Goal: Task Accomplishment & Management: Manage account settings

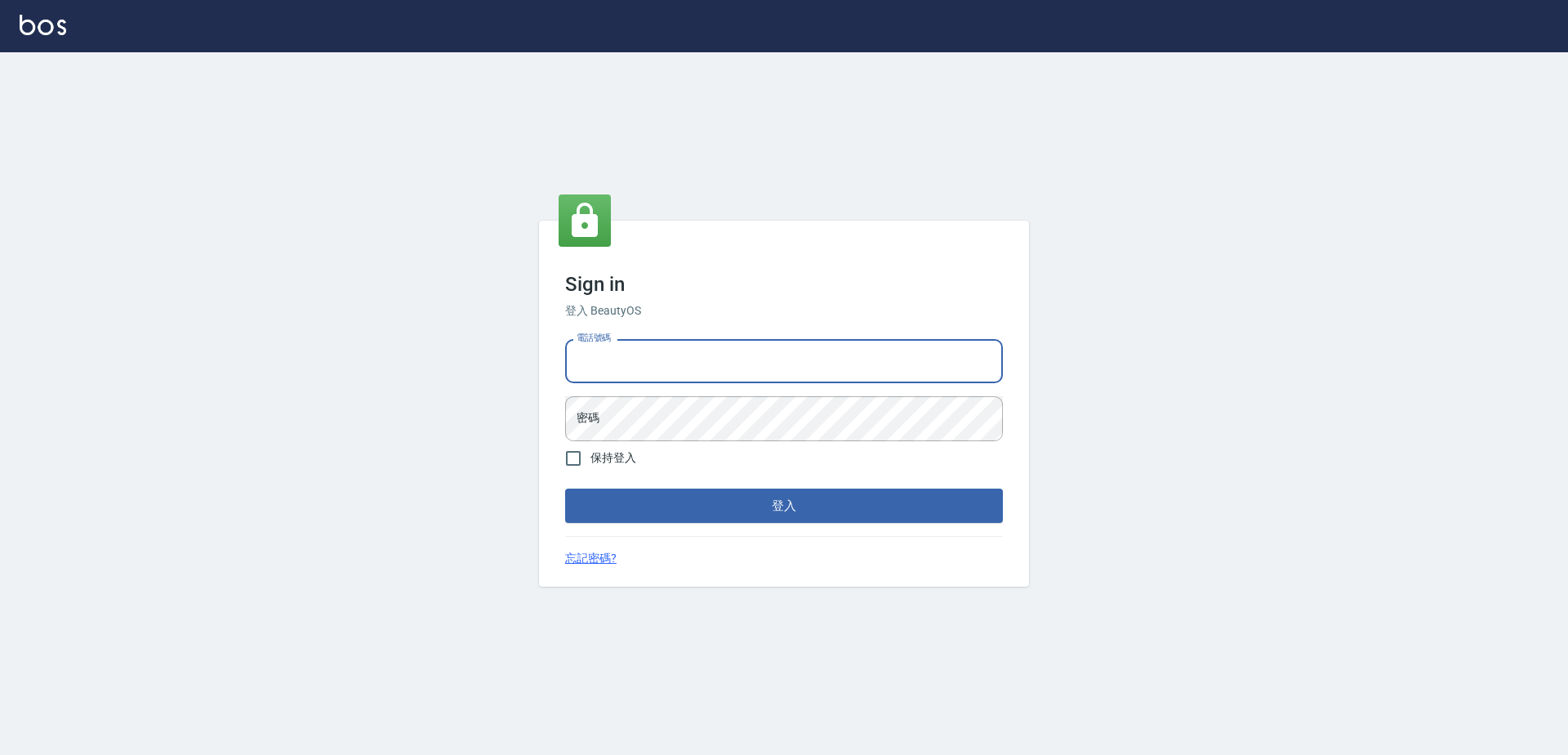
click at [647, 378] on input "電話號碼" at bounding box center [784, 361] width 438 height 45
type input "0423939755"
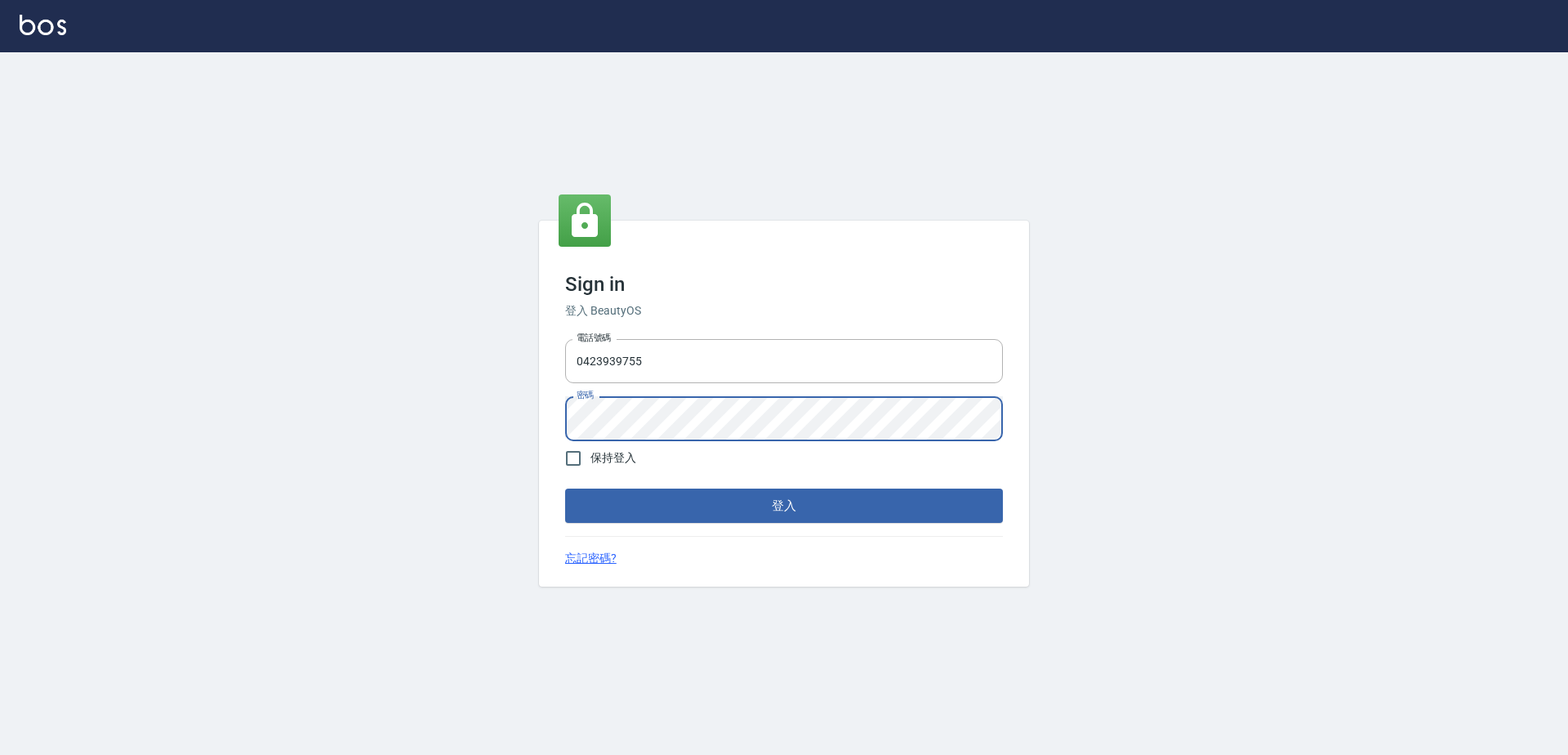
click at [565, 489] on button "登入" at bounding box center [784, 506] width 438 height 35
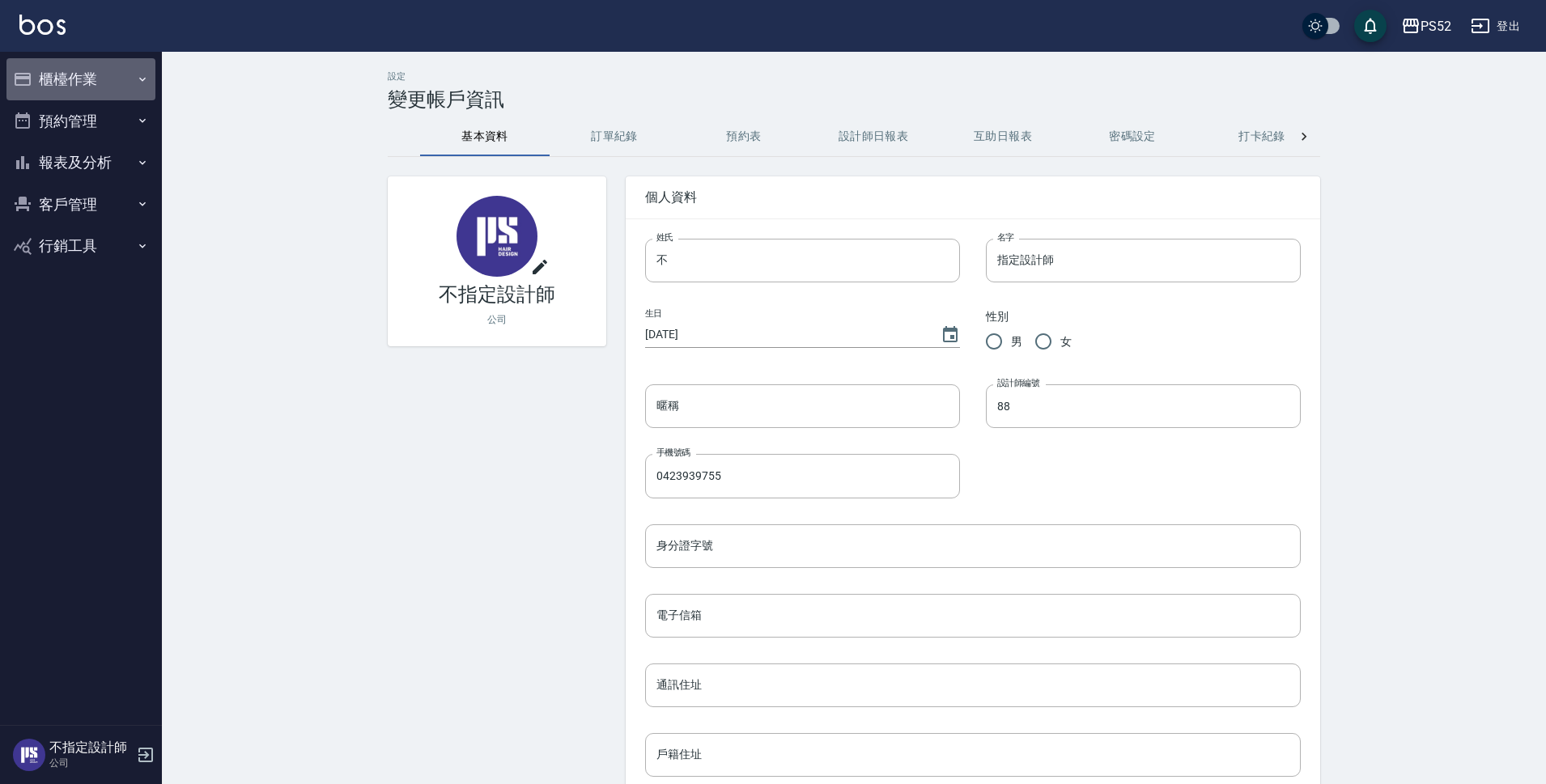
click at [81, 80] on button "櫃檯作業" at bounding box center [80, 79] width 149 height 42
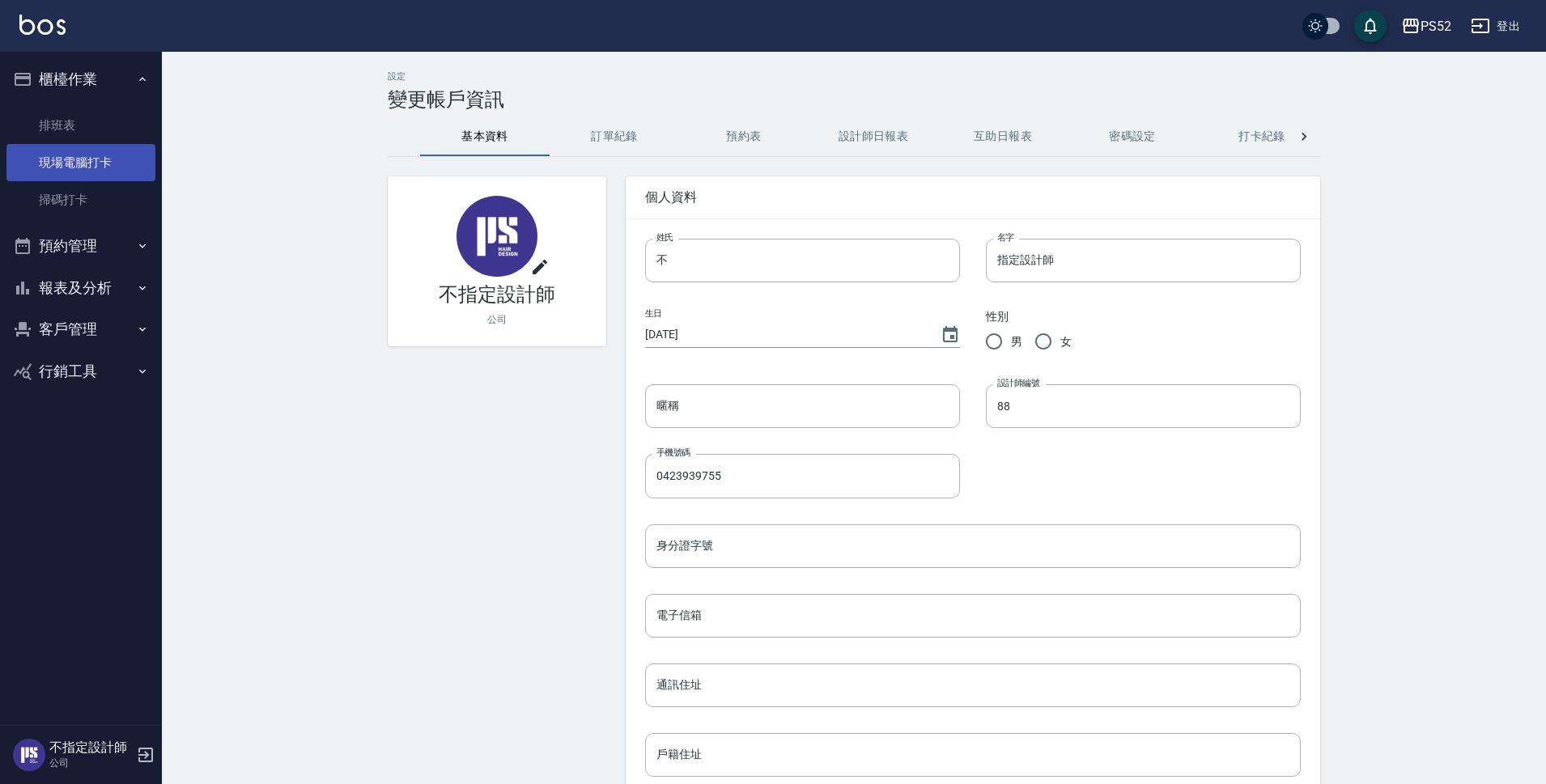
click at [96, 160] on link "現場電腦打卡" at bounding box center [80, 162] width 149 height 37
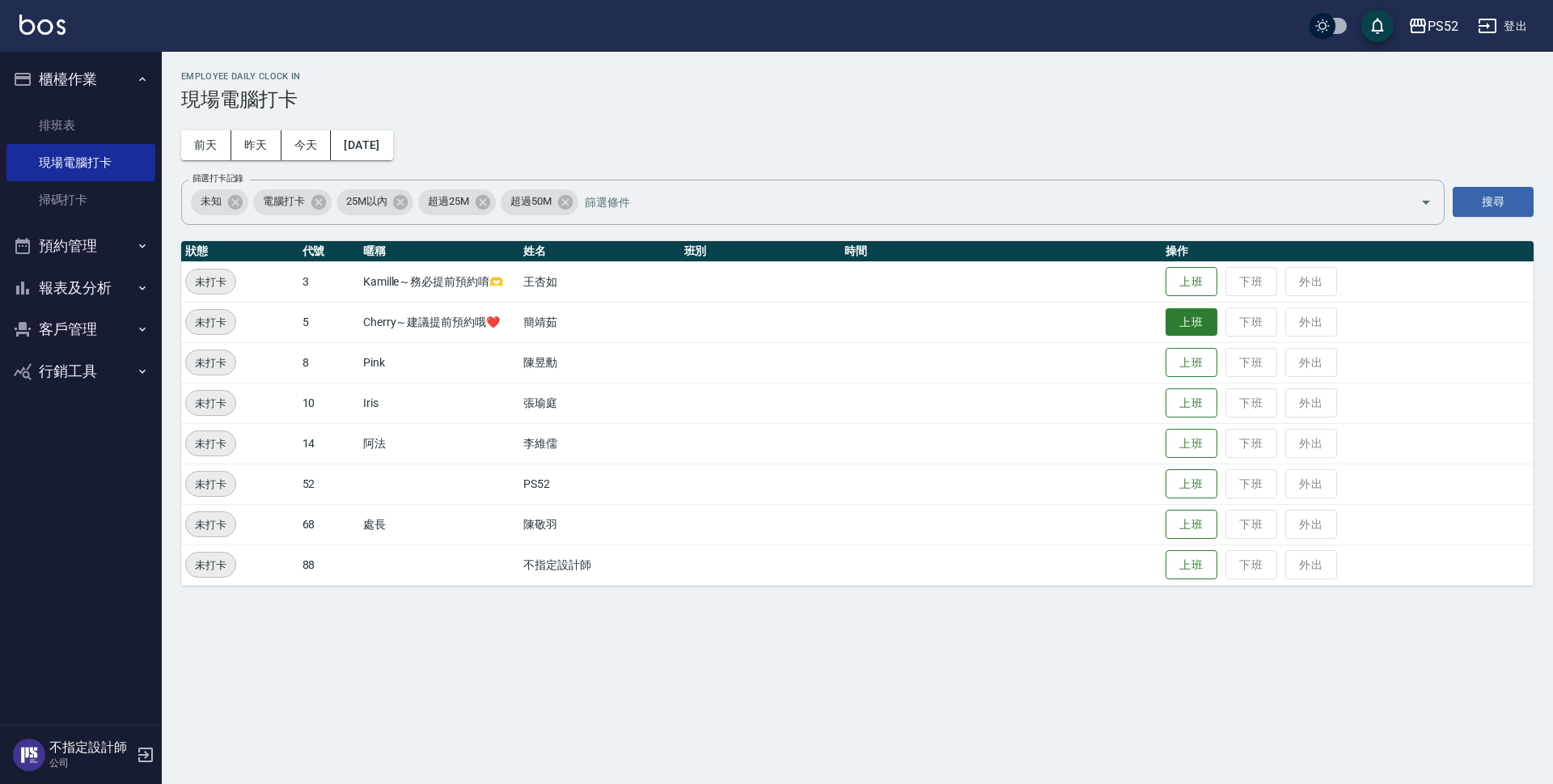
click at [1209, 329] on button "上班" at bounding box center [1191, 323] width 52 height 28
click at [81, 243] on button "預約管理" at bounding box center [80, 246] width 149 height 42
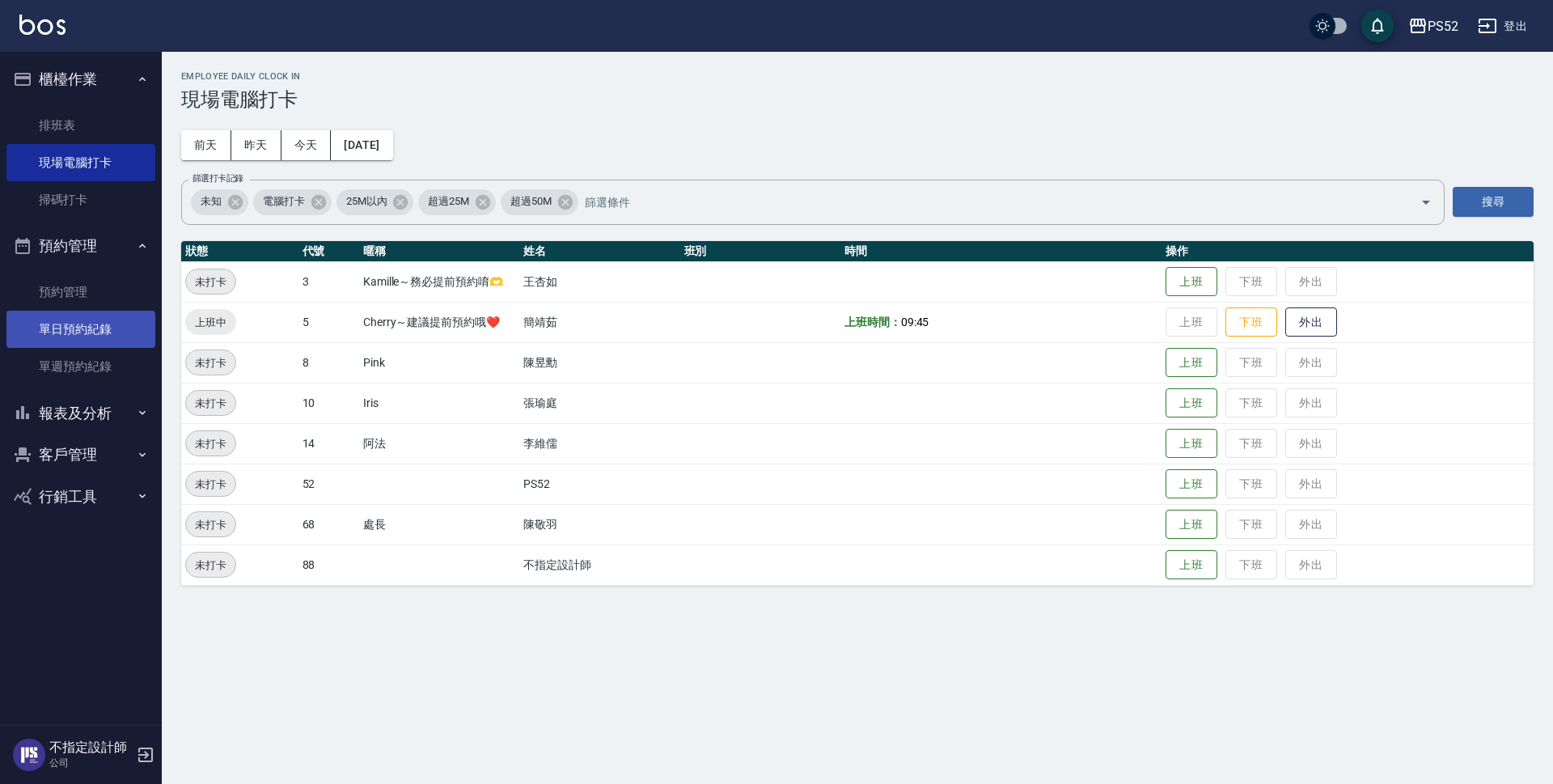
click at [112, 333] on link "單日預約紀錄" at bounding box center [80, 329] width 149 height 37
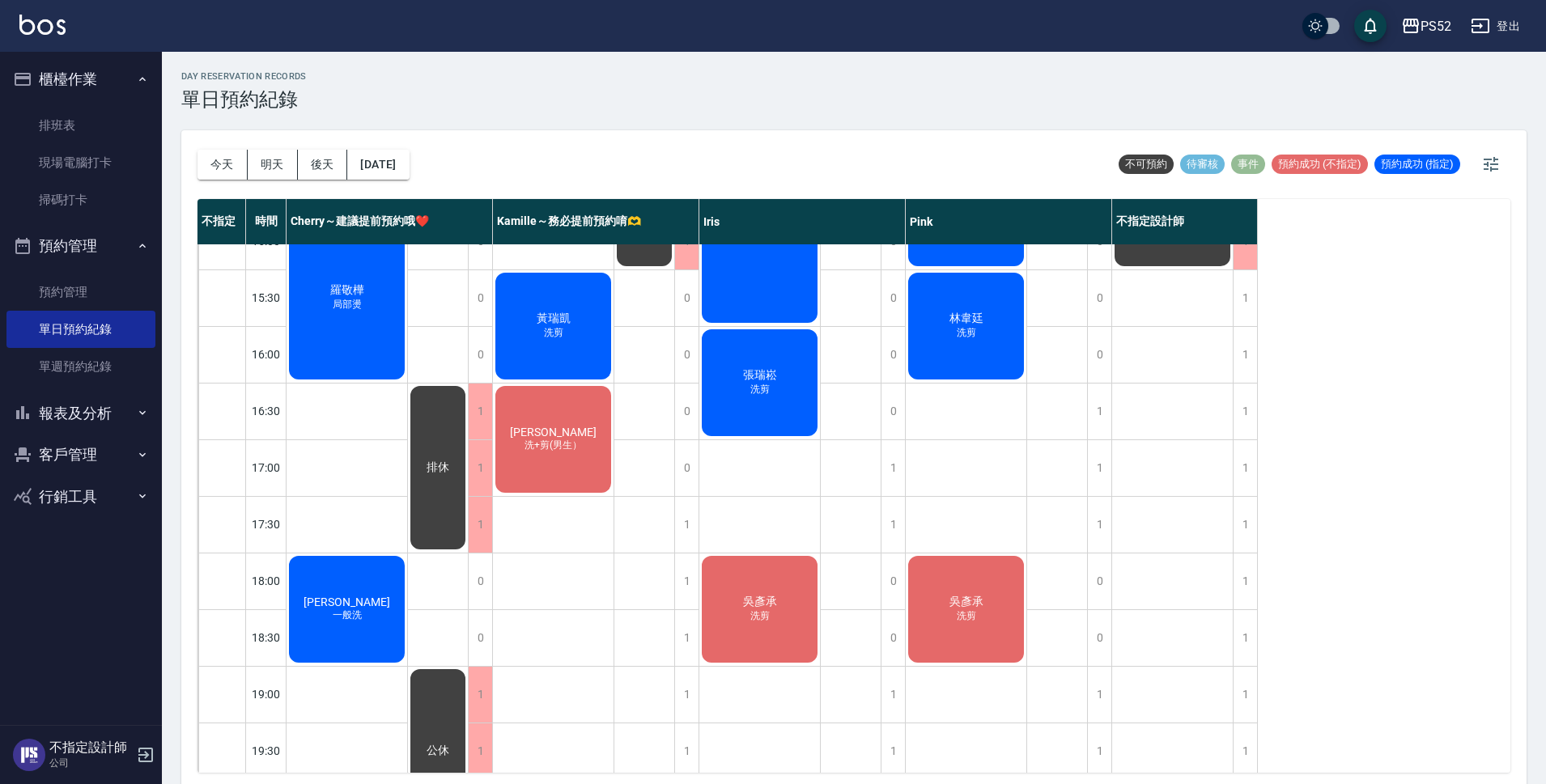
scroll to position [619, 0]
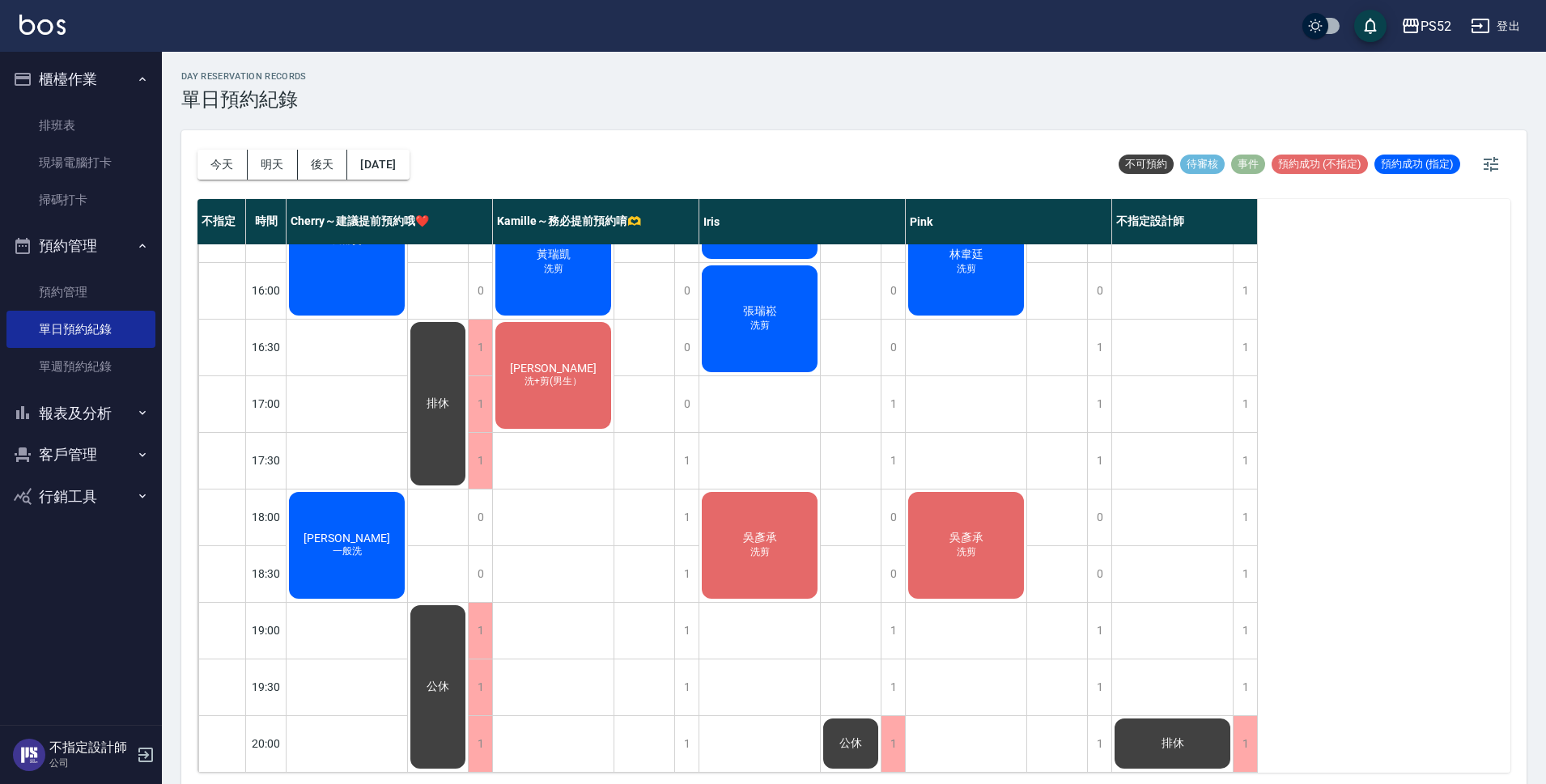
click at [908, 391] on div "藍學翰 一般洗剪 賴玉英 一般洗剪 [PERSON_NAME]剪 王崧霖 一般洗剪 孔令宜 一般洗剪 林韋廷 洗剪 吳彥承 洗剪" at bounding box center [967, 205] width 122 height 1132
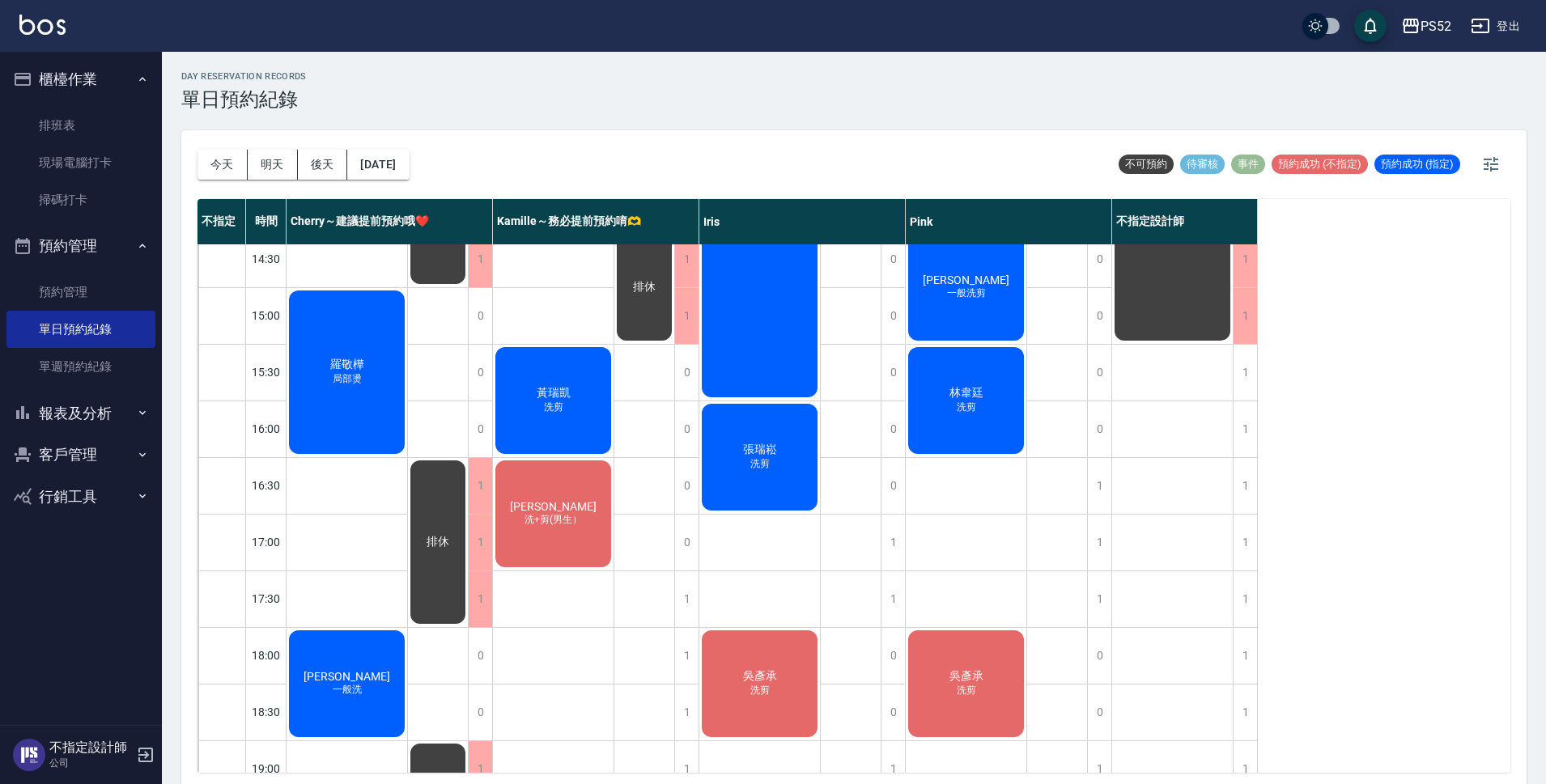
scroll to position [403, 0]
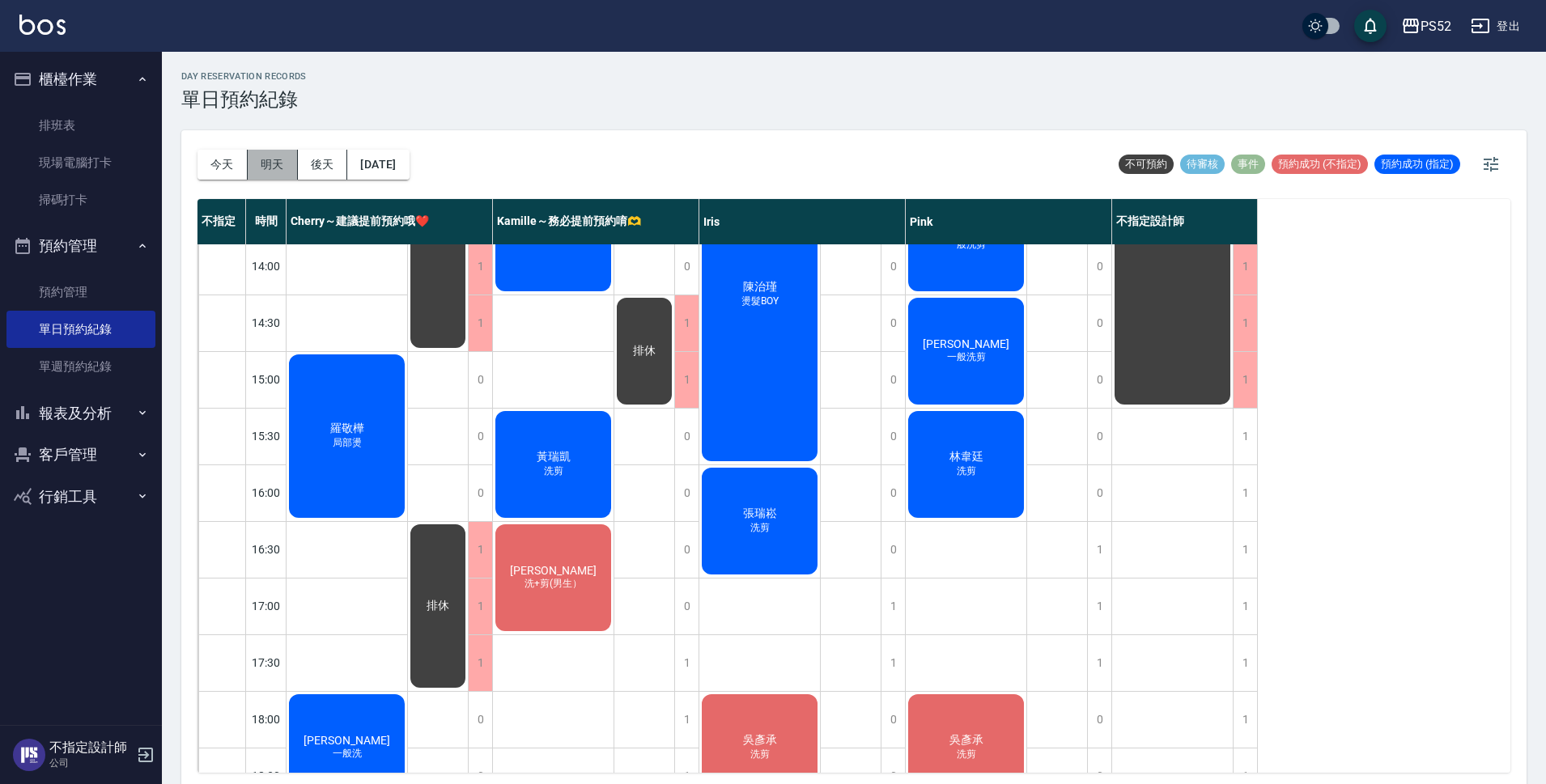
click at [290, 172] on button "明天" at bounding box center [273, 165] width 50 height 30
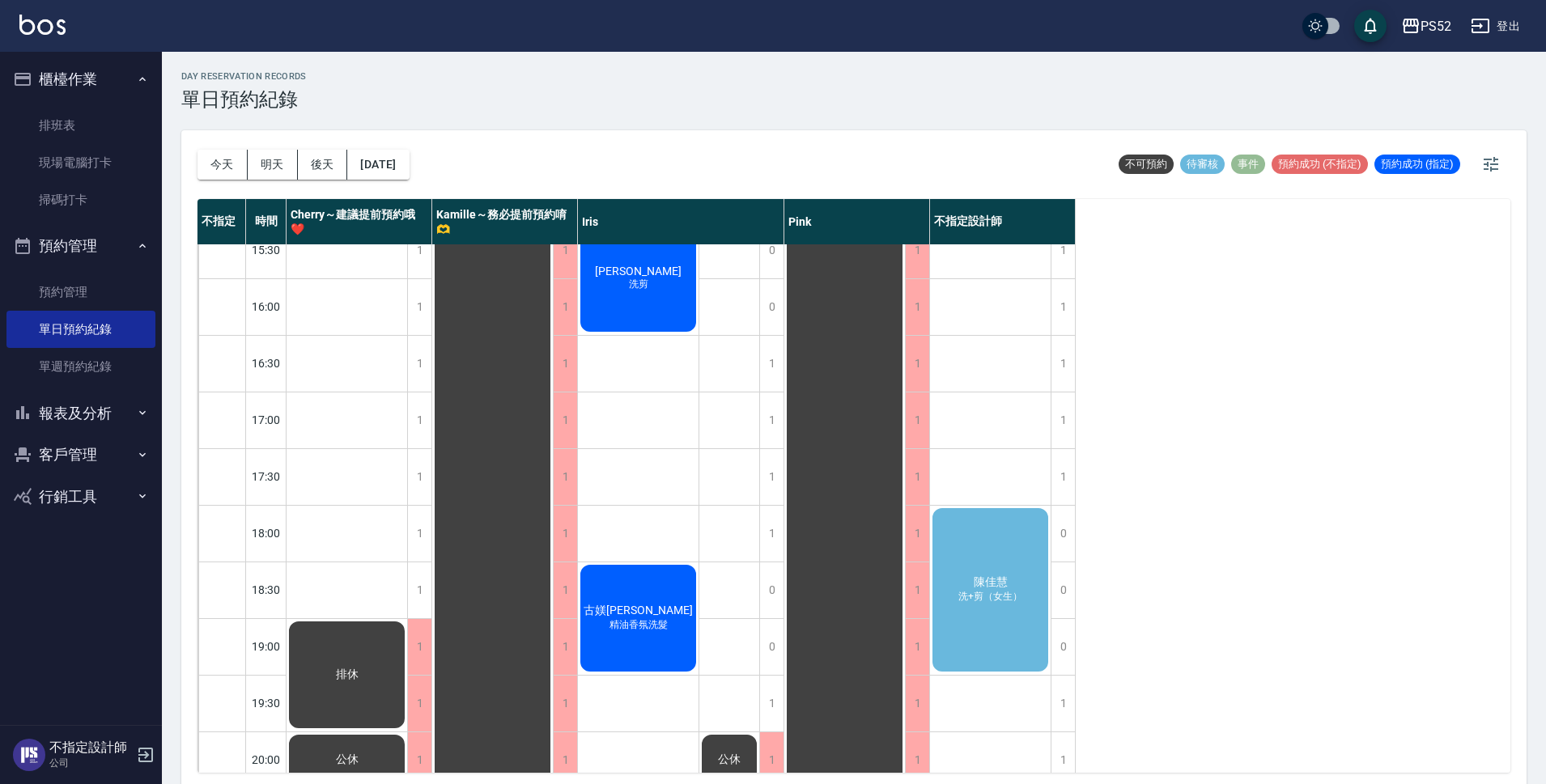
scroll to position [619, 0]
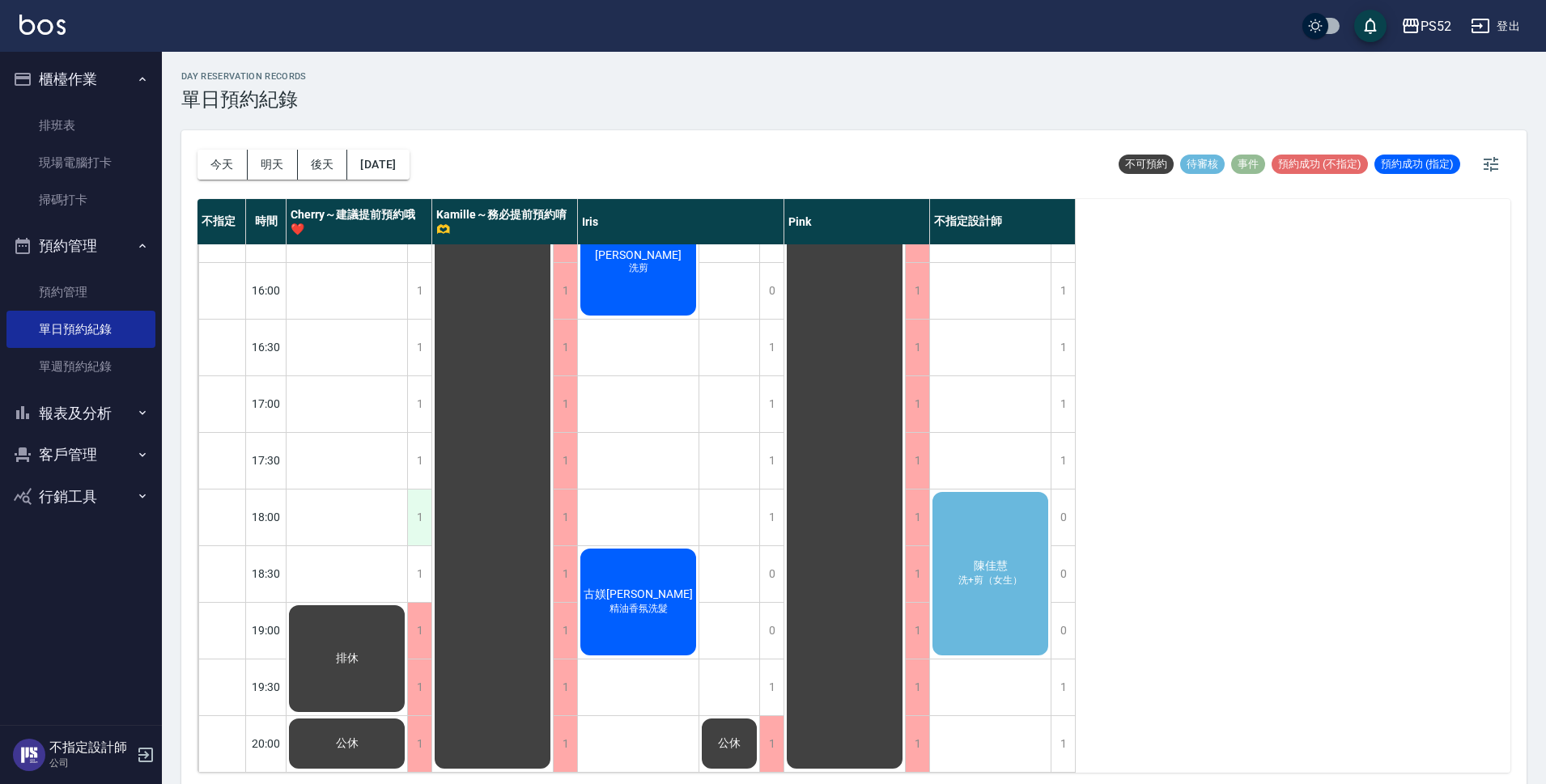
click at [418, 504] on div "1" at bounding box center [419, 517] width 25 height 56
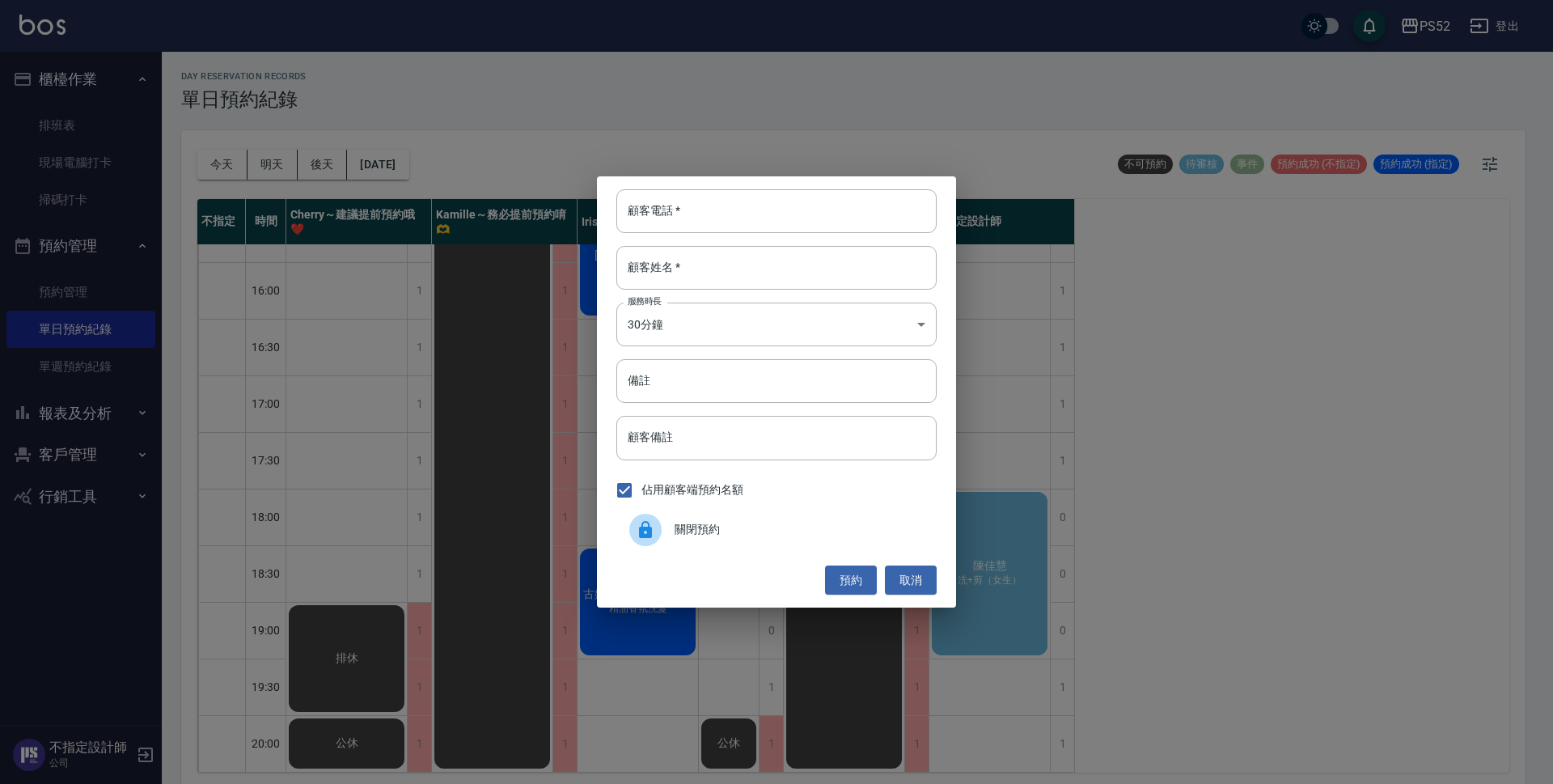
click at [732, 519] on div "關閉預約" at bounding box center [776, 529] width 320 height 45
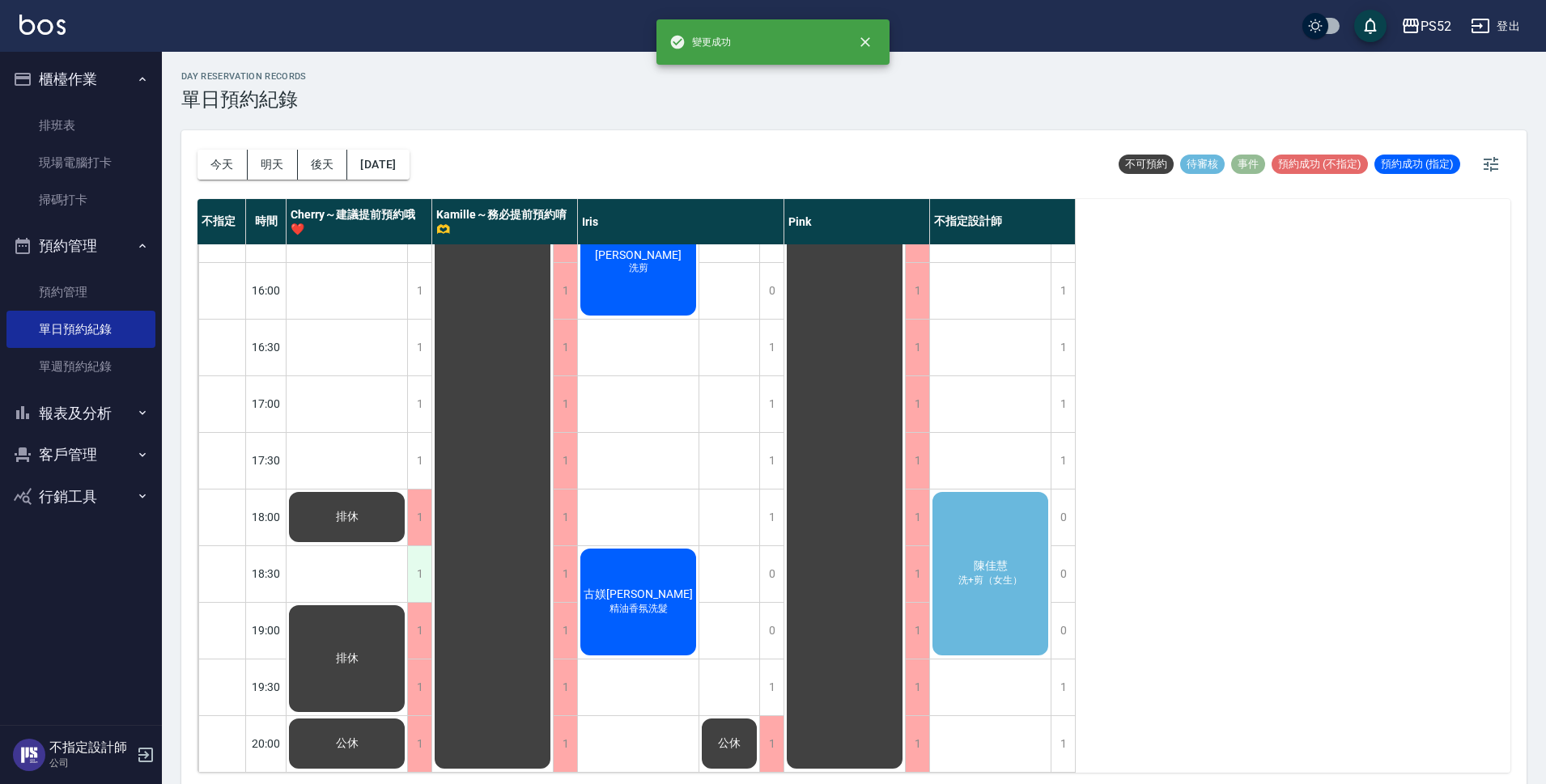
click at [417, 559] on div "1" at bounding box center [419, 573] width 25 height 56
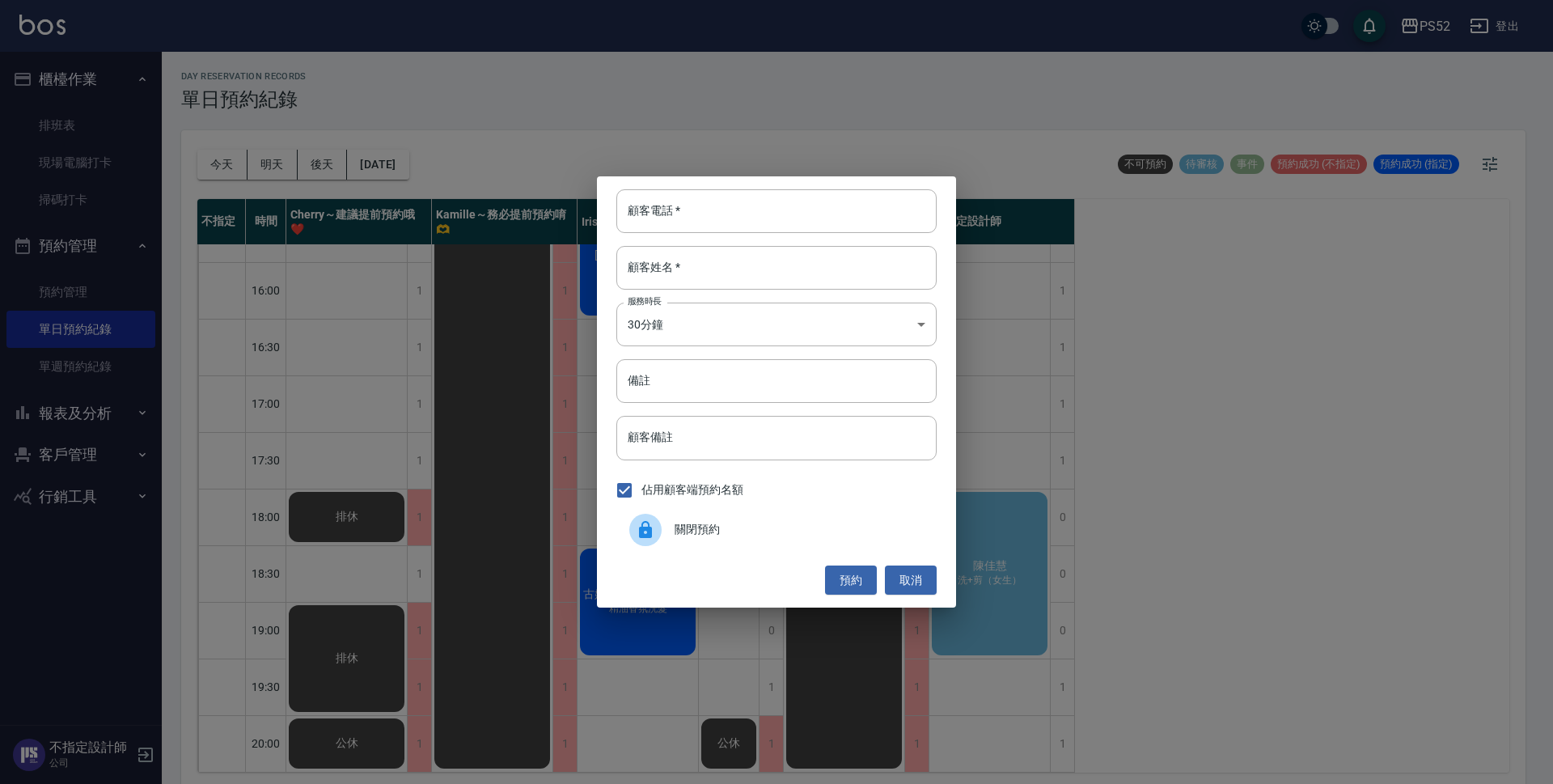
click at [700, 529] on span "關閉預約" at bounding box center [799, 529] width 250 height 17
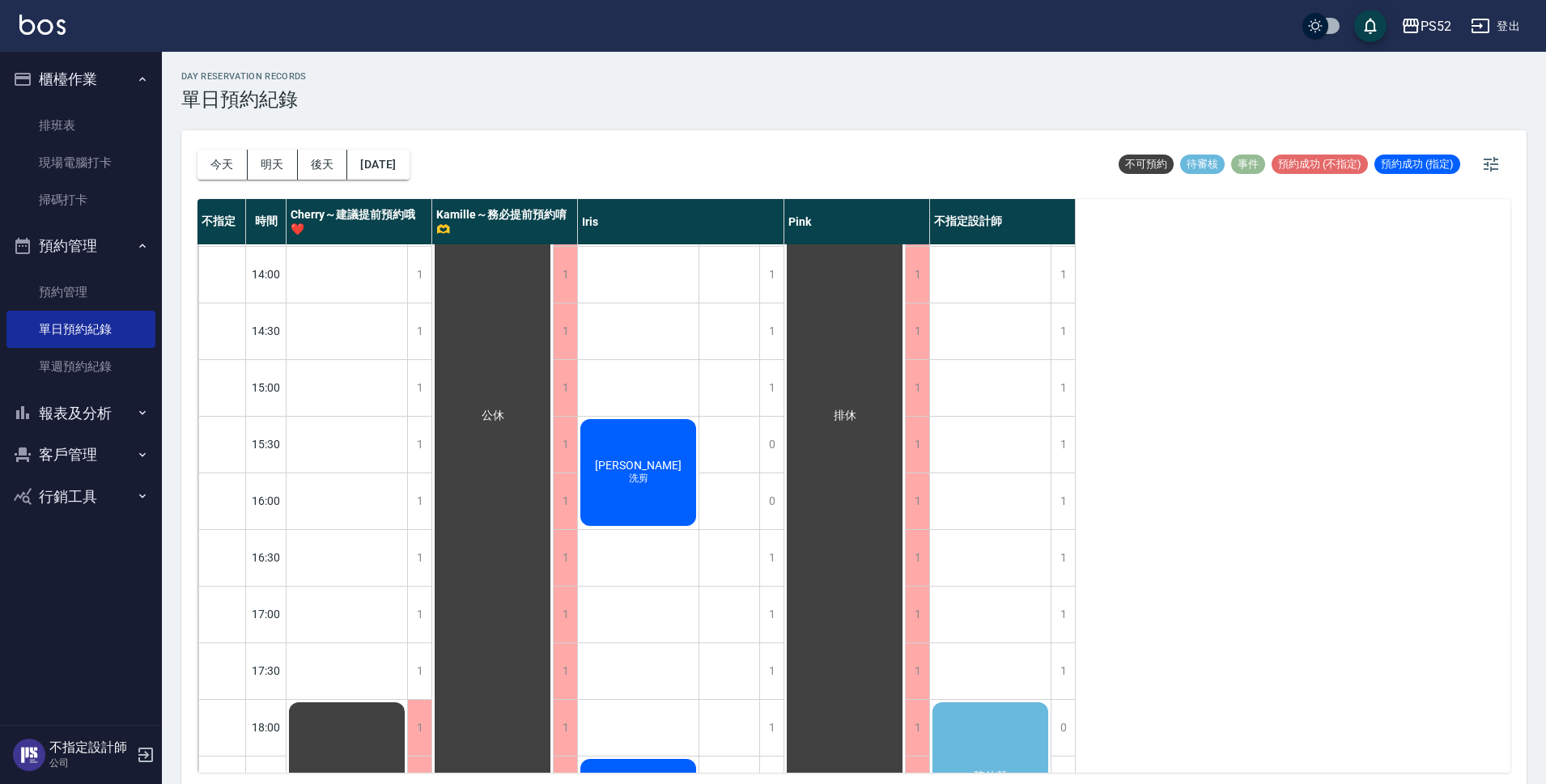
scroll to position [511, 0]
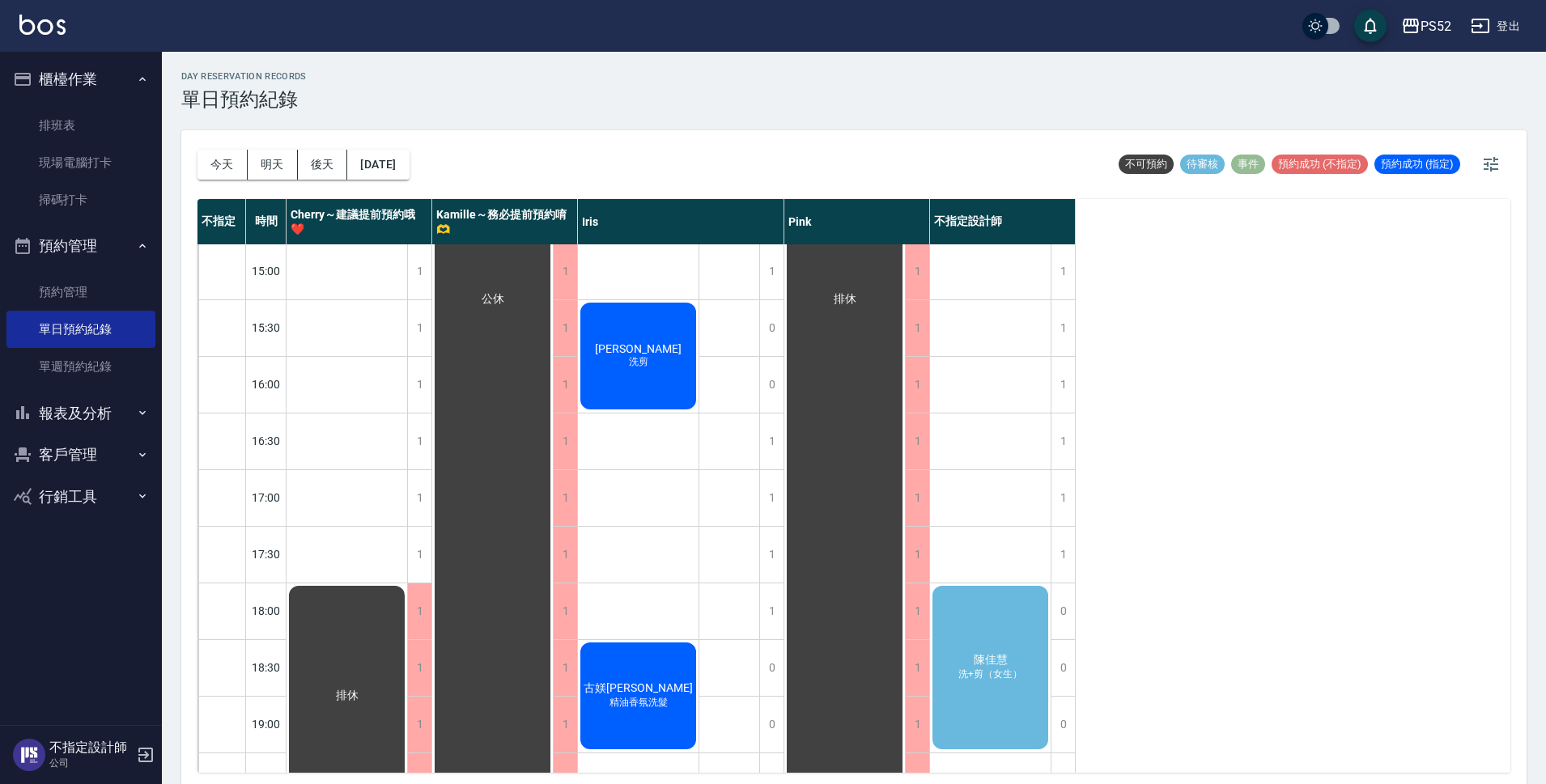
click at [407, 612] on div "[PERSON_NAME]+剪（女生）" at bounding box center [347, 695] width 121 height 225
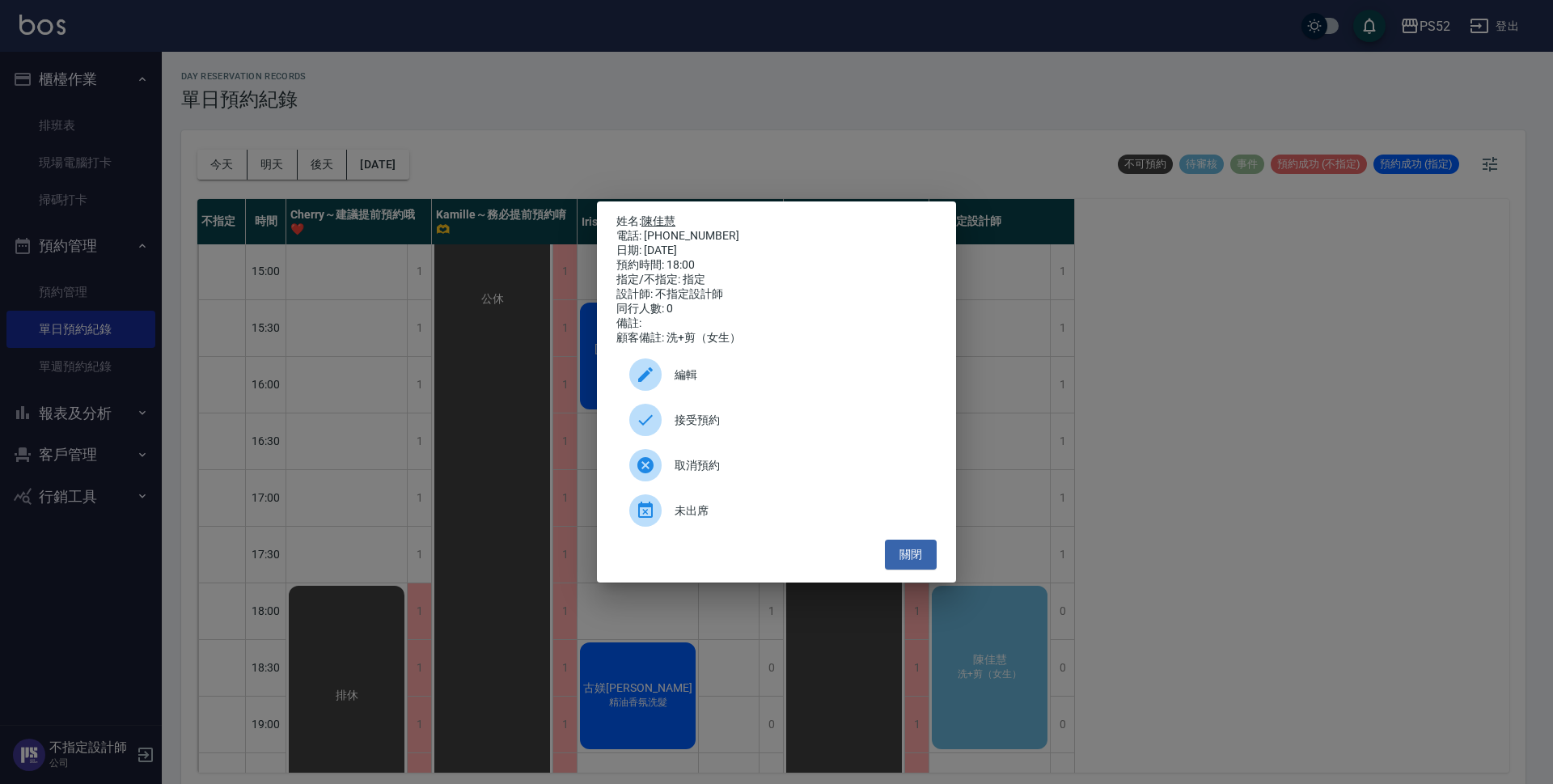
click at [668, 216] on link "陳佳慧" at bounding box center [658, 220] width 34 height 13
click at [908, 548] on button "關閉" at bounding box center [911, 555] width 52 height 30
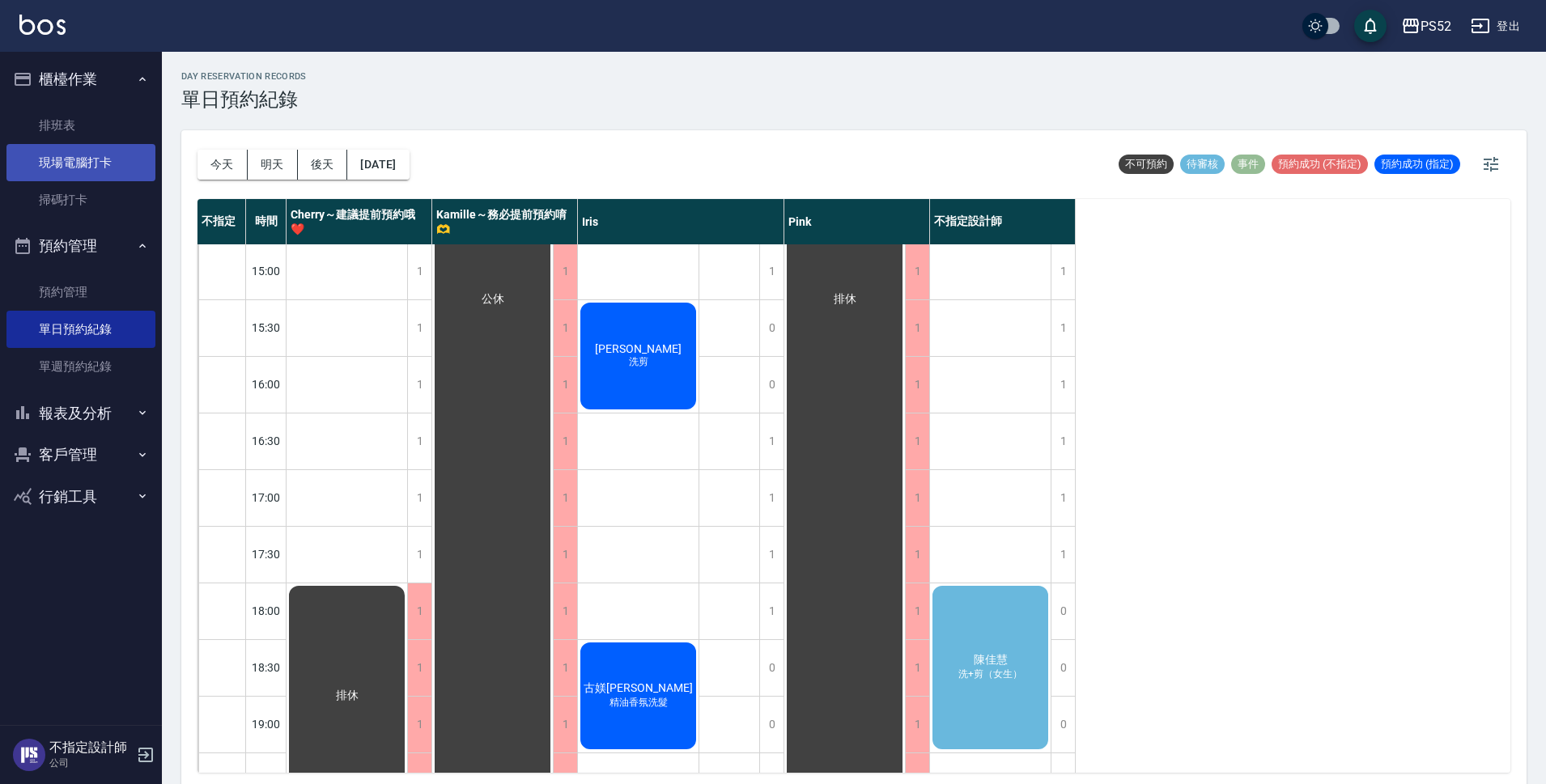
click at [71, 166] on link "現場電腦打卡" at bounding box center [80, 162] width 149 height 37
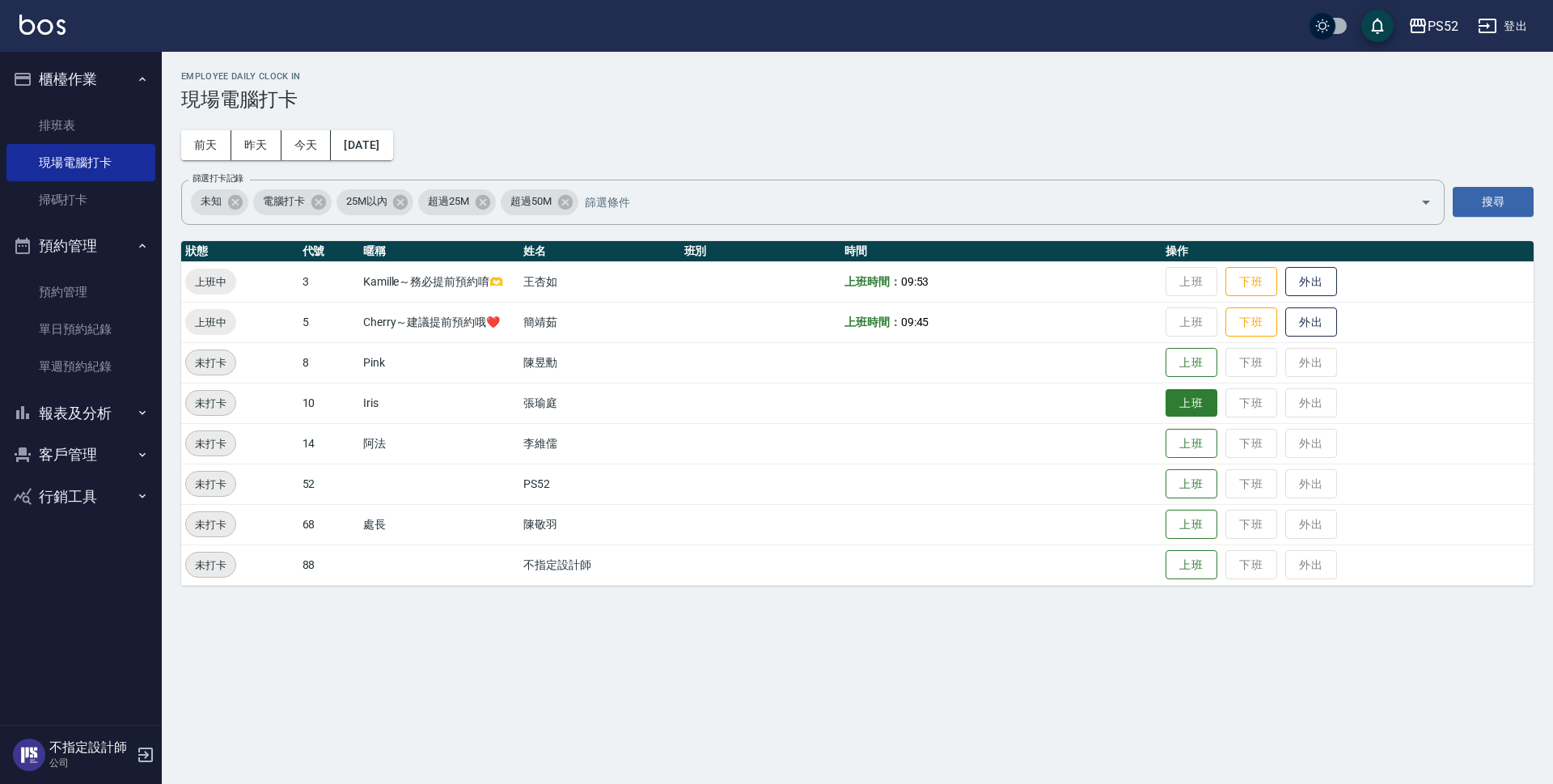
click at [1177, 405] on button "上班" at bounding box center [1191, 403] width 52 height 28
click at [82, 462] on button "客戶管理" at bounding box center [80, 455] width 149 height 42
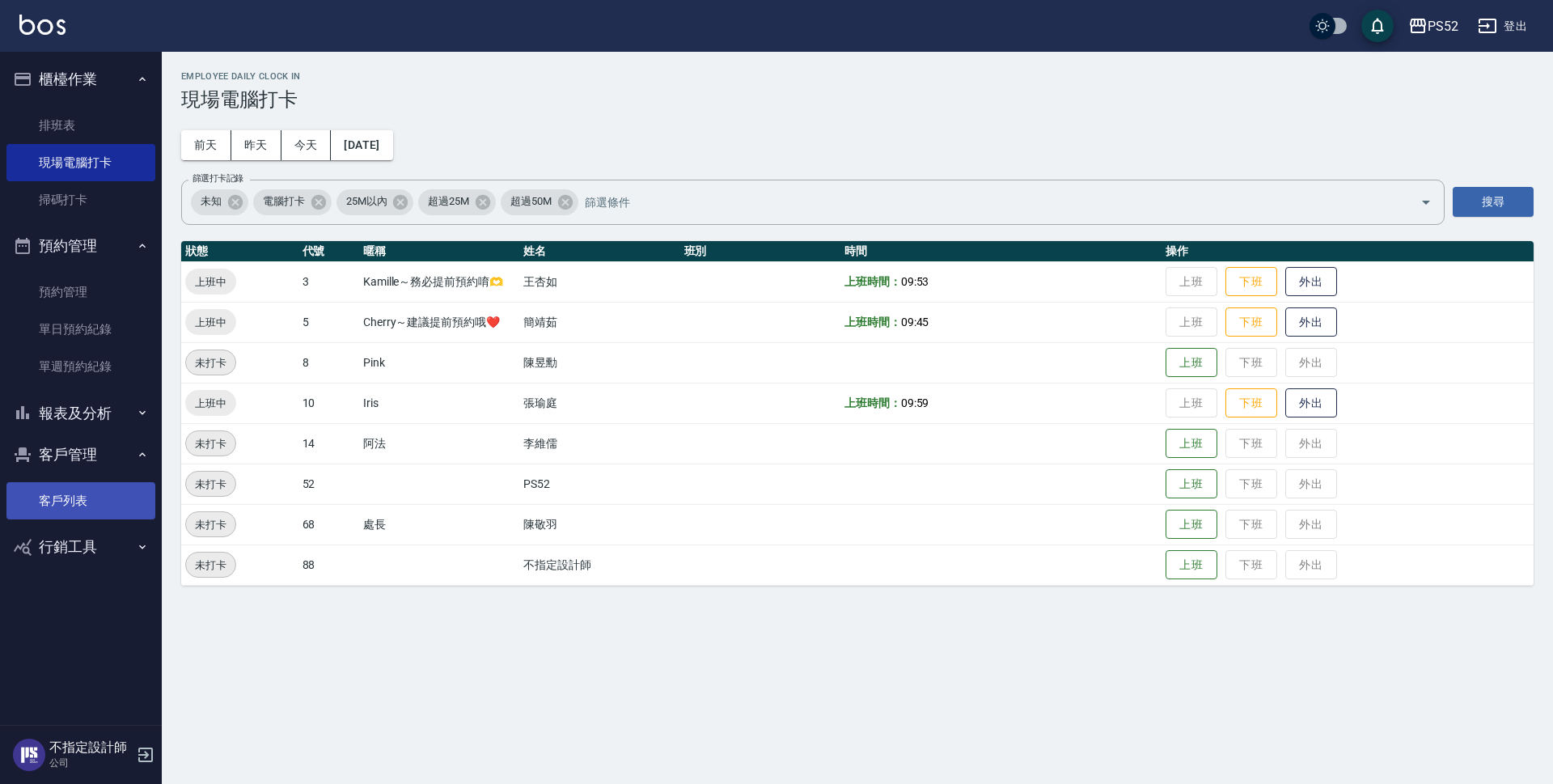
click at [103, 506] on link "客戶列表" at bounding box center [80, 501] width 149 height 37
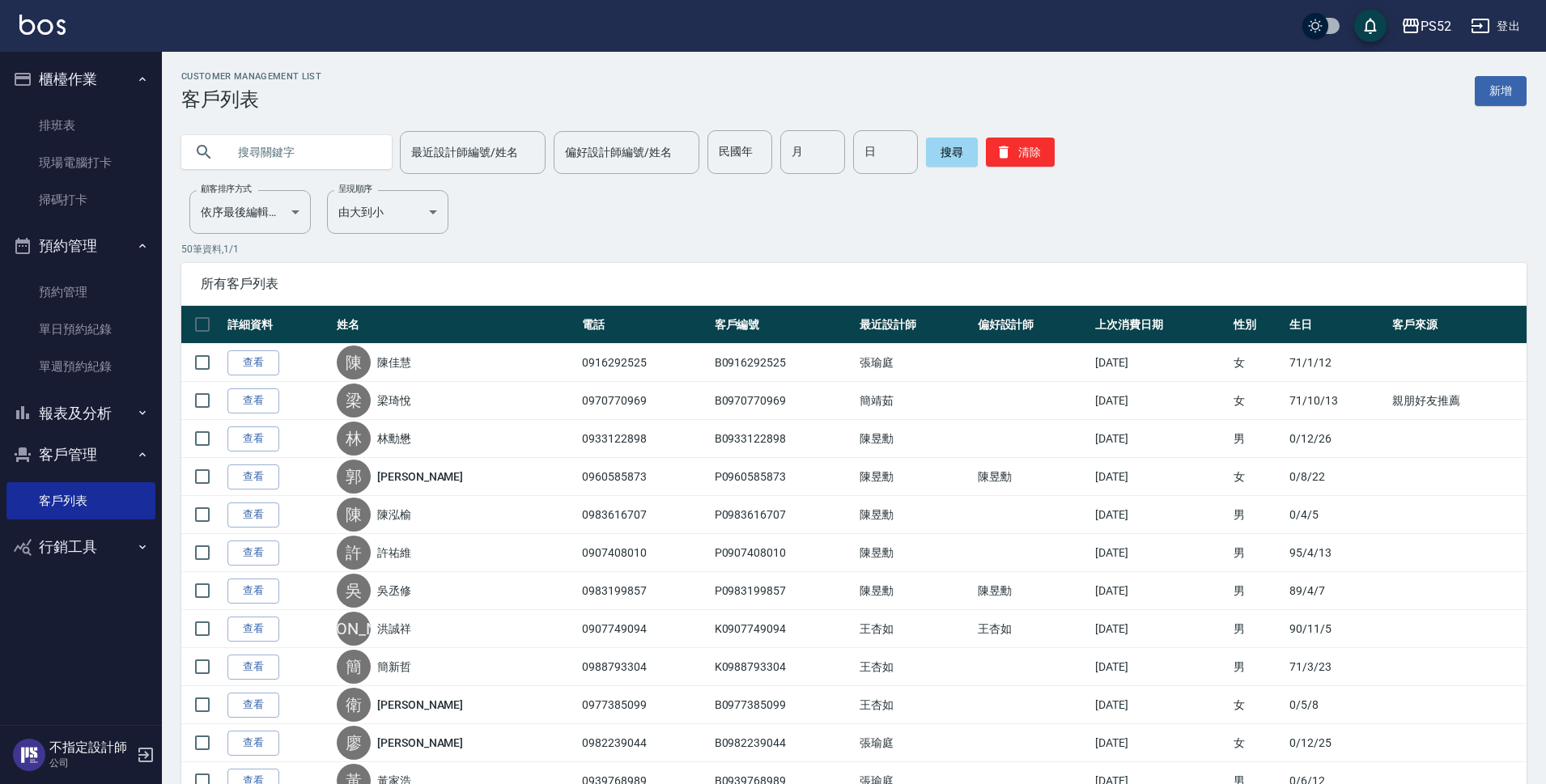
click at [339, 167] on input "text" at bounding box center [303, 153] width 152 height 44
type input "1"
type input "包"
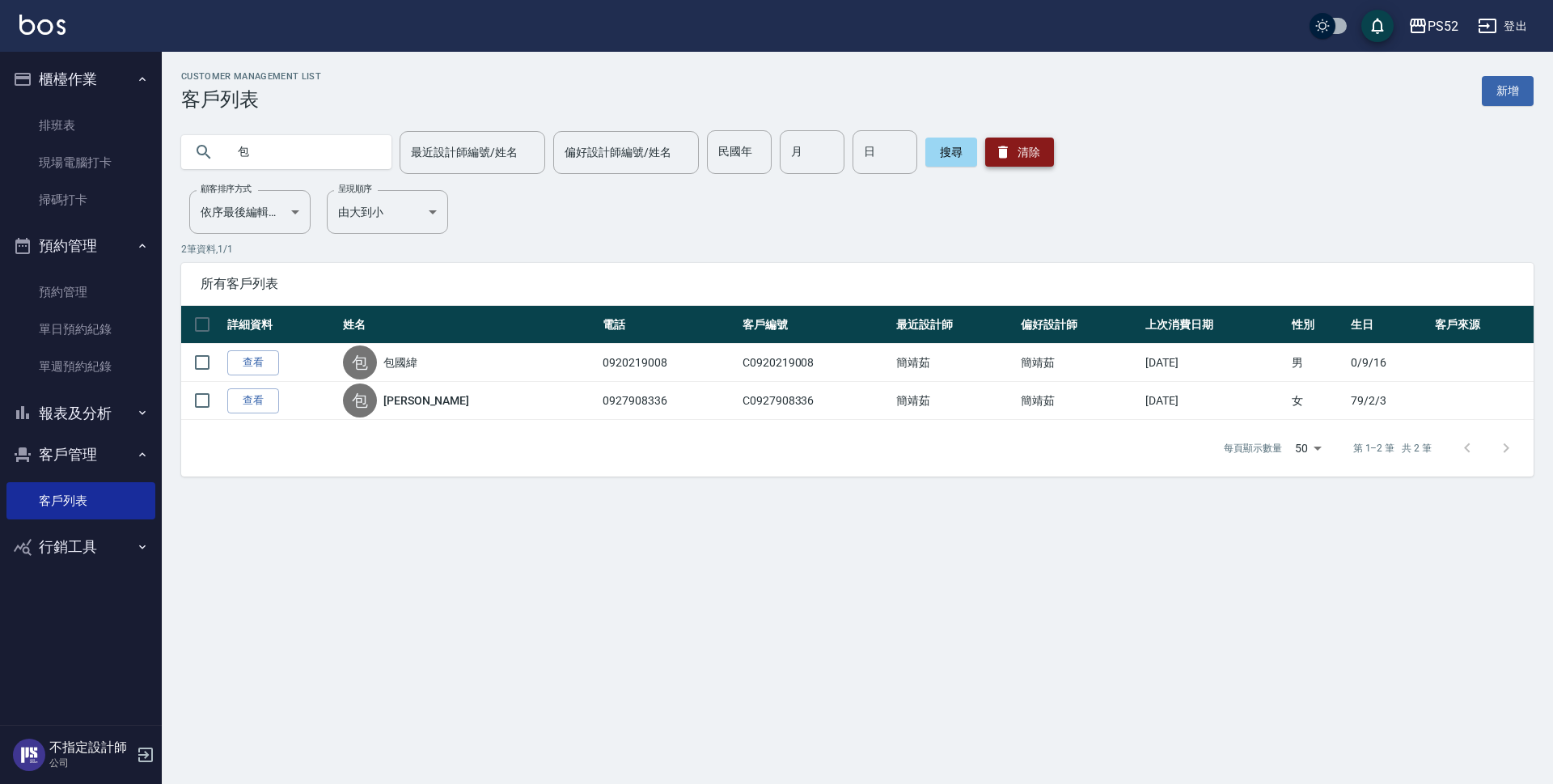
click at [1034, 155] on button "清除" at bounding box center [1019, 152] width 69 height 29
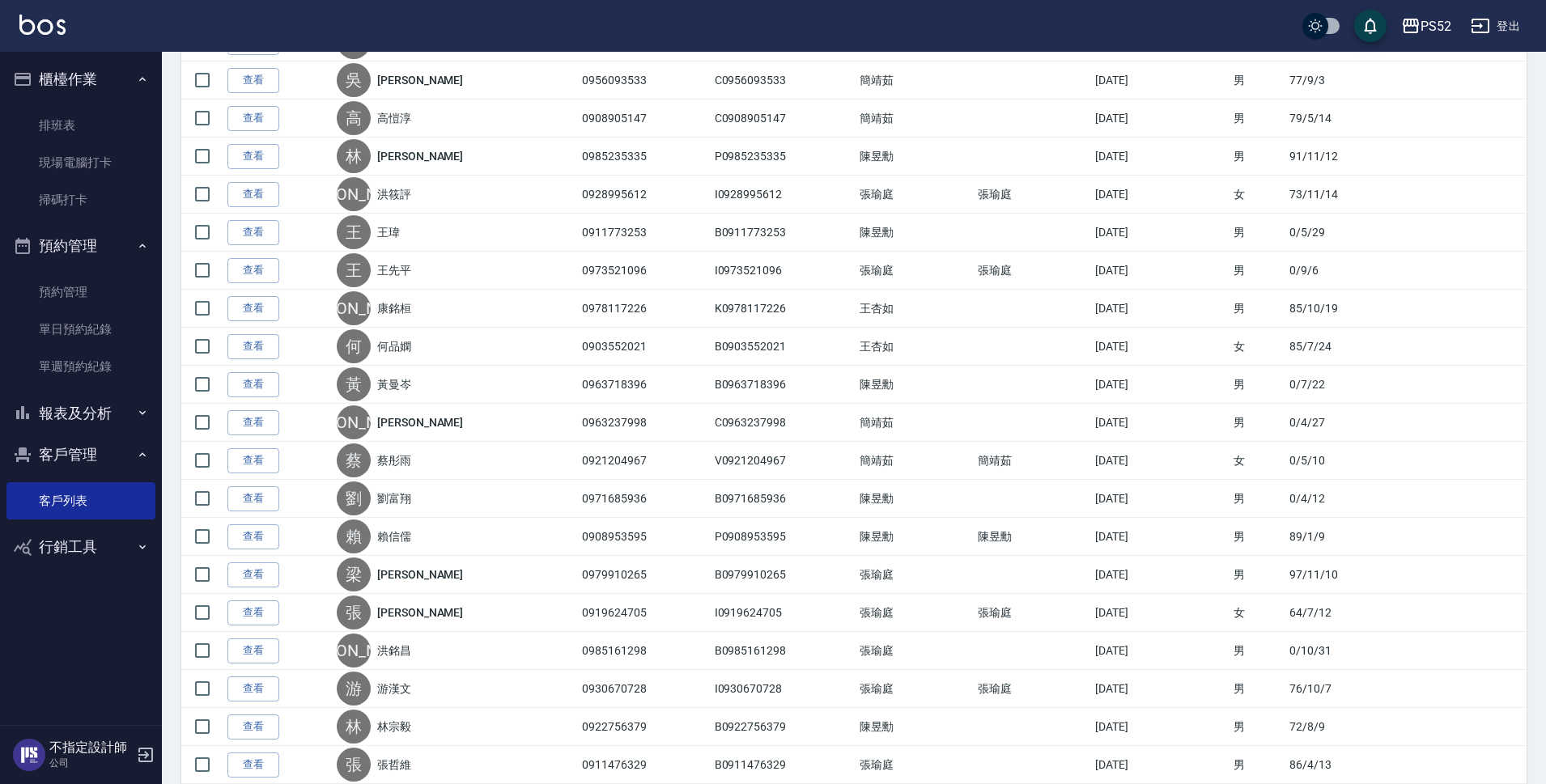
scroll to position [755, 0]
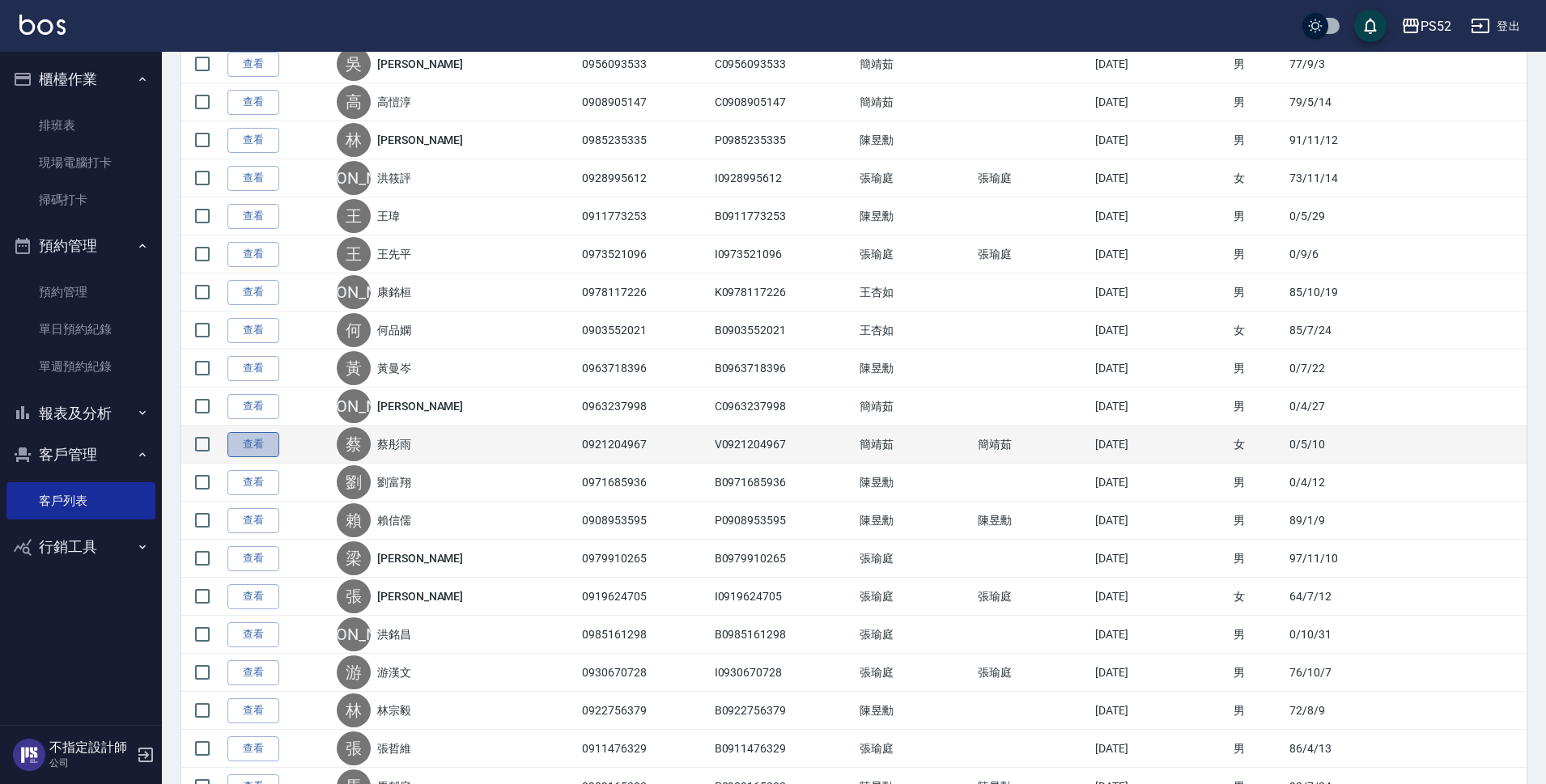
click at [251, 444] on link "查看" at bounding box center [253, 444] width 52 height 25
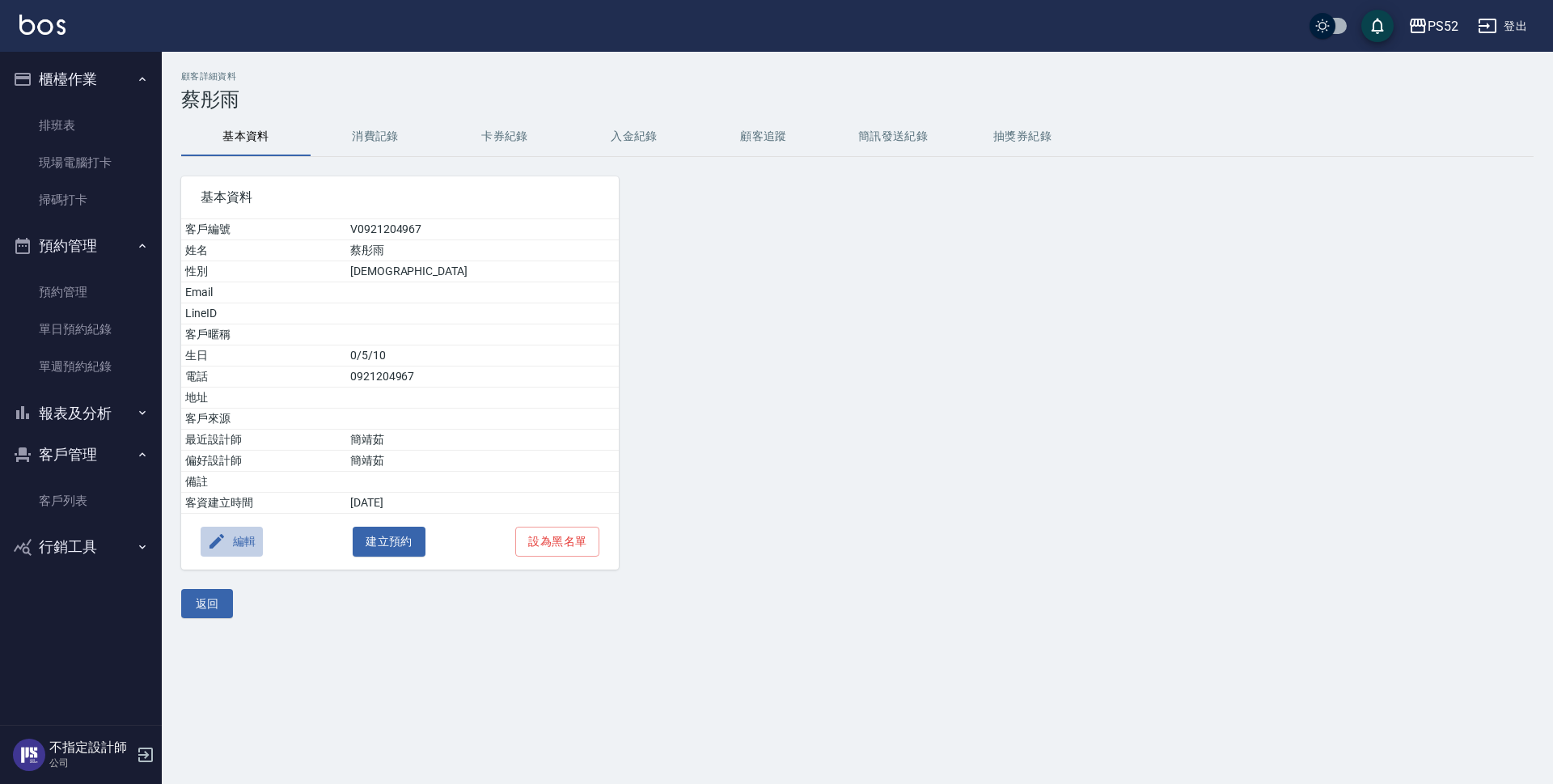
click at [250, 541] on button "編輯" at bounding box center [232, 541] width 63 height 30
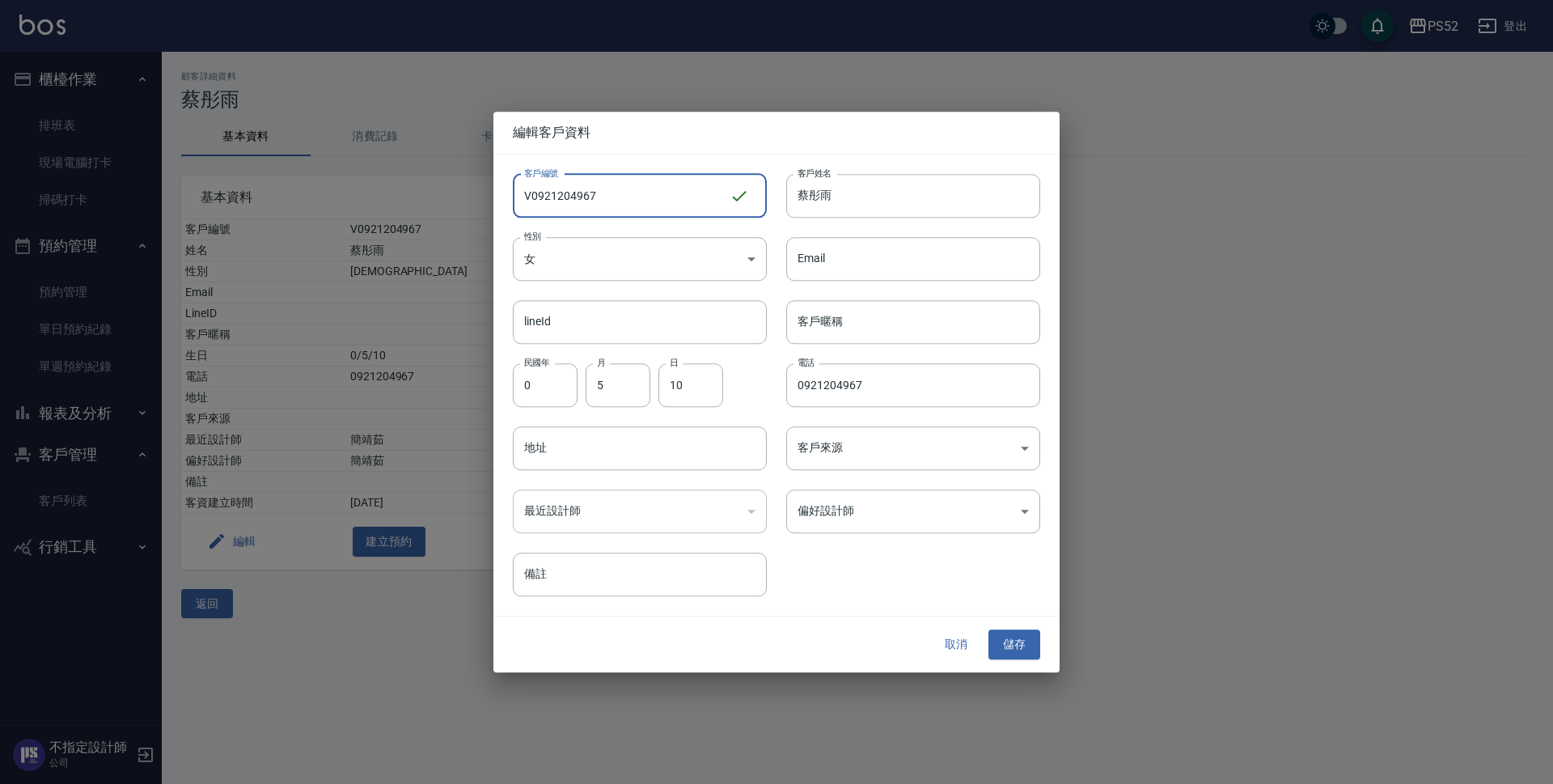
click at [534, 199] on input "V0921204967" at bounding box center [622, 196] width 217 height 44
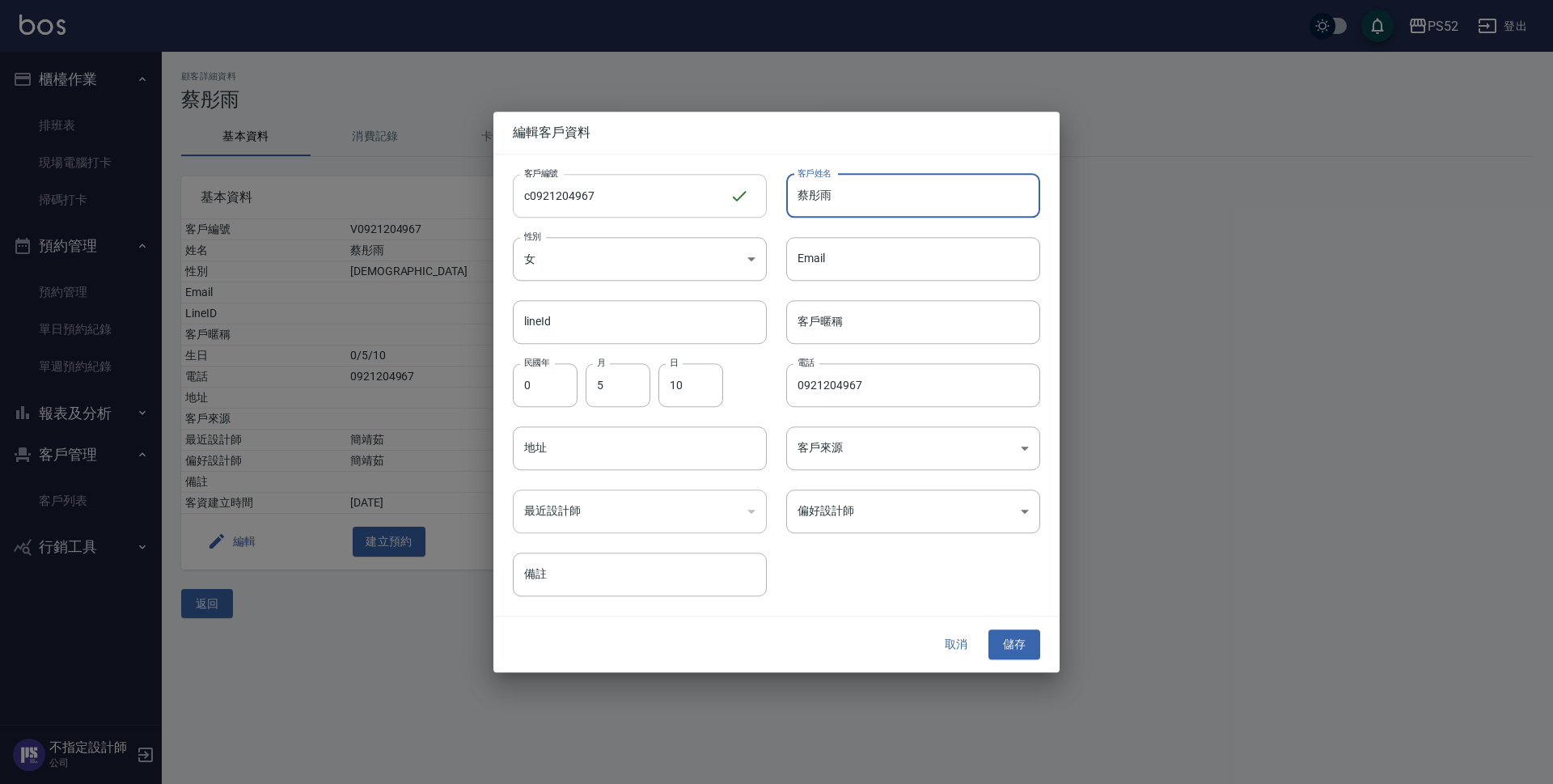
click at [529, 195] on input "c0921204967" at bounding box center [622, 196] width 217 height 44
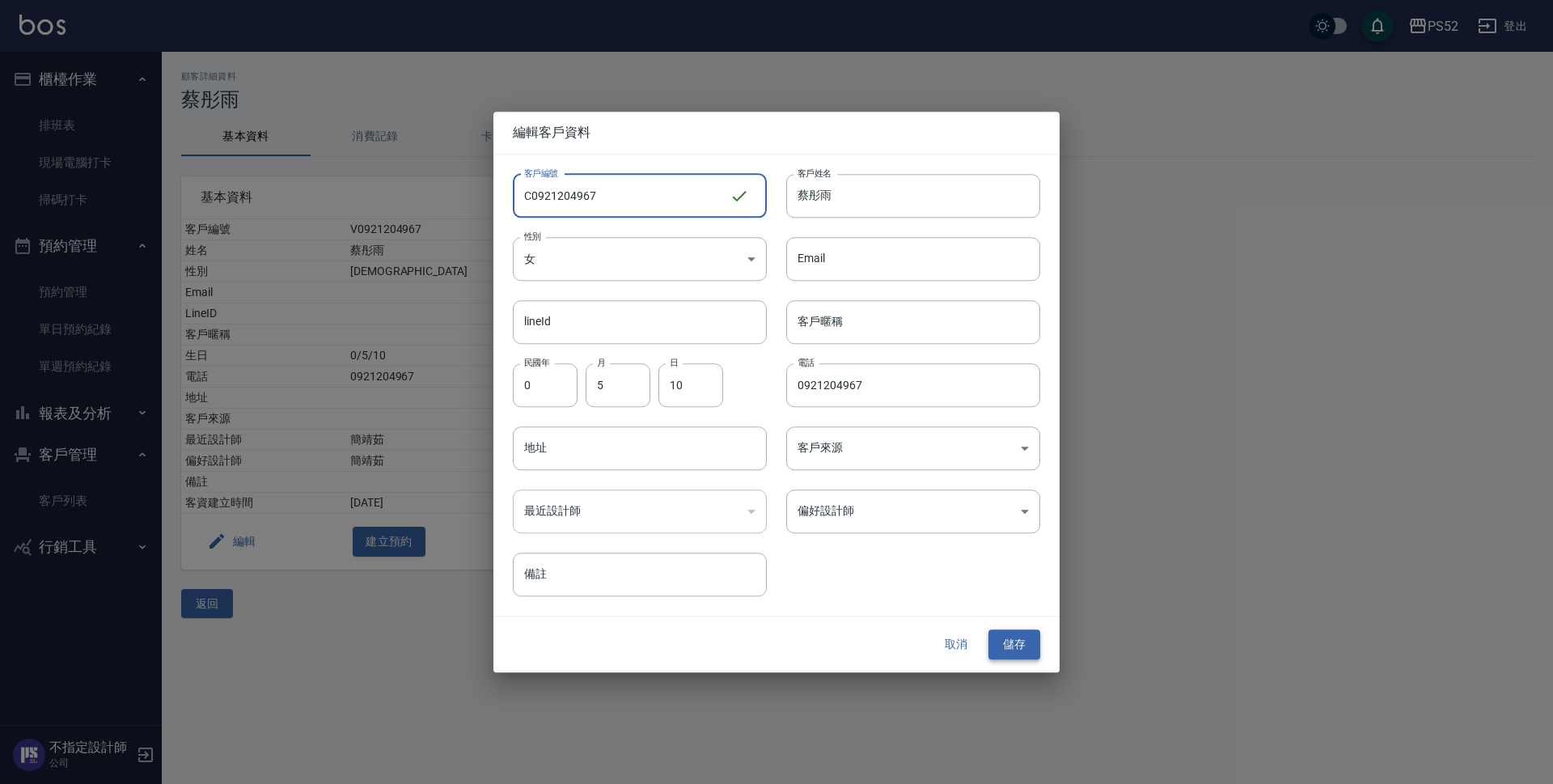
type input "C0921204967"
click at [1004, 643] on button "儲存" at bounding box center [1014, 646] width 52 height 30
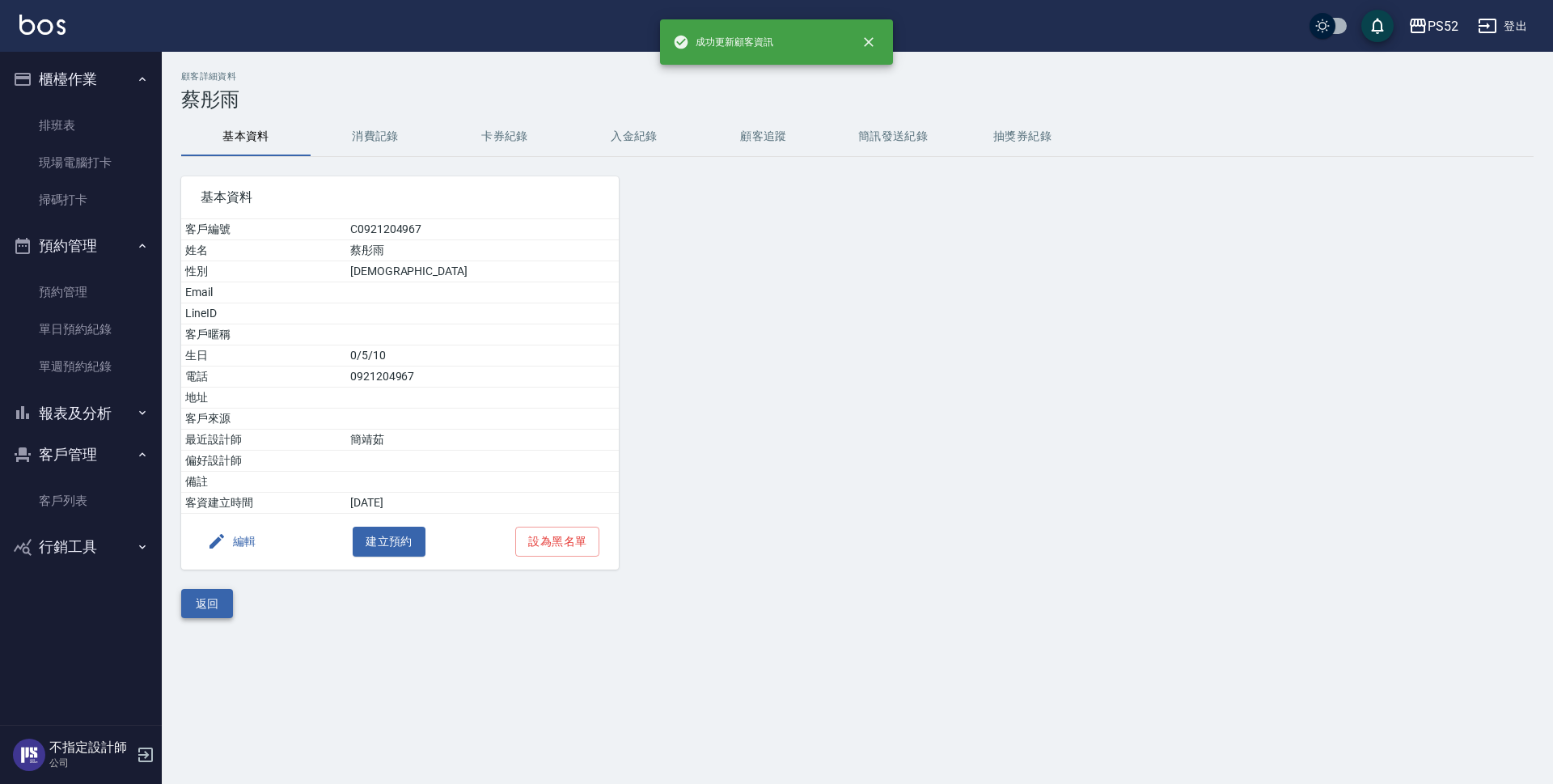
click at [220, 606] on button "返回" at bounding box center [206, 604] width 52 height 30
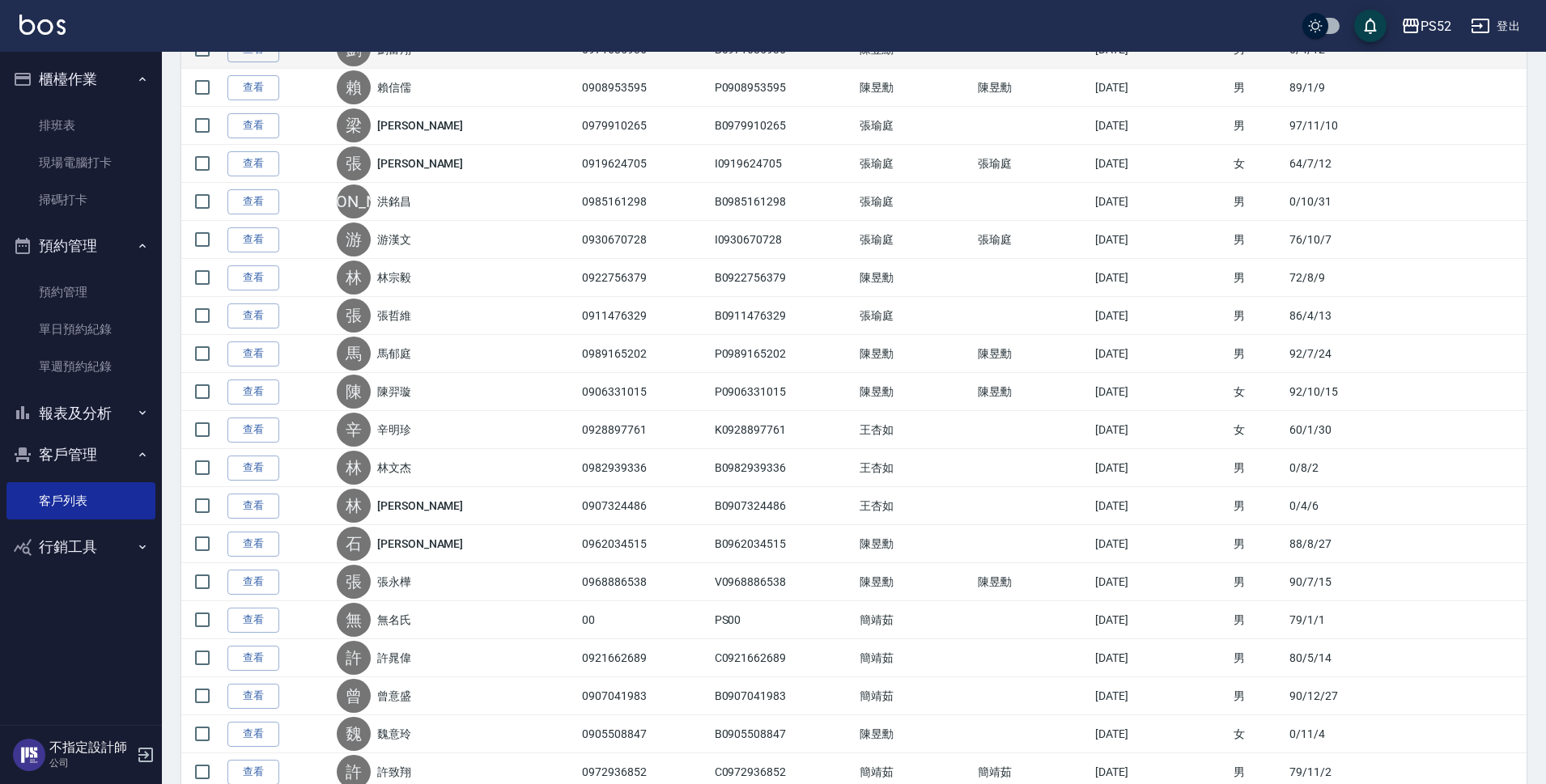
scroll to position [1213, 0]
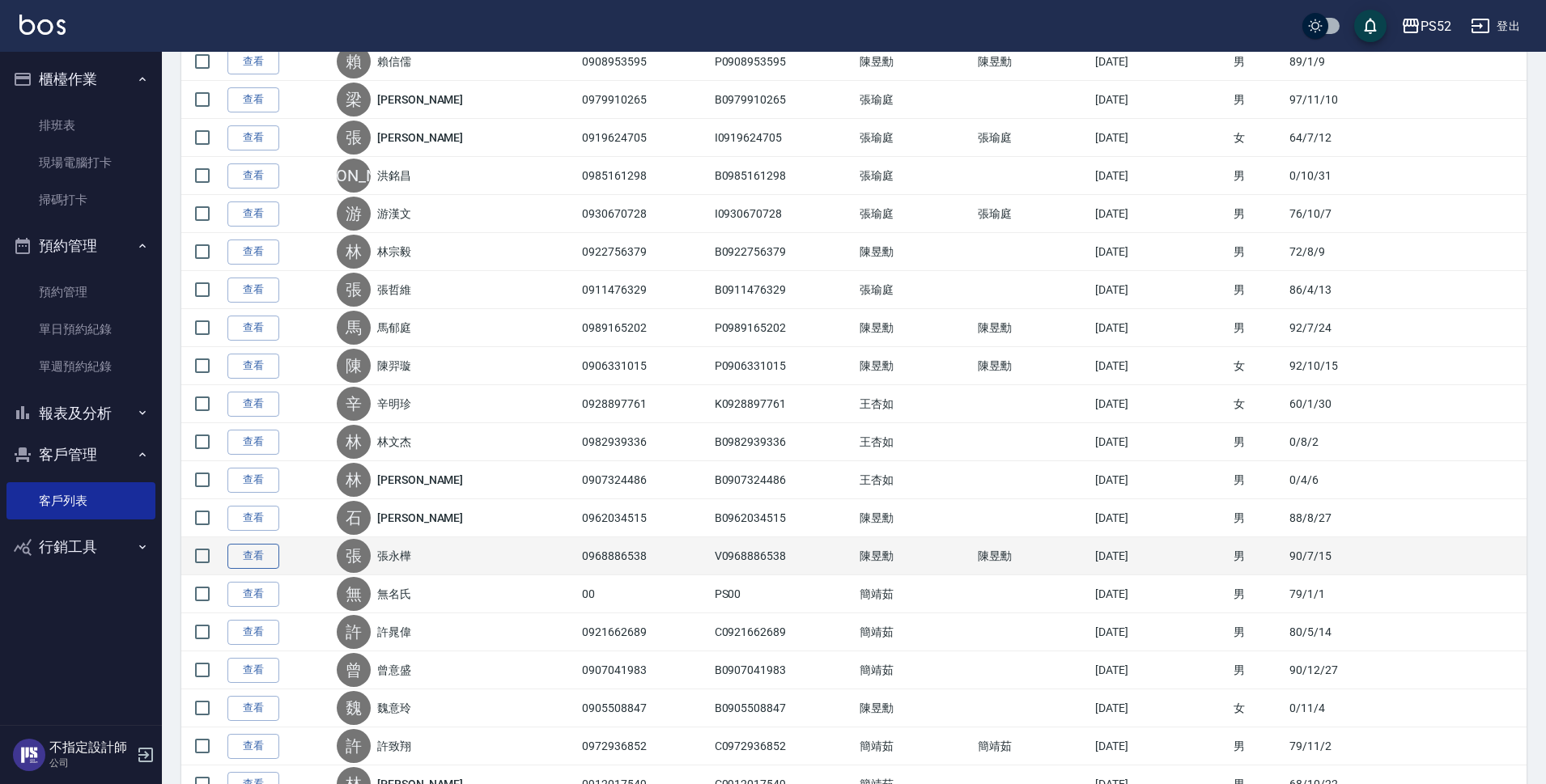
click at [237, 553] on link "查看" at bounding box center [253, 556] width 52 height 25
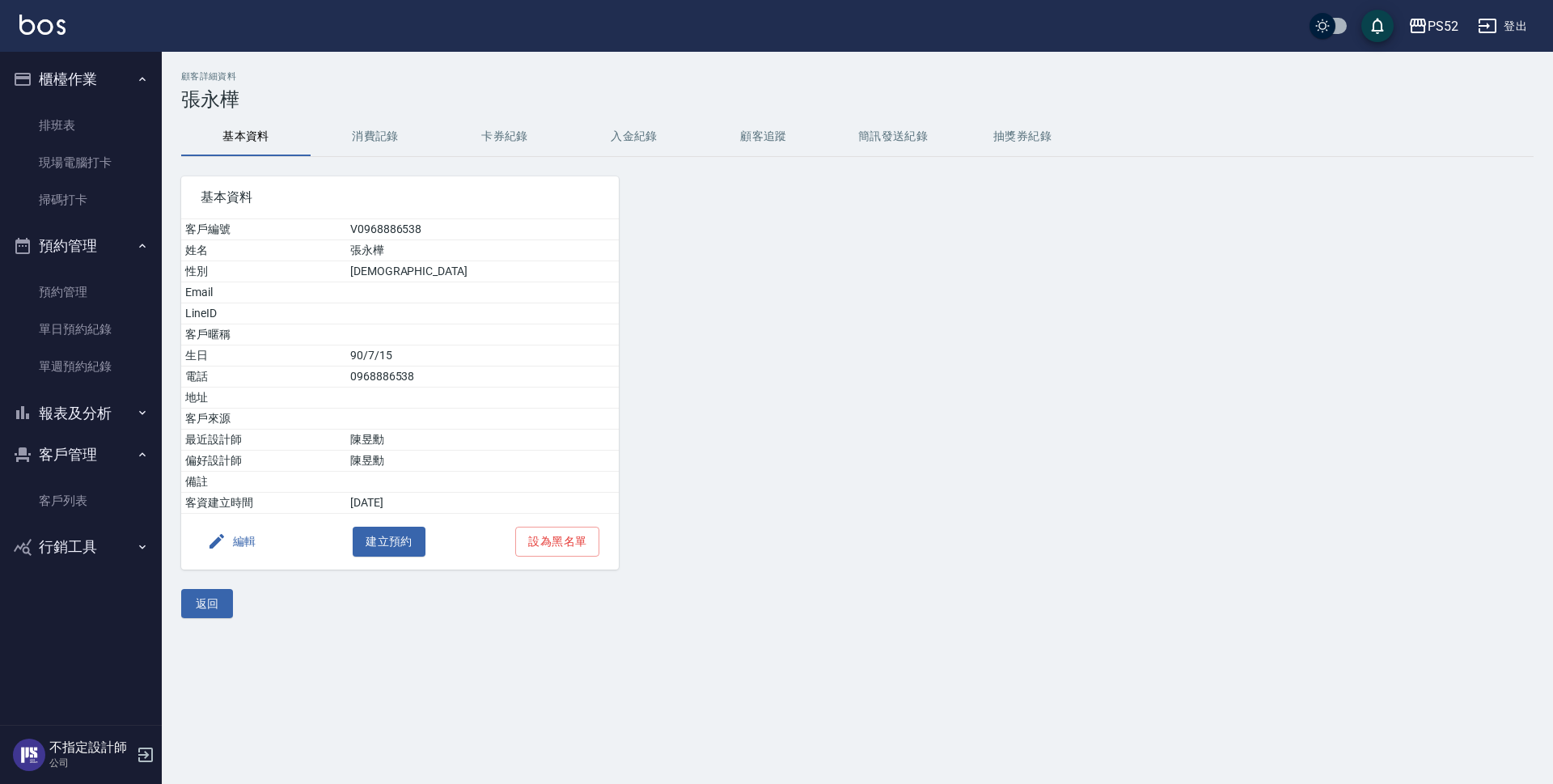
click at [243, 540] on button "編輯" at bounding box center [232, 541] width 63 height 30
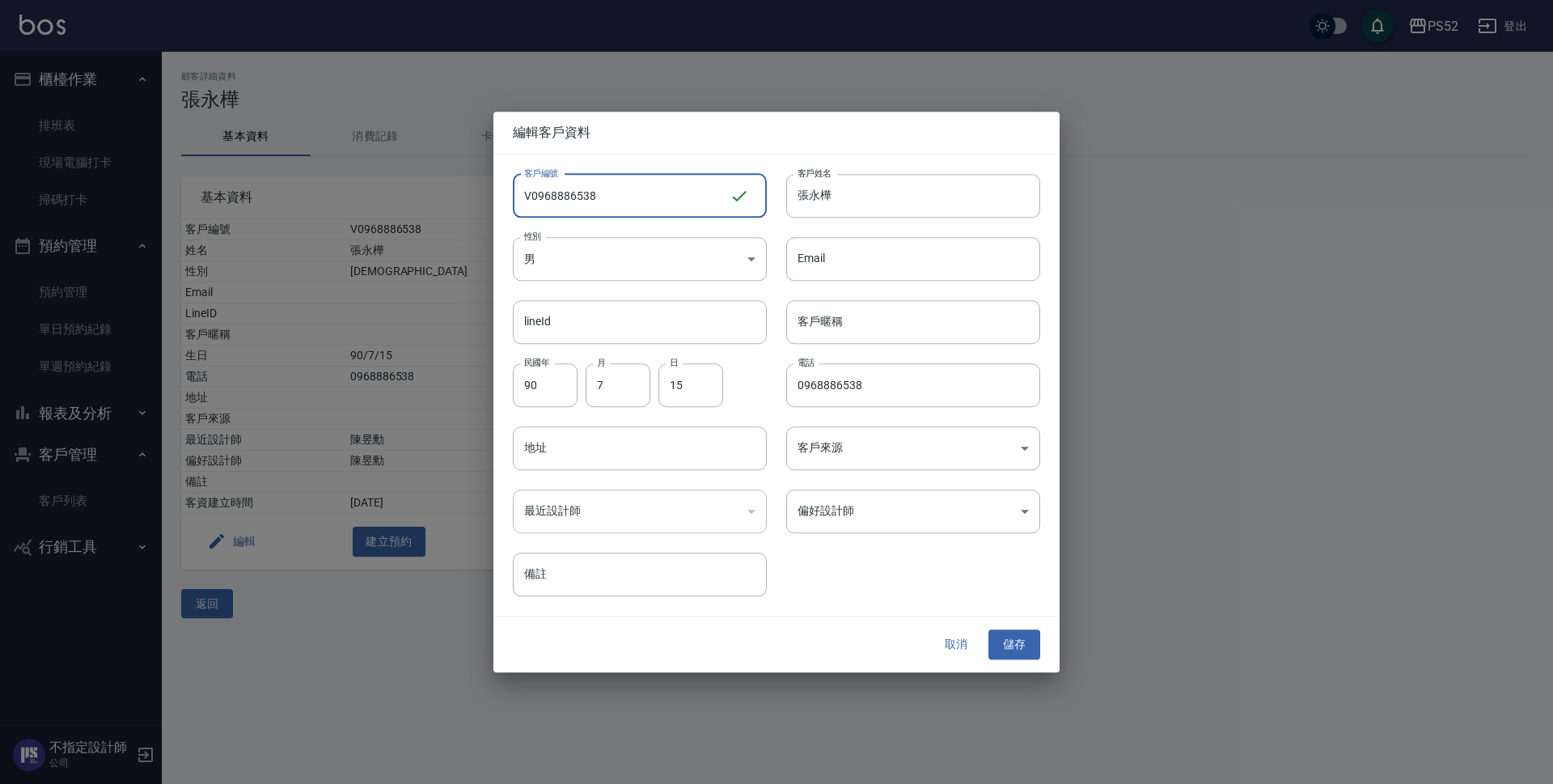
click at [527, 195] on input "V0968886538" at bounding box center [622, 196] width 217 height 44
type input "P0968886538"
click at [1021, 642] on button "儲存" at bounding box center [1014, 646] width 52 height 30
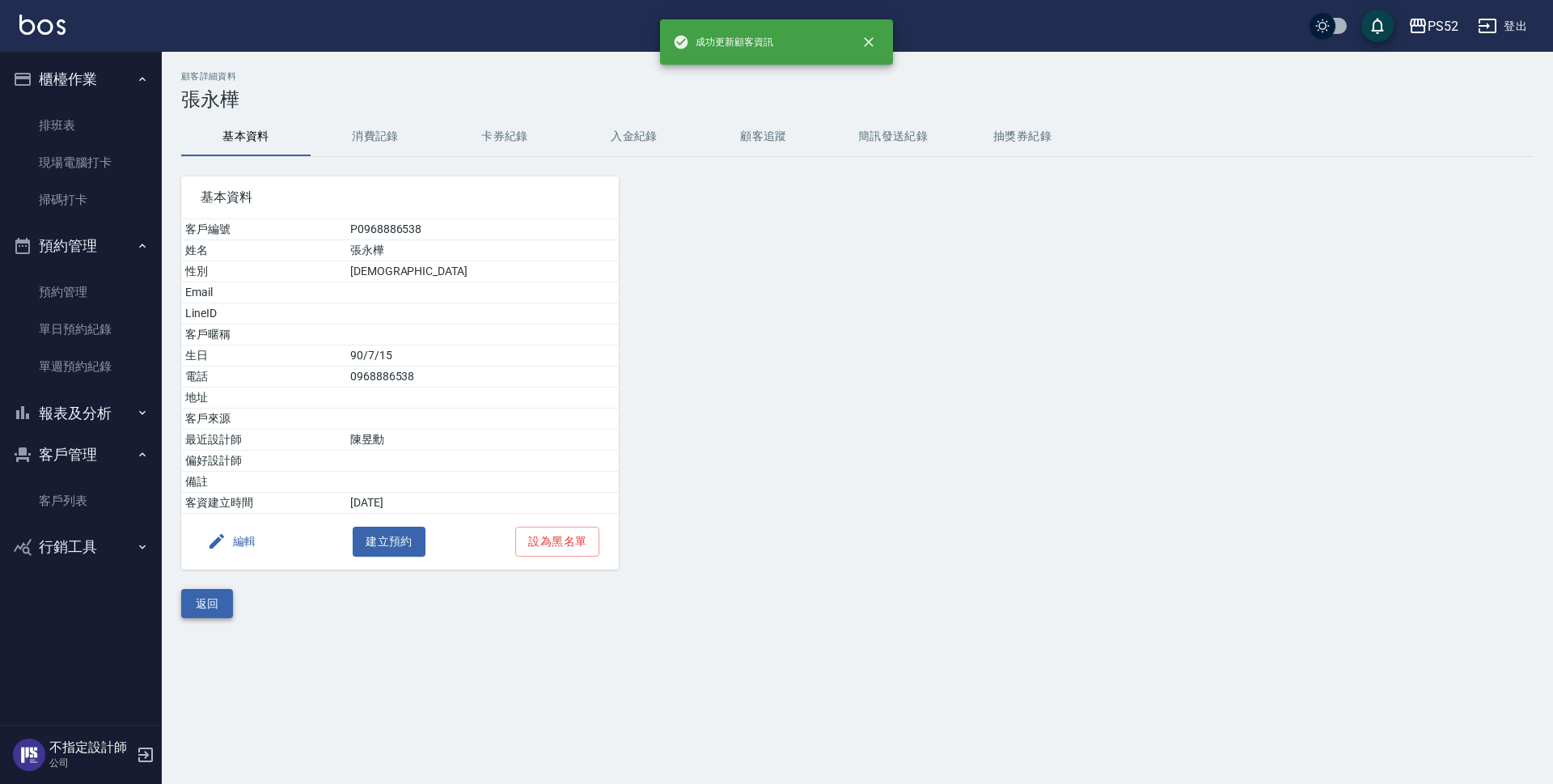
click at [198, 615] on button "返回" at bounding box center [206, 604] width 52 height 30
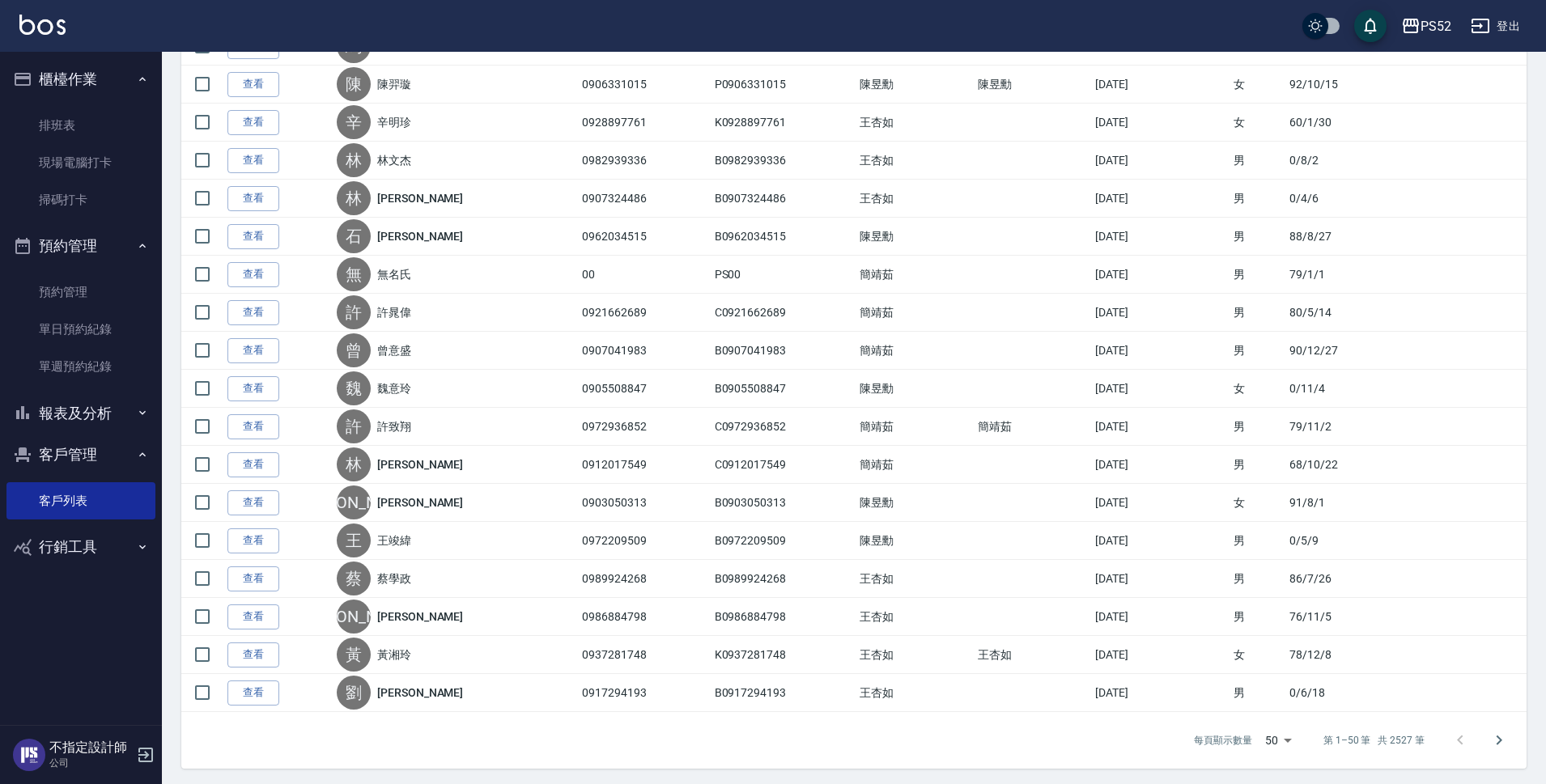
scroll to position [1537, 0]
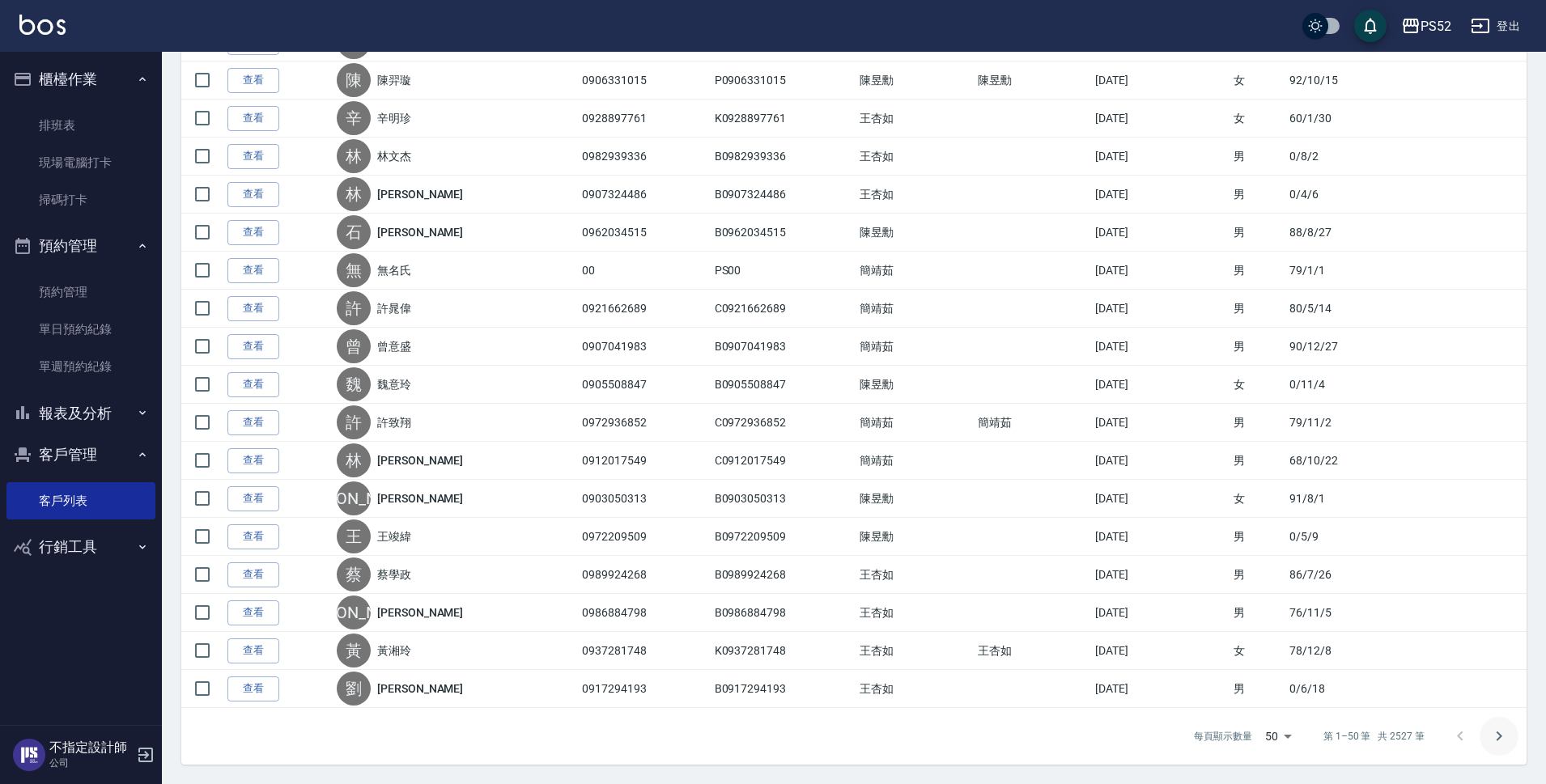
click at [1510, 735] on button "Go to next page" at bounding box center [1499, 736] width 39 height 39
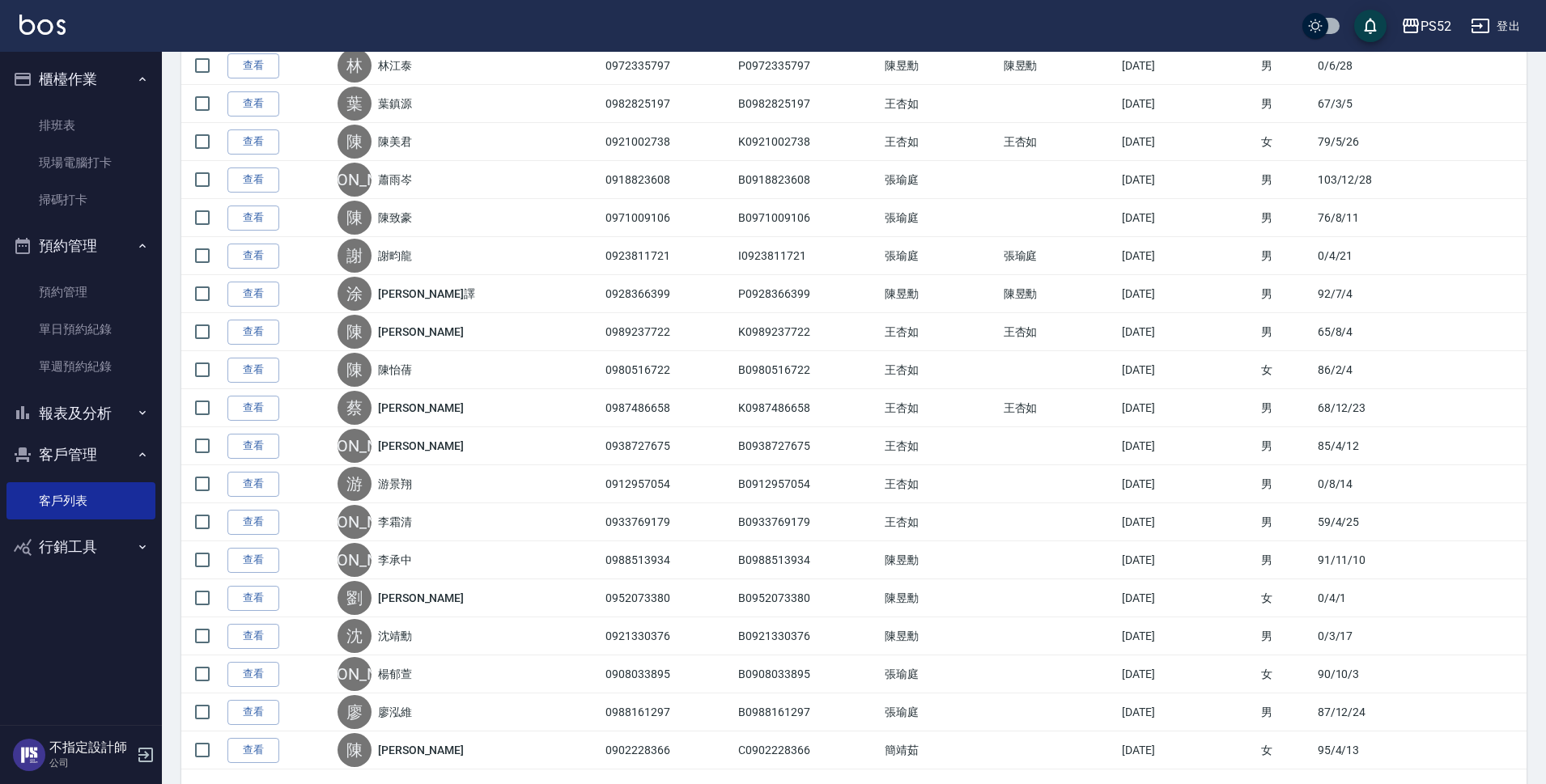
scroll to position [1511, 0]
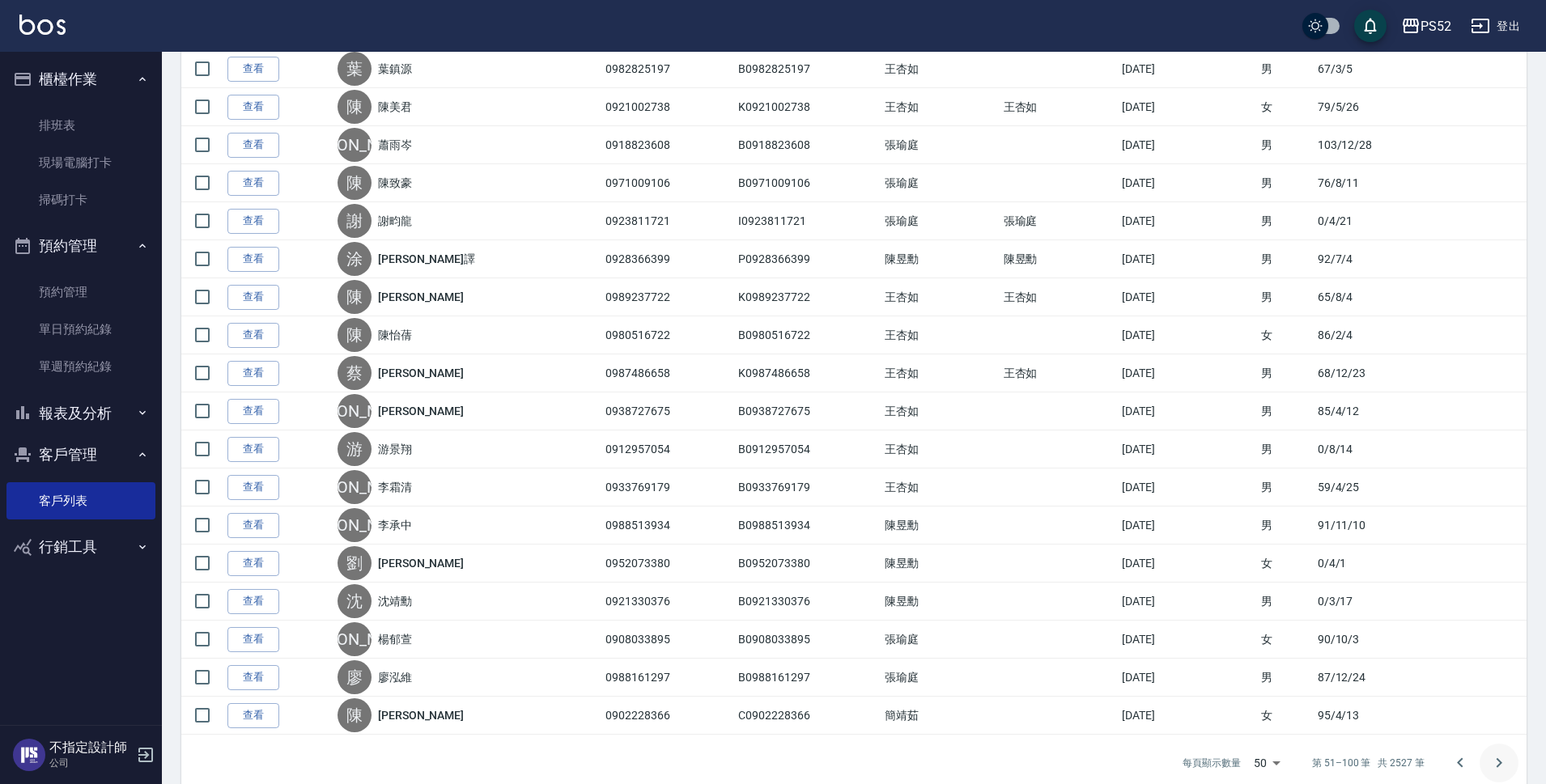
click at [1504, 747] on icon "Go to next page" at bounding box center [1499, 763] width 19 height 19
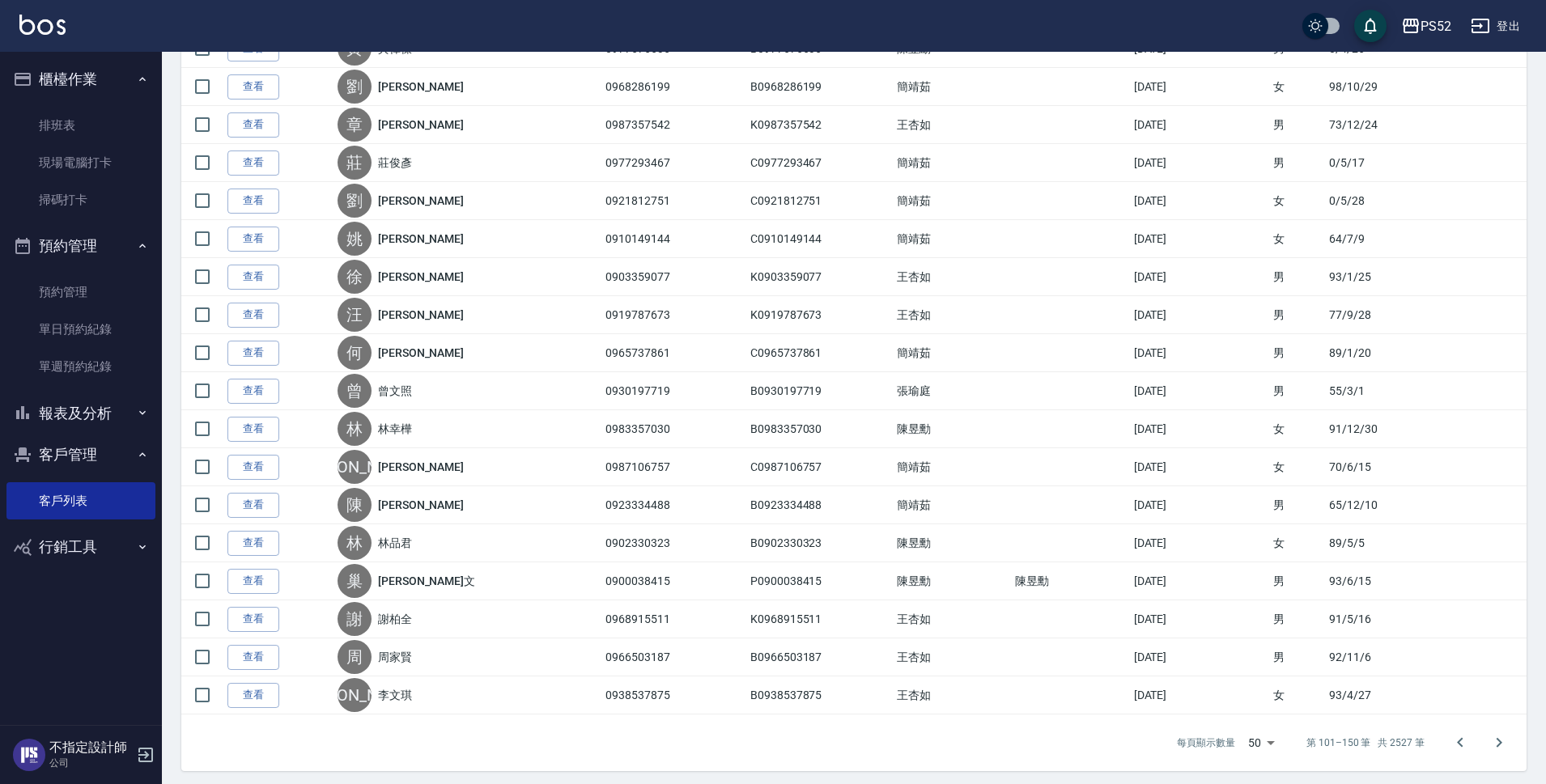
scroll to position [1537, 0]
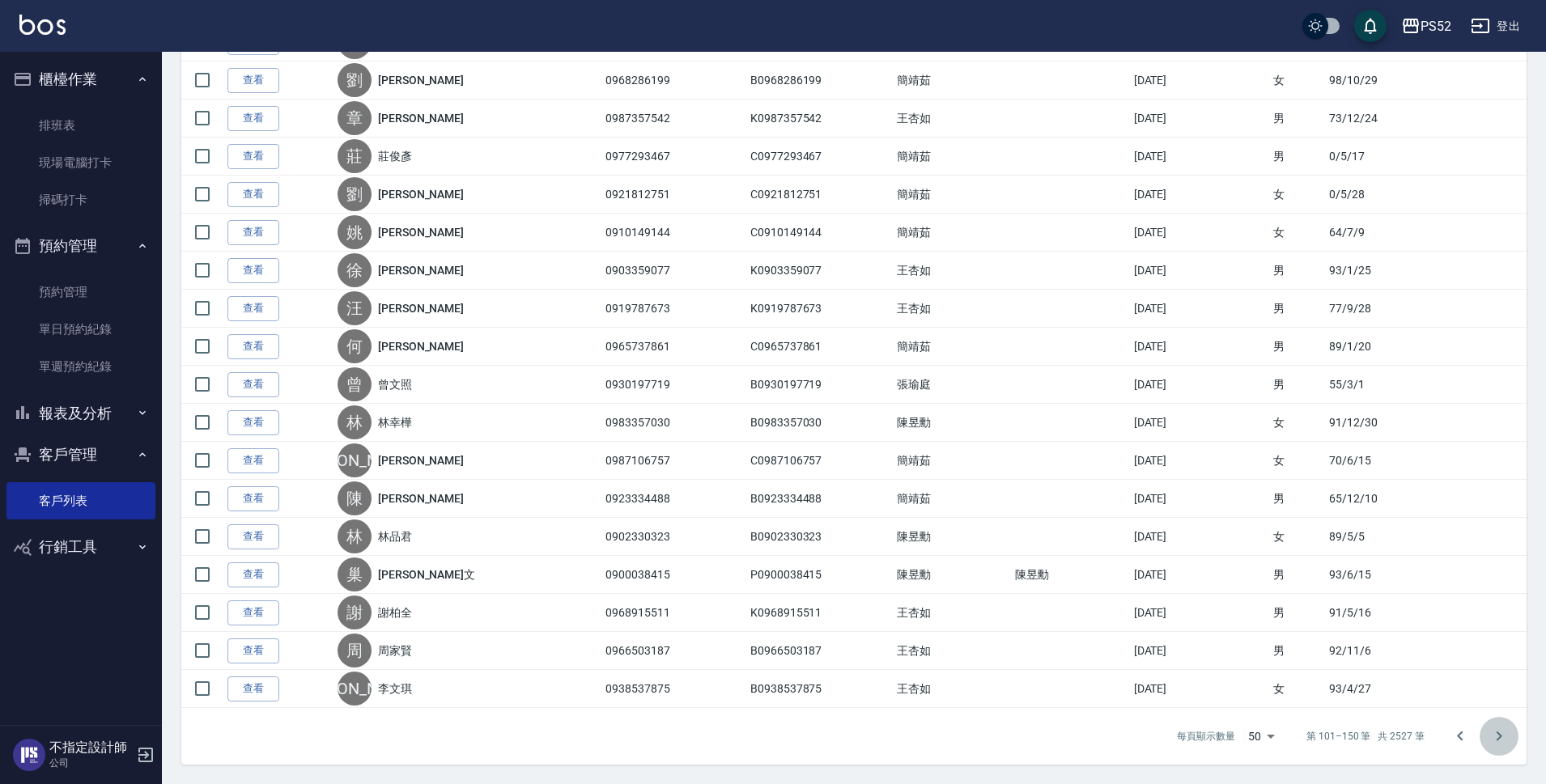
click at [1497, 729] on icon "Go to next page" at bounding box center [1499, 736] width 19 height 19
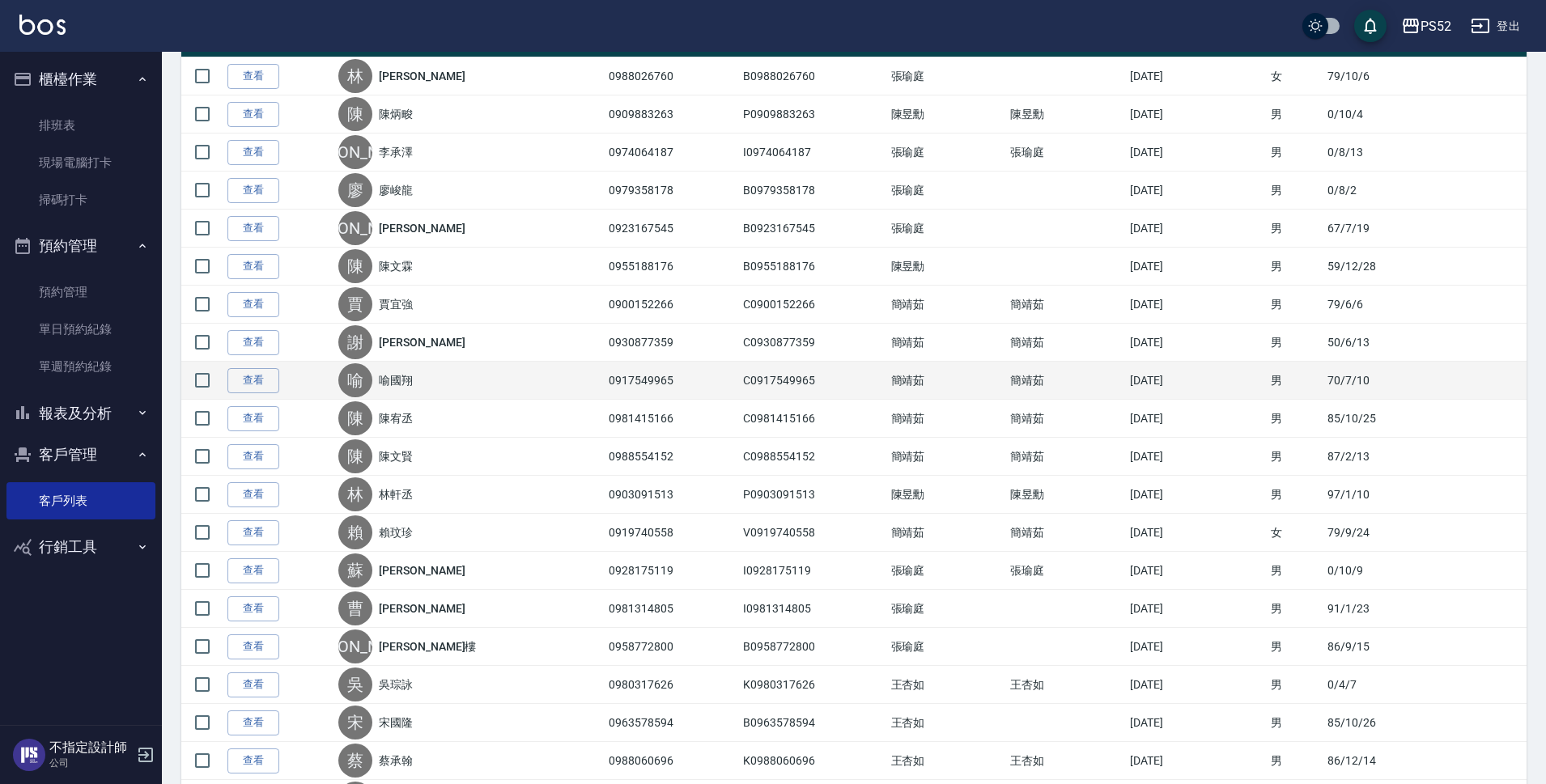
scroll to position [297, 0]
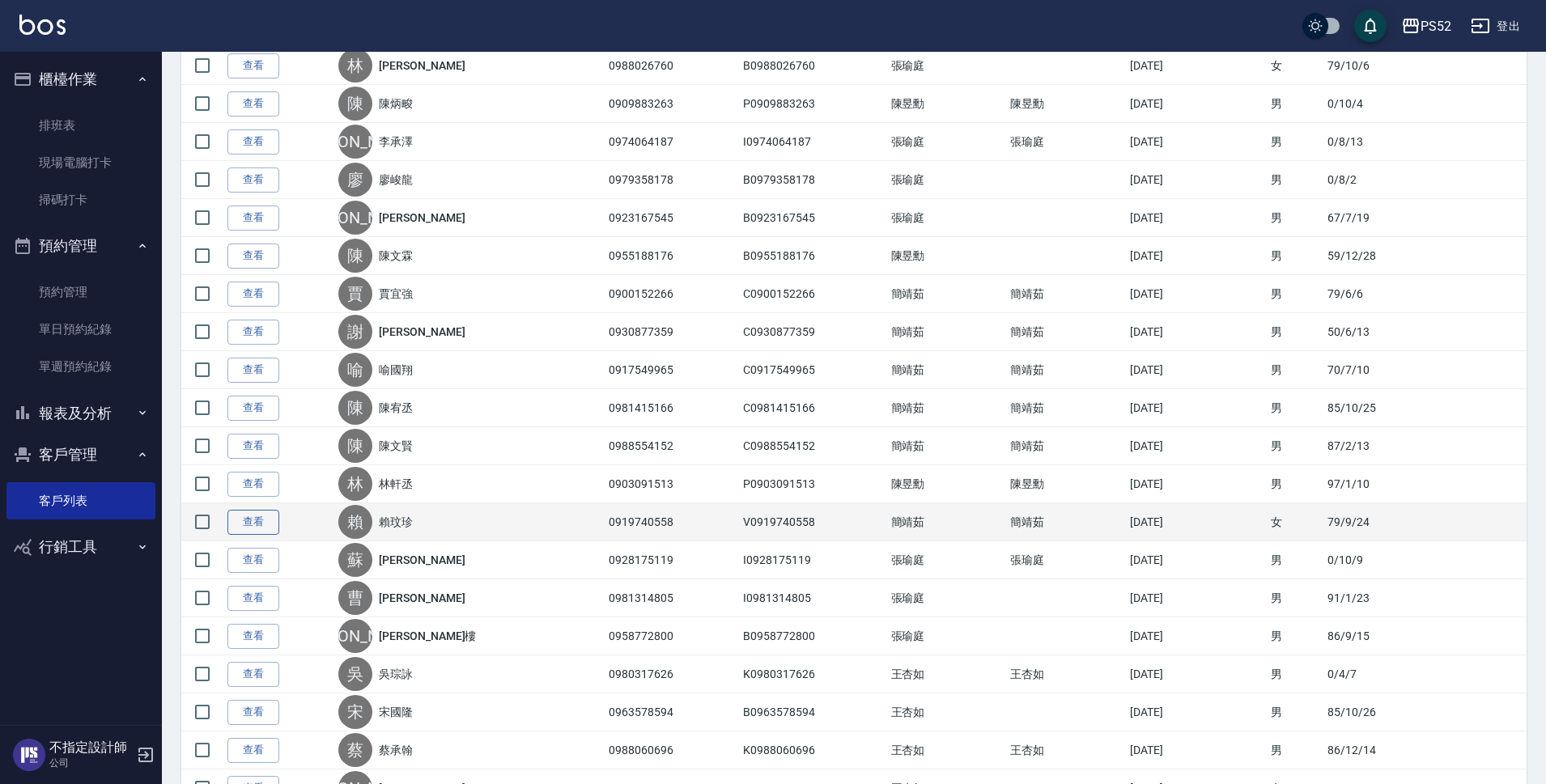
click at [235, 526] on link "查看" at bounding box center [253, 522] width 52 height 25
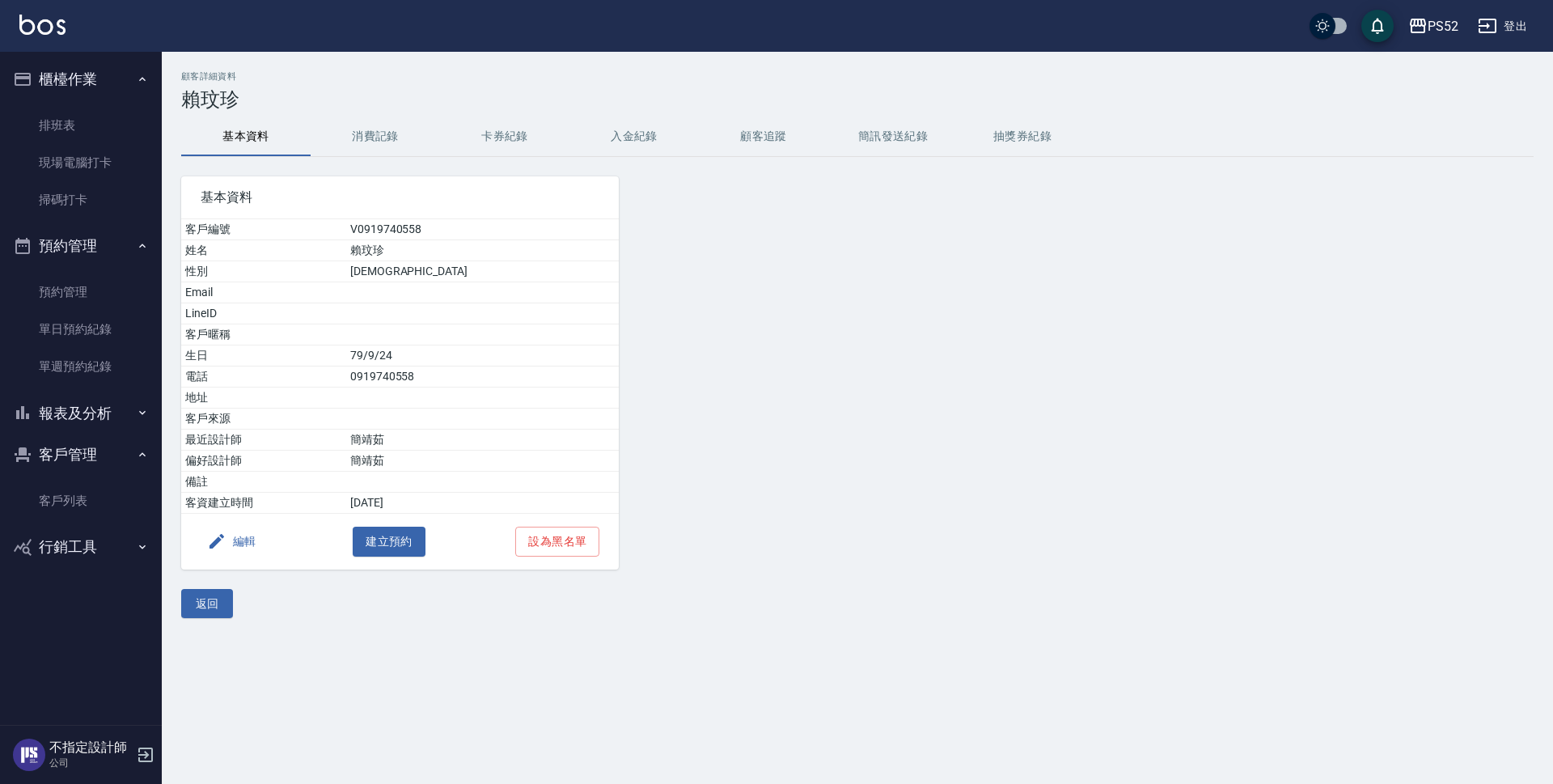
click at [241, 538] on button "編輯" at bounding box center [232, 541] width 63 height 30
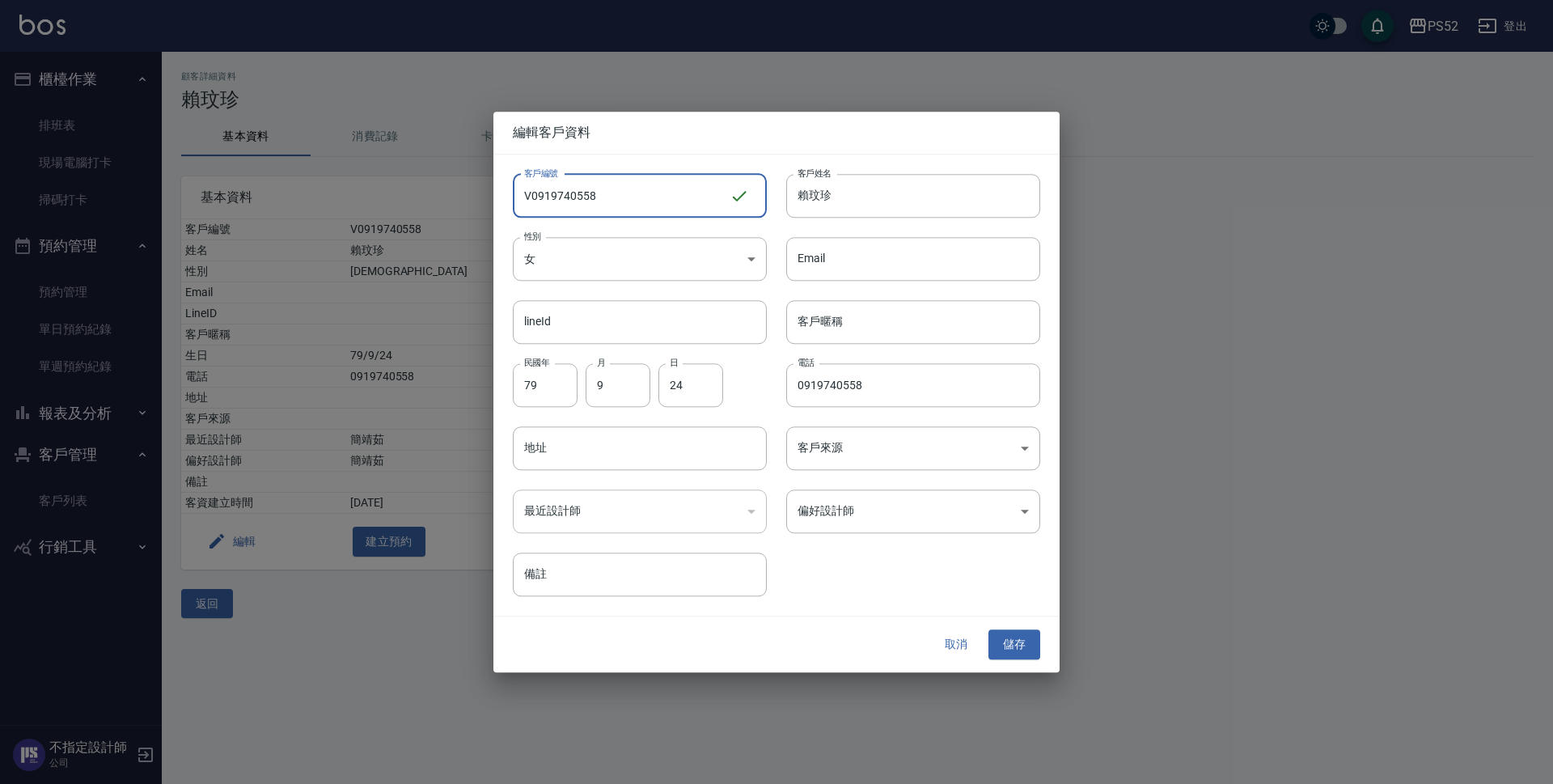
click at [524, 198] on input "V0919740558" at bounding box center [622, 196] width 217 height 44
type input "C0919740558"
click at [1030, 647] on button "儲存" at bounding box center [1014, 646] width 52 height 30
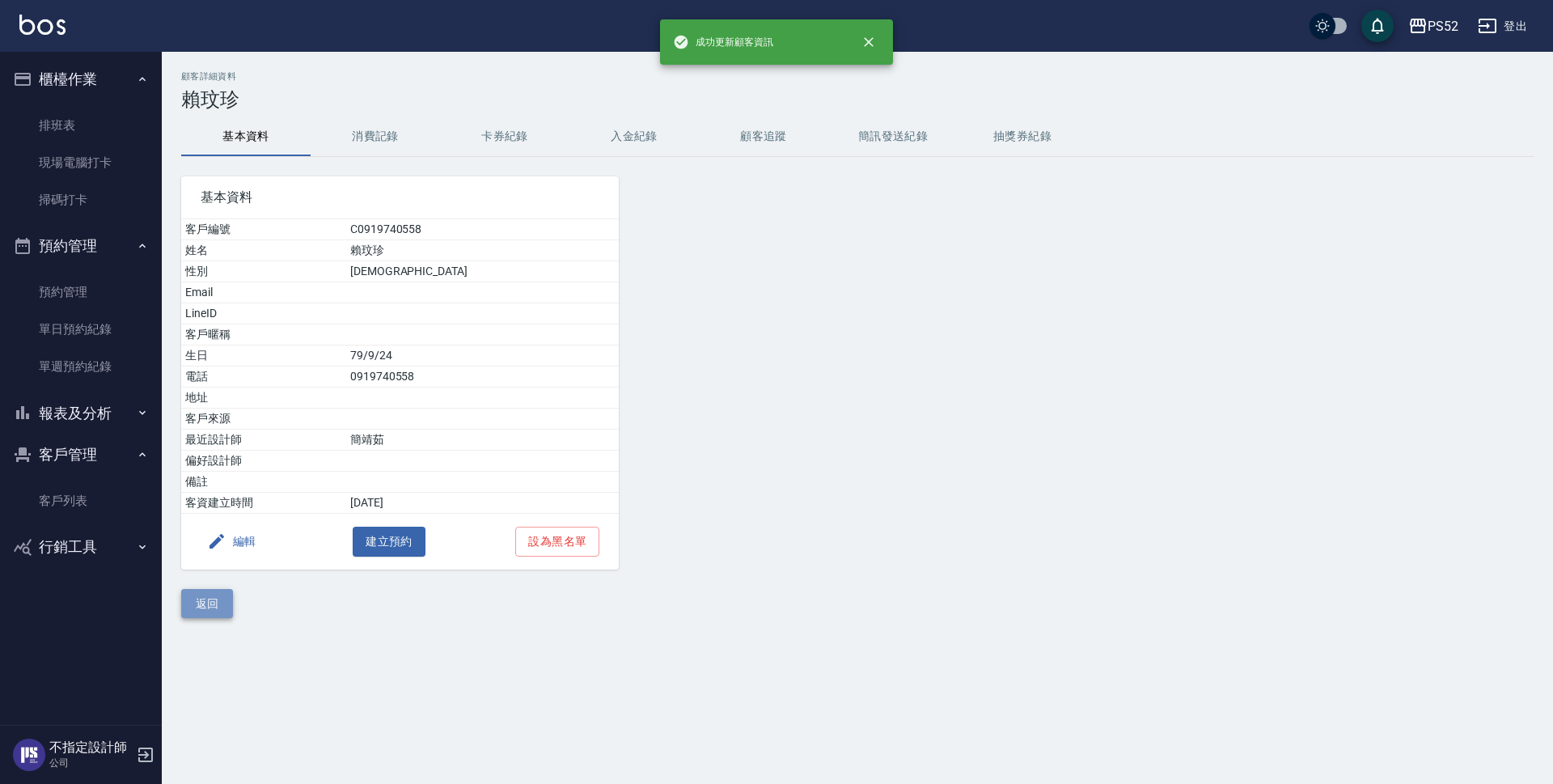
click at [212, 602] on button "返回" at bounding box center [206, 604] width 52 height 30
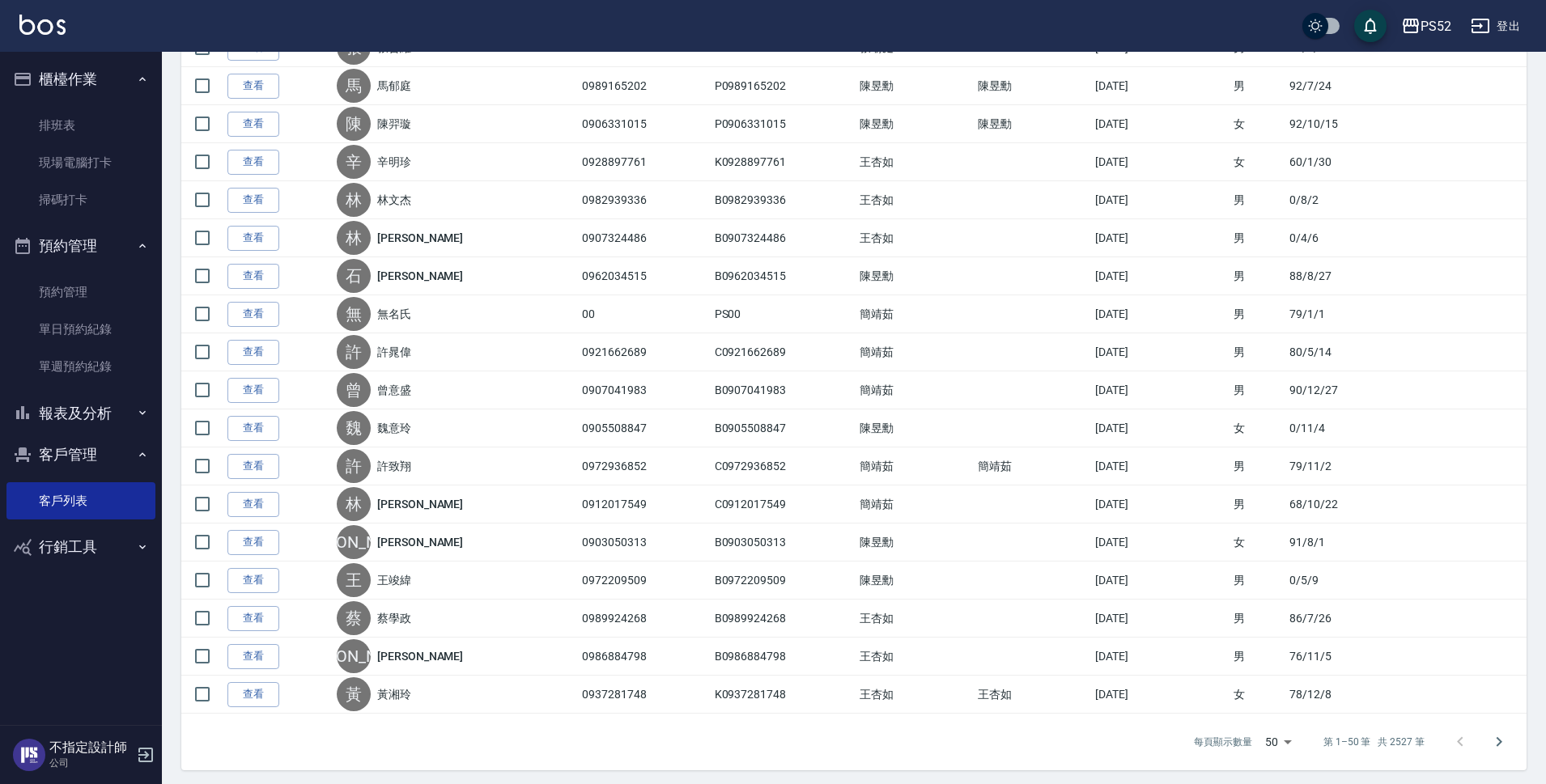
scroll to position [1537, 0]
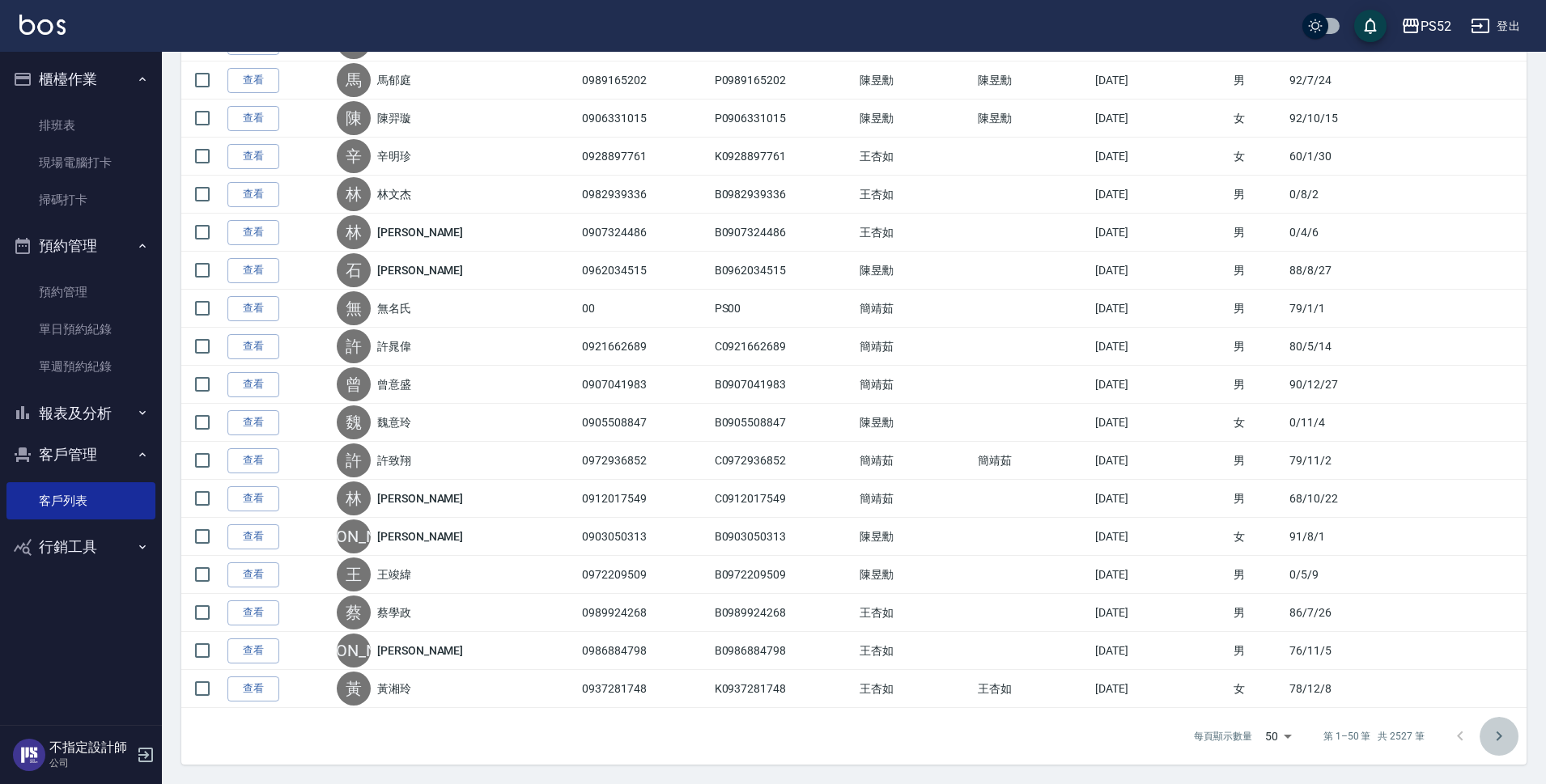
click at [1506, 735] on icon "Go to next page" at bounding box center [1499, 736] width 19 height 19
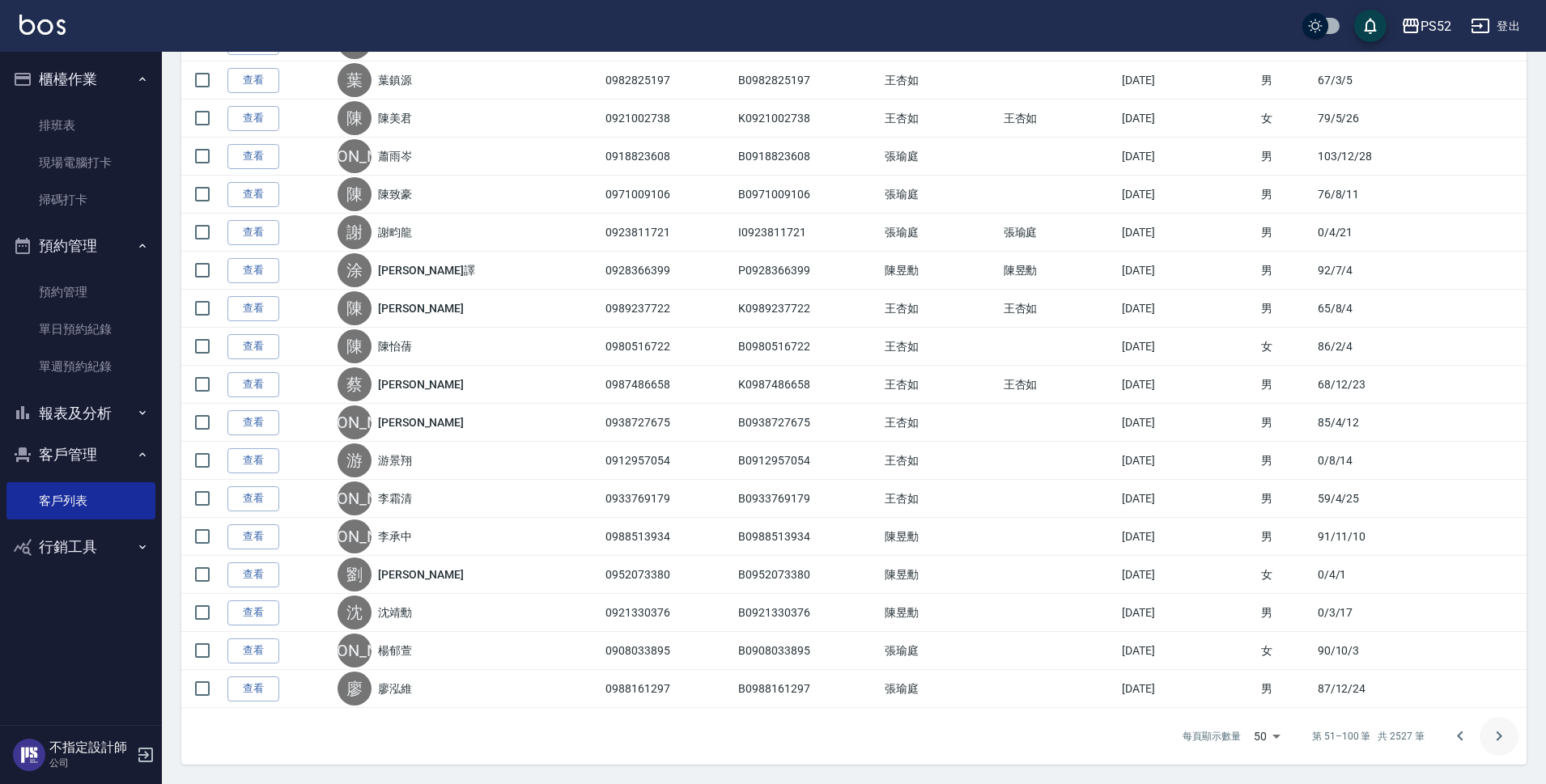
click at [1500, 742] on icon "Go to next page" at bounding box center [1499, 736] width 19 height 19
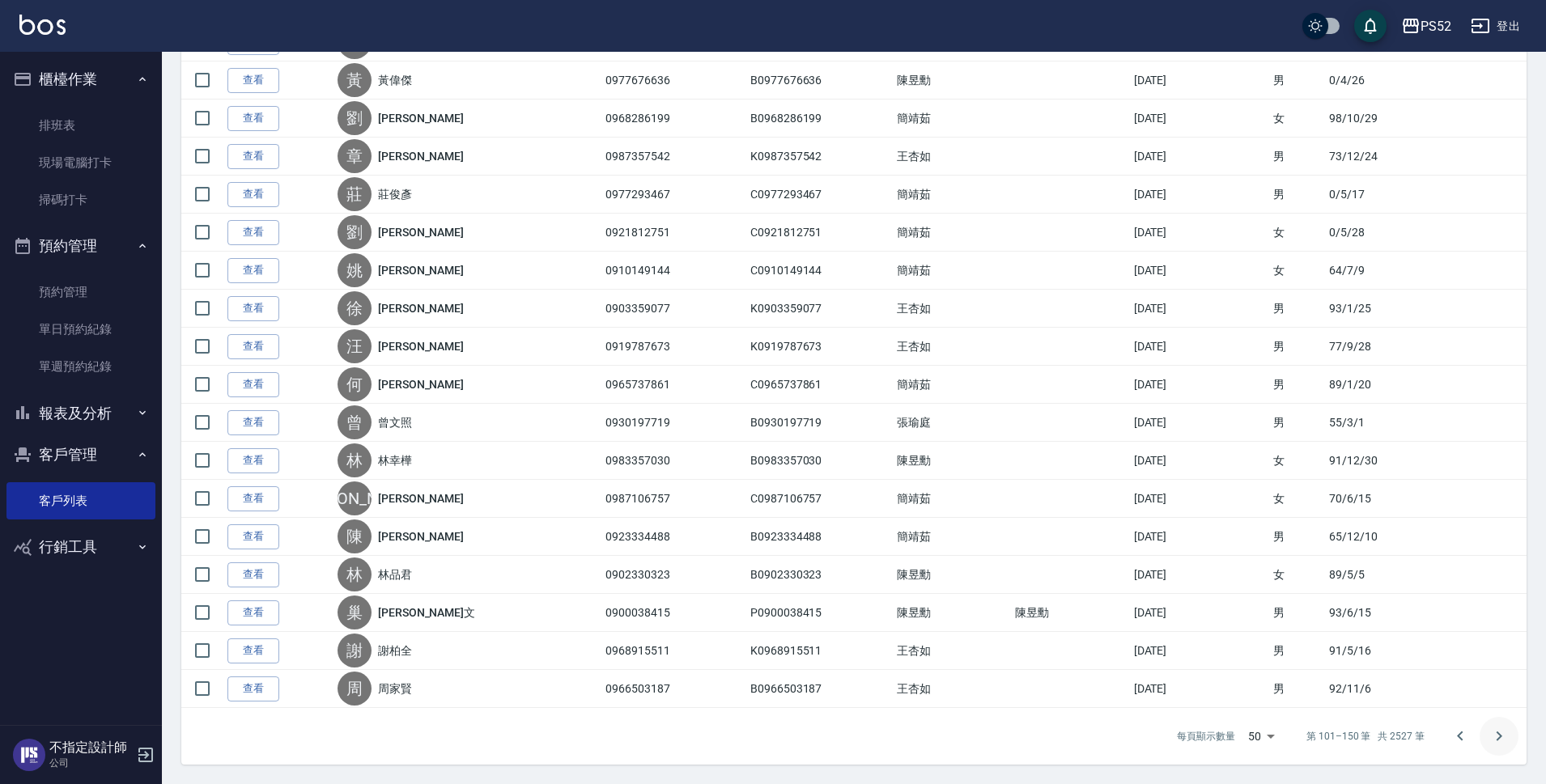
click at [1503, 741] on icon "Go to next page" at bounding box center [1499, 736] width 19 height 19
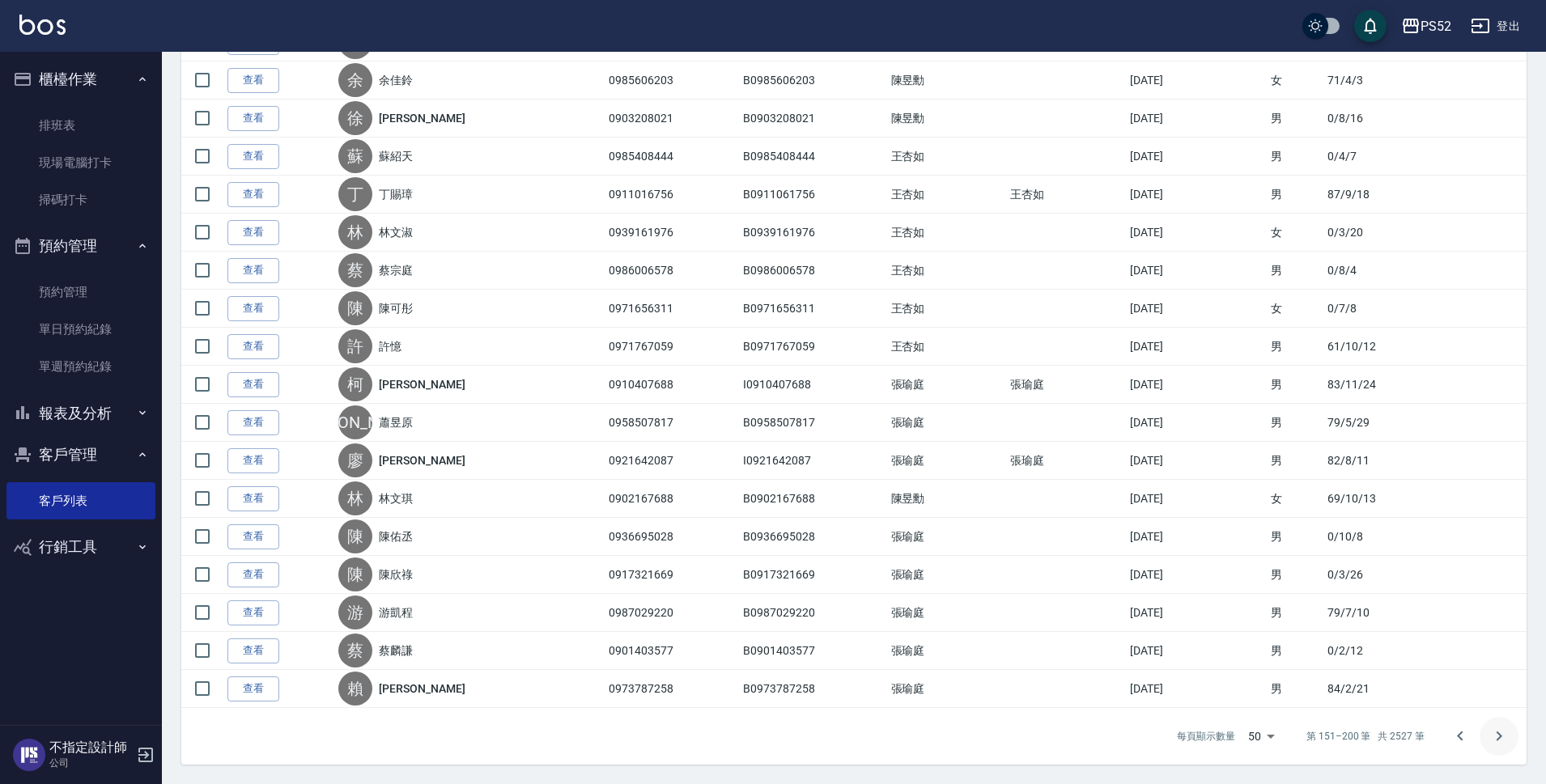
click at [1501, 740] on icon "Go to next page" at bounding box center [1499, 736] width 19 height 19
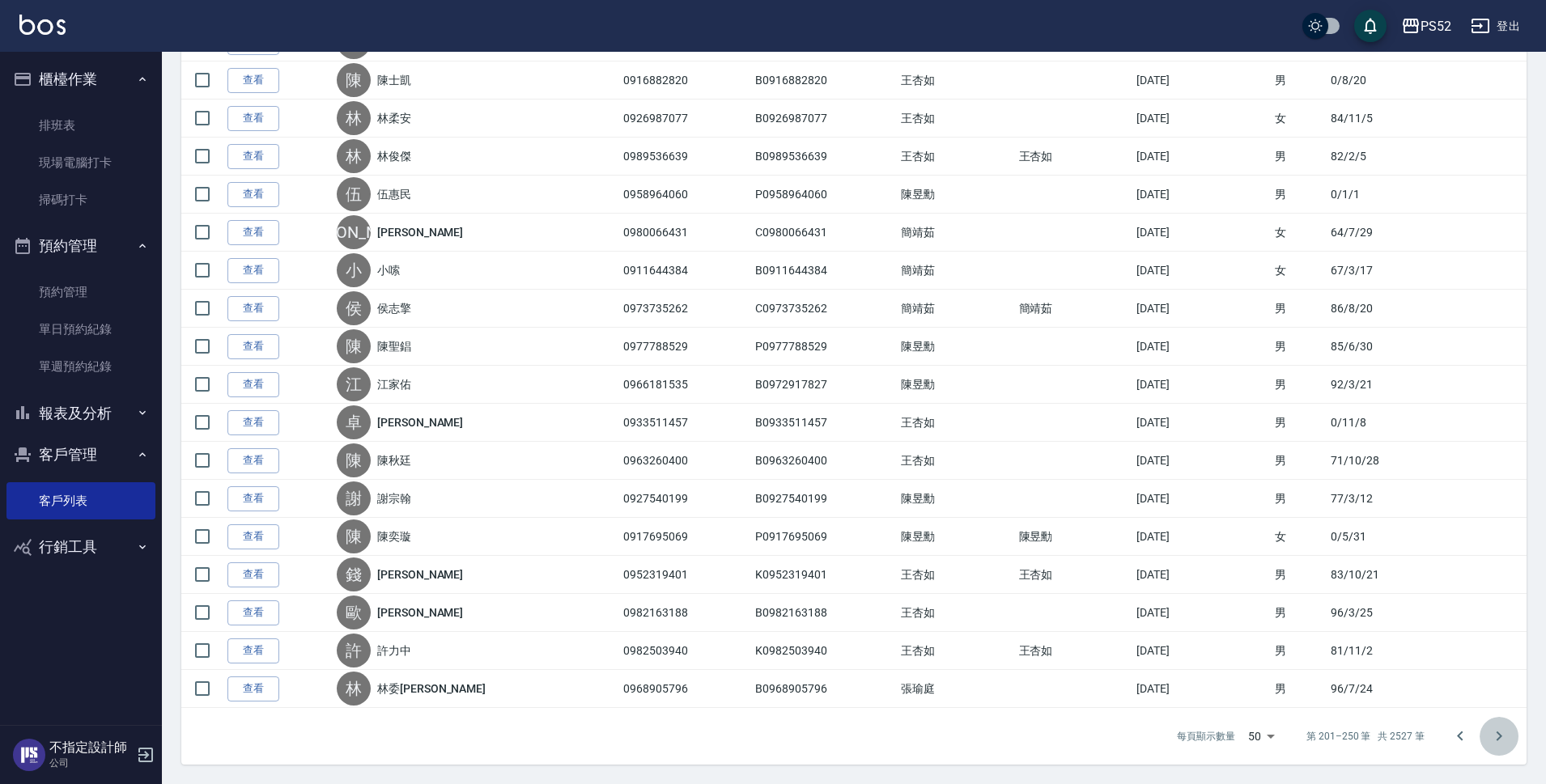
click at [1495, 739] on icon "Go to next page" at bounding box center [1499, 736] width 19 height 19
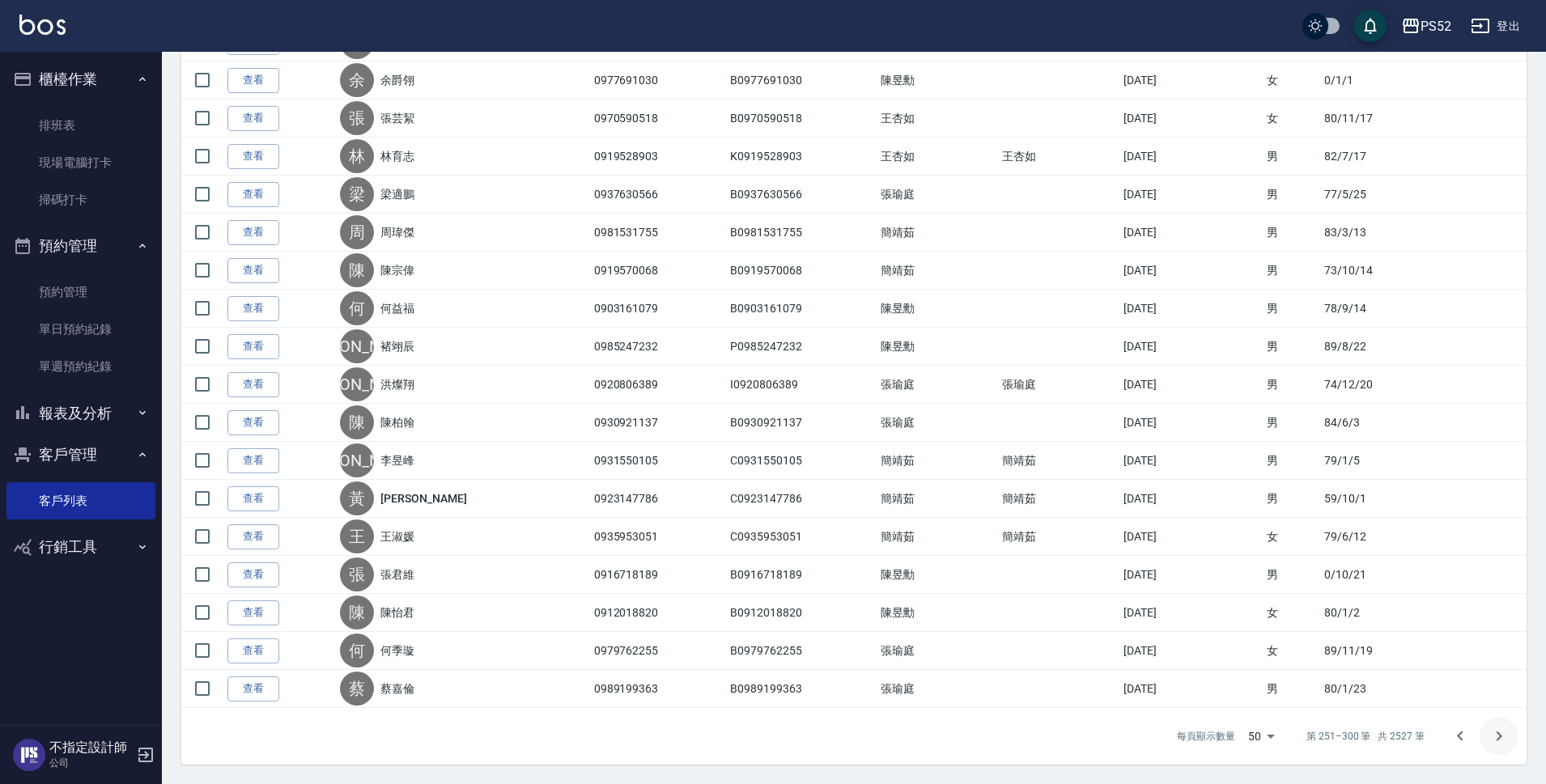
click at [1506, 737] on icon "Go to next page" at bounding box center [1499, 736] width 19 height 19
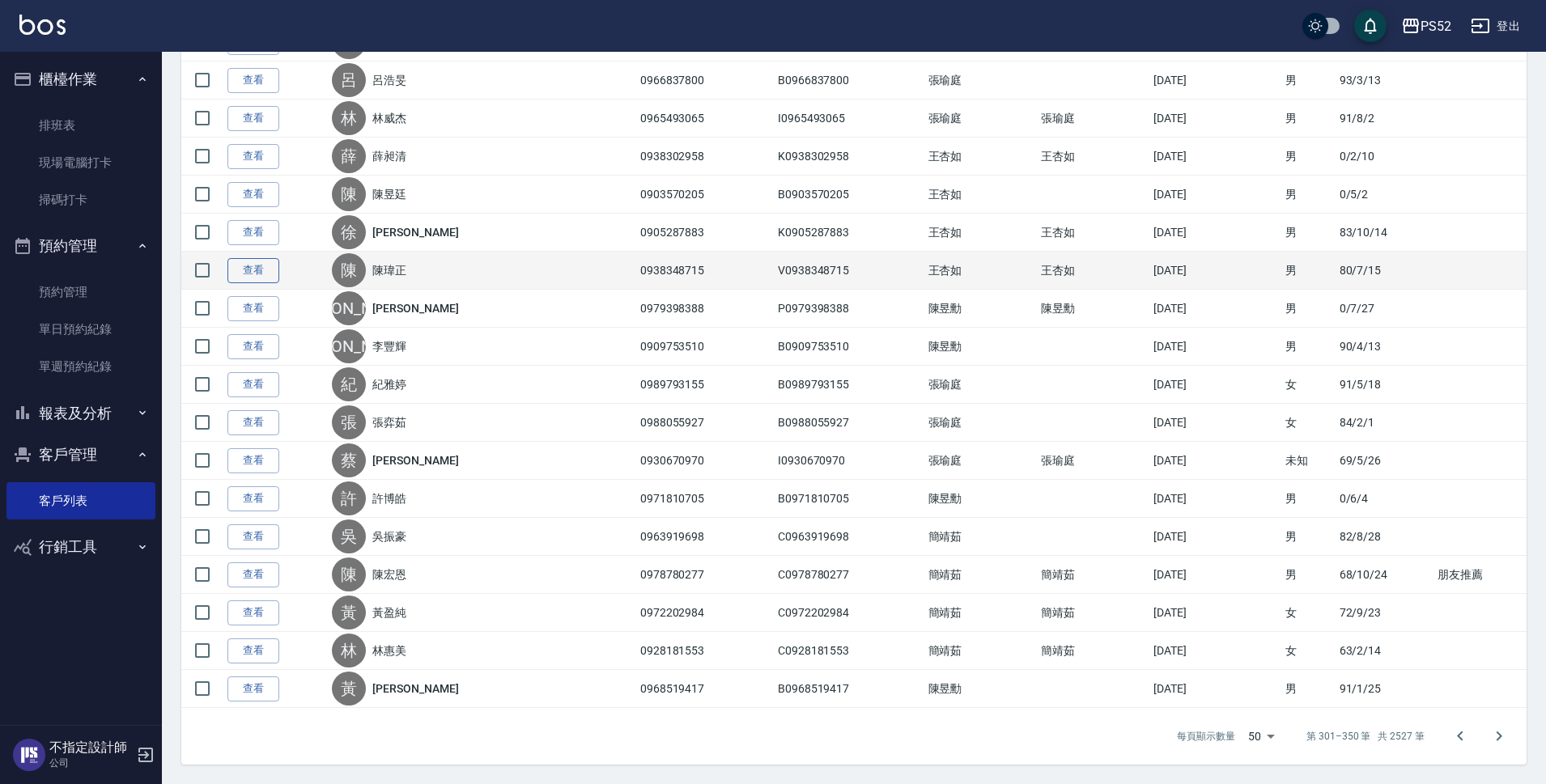
click at [236, 263] on link "查看" at bounding box center [253, 271] width 52 height 25
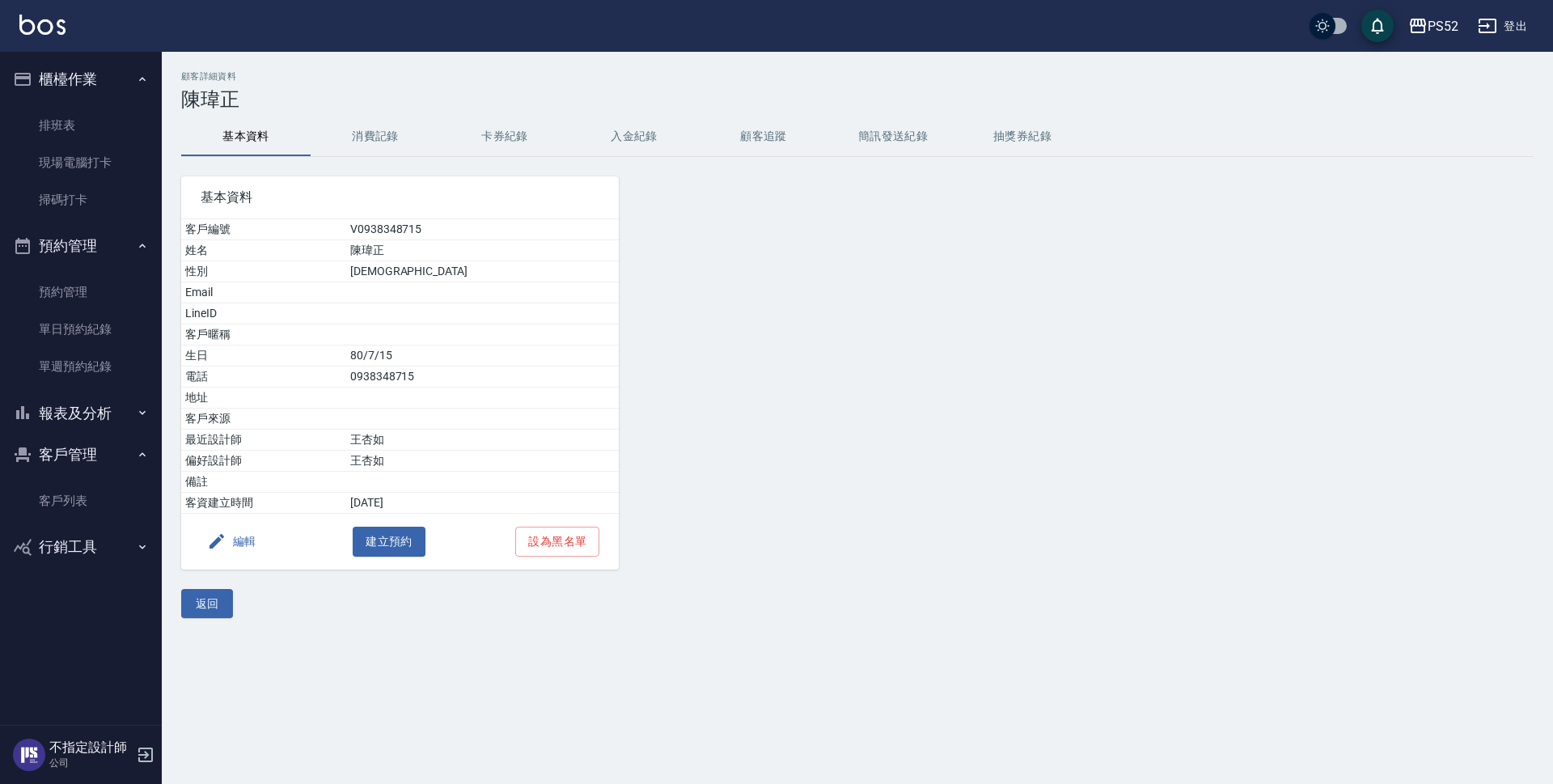
click at [242, 545] on button "編輯" at bounding box center [232, 541] width 63 height 30
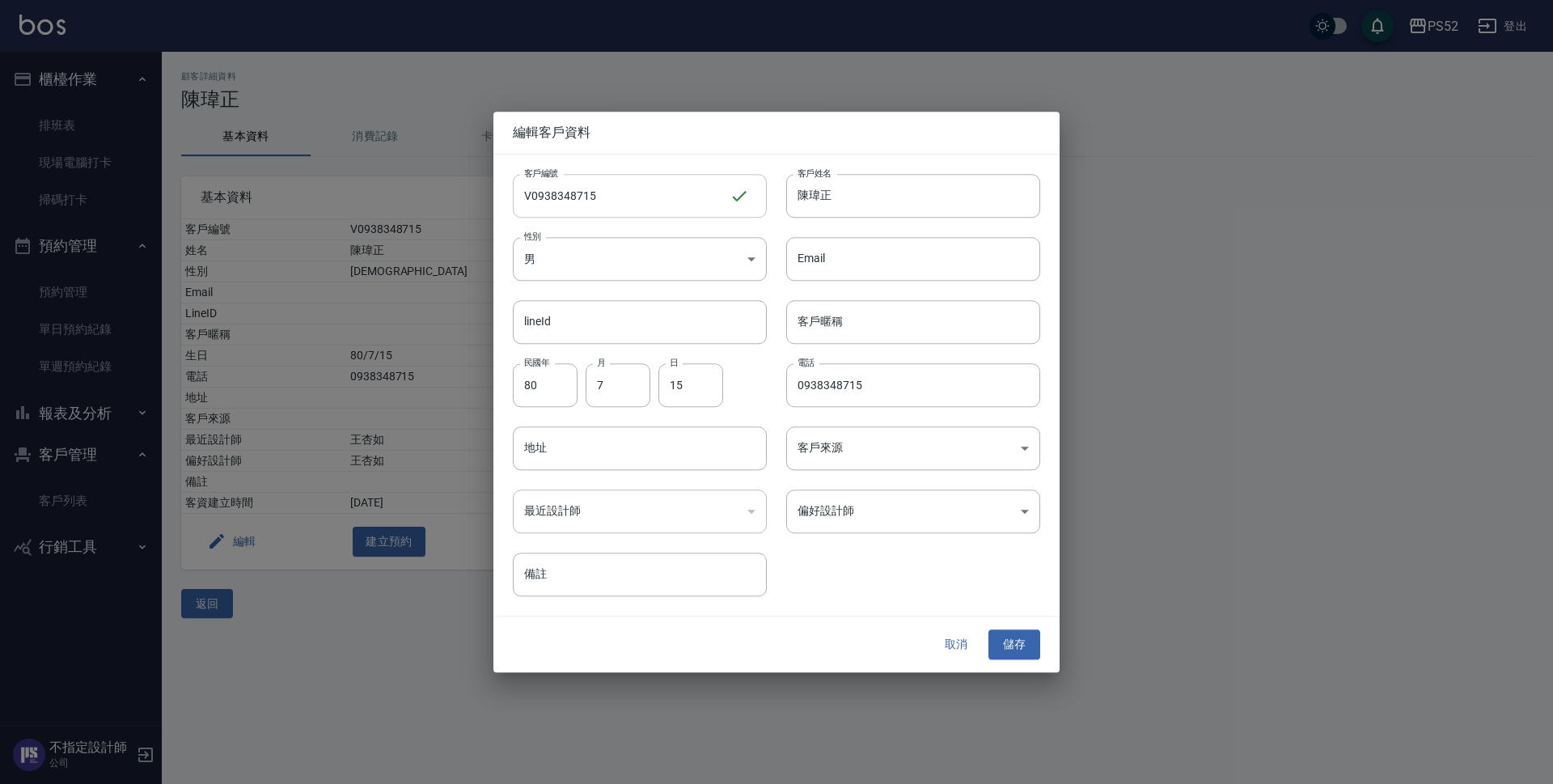
click at [528, 196] on input "V0938348715" at bounding box center [622, 196] width 217 height 44
type input "K0938348715"
click at [1030, 642] on button "儲存" at bounding box center [1014, 646] width 52 height 30
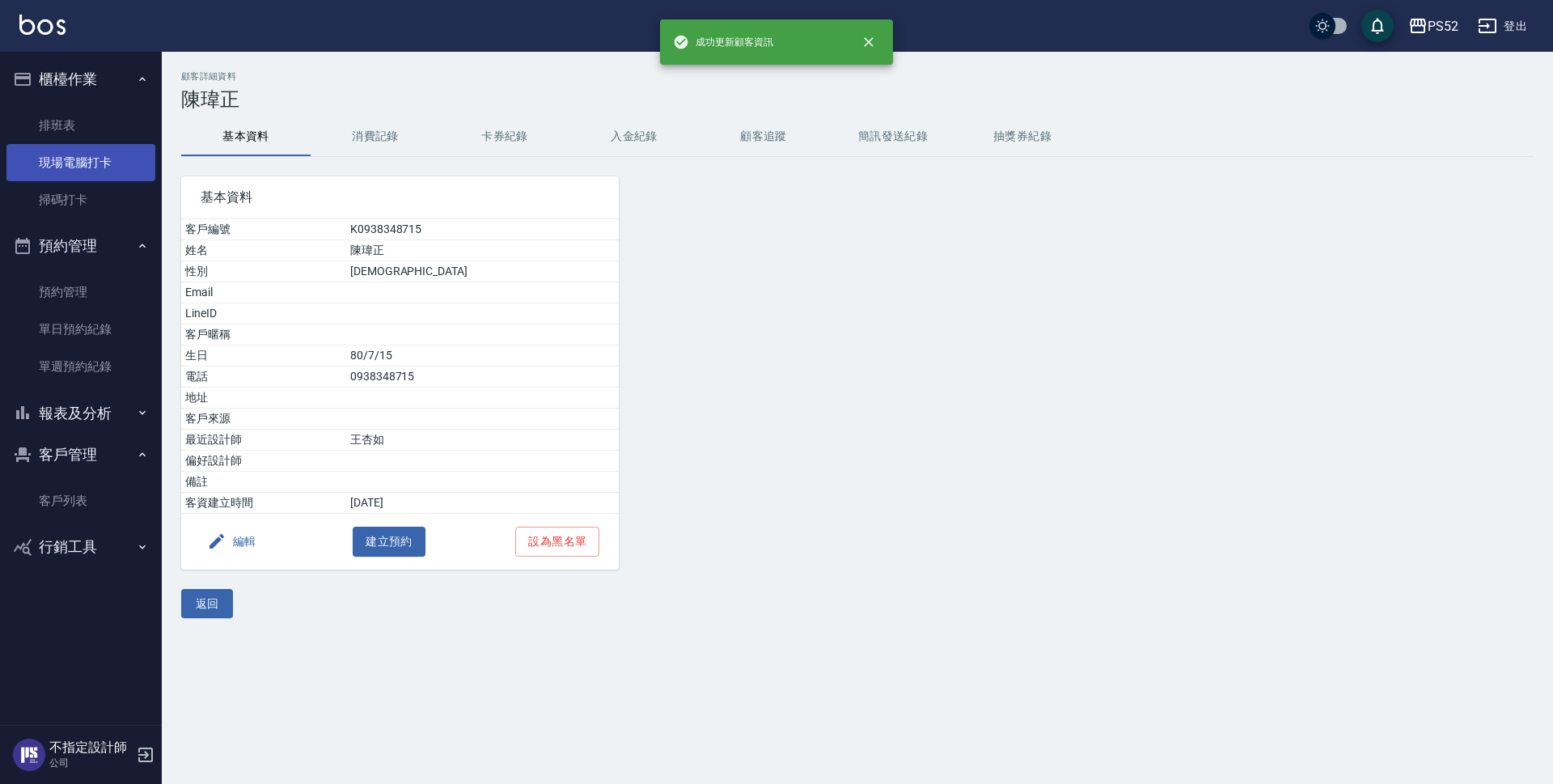
click at [108, 157] on link "現場電腦打卡" at bounding box center [80, 162] width 149 height 37
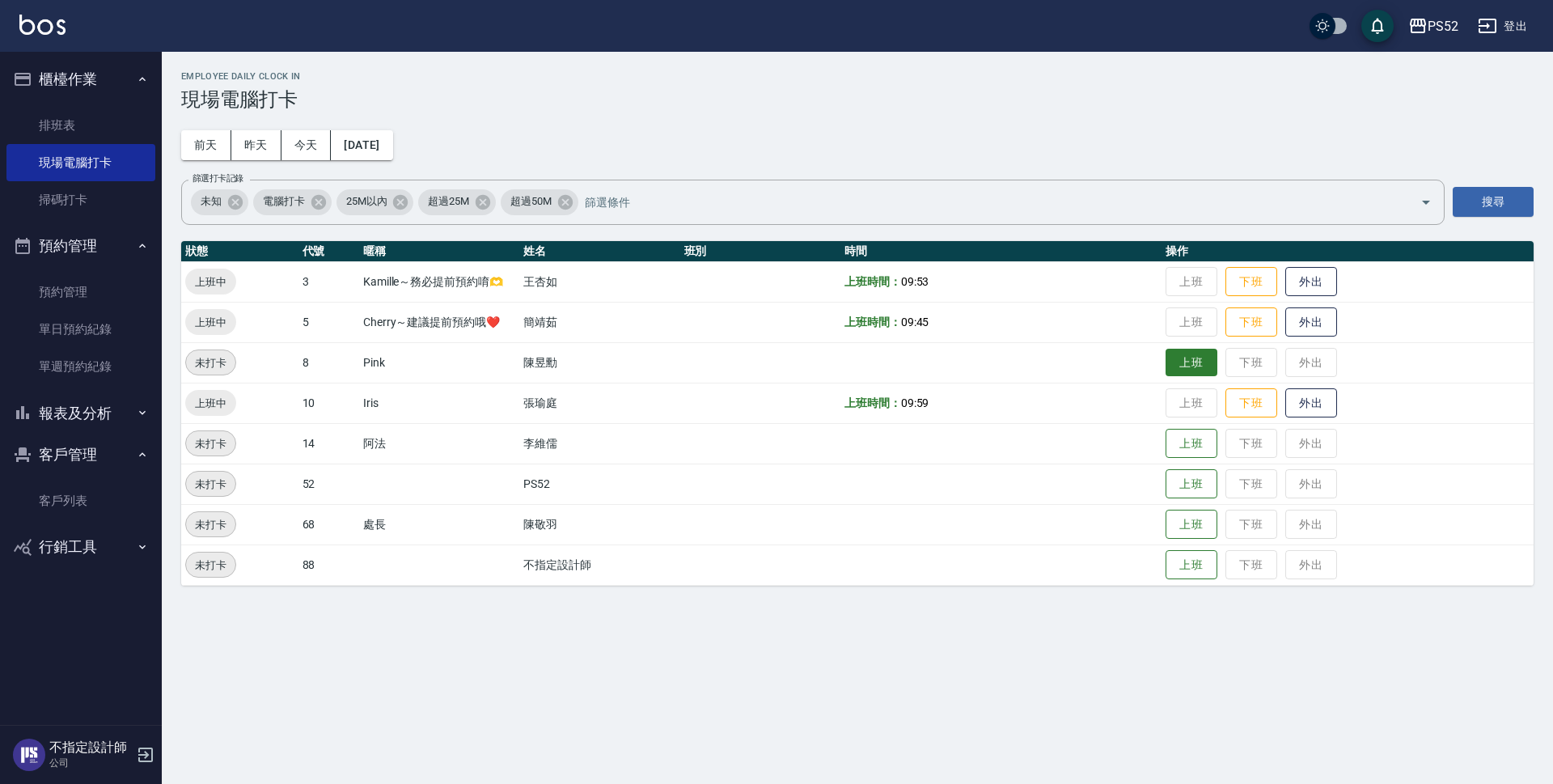
click at [1208, 364] on button "上班" at bounding box center [1191, 362] width 52 height 28
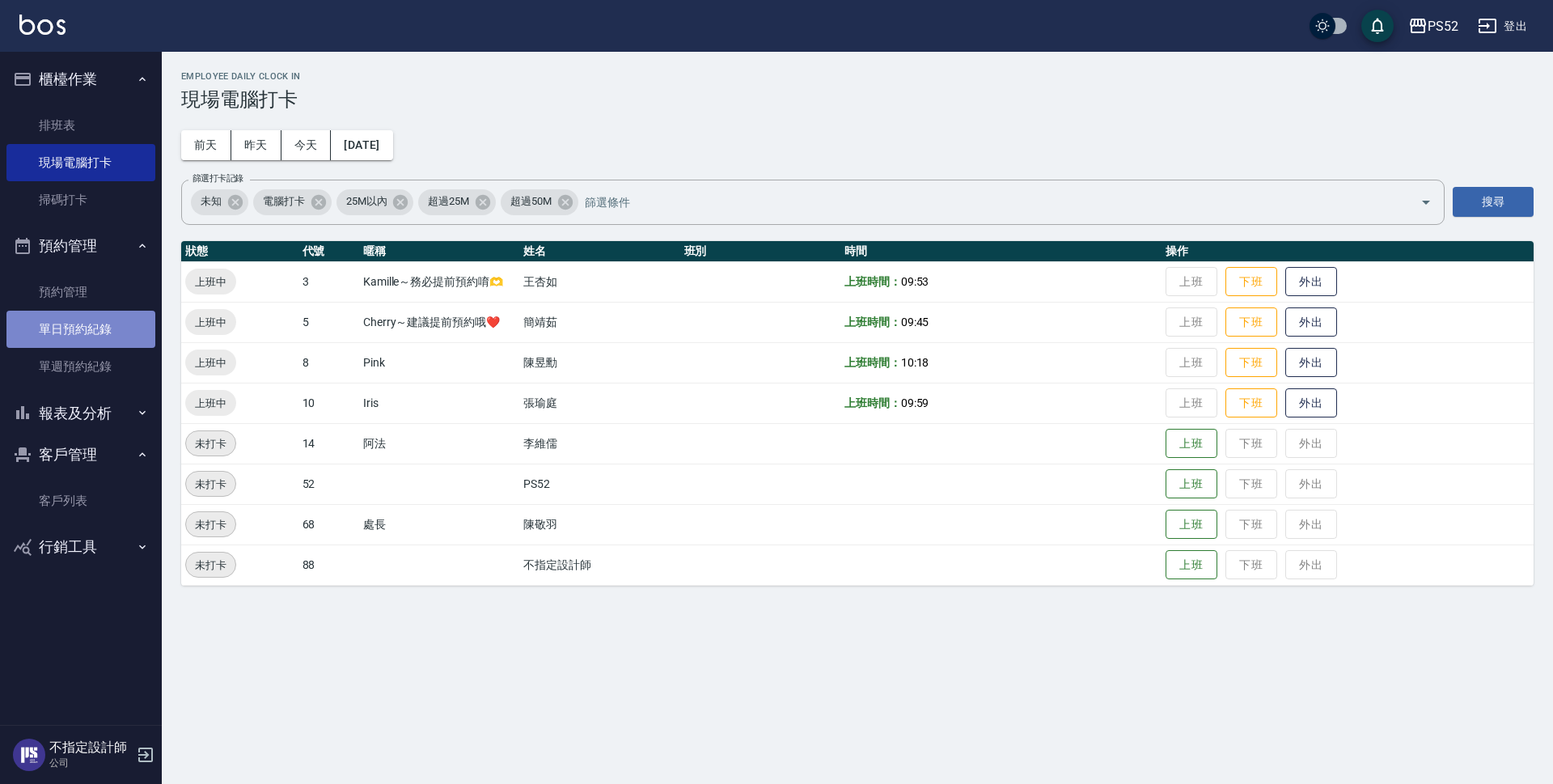
click at [52, 330] on link "單日預約紀錄" at bounding box center [80, 329] width 149 height 37
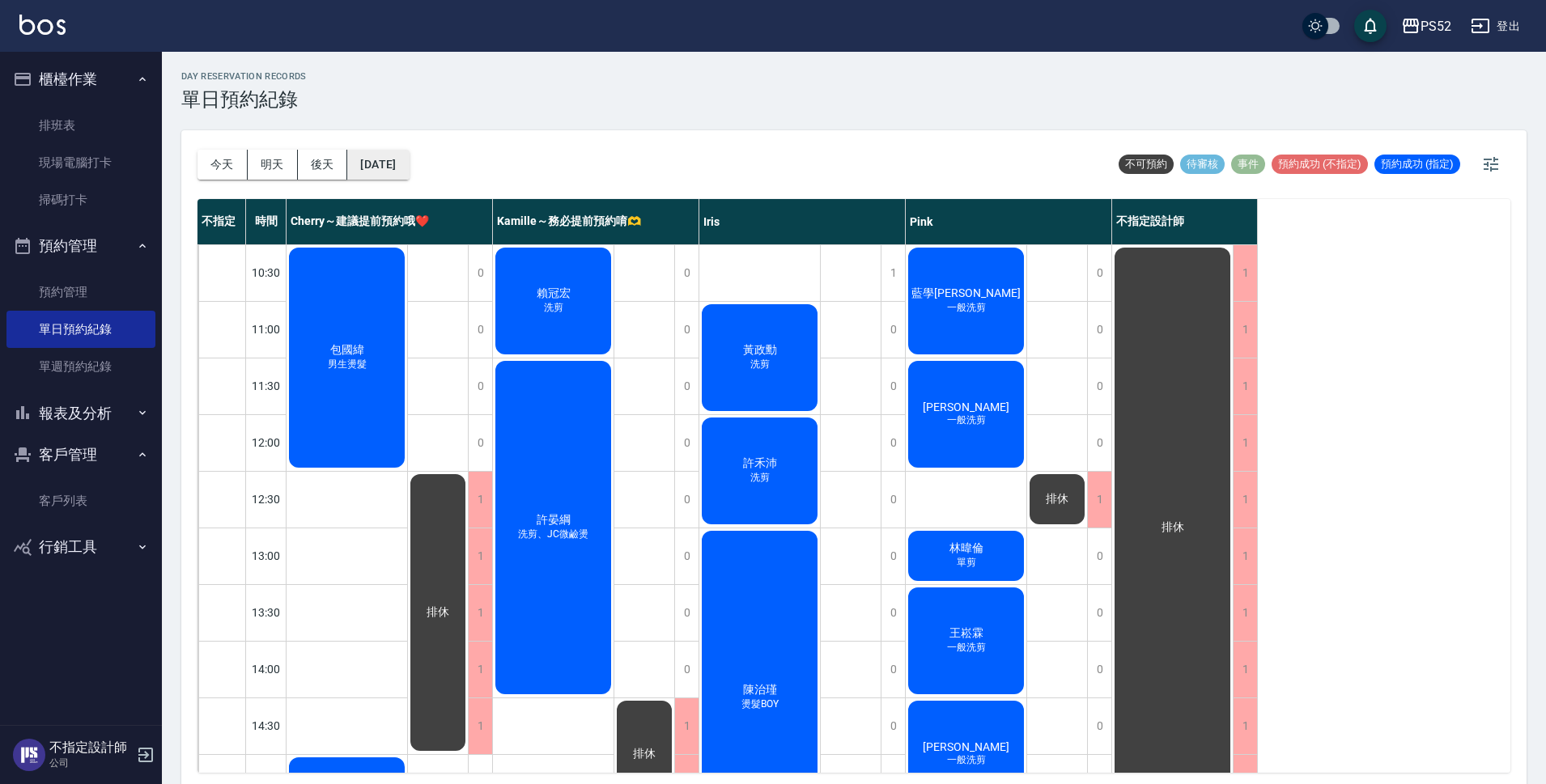
click at [409, 165] on button "[DATE]" at bounding box center [379, 165] width 62 height 30
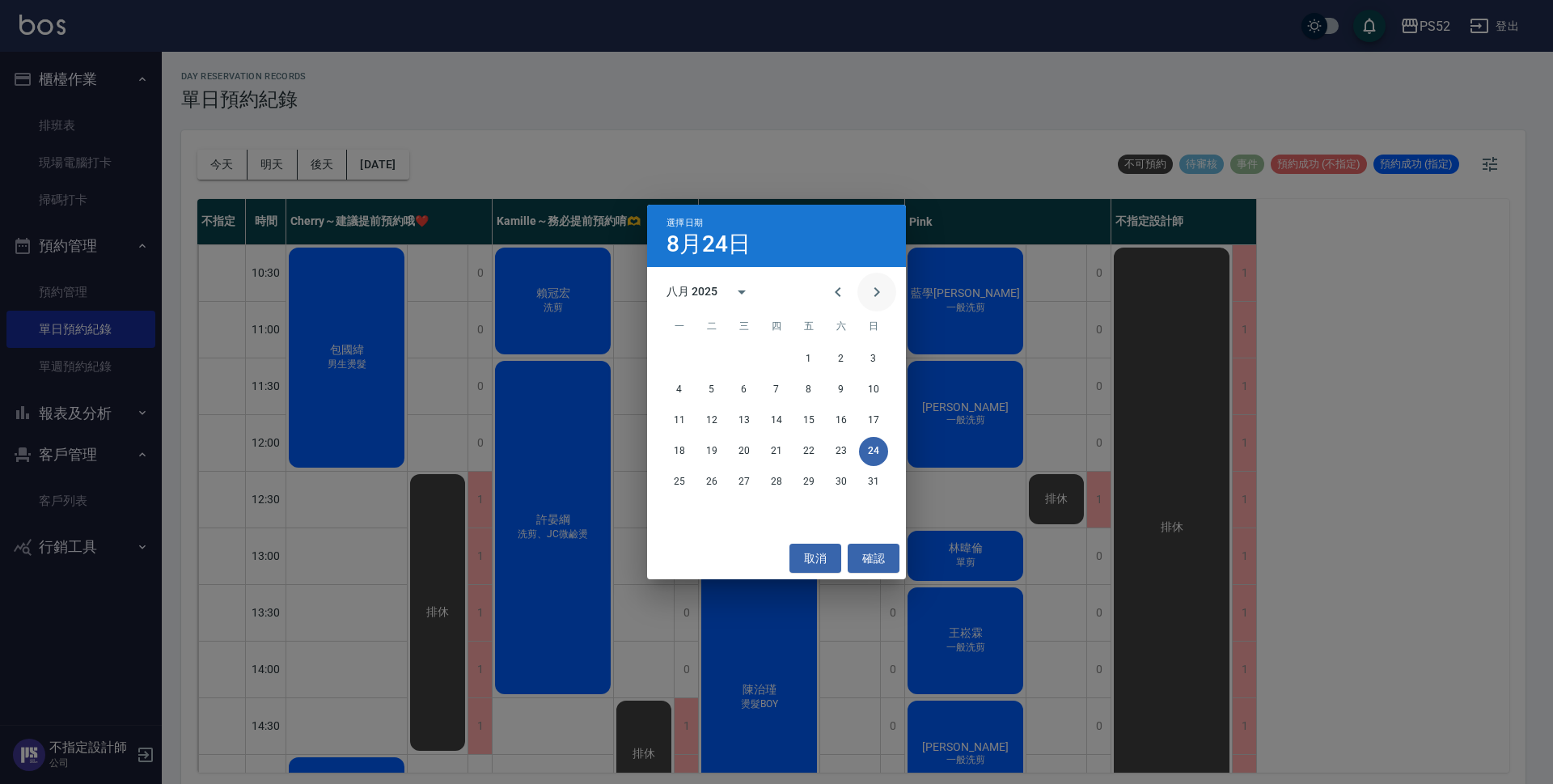
click at [875, 292] on icon "Next month" at bounding box center [877, 292] width 19 height 19
click at [882, 359] on button "7" at bounding box center [873, 359] width 29 height 29
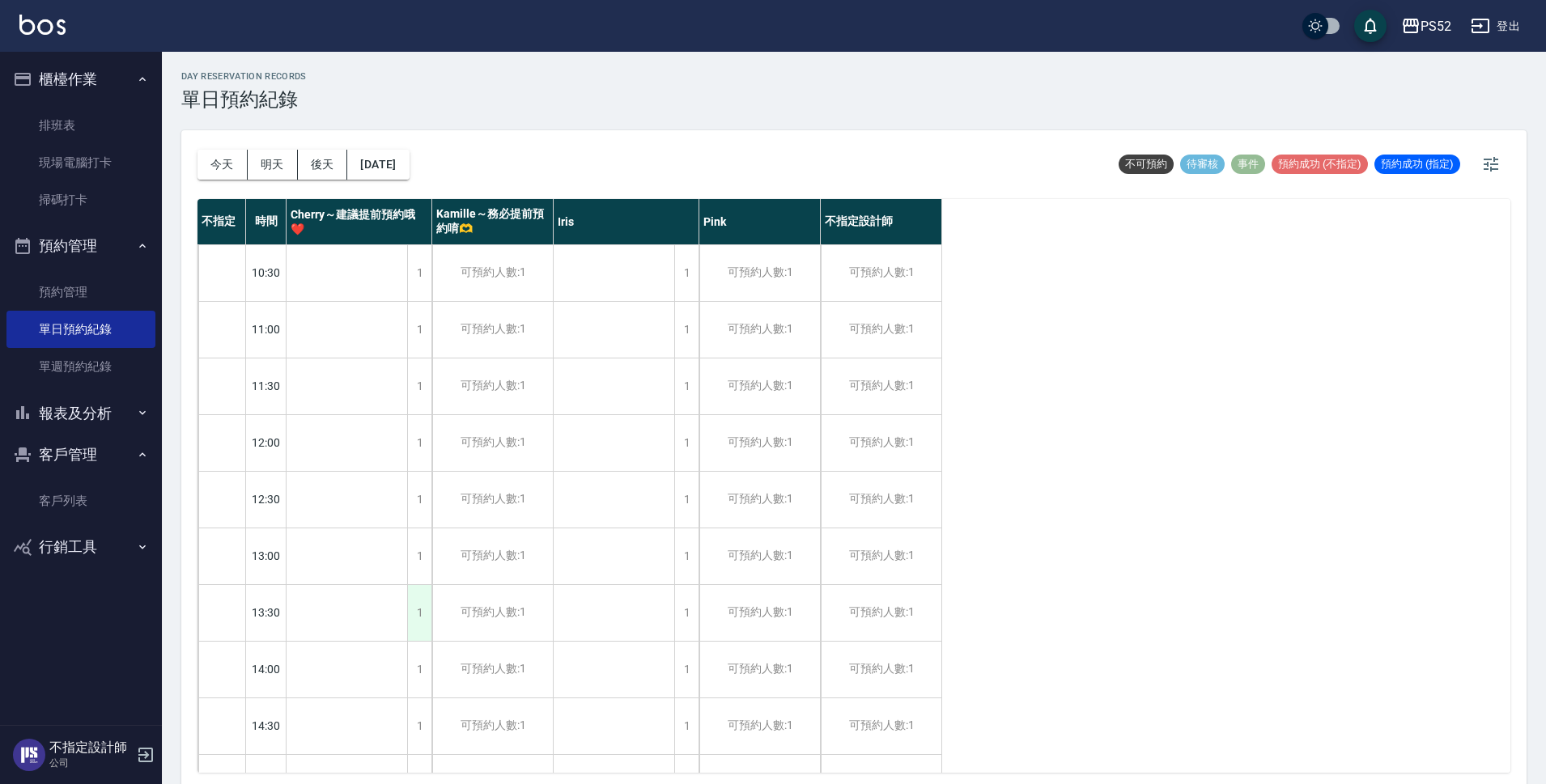
click at [414, 614] on div "1" at bounding box center [419, 612] width 25 height 56
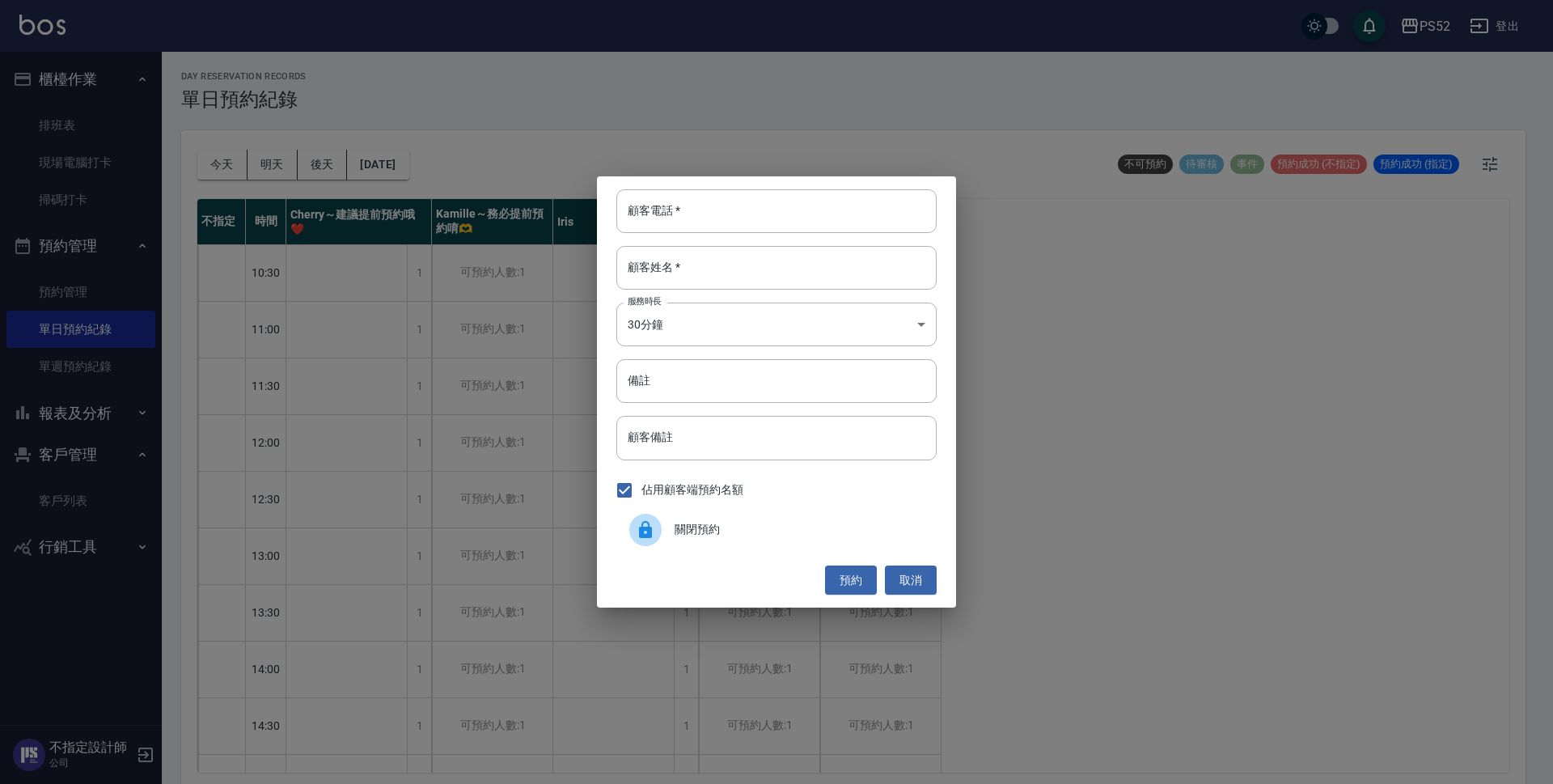
click at [737, 536] on span "關閉預約" at bounding box center [799, 529] width 250 height 17
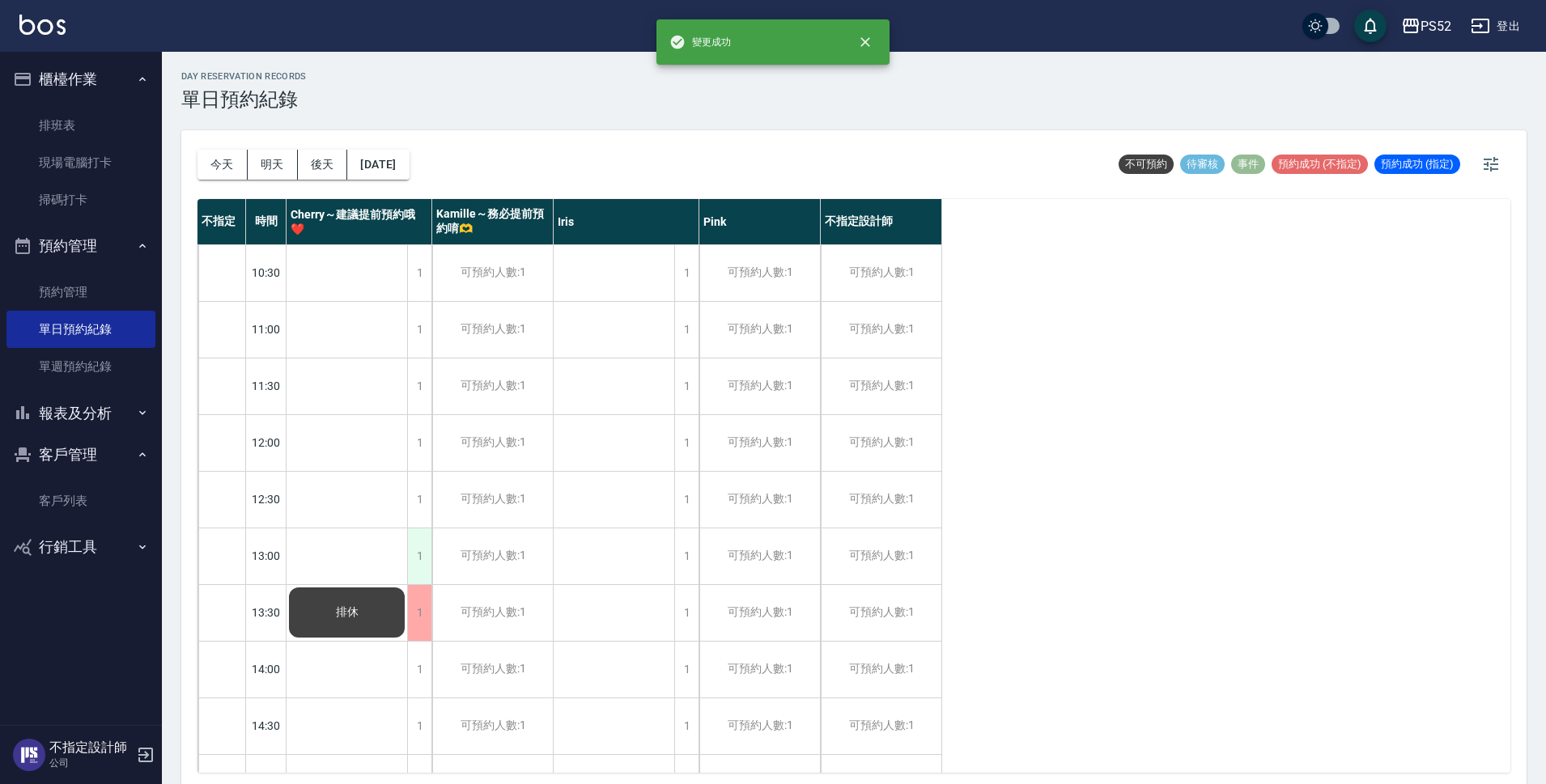
click at [422, 546] on div "1" at bounding box center [419, 556] width 25 height 56
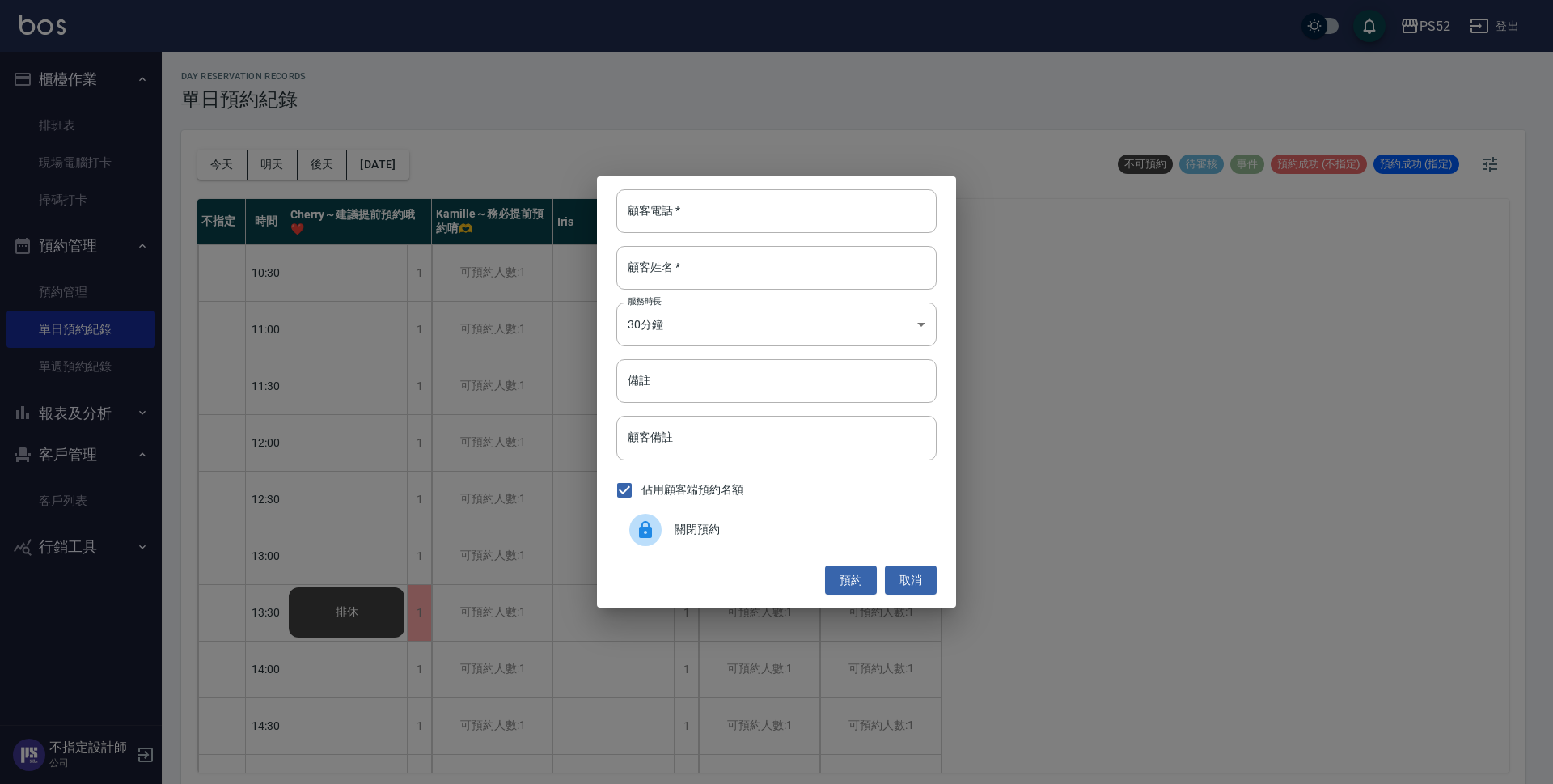
click at [680, 523] on span "關閉預約" at bounding box center [799, 529] width 250 height 17
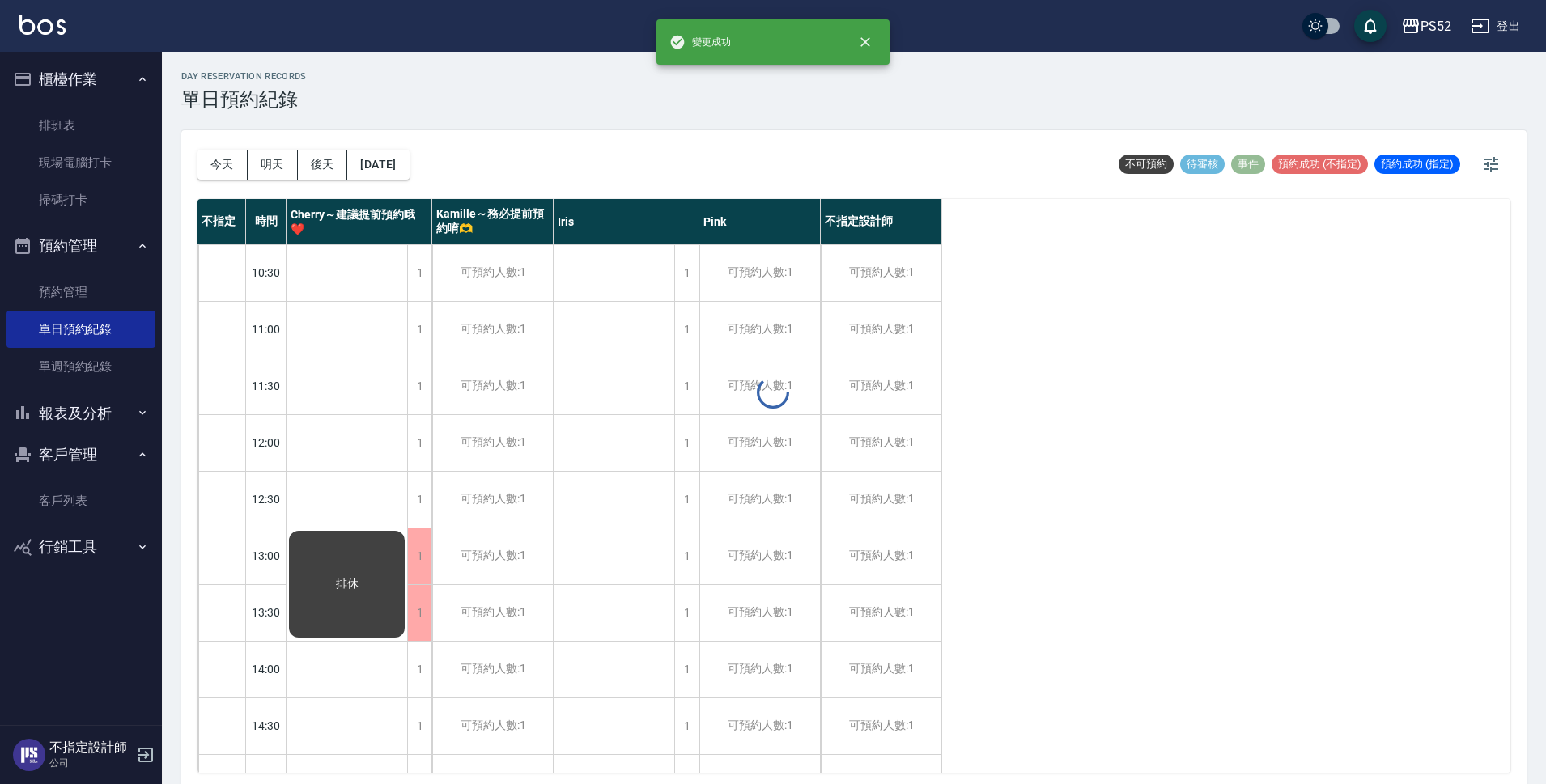
click at [415, 493] on div "1" at bounding box center [419, 499] width 25 height 56
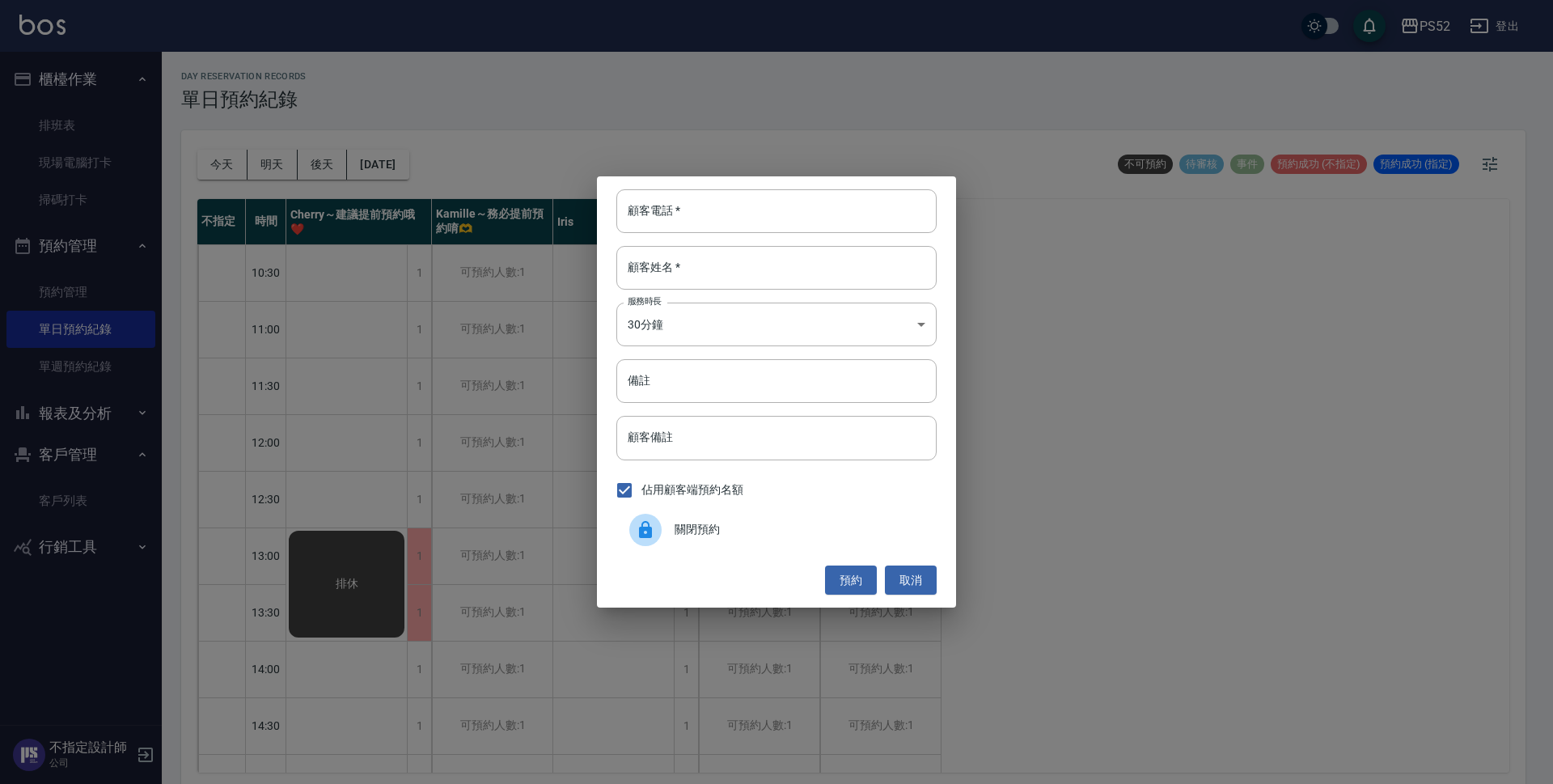
click at [709, 511] on div "關閉預約" at bounding box center [776, 529] width 320 height 45
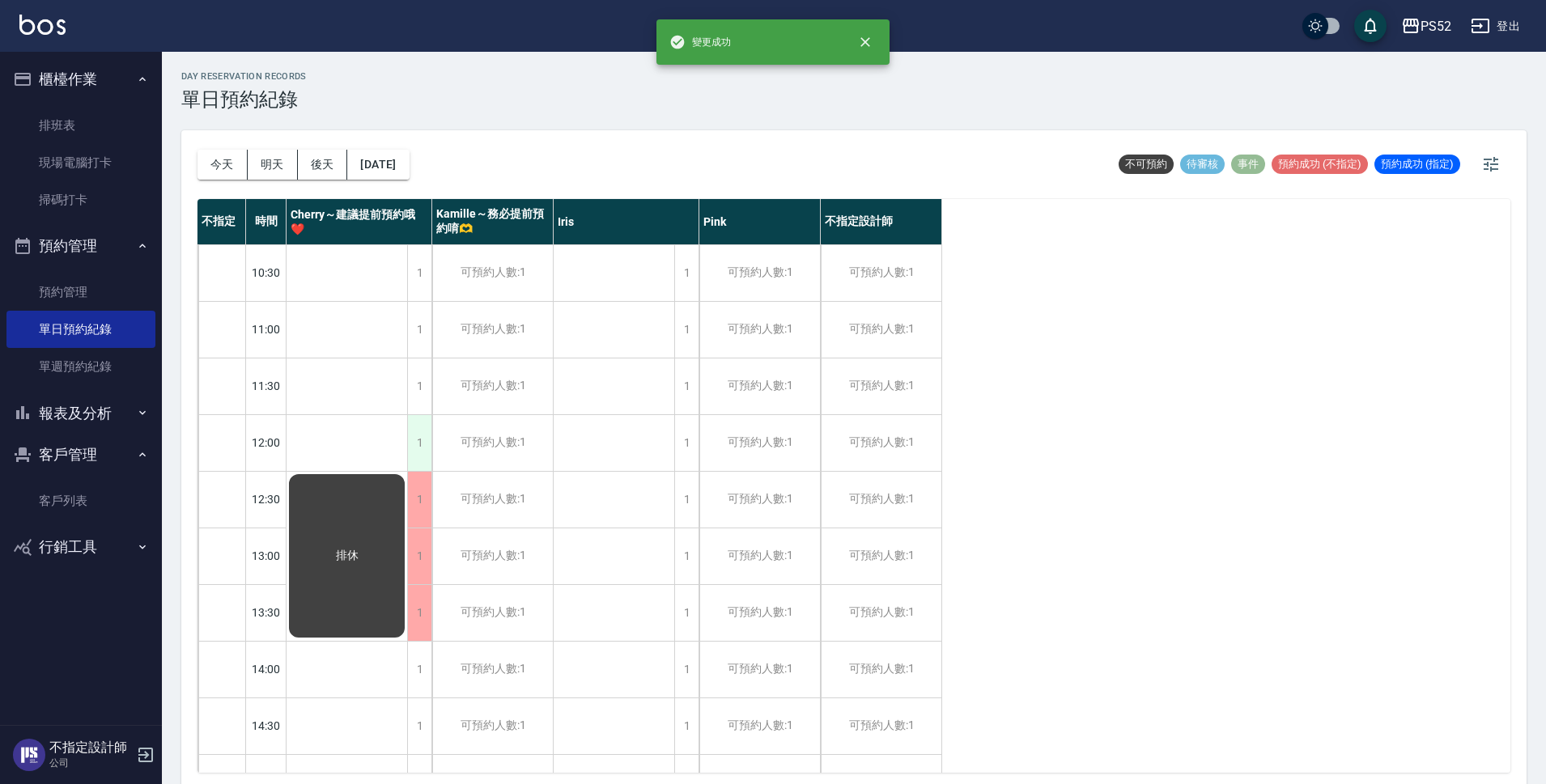
click at [418, 446] on div "1" at bounding box center [419, 443] width 25 height 56
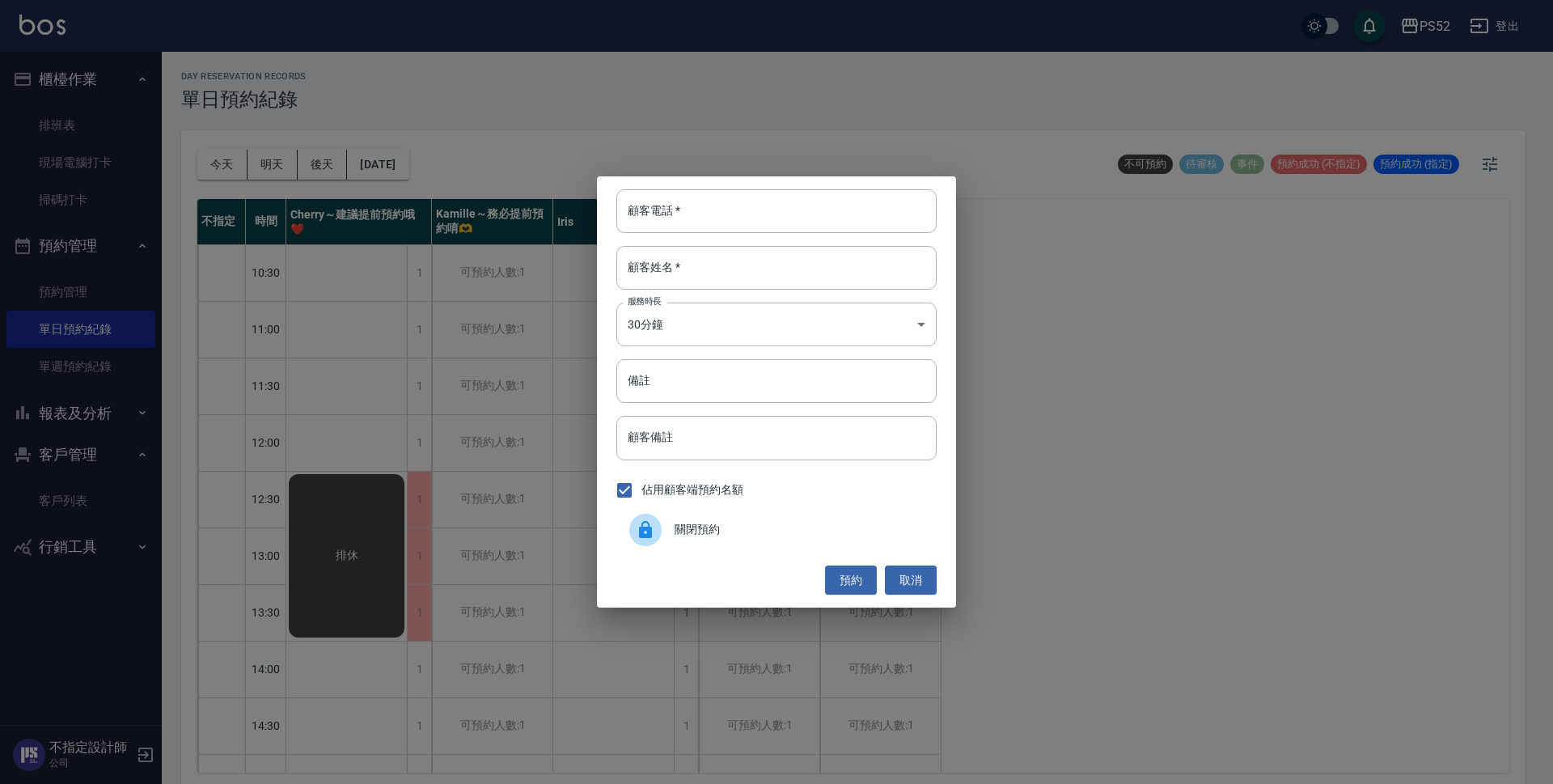
click at [720, 521] on span "關閉預約" at bounding box center [799, 529] width 250 height 17
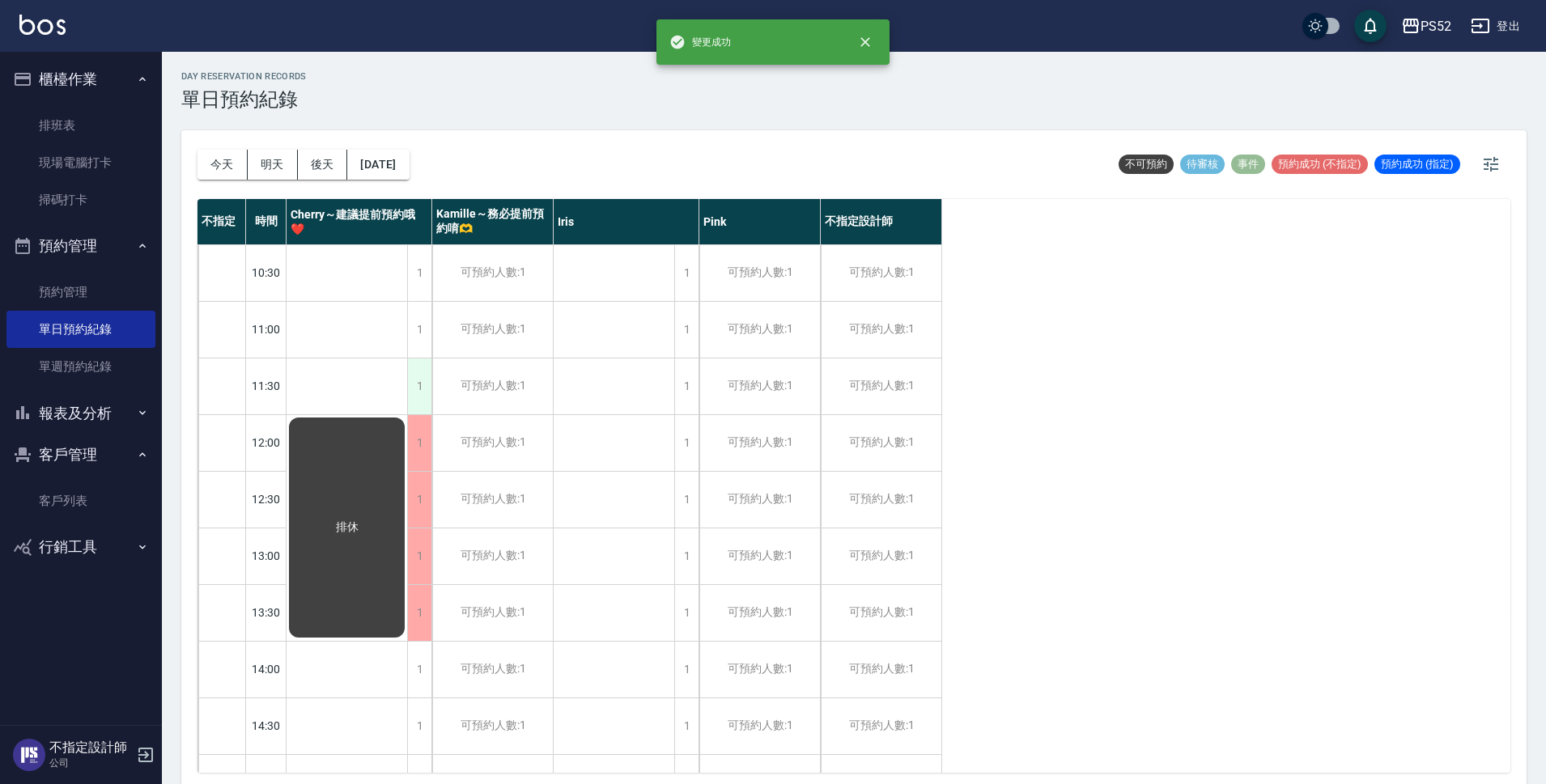
click at [423, 389] on div "1" at bounding box center [419, 385] width 25 height 56
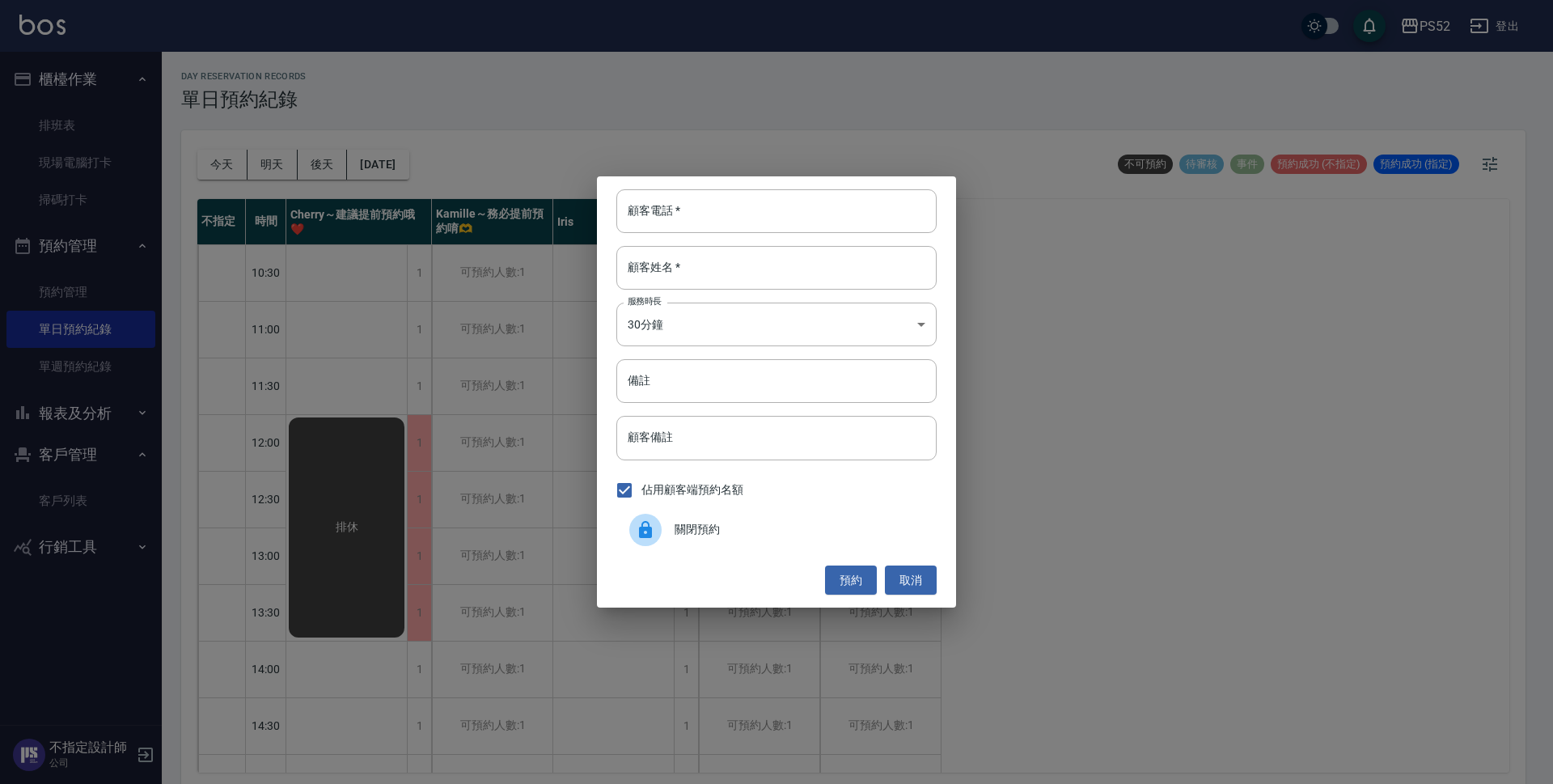
click at [766, 519] on div "關閉預約" at bounding box center [776, 529] width 320 height 45
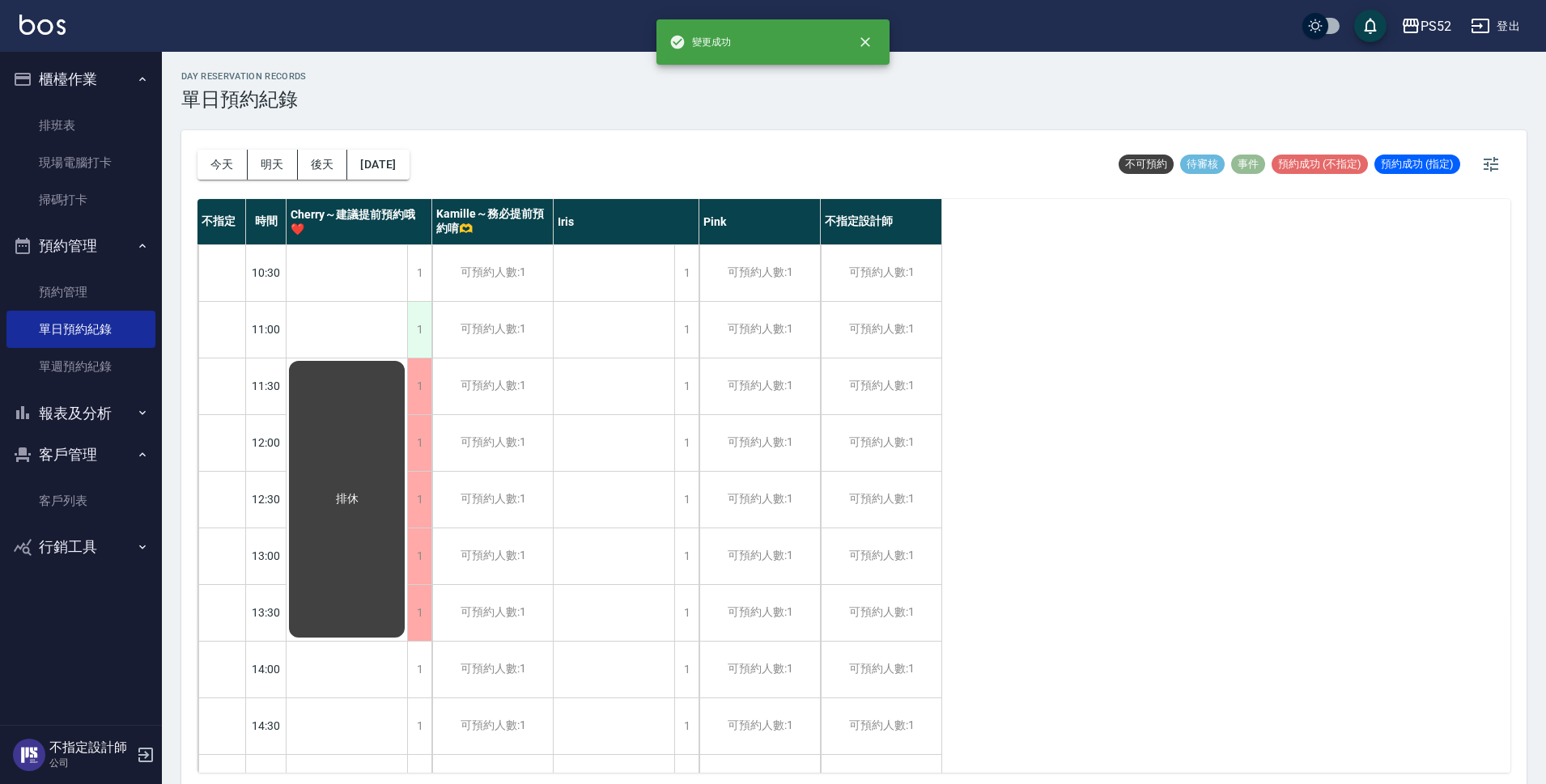
click at [424, 332] on div "1" at bounding box center [419, 329] width 25 height 56
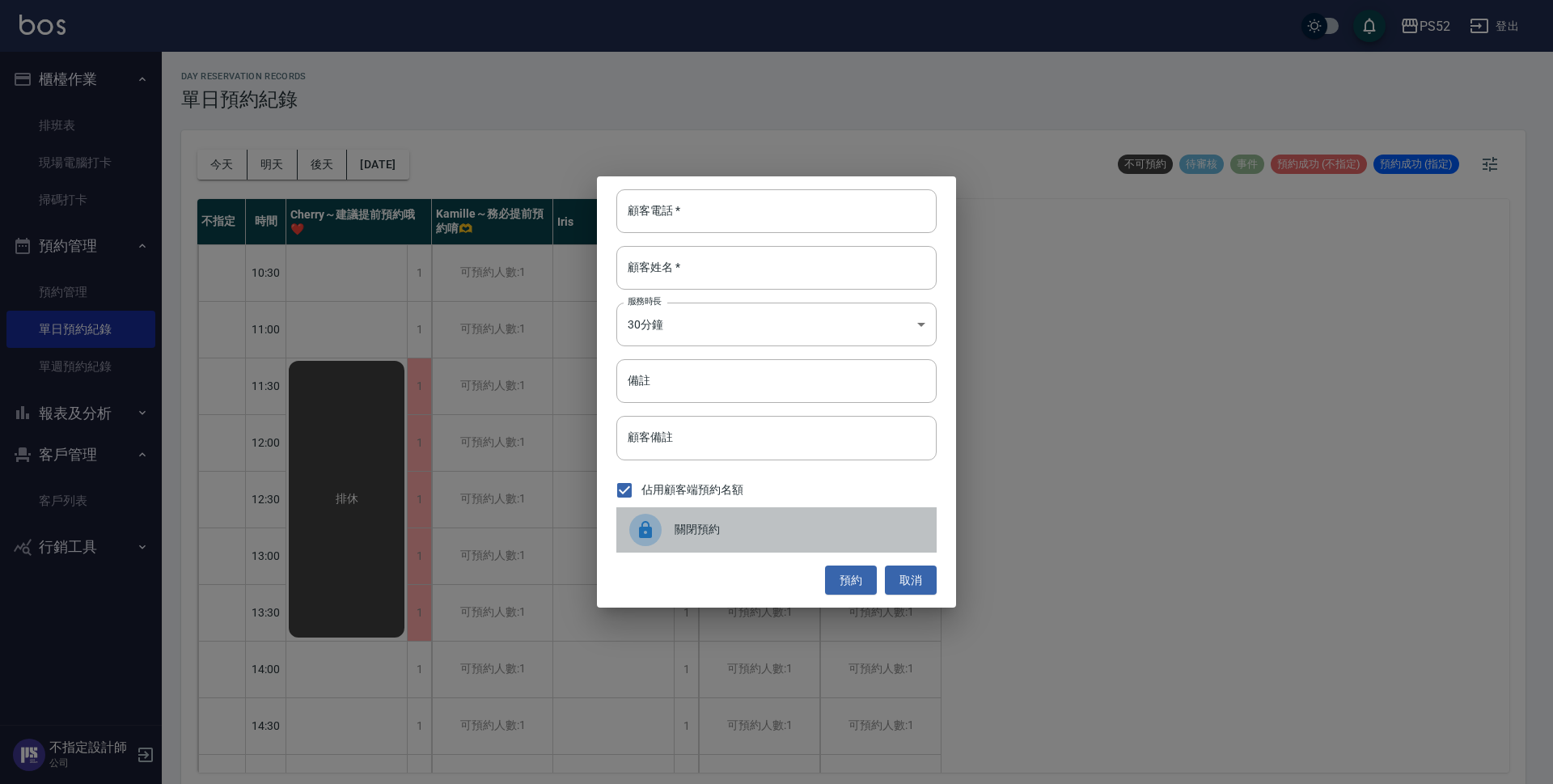
click at [698, 522] on span "關閉預約" at bounding box center [799, 529] width 250 height 17
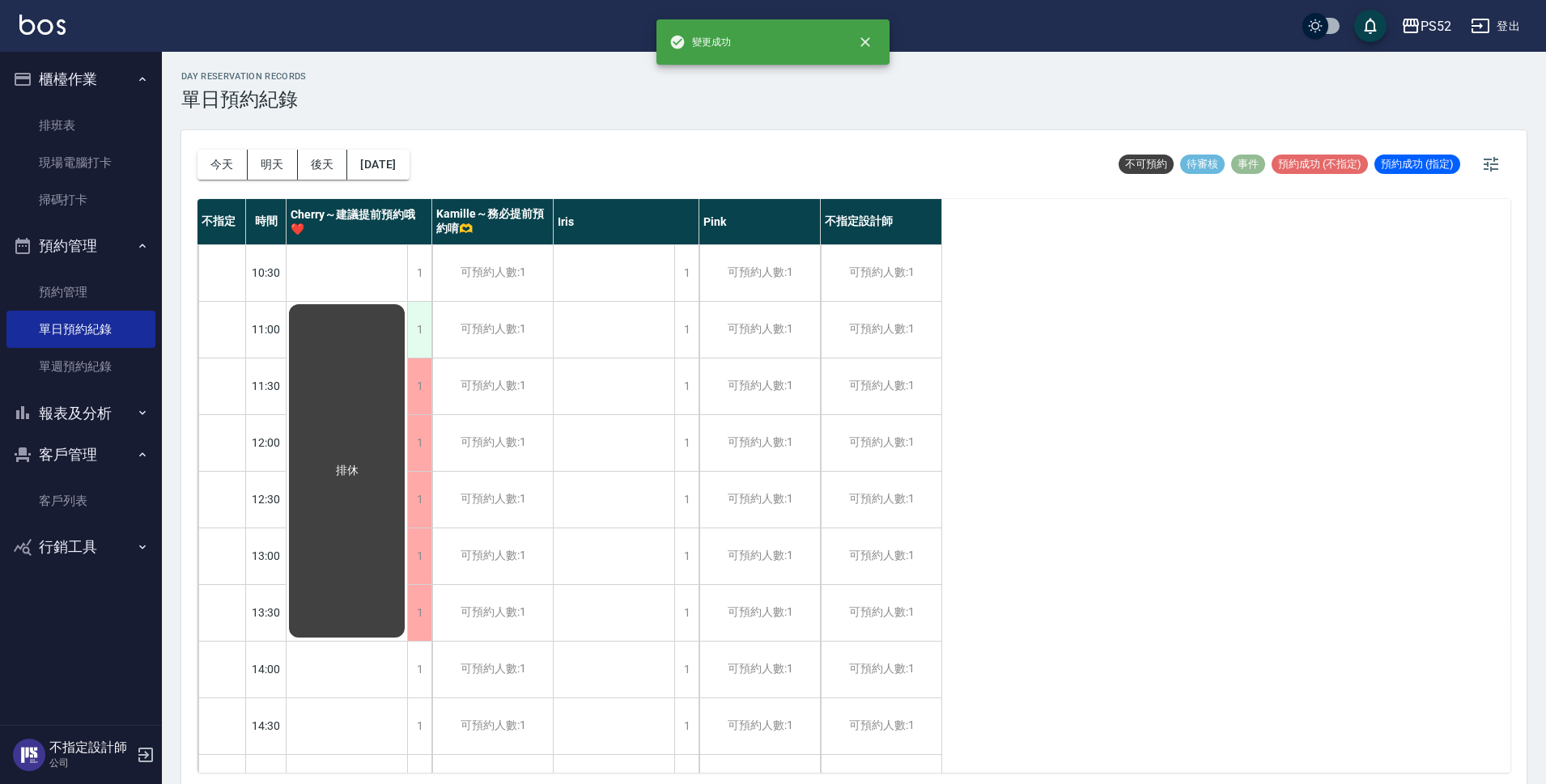
click at [416, 319] on div "1" at bounding box center [419, 329] width 25 height 56
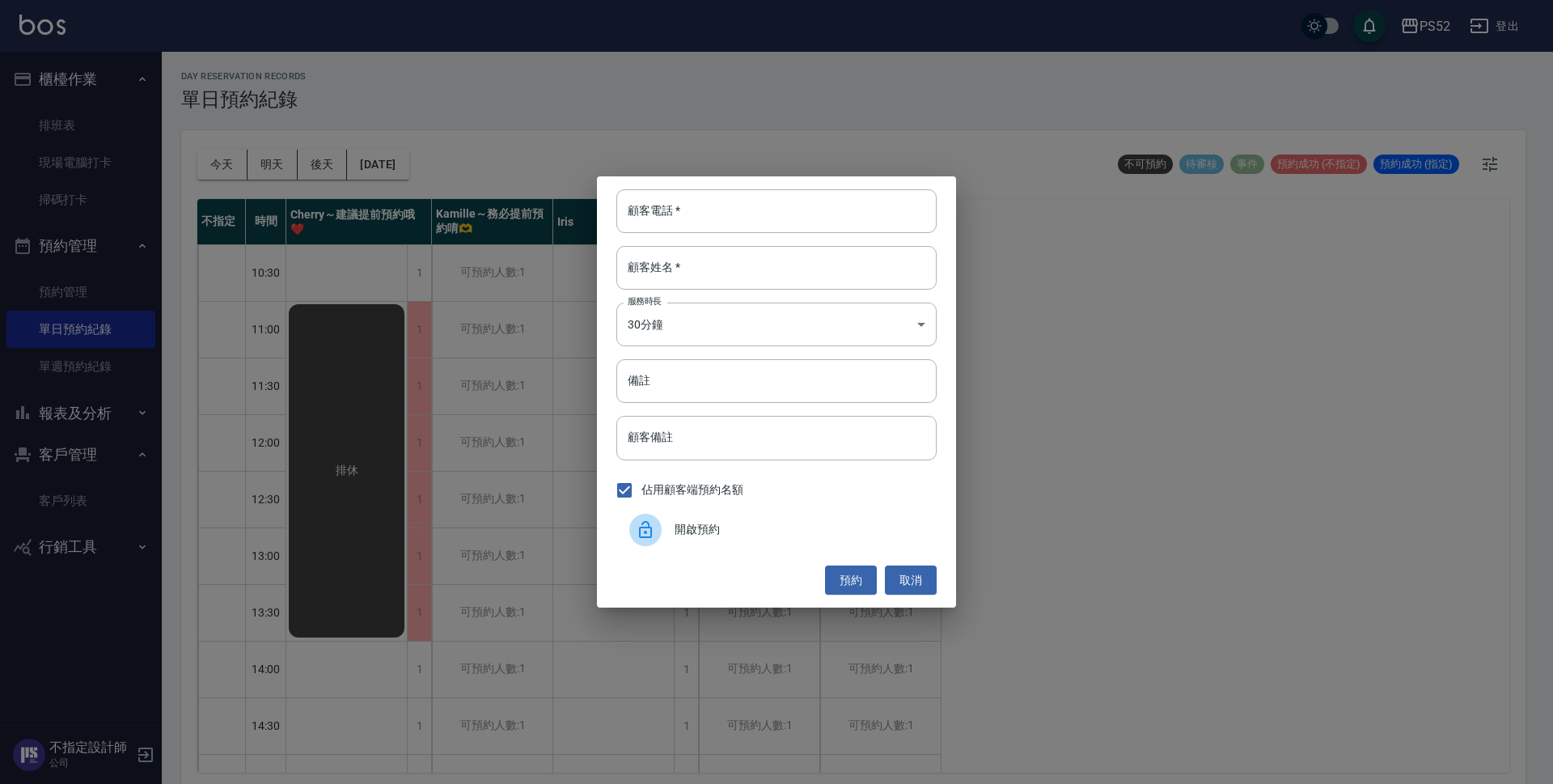
click at [720, 535] on span "開啟預約" at bounding box center [799, 529] width 250 height 17
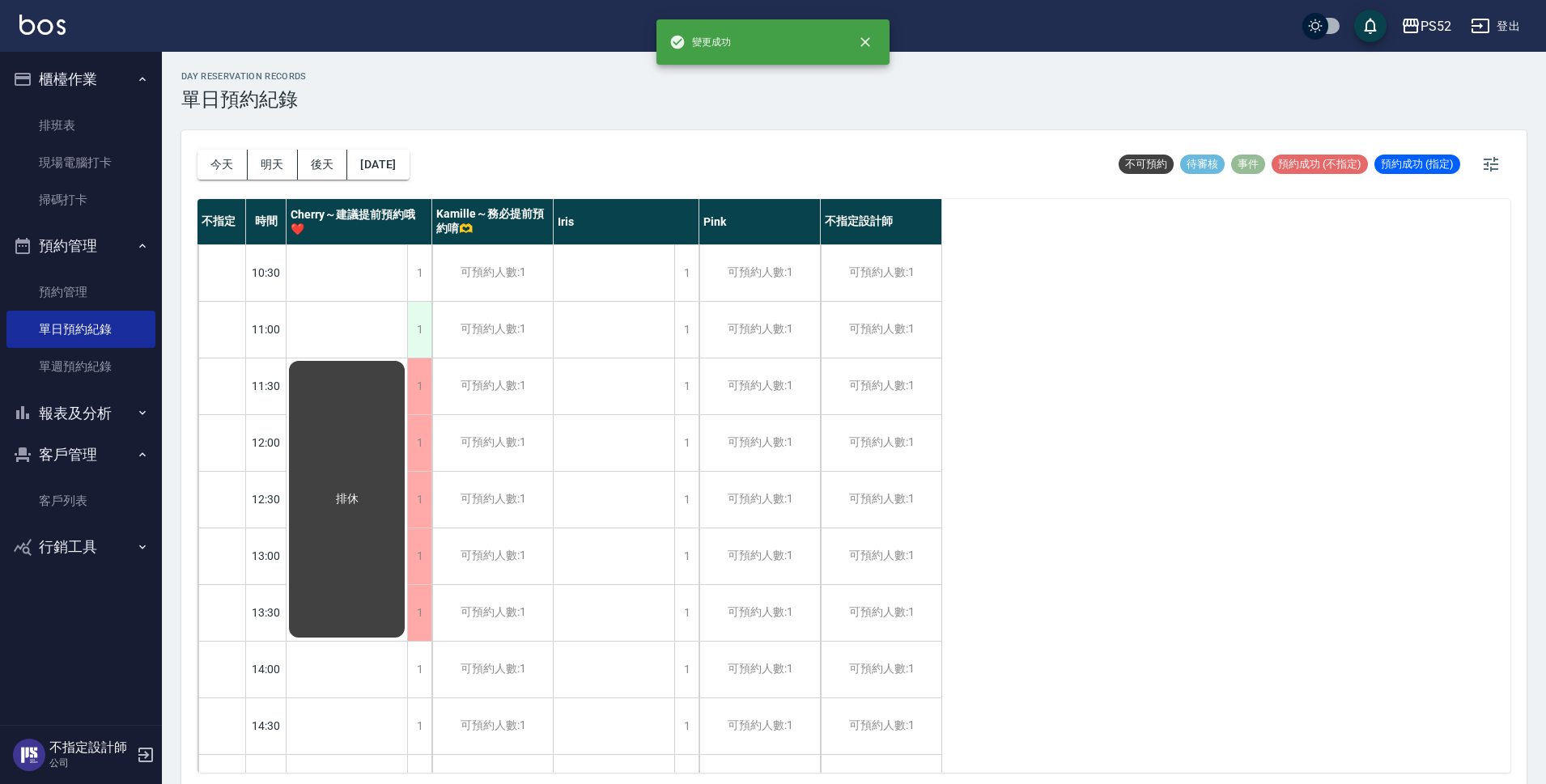
click at [417, 325] on div "1" at bounding box center [419, 329] width 25 height 56
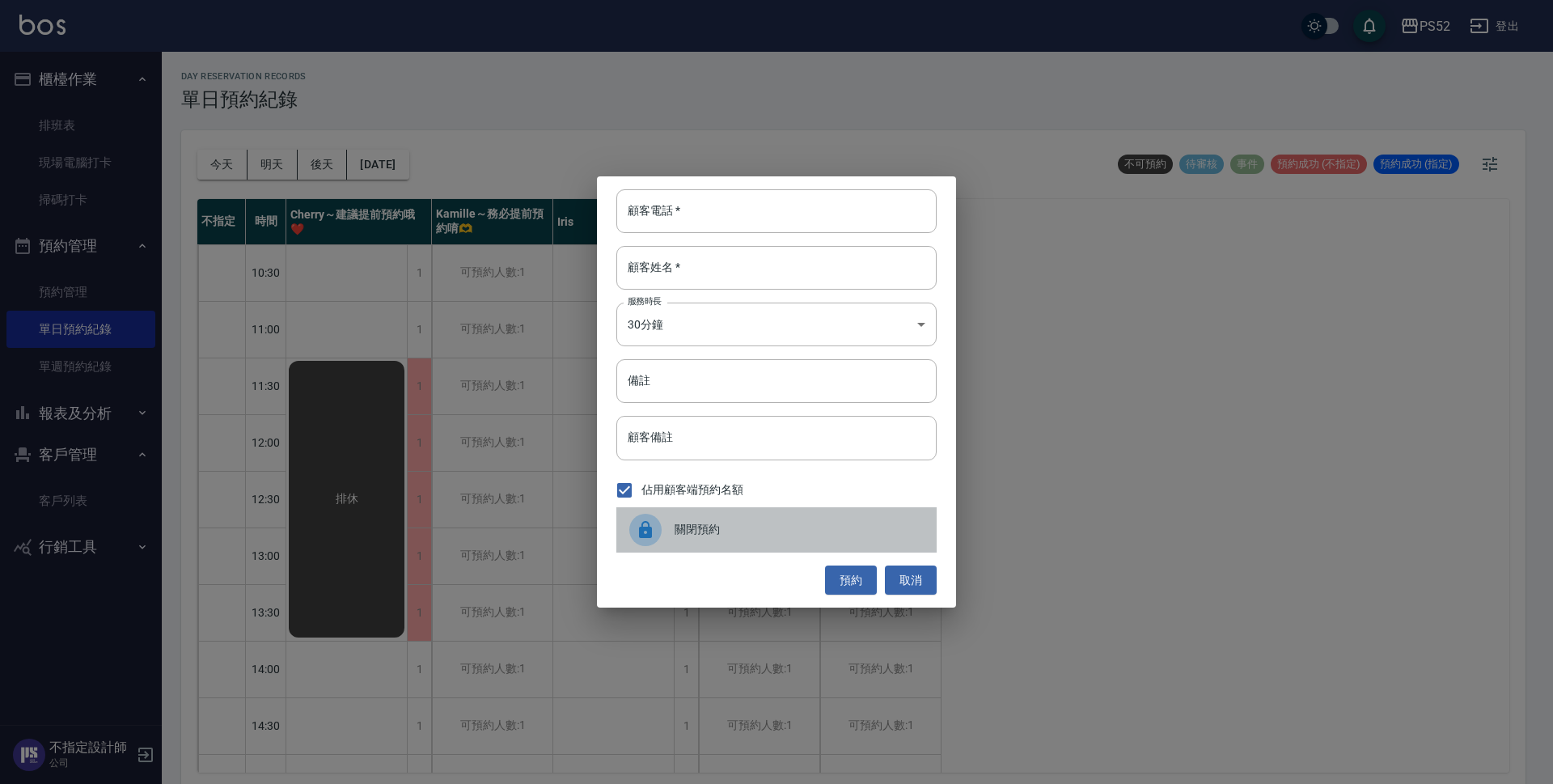
click at [683, 526] on span "關閉預約" at bounding box center [799, 529] width 250 height 17
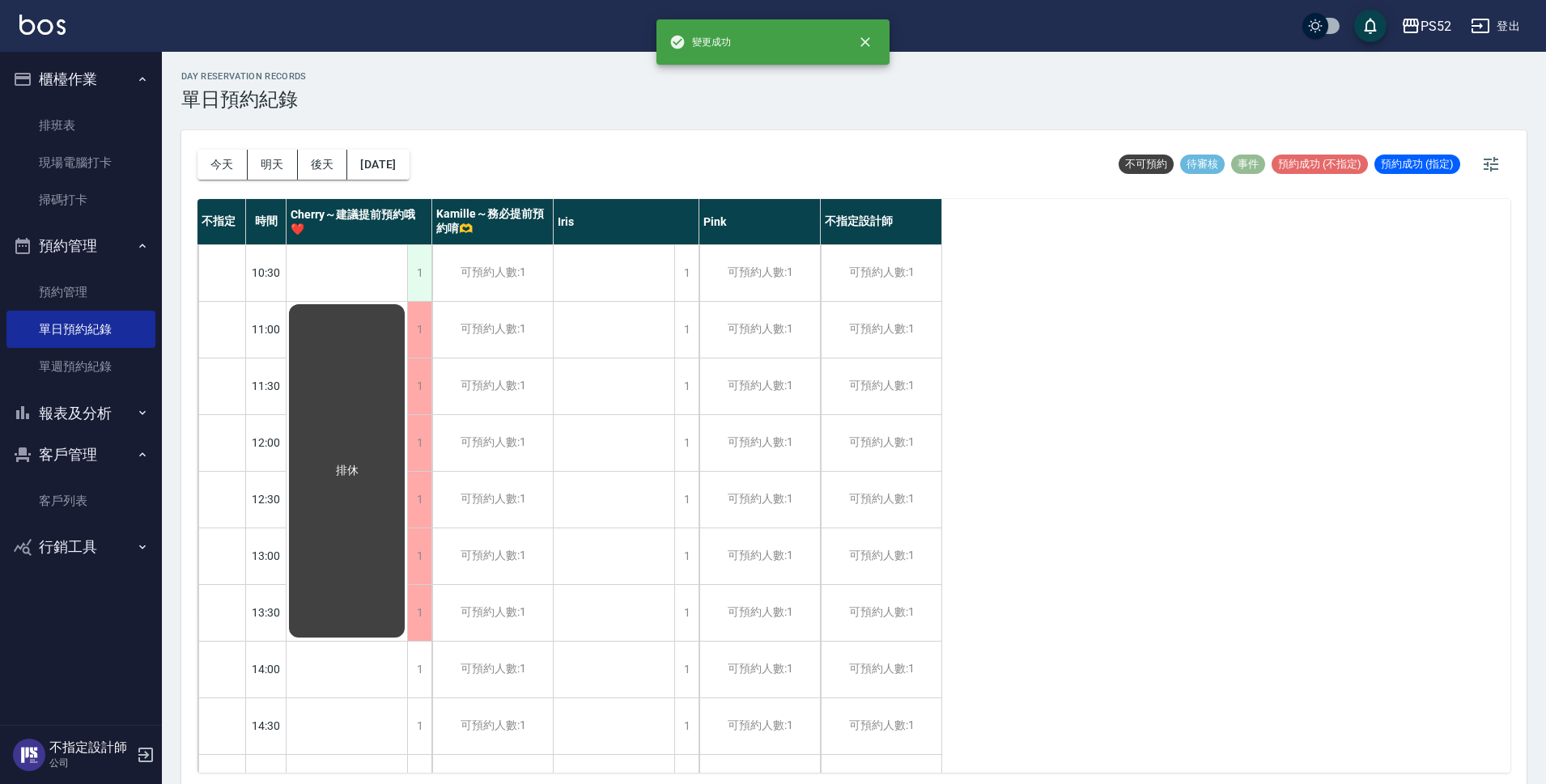
click at [410, 283] on div "1" at bounding box center [419, 273] width 25 height 56
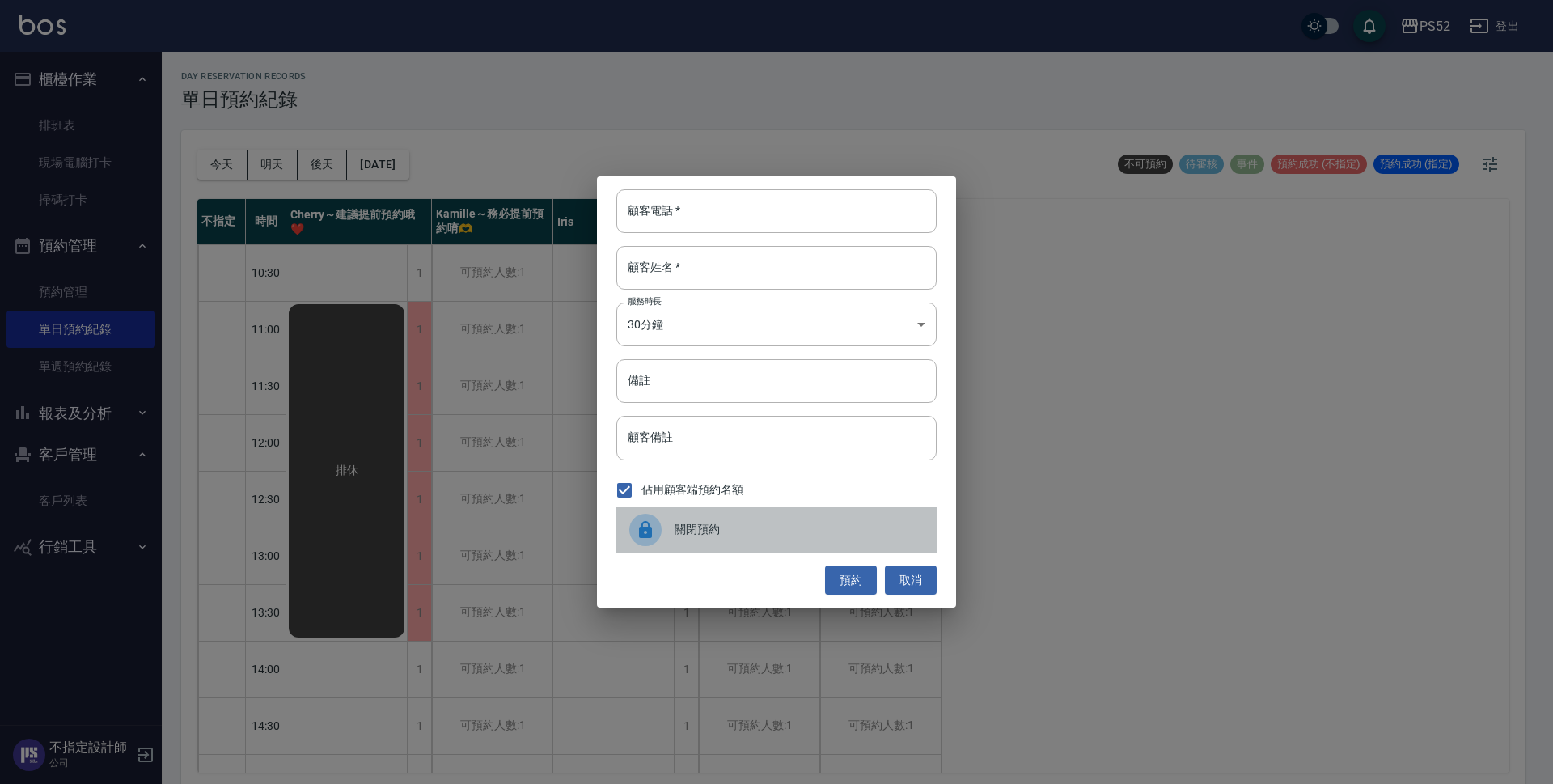
click at [720, 533] on span "關閉預約" at bounding box center [799, 529] width 250 height 17
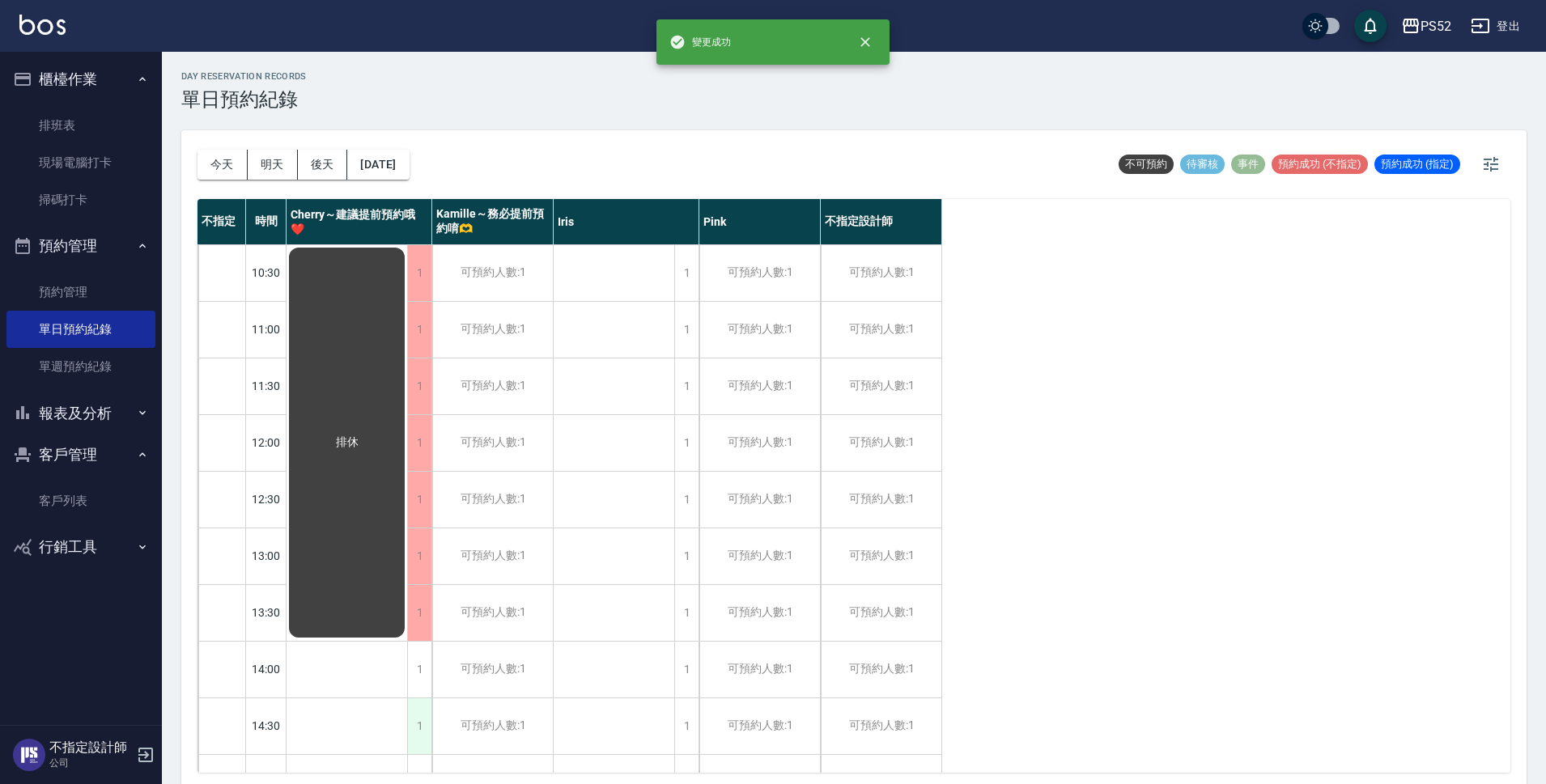
click at [417, 713] on div "1" at bounding box center [419, 726] width 25 height 56
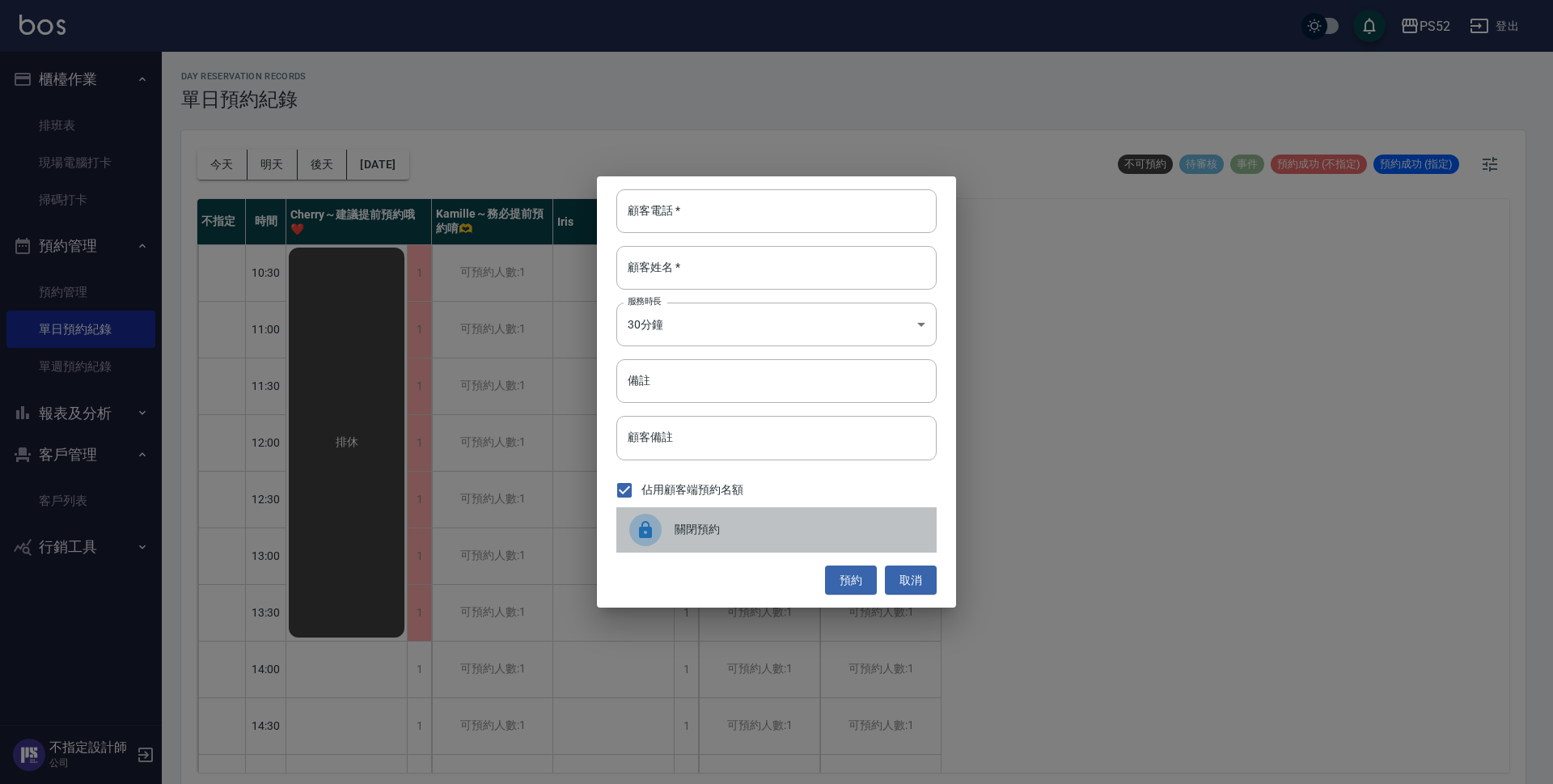
click at [694, 529] on span "關閉預約" at bounding box center [799, 529] width 250 height 17
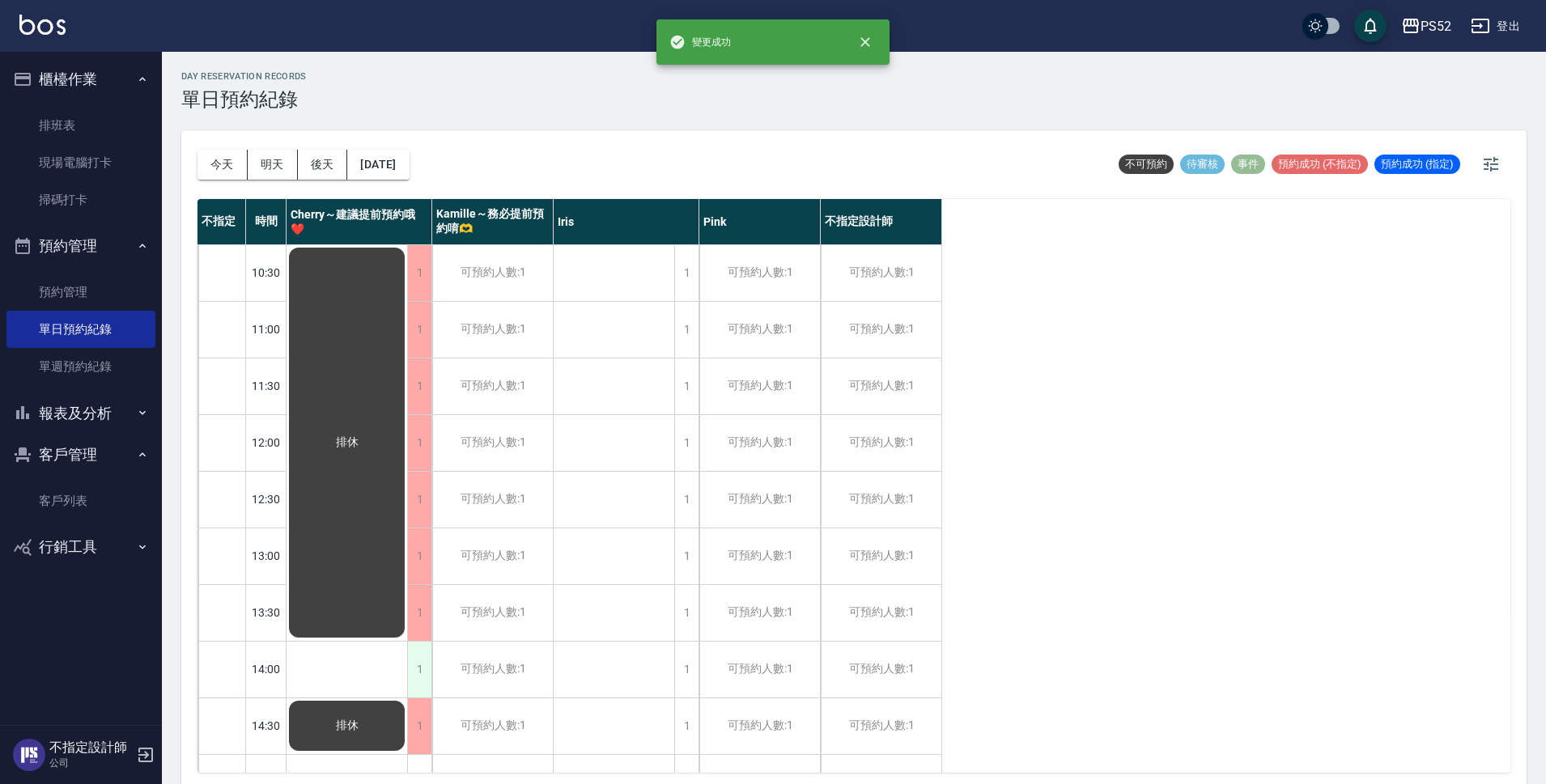
click at [428, 671] on div "1" at bounding box center [419, 668] width 25 height 56
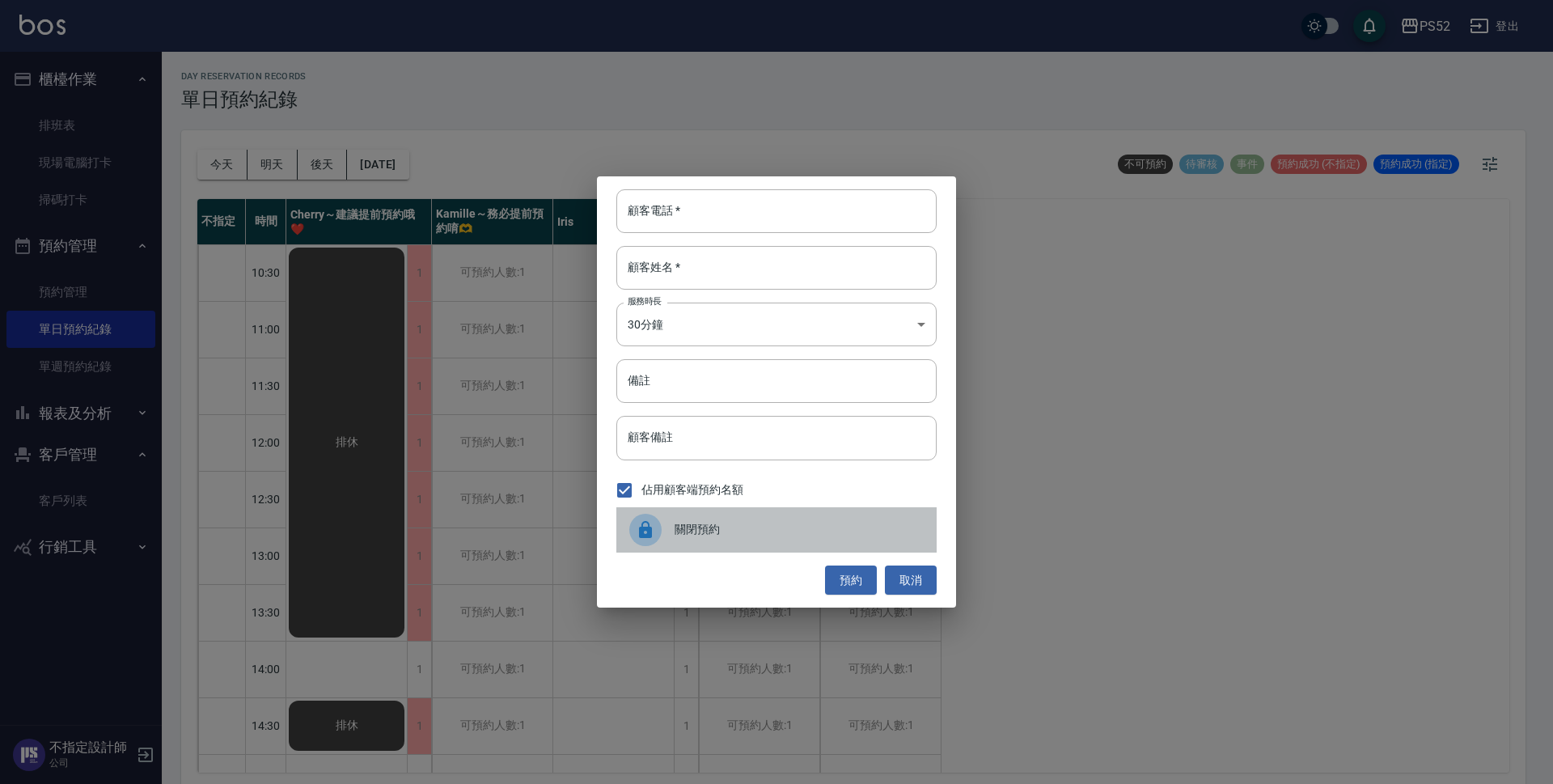
click at [748, 526] on span "關閉預約" at bounding box center [799, 529] width 250 height 17
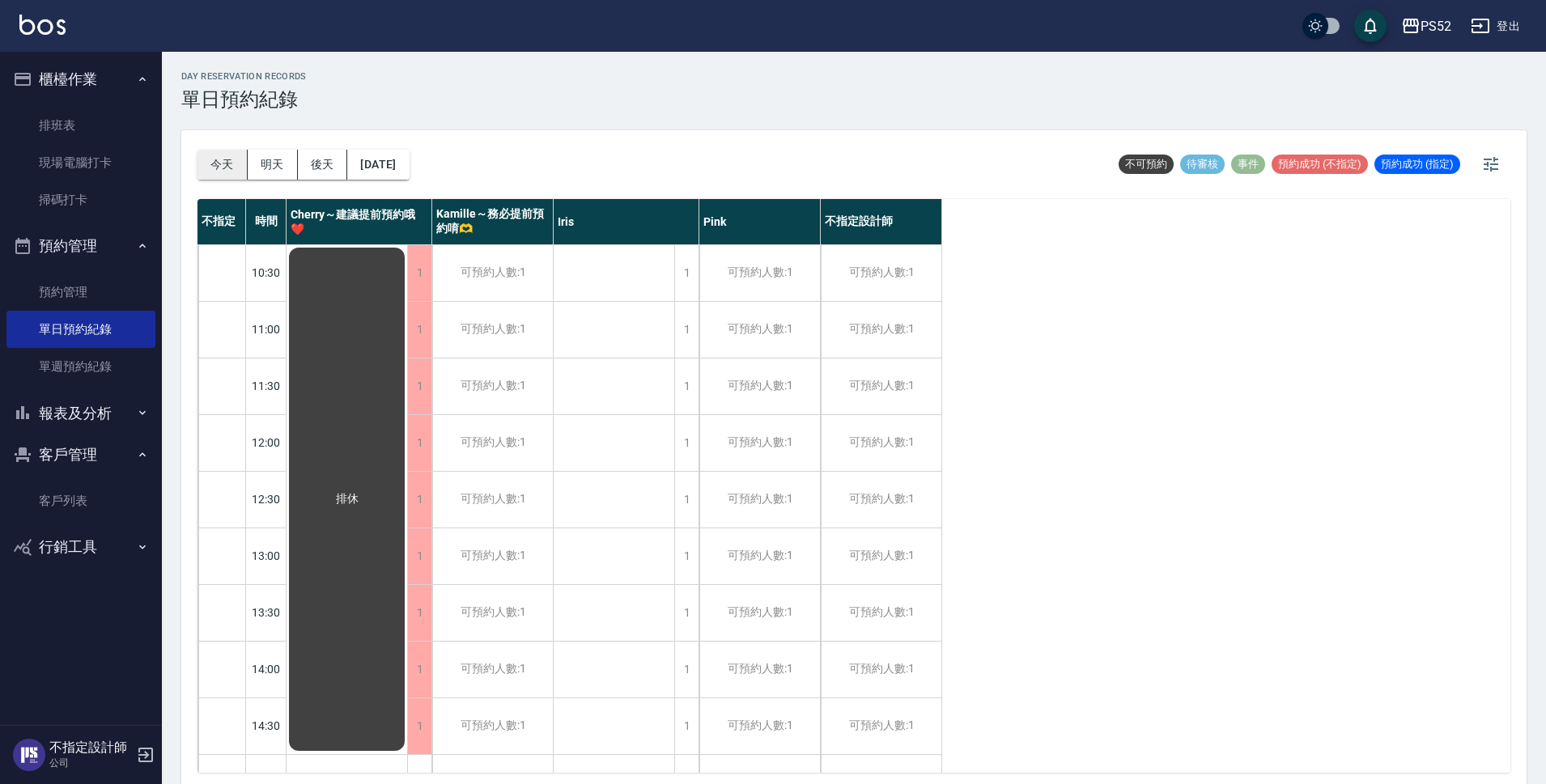
click at [207, 157] on button "今天" at bounding box center [222, 165] width 50 height 30
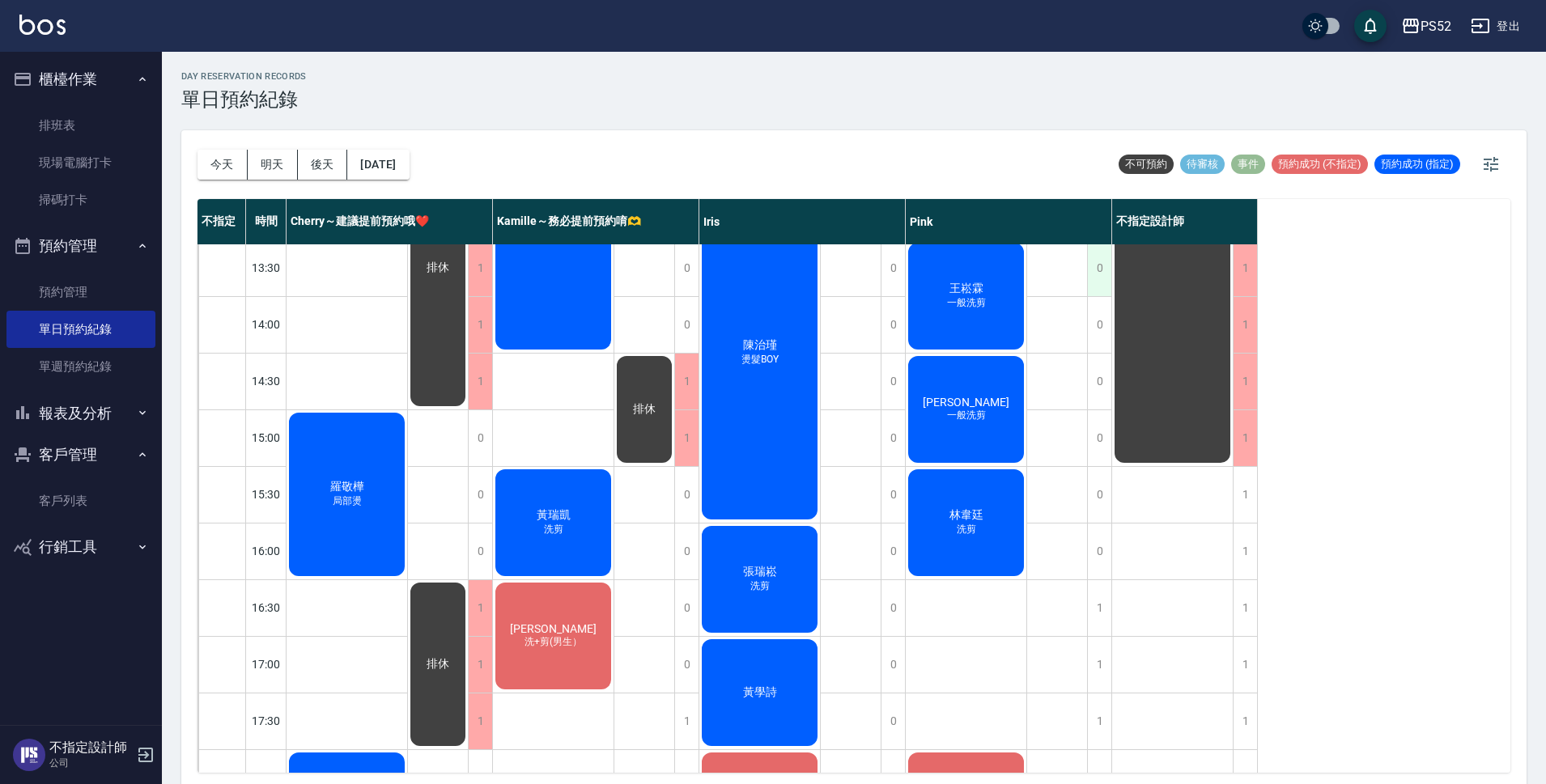
scroll to position [377, 0]
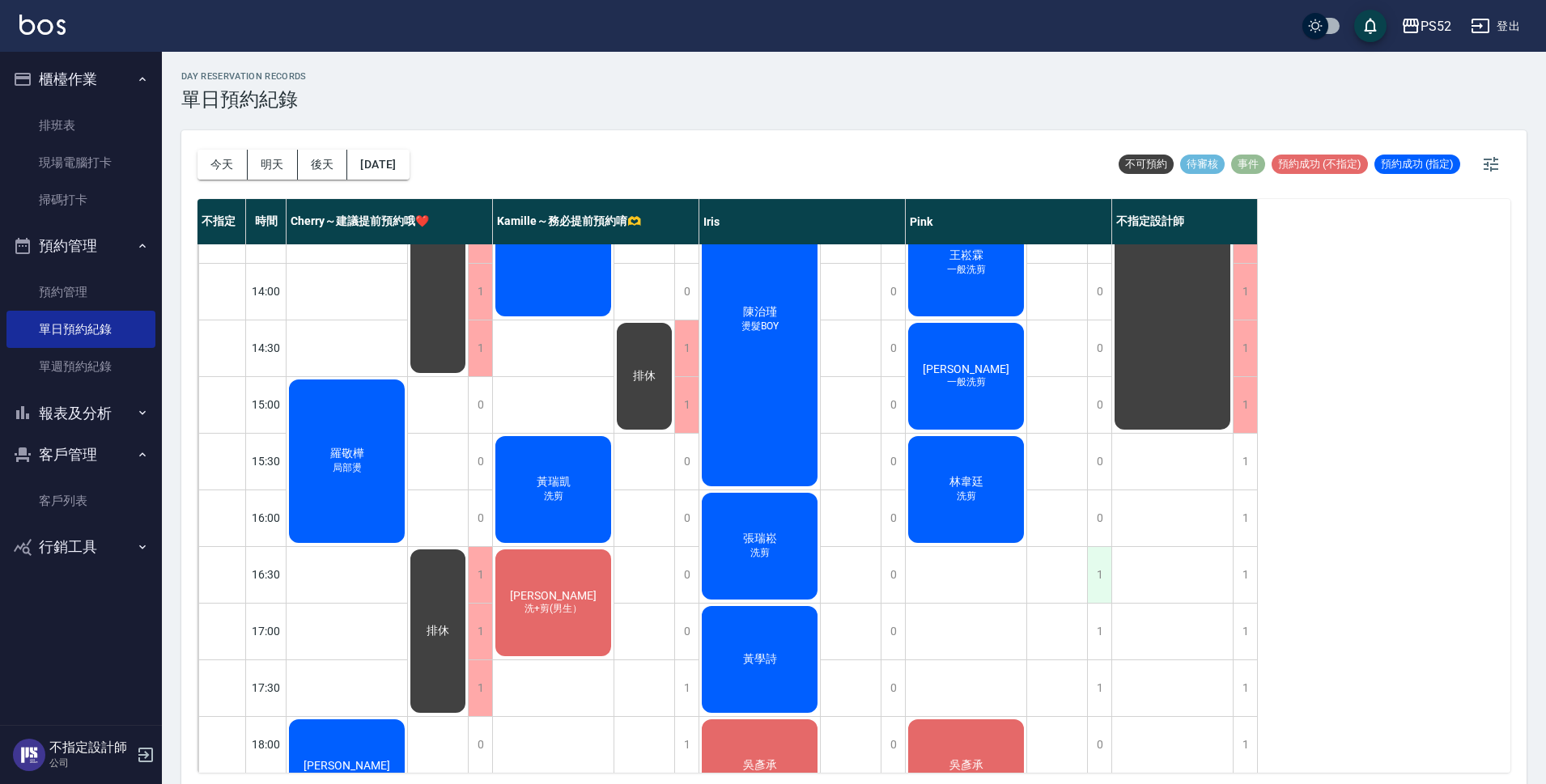
click at [1095, 574] on div "1" at bounding box center [1099, 574] width 25 height 56
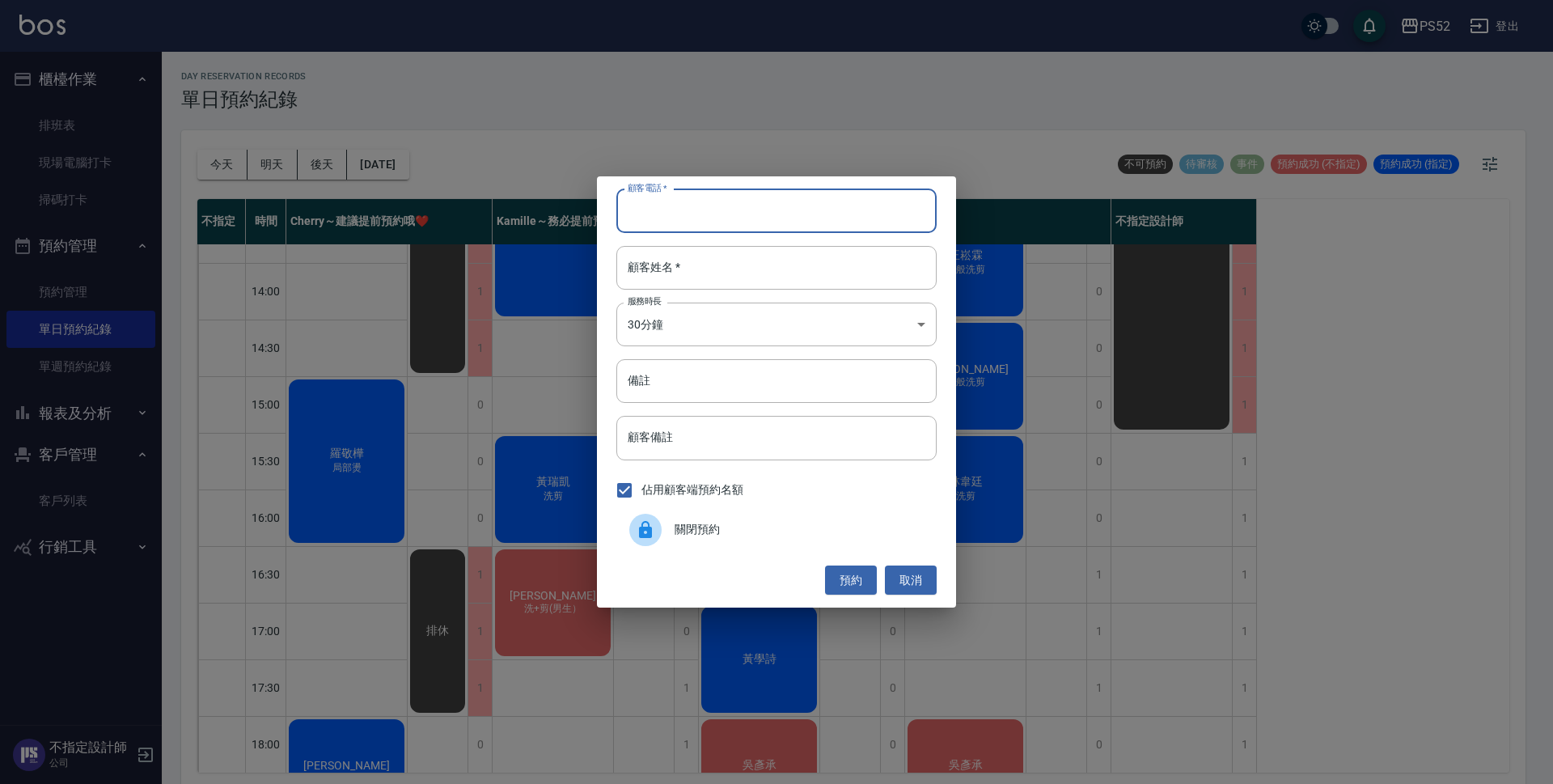
click at [743, 232] on input "顧客電話   *" at bounding box center [776, 212] width 320 height 44
click at [739, 219] on input "0935330910" at bounding box center [776, 212] width 320 height 44
type input "0935330910"
click at [37, 497] on div "顧客電話   * [PHONE_NUMBER] 顧客電話   * 顧客姓名   * 顧客姓名   * 服務時長 30分鐘 1 服務時長 備註 備註 顧客備註 …" at bounding box center [776, 392] width 1553 height 784
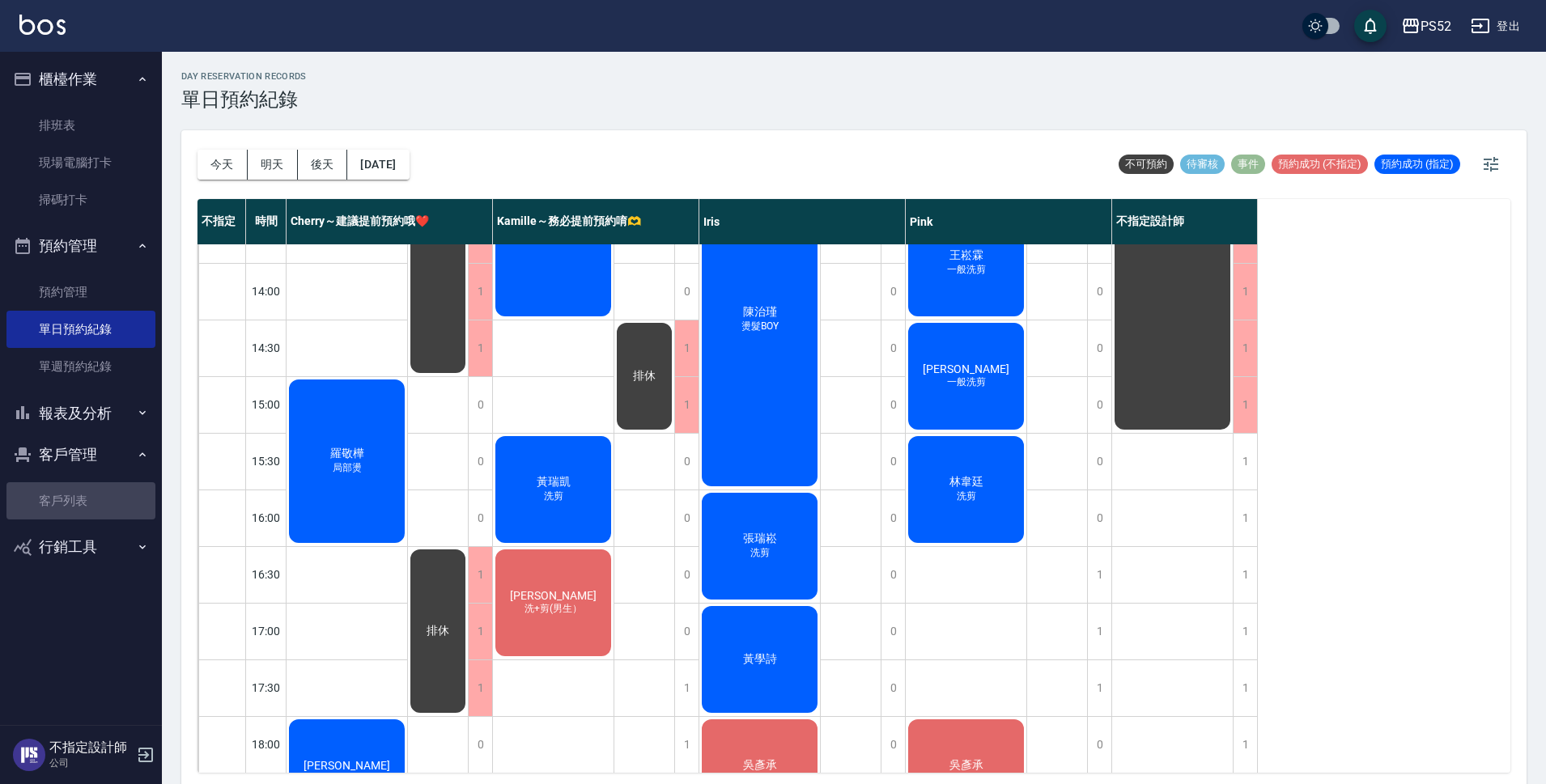
click at [37, 497] on link "客戶列表" at bounding box center [80, 501] width 149 height 37
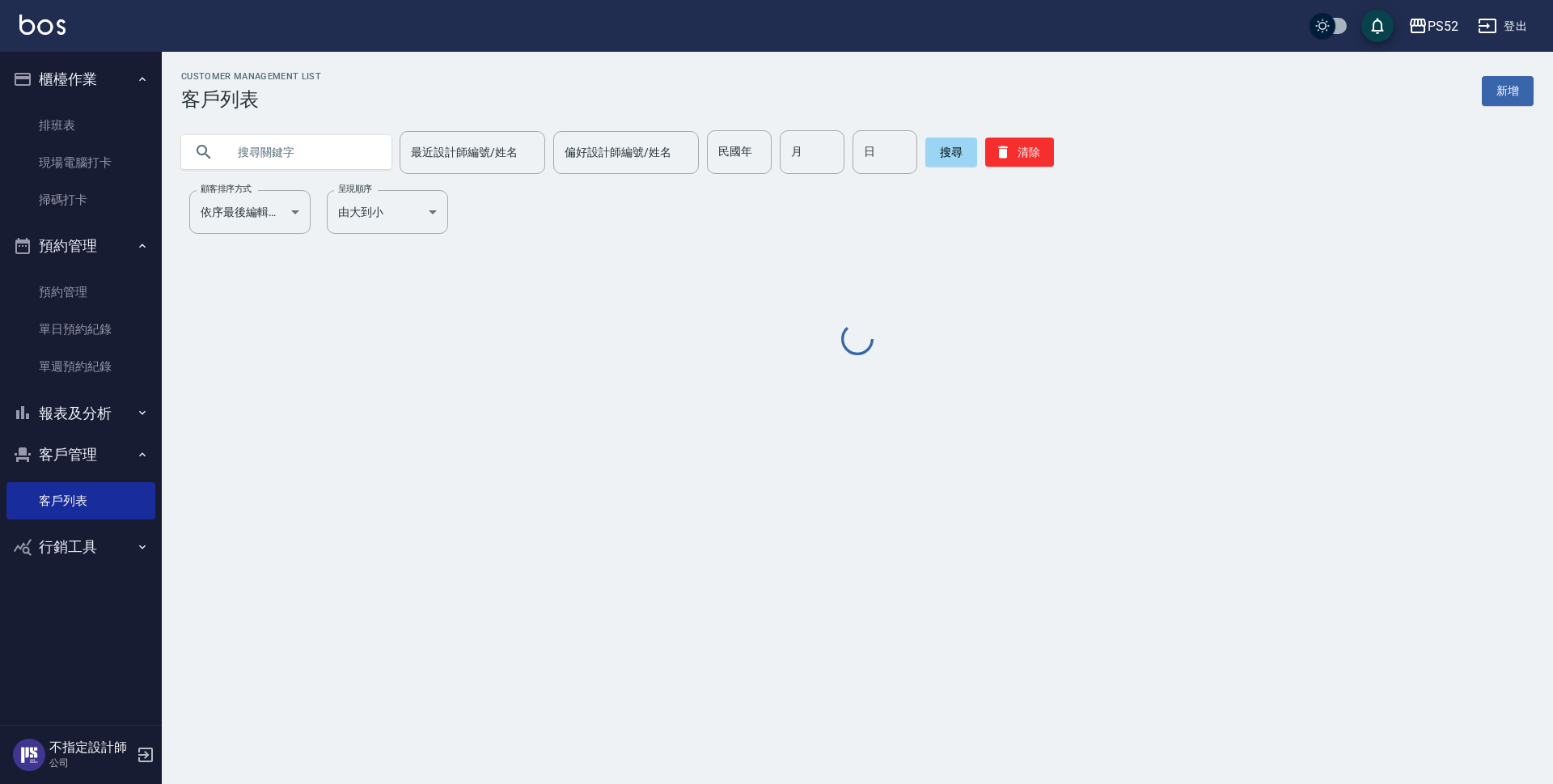
click at [350, 159] on input "text" at bounding box center [302, 153] width 152 height 44
paste input "0935330910"
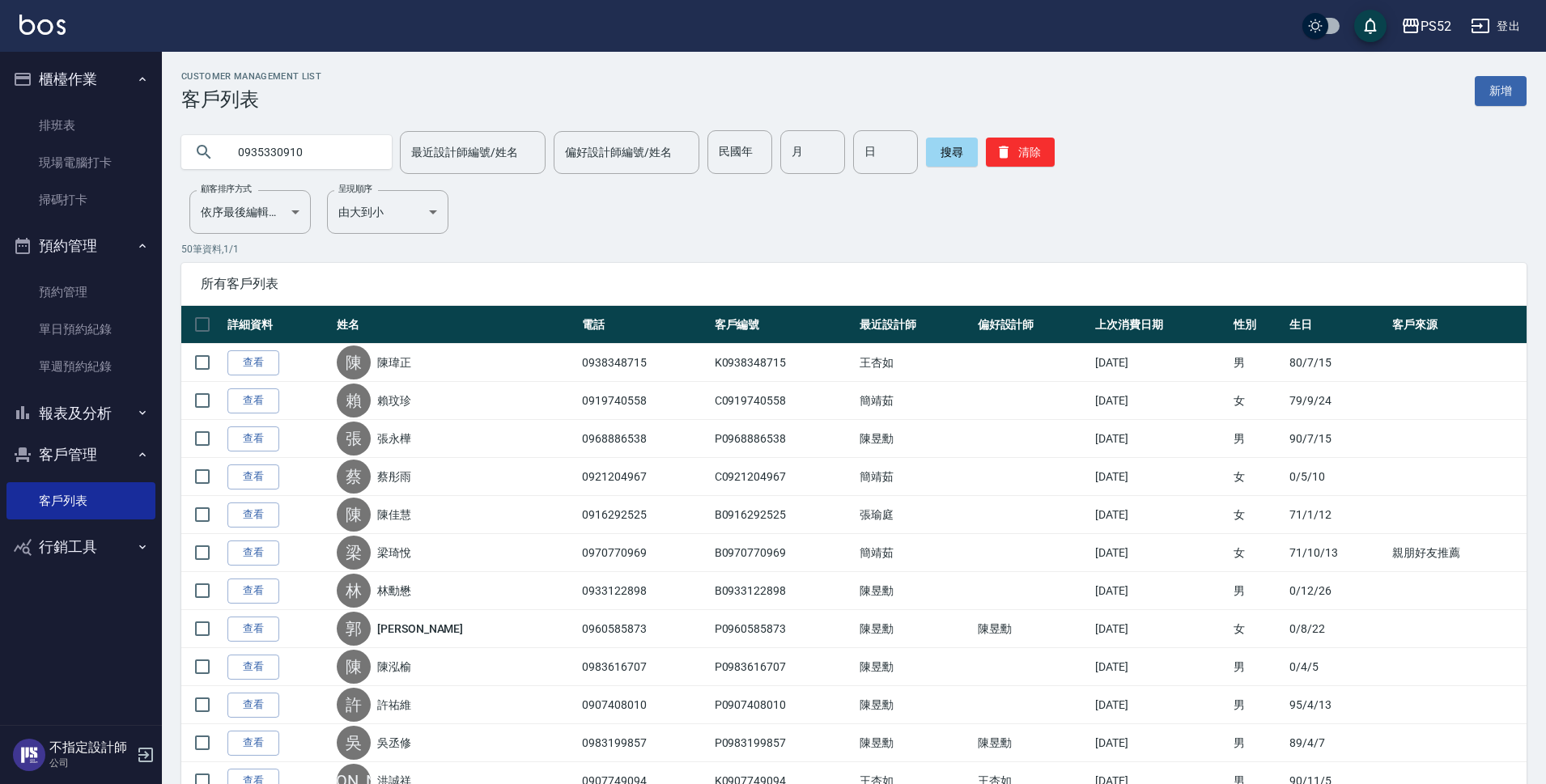
type input "0935330910"
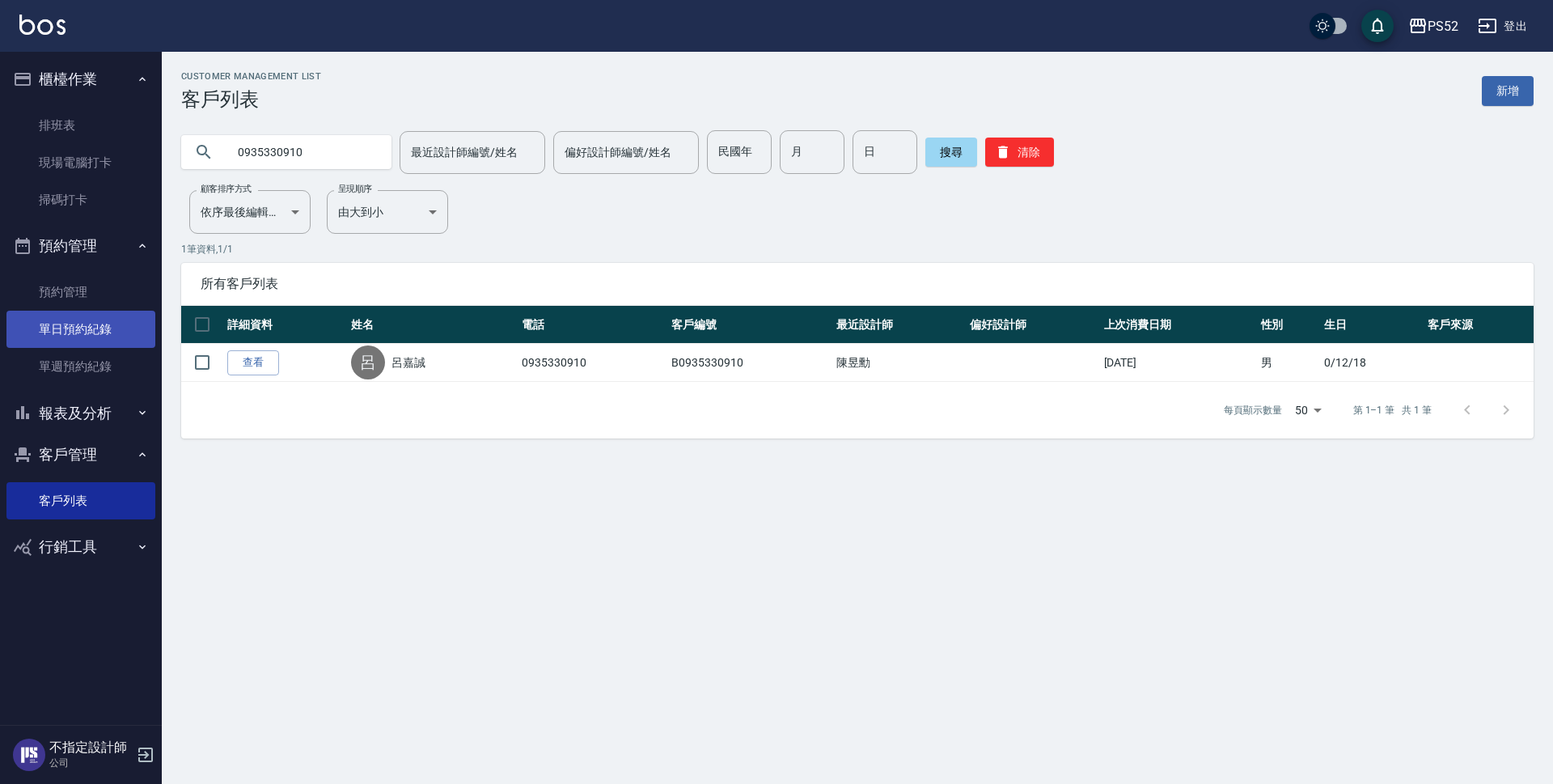
click at [110, 335] on link "單日預約紀錄" at bounding box center [80, 329] width 149 height 37
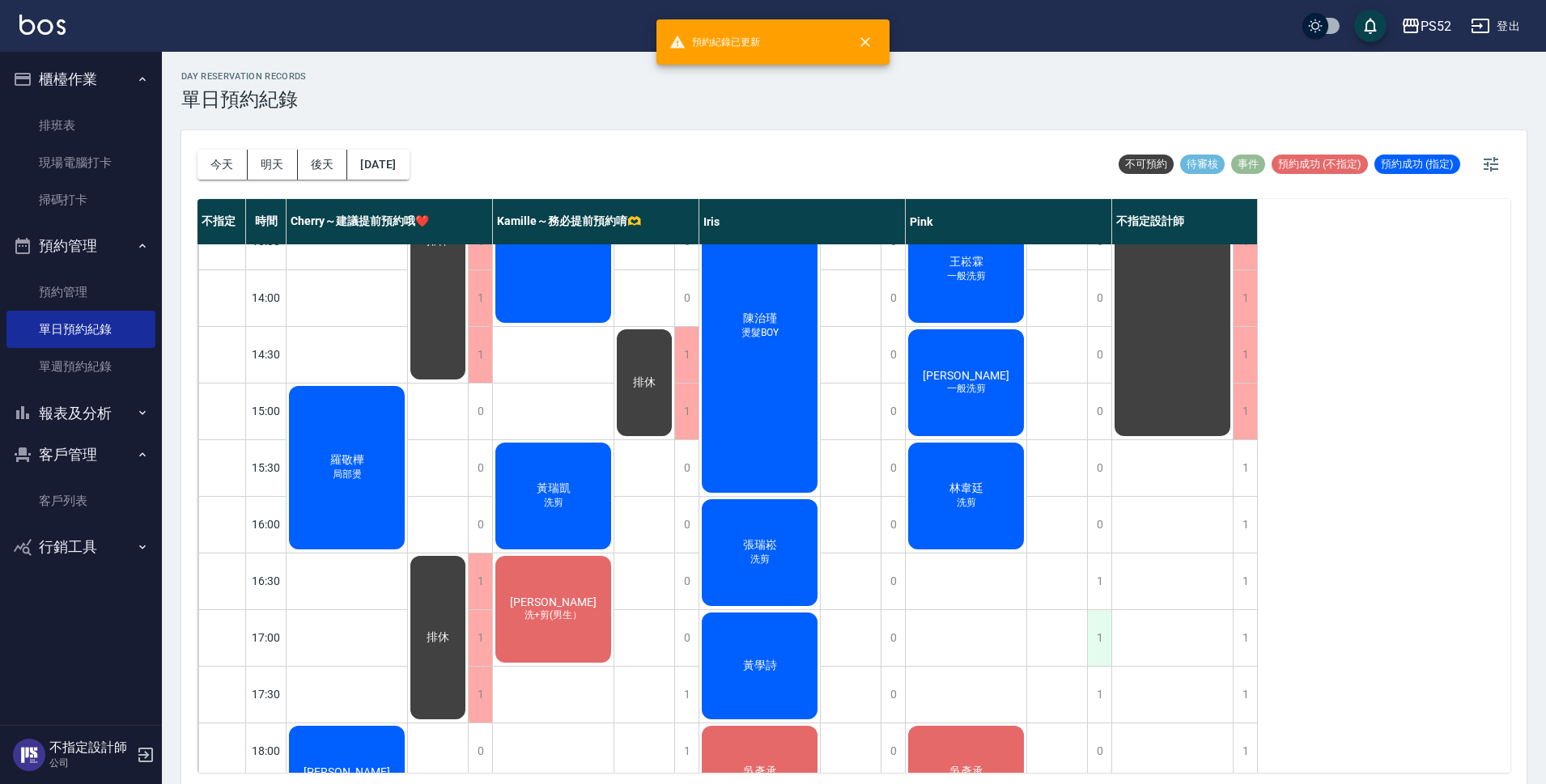
scroll to position [377, 0]
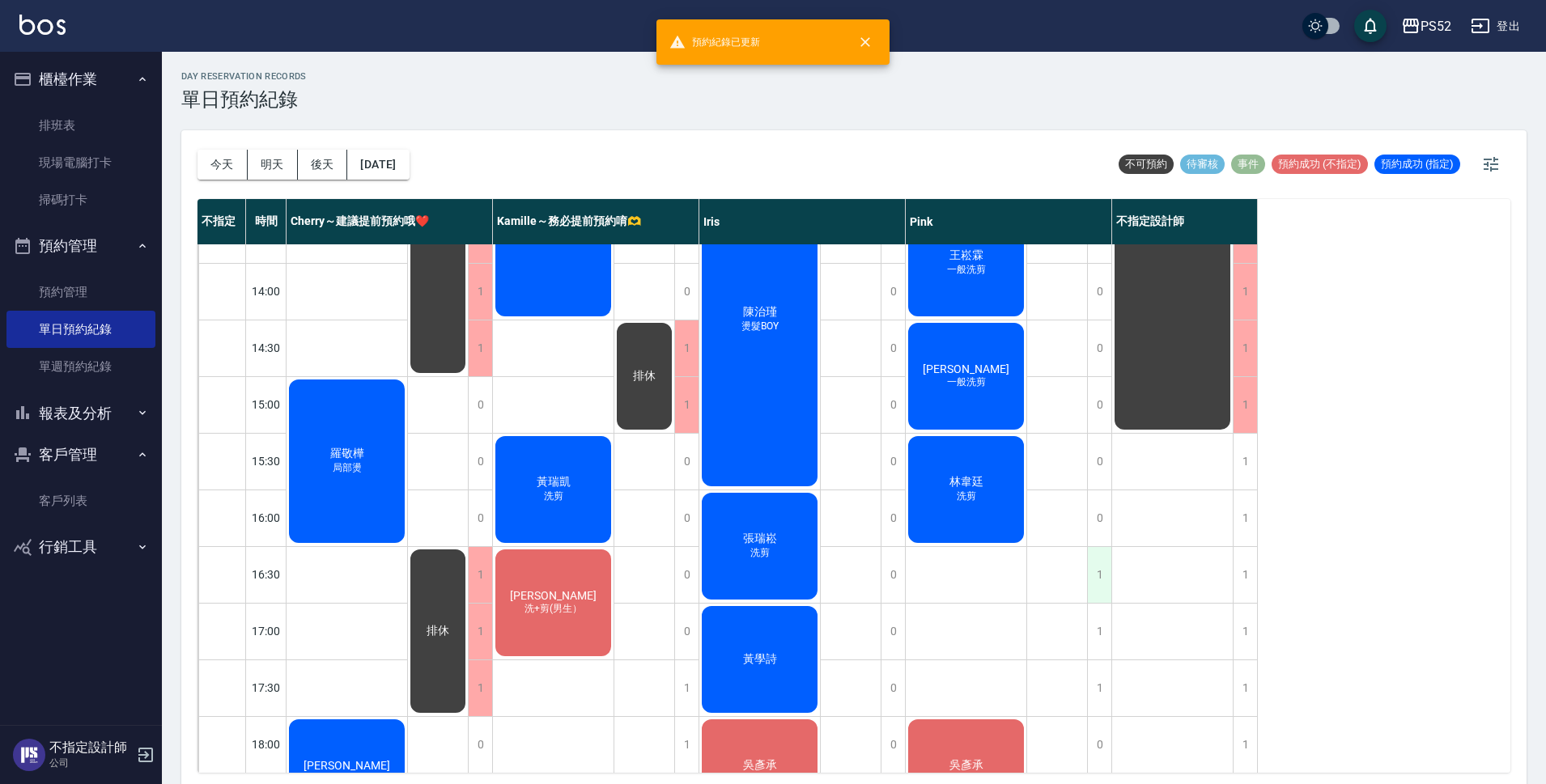
click at [1099, 575] on div "1" at bounding box center [1099, 574] width 25 height 56
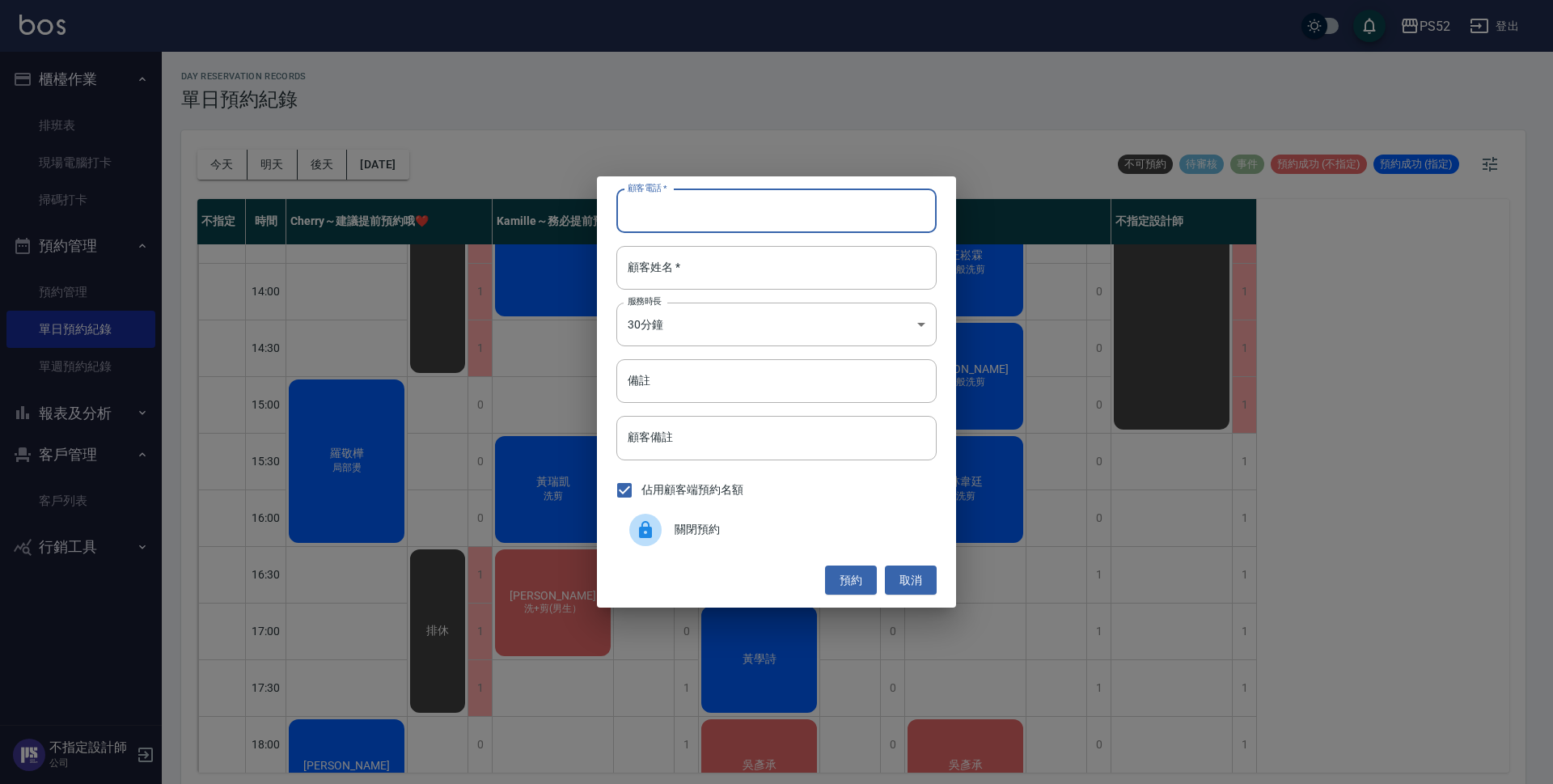
click at [743, 207] on input "顧客電話   *" at bounding box center [776, 212] width 320 height 44
paste input "0935330910"
type input "0935330910"
click at [724, 269] on input "顧客姓名   *" at bounding box center [776, 268] width 320 height 44
type input "X"
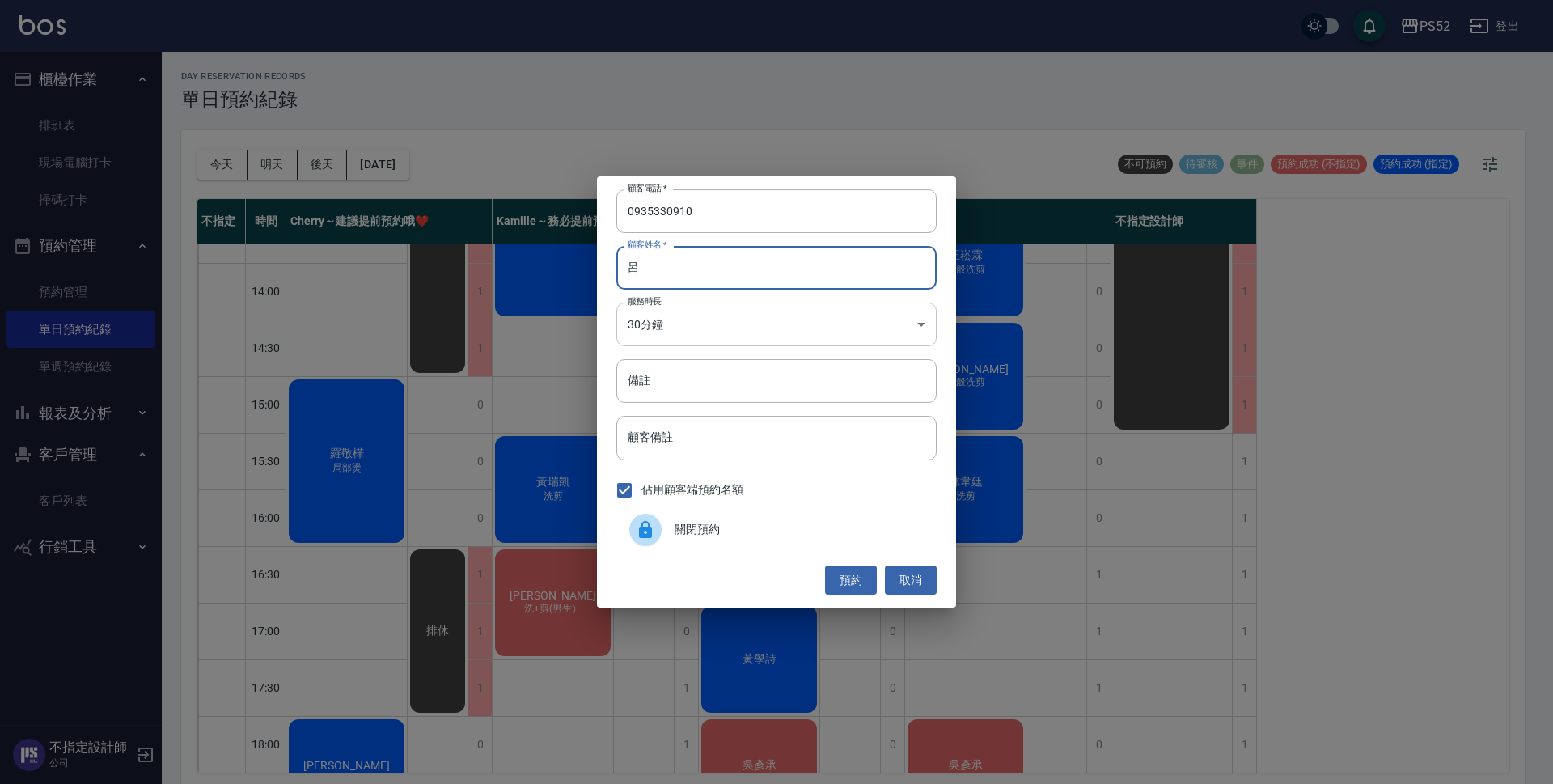
type input "呂"
click at [716, 325] on body "PS52 登出 櫃檯作業 排班表 現場電腦打卡 掃碼打卡 預約管理 預約管理 單日預約紀錄 單週預約紀錄 報表及分析 報表目錄 互助日報表 互助點數明細 設計…" at bounding box center [776, 394] width 1553 height 788
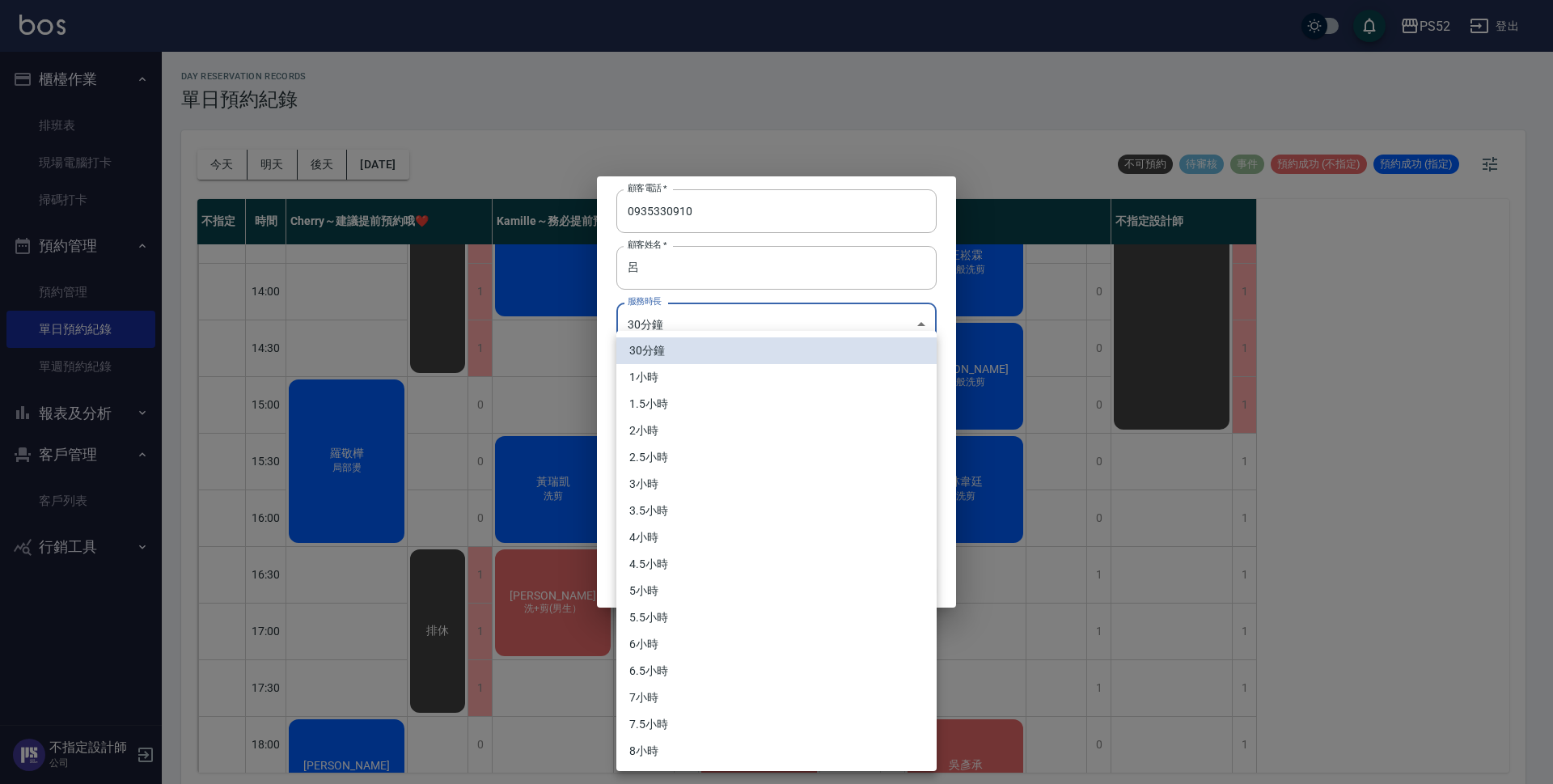
click at [699, 370] on li "1小時" at bounding box center [776, 377] width 320 height 26
type input "2"
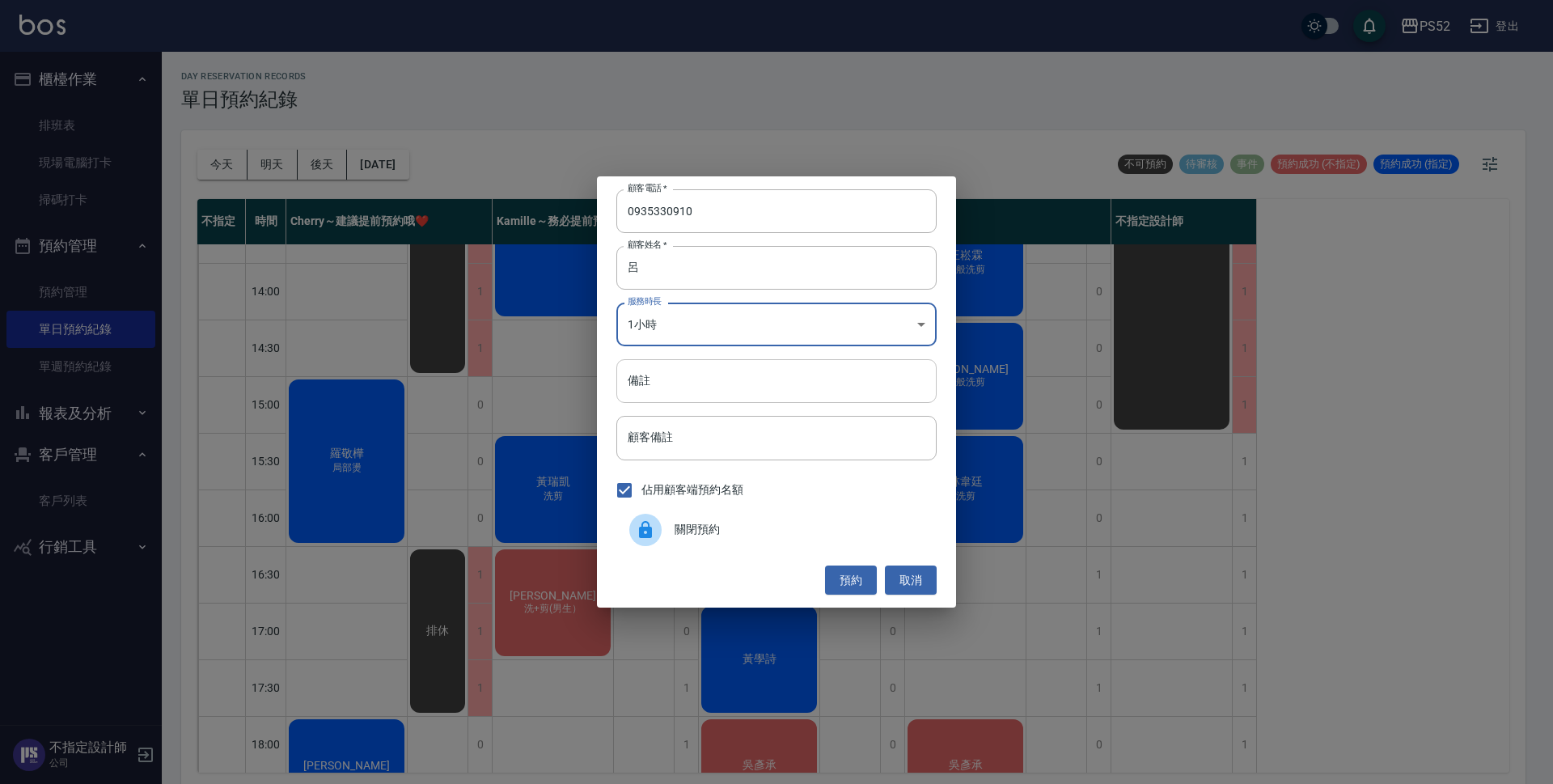
click at [773, 382] on input "備註" at bounding box center [776, 381] width 320 height 44
type input "洗剪"
click at [827, 580] on button "預約" at bounding box center [851, 580] width 52 height 30
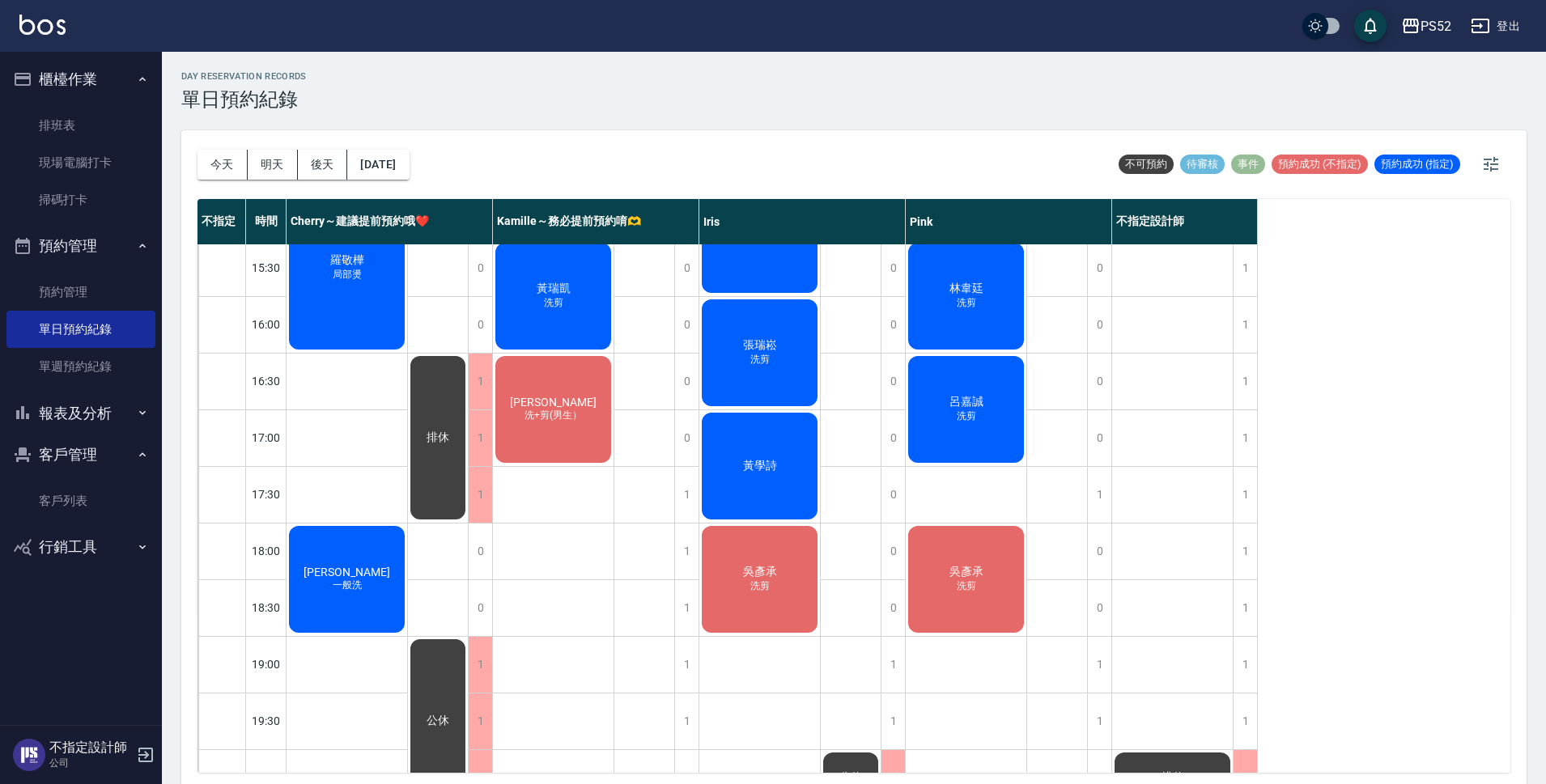
scroll to position [593, 0]
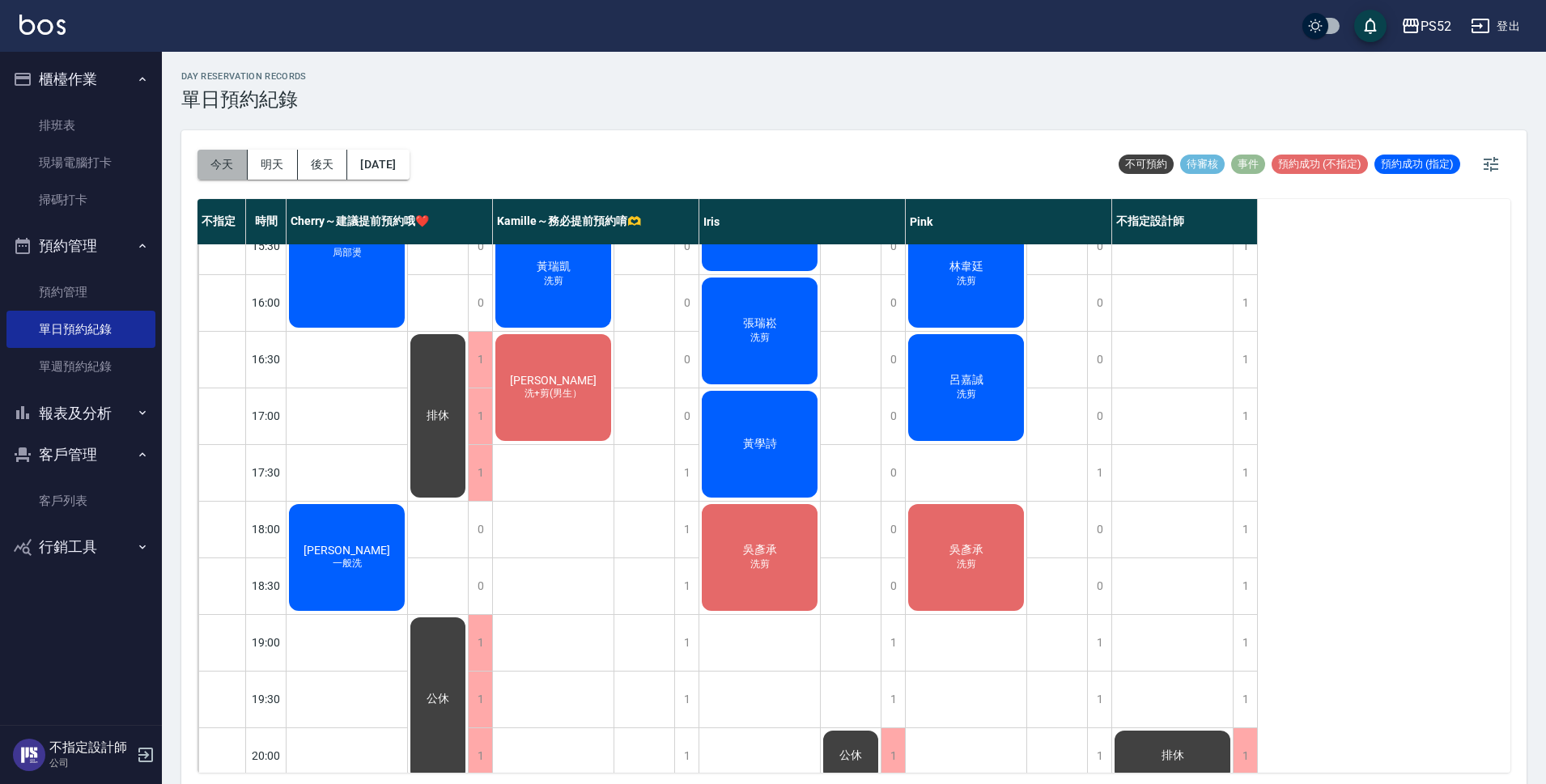
click at [218, 159] on button "今天" at bounding box center [222, 165] width 50 height 30
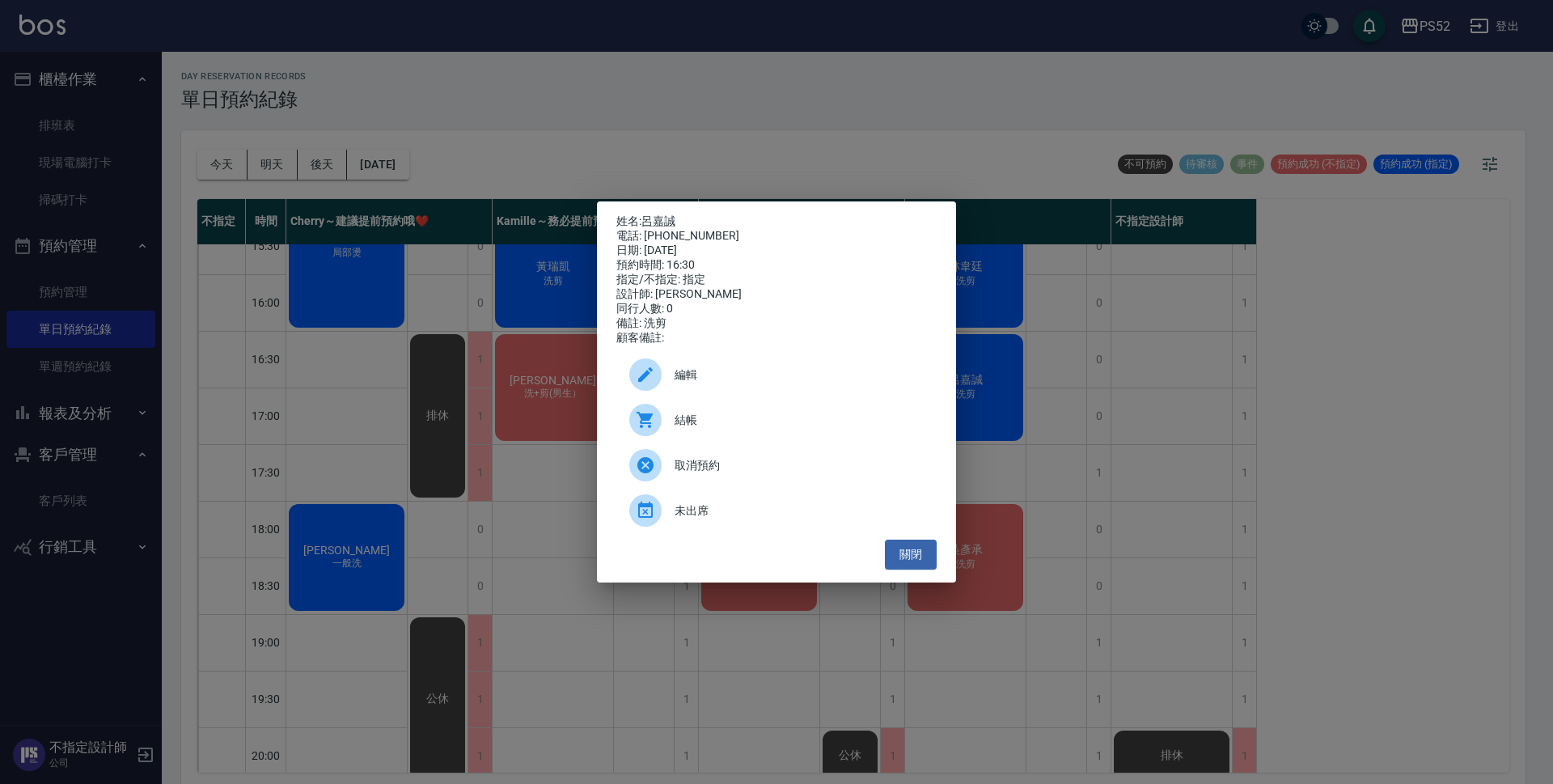
click at [934, 577] on div "姓名: [PERSON_NAME] 電話: [PHONE_NUMBER] 日期: [DATE] 預約時間: 16:30 指定/不指定: 指定 設計師: Pin…" at bounding box center [776, 392] width 359 height 381
click at [933, 570] on button "關閉" at bounding box center [911, 555] width 52 height 30
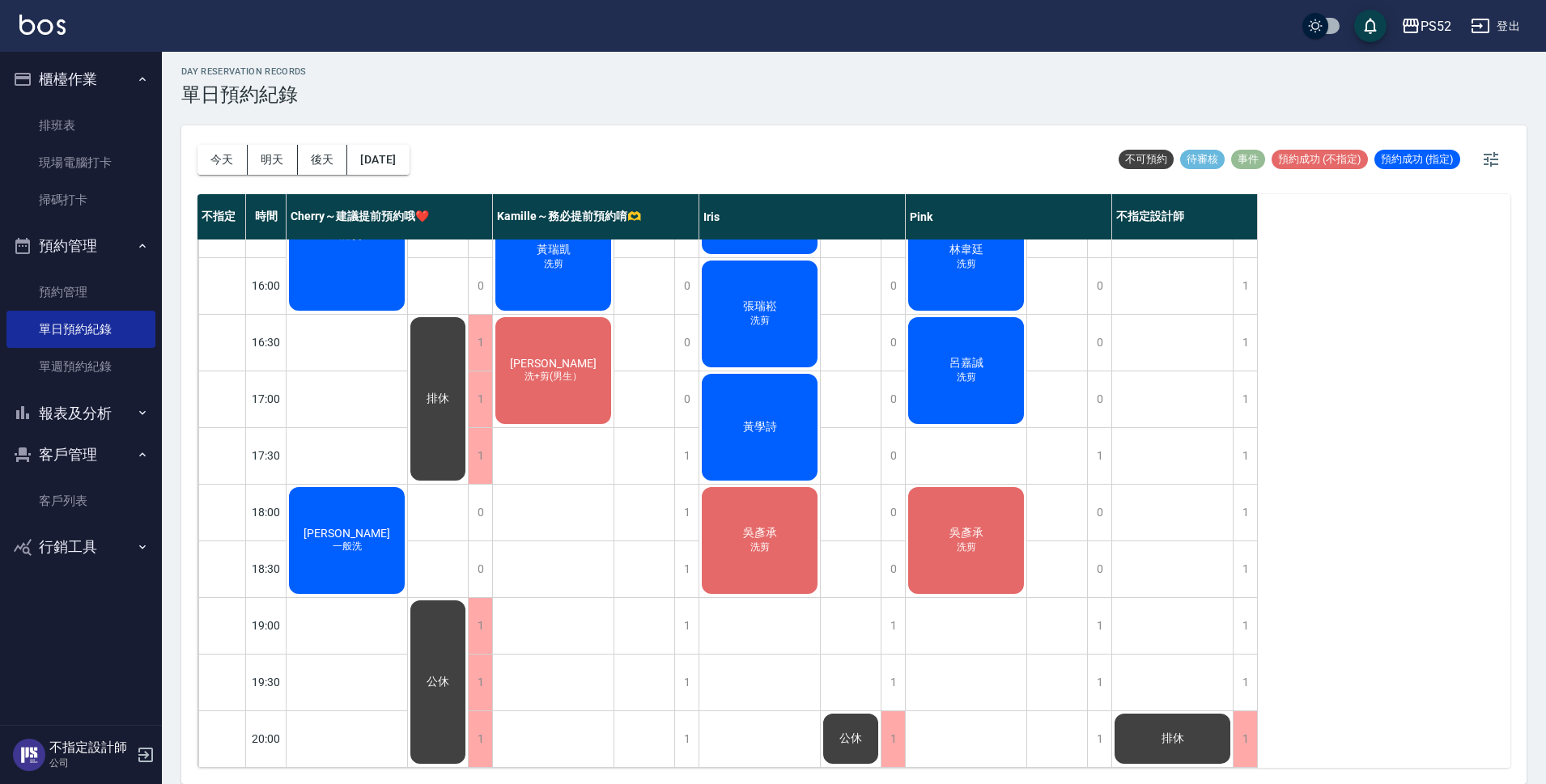
scroll to position [619, 0]
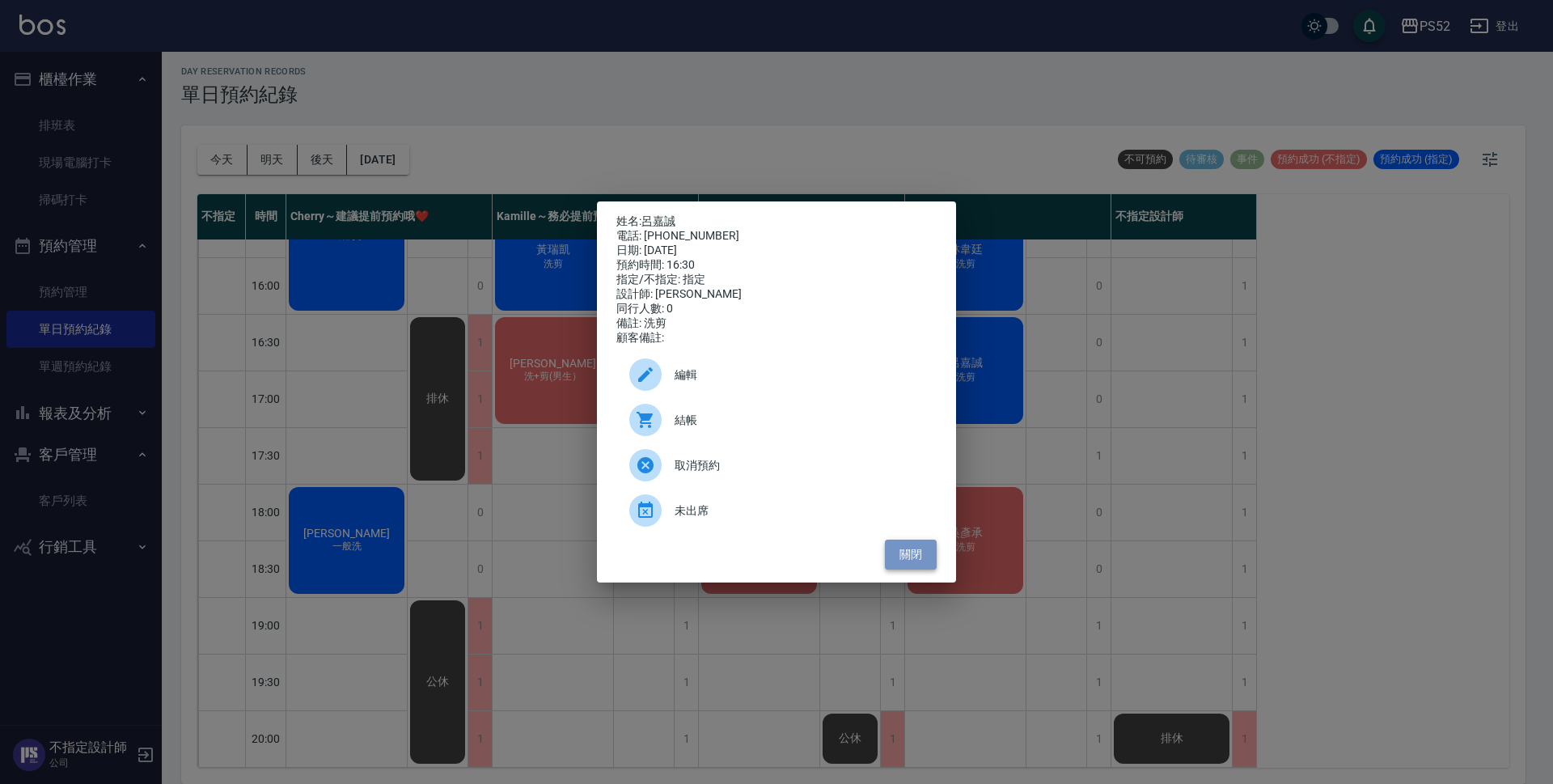
click at [921, 570] on button "關閉" at bounding box center [911, 555] width 52 height 30
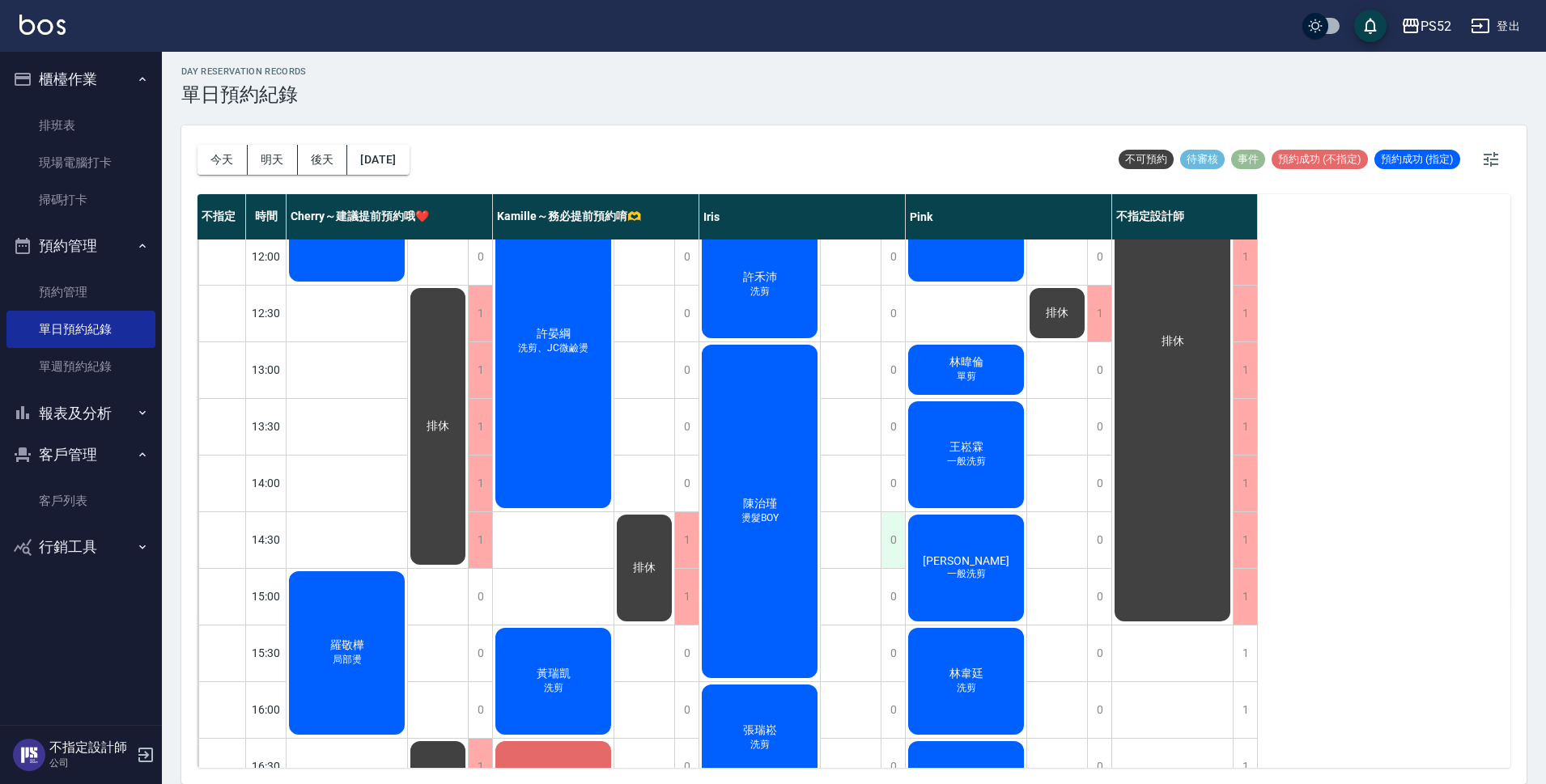
scroll to position [102, 0]
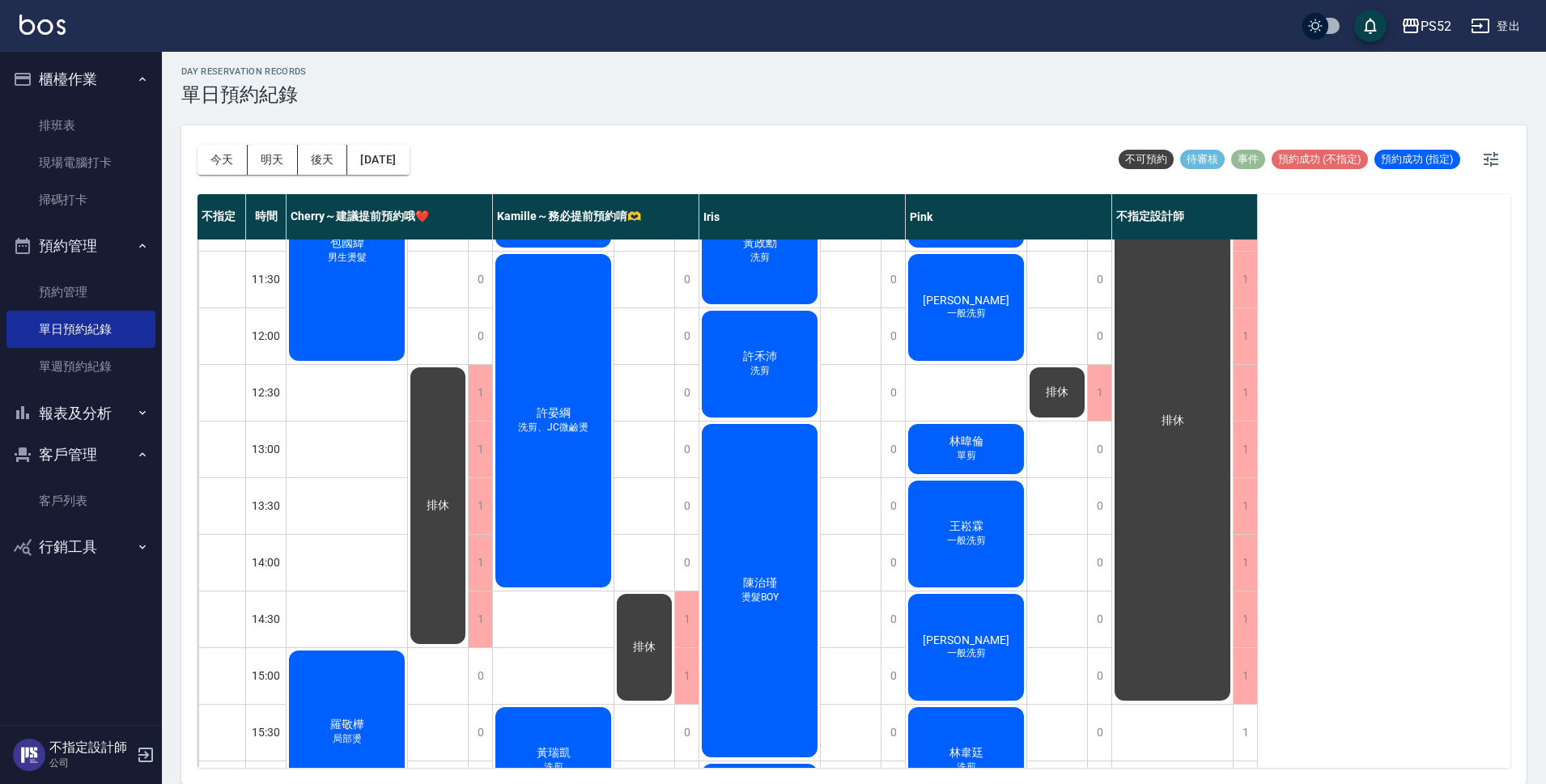
click at [407, 351] on div "[PERSON_NAME] 一般洗剪" at bounding box center [347, 250] width 121 height 225
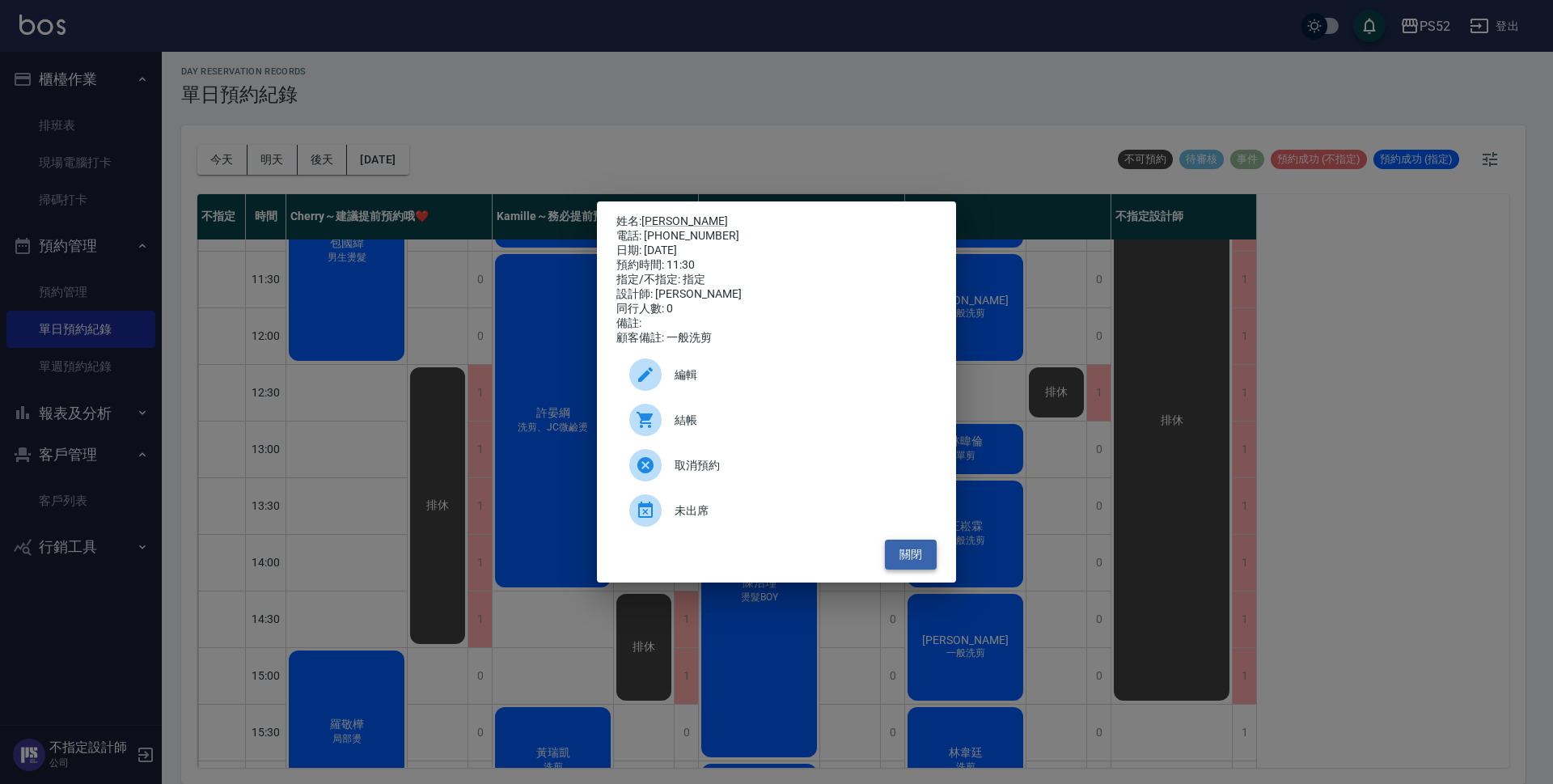
click at [919, 567] on button "關閉" at bounding box center [911, 555] width 52 height 30
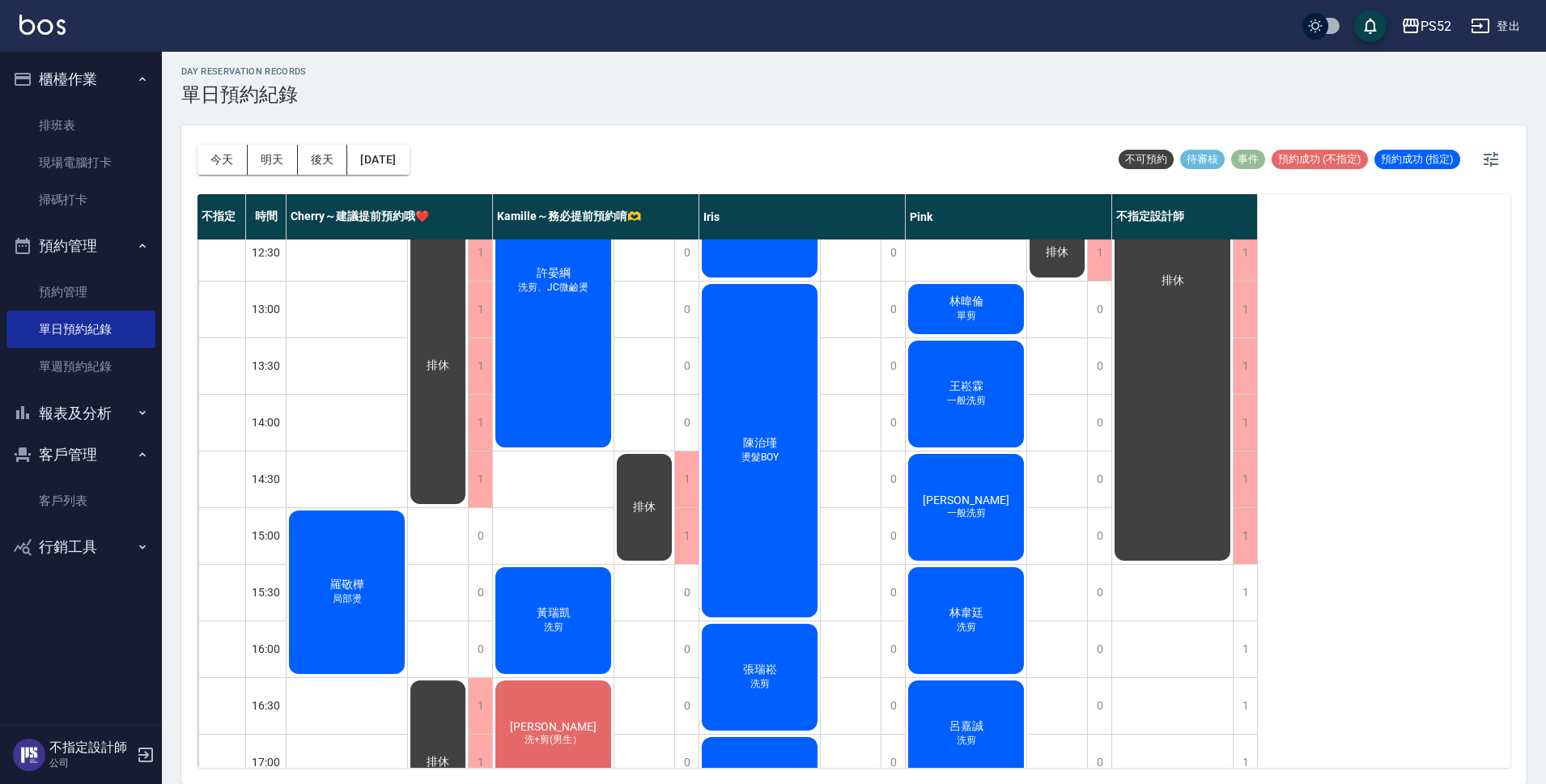
scroll to position [241, 0]
click at [263, 165] on button "明天" at bounding box center [273, 160] width 50 height 30
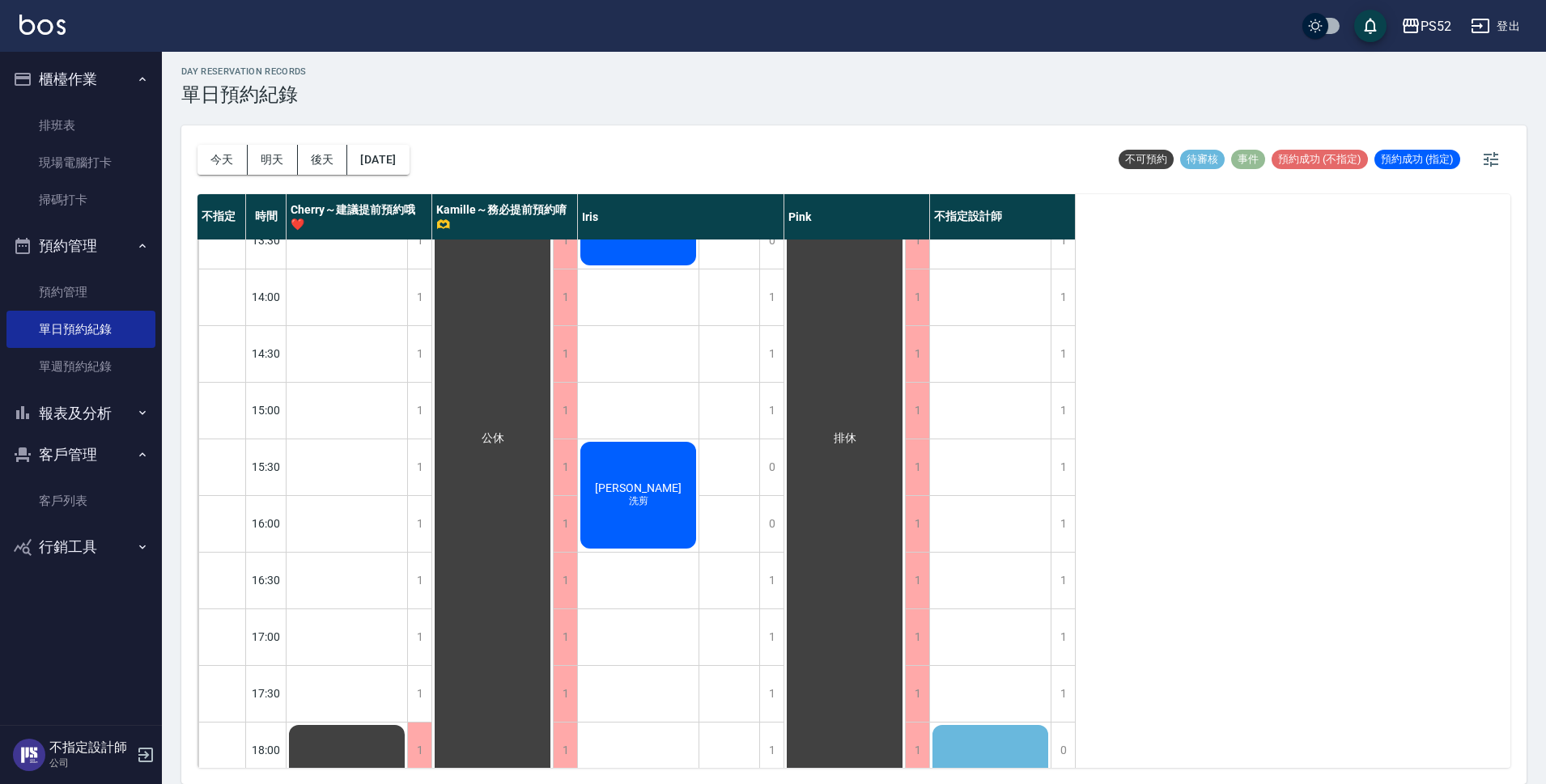
scroll to position [377, 0]
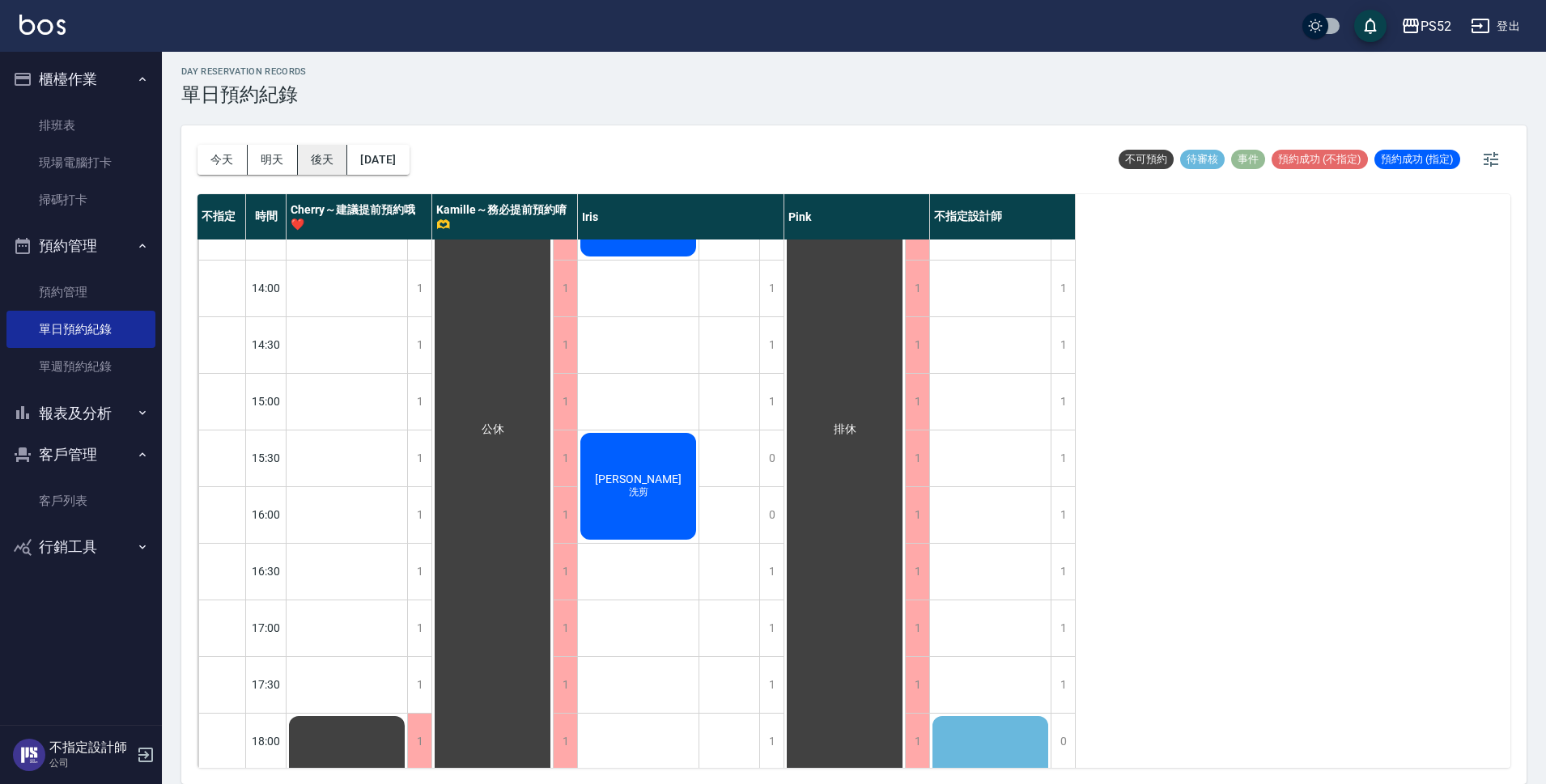
click at [324, 157] on button "後天" at bounding box center [323, 160] width 50 height 30
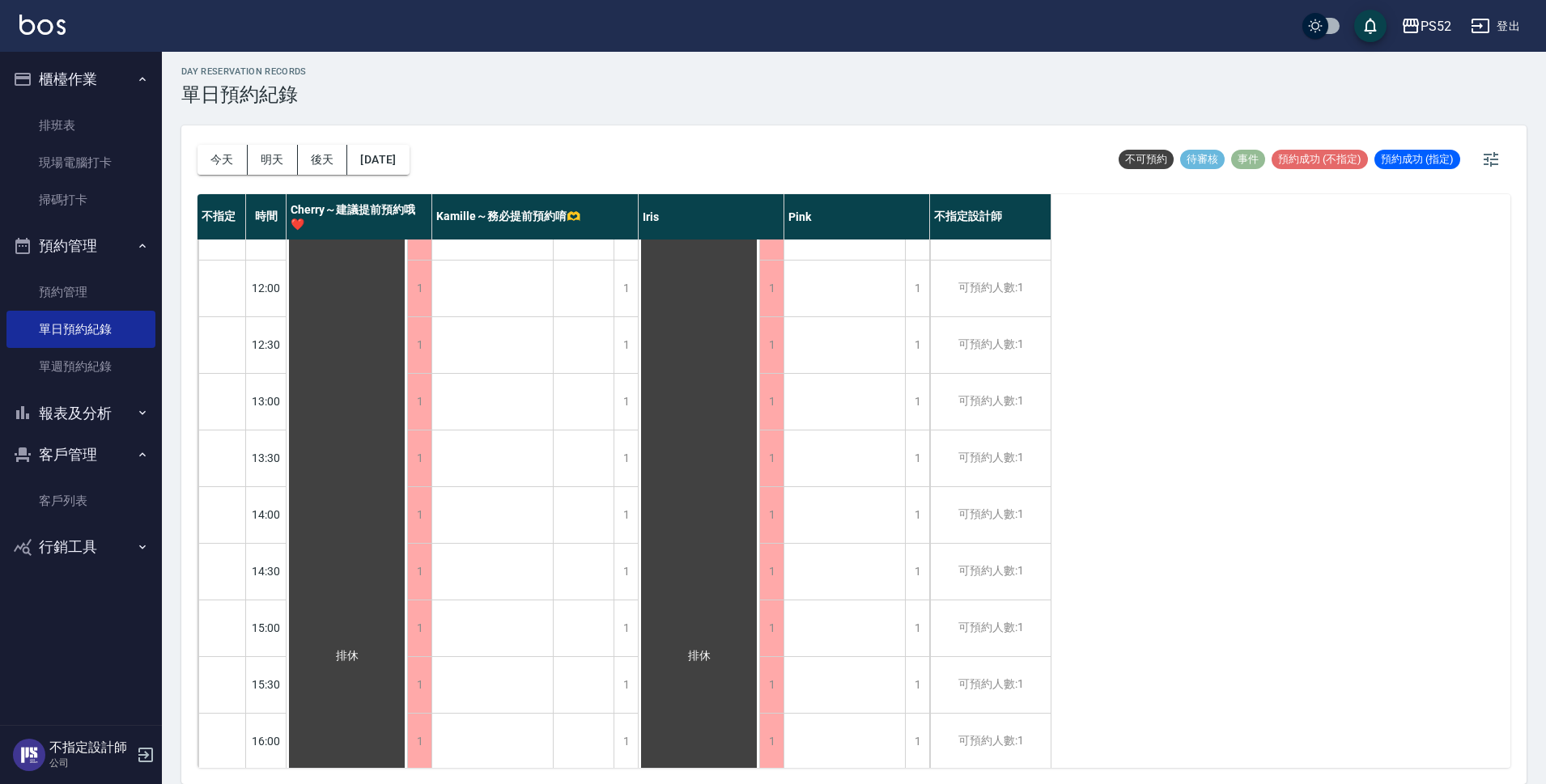
scroll to position [107, 0]
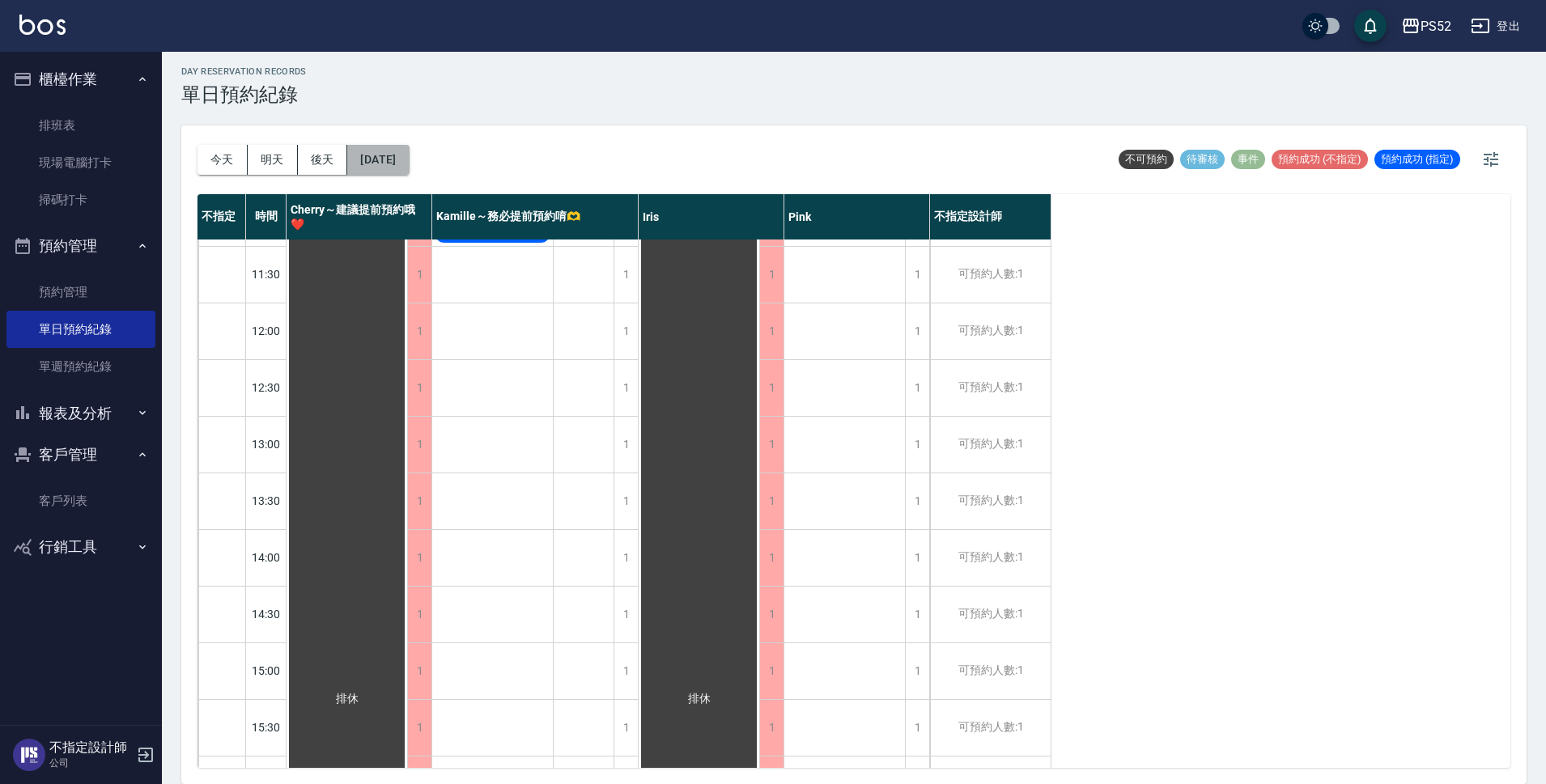
click at [378, 169] on button "[DATE]" at bounding box center [379, 160] width 62 height 30
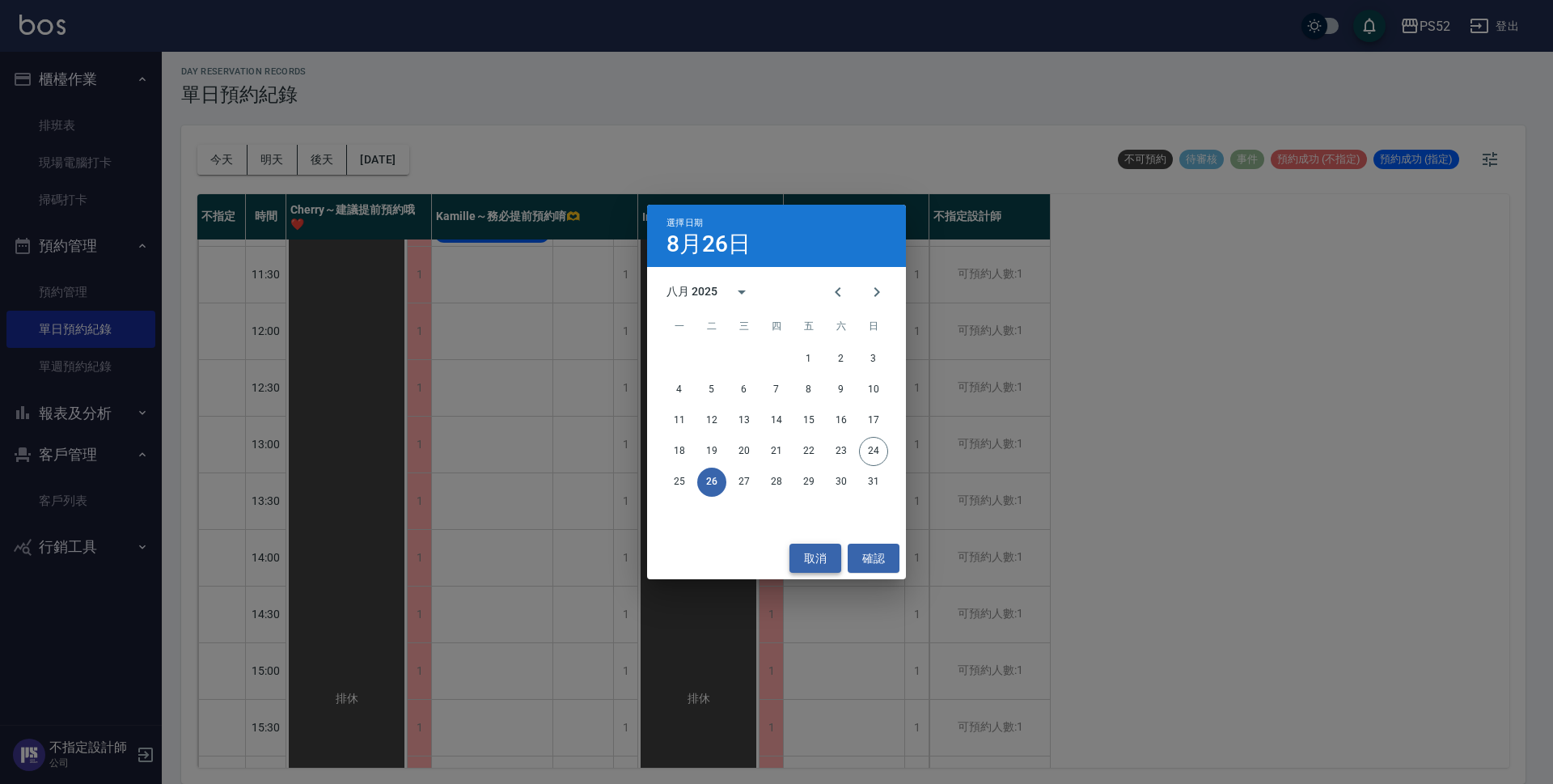
click at [819, 564] on button "取消" at bounding box center [815, 558] width 52 height 30
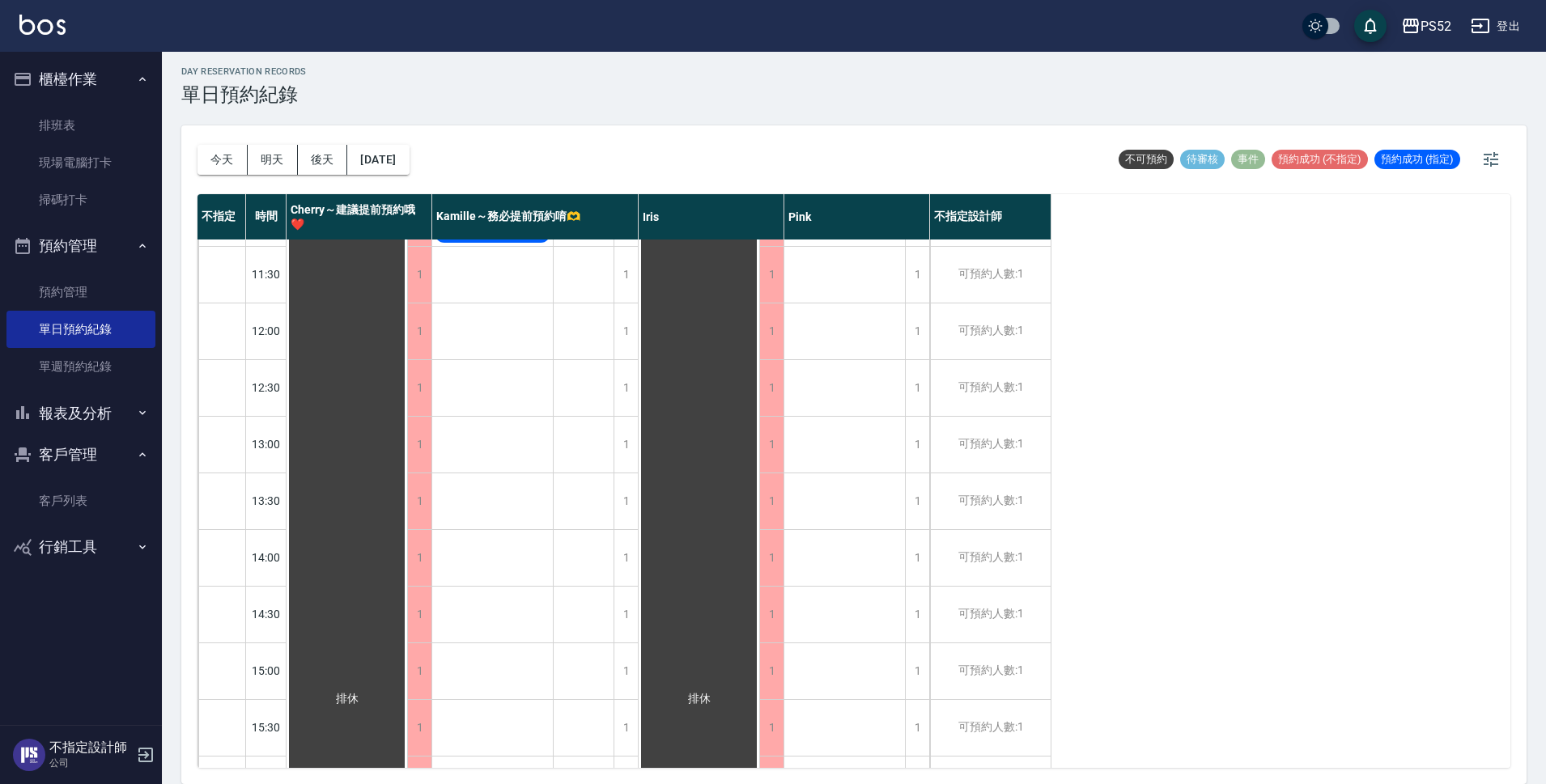
click at [228, 179] on div "今天 明天 後天 [DATE]" at bounding box center [304, 160] width 212 height 69
click at [227, 169] on button "今天" at bounding box center [222, 160] width 50 height 30
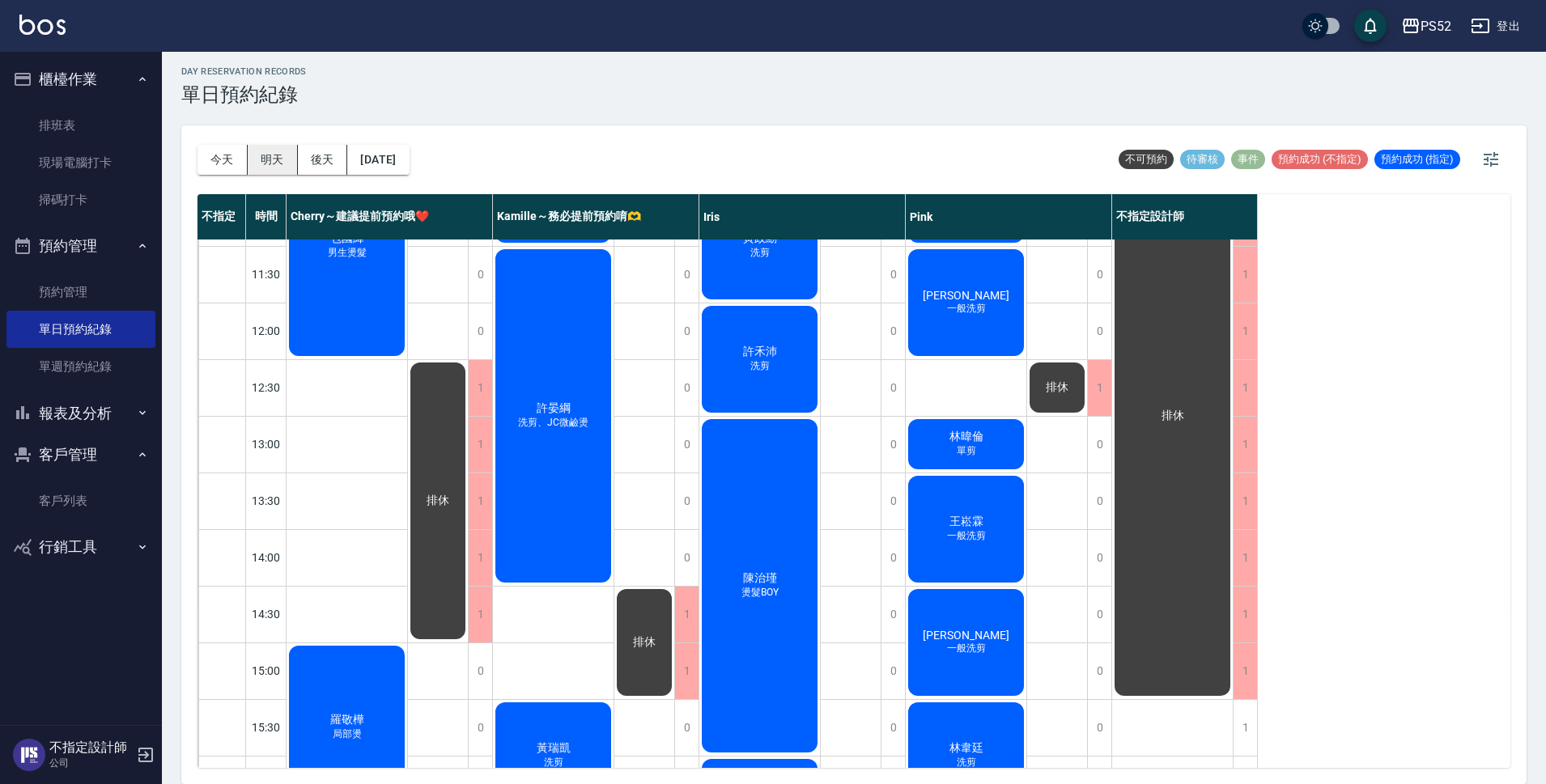
click at [279, 162] on button "明天" at bounding box center [273, 160] width 50 height 30
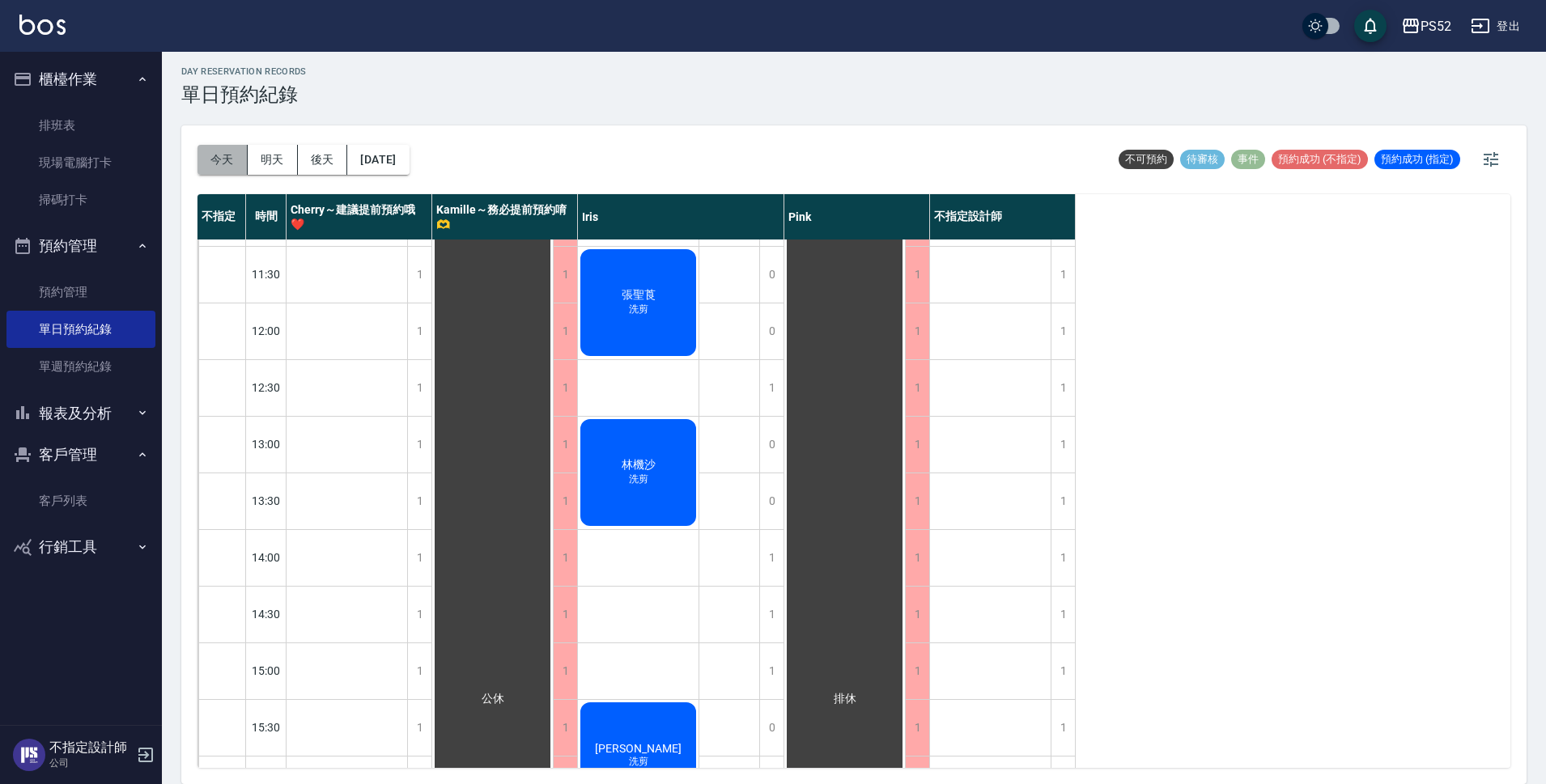
click at [230, 164] on button "今天" at bounding box center [222, 160] width 50 height 30
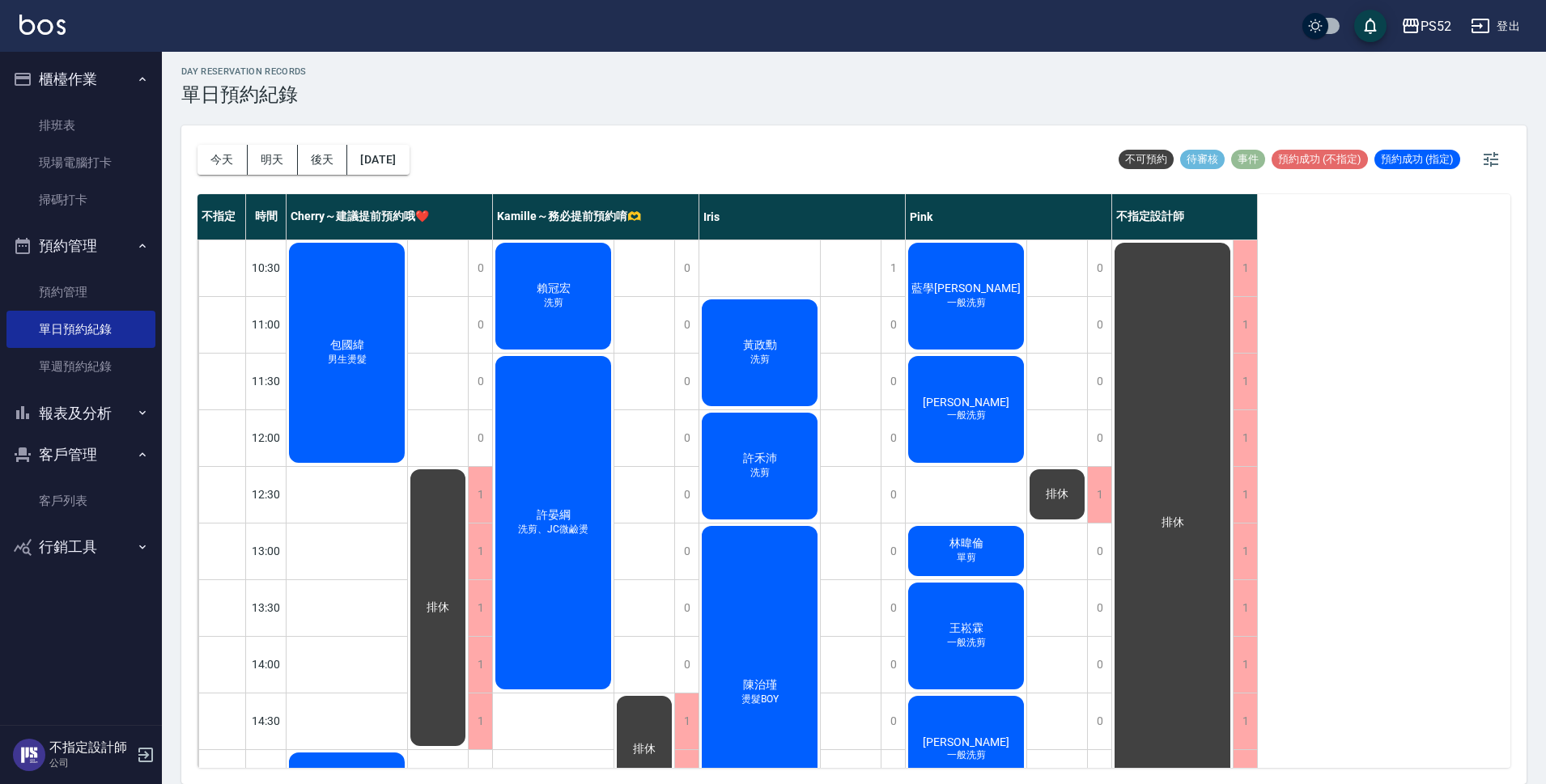
click at [407, 444] on div "[PERSON_NAME] 一般洗剪" at bounding box center [347, 352] width 121 height 225
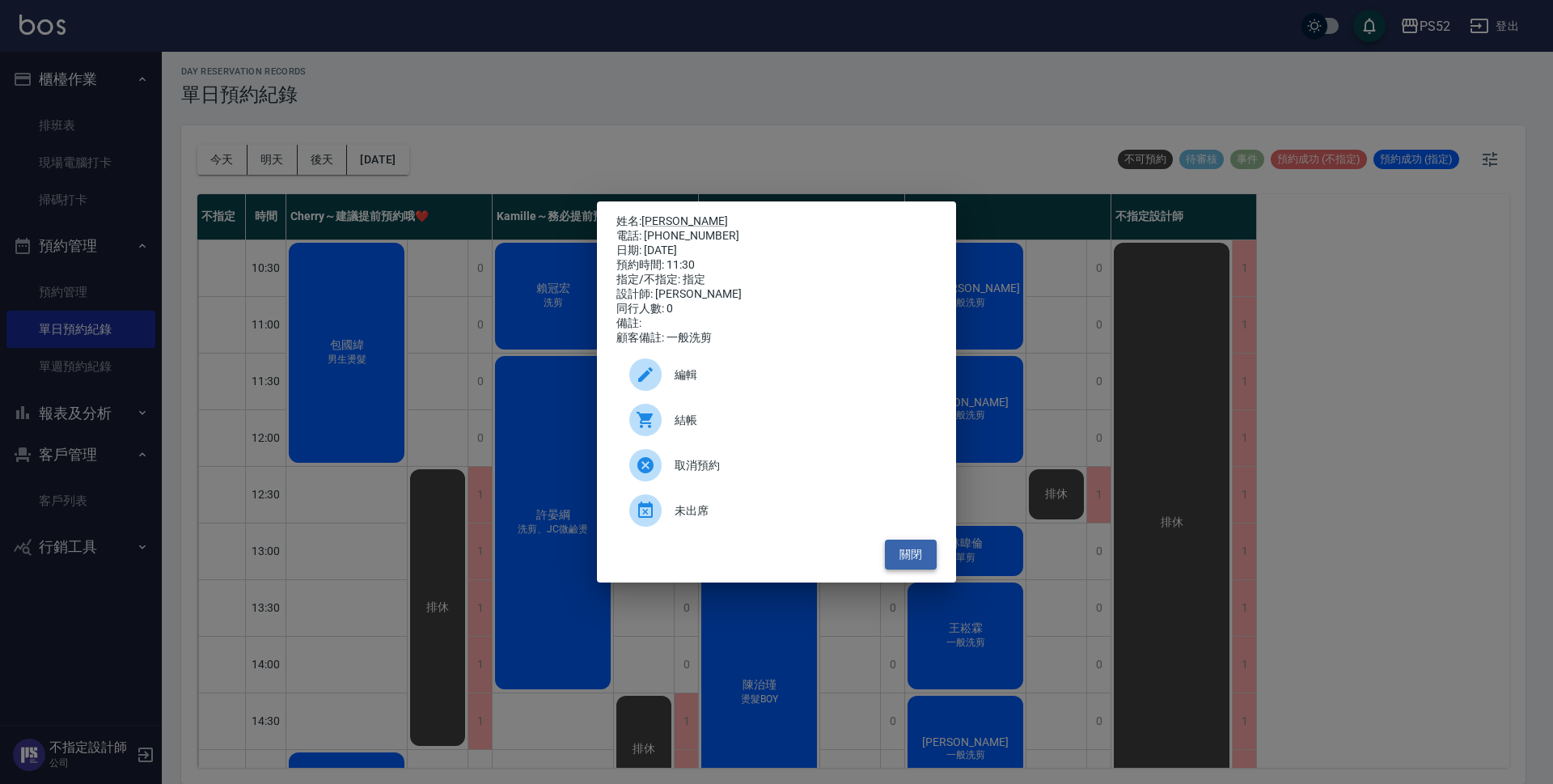
click at [911, 570] on button "關閉" at bounding box center [911, 555] width 52 height 30
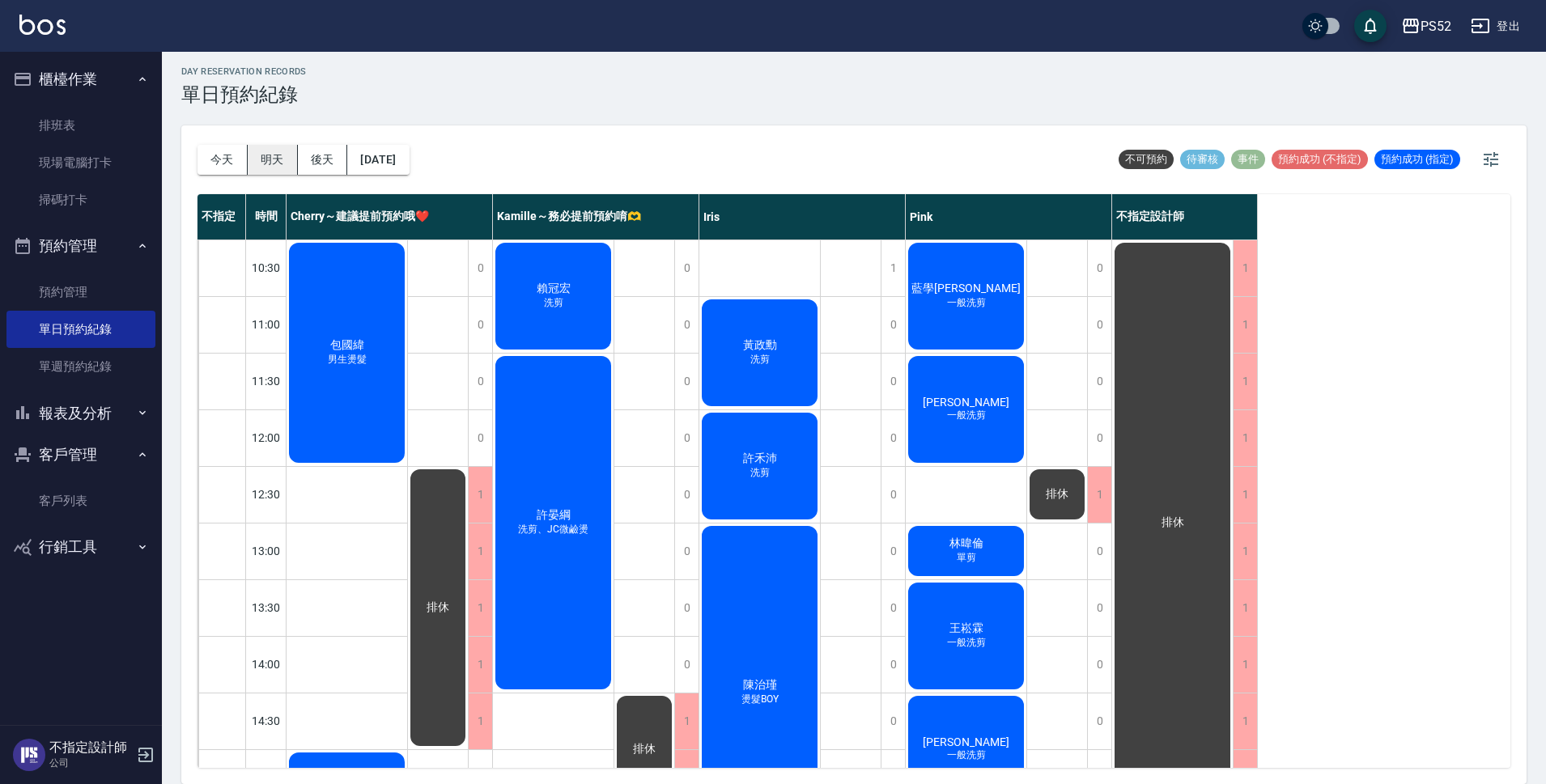
click at [277, 161] on button "明天" at bounding box center [273, 160] width 50 height 30
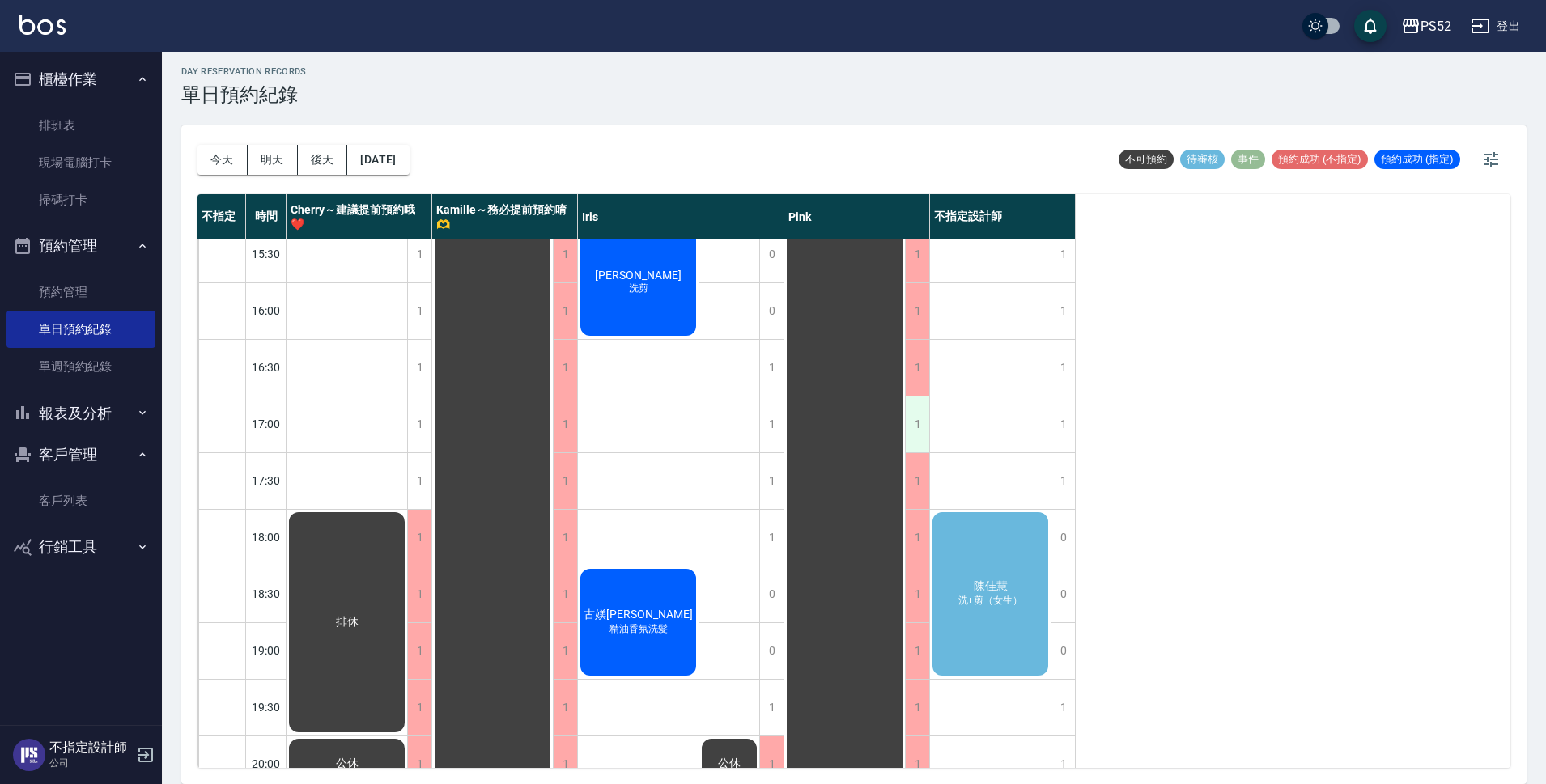
scroll to position [619, 0]
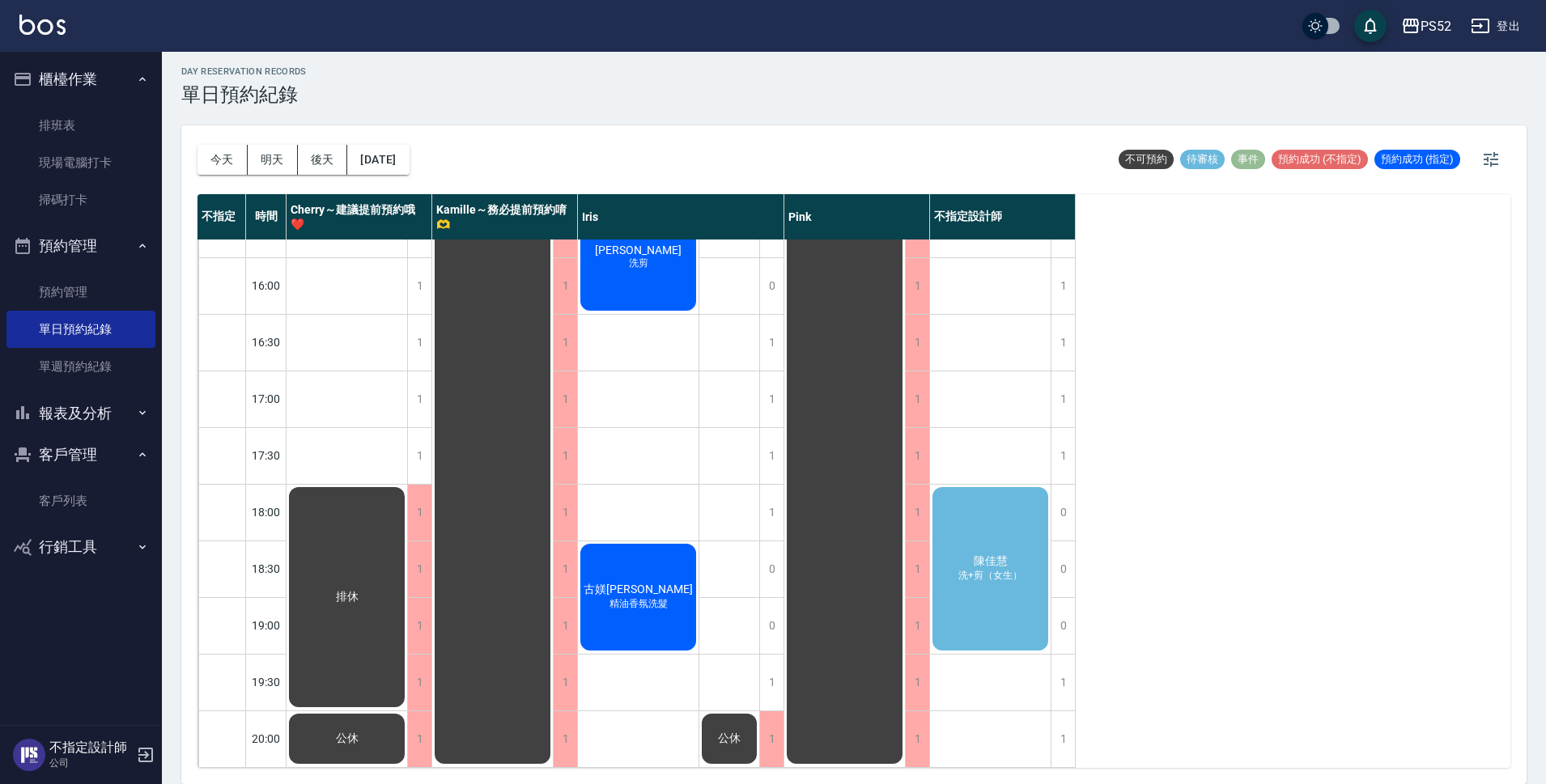
click at [407, 601] on div "古媄鈴 精油香氛洗髮" at bounding box center [347, 597] width 121 height 225
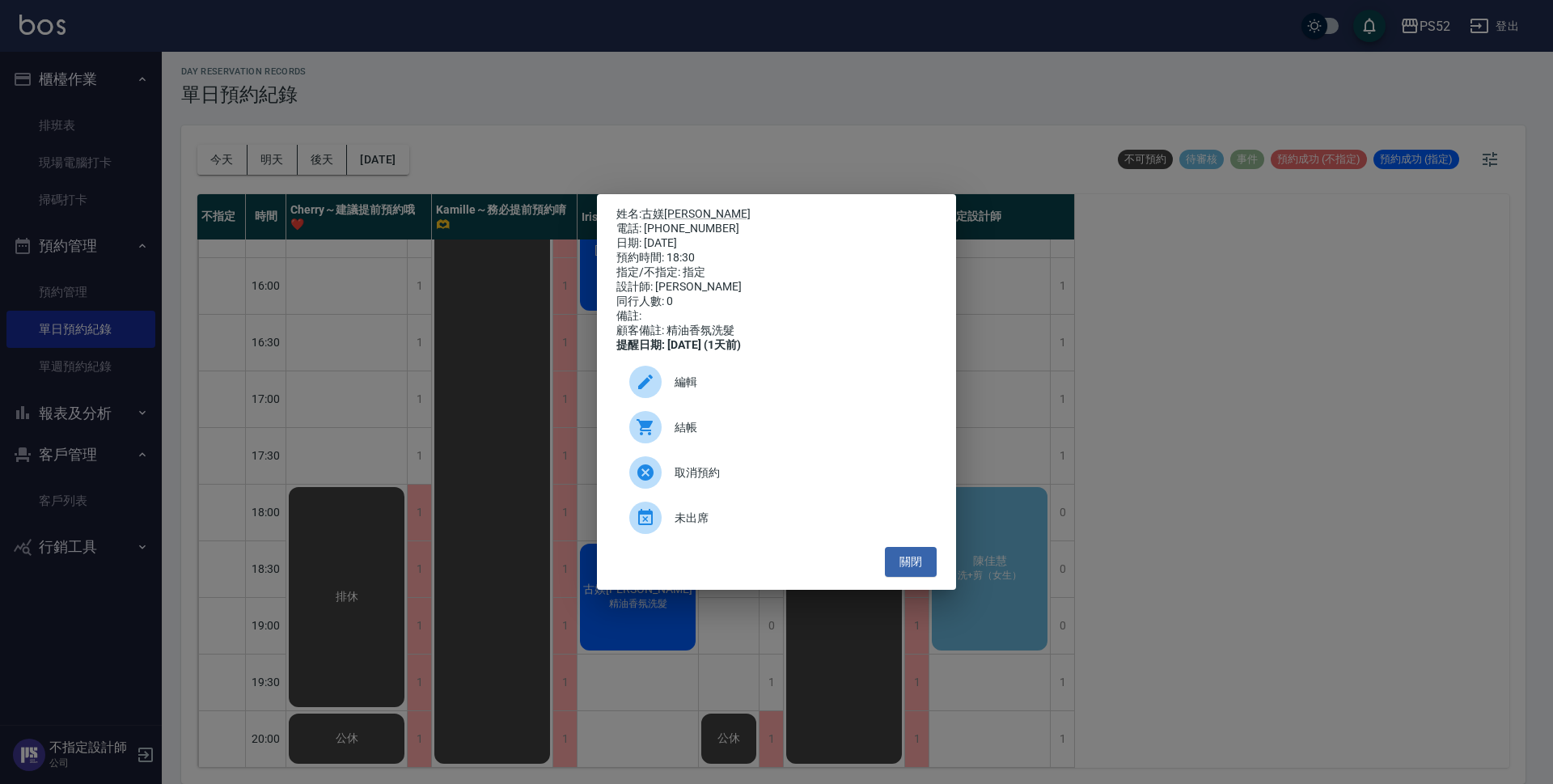
click at [725, 482] on span "取消預約" at bounding box center [799, 473] width 250 height 17
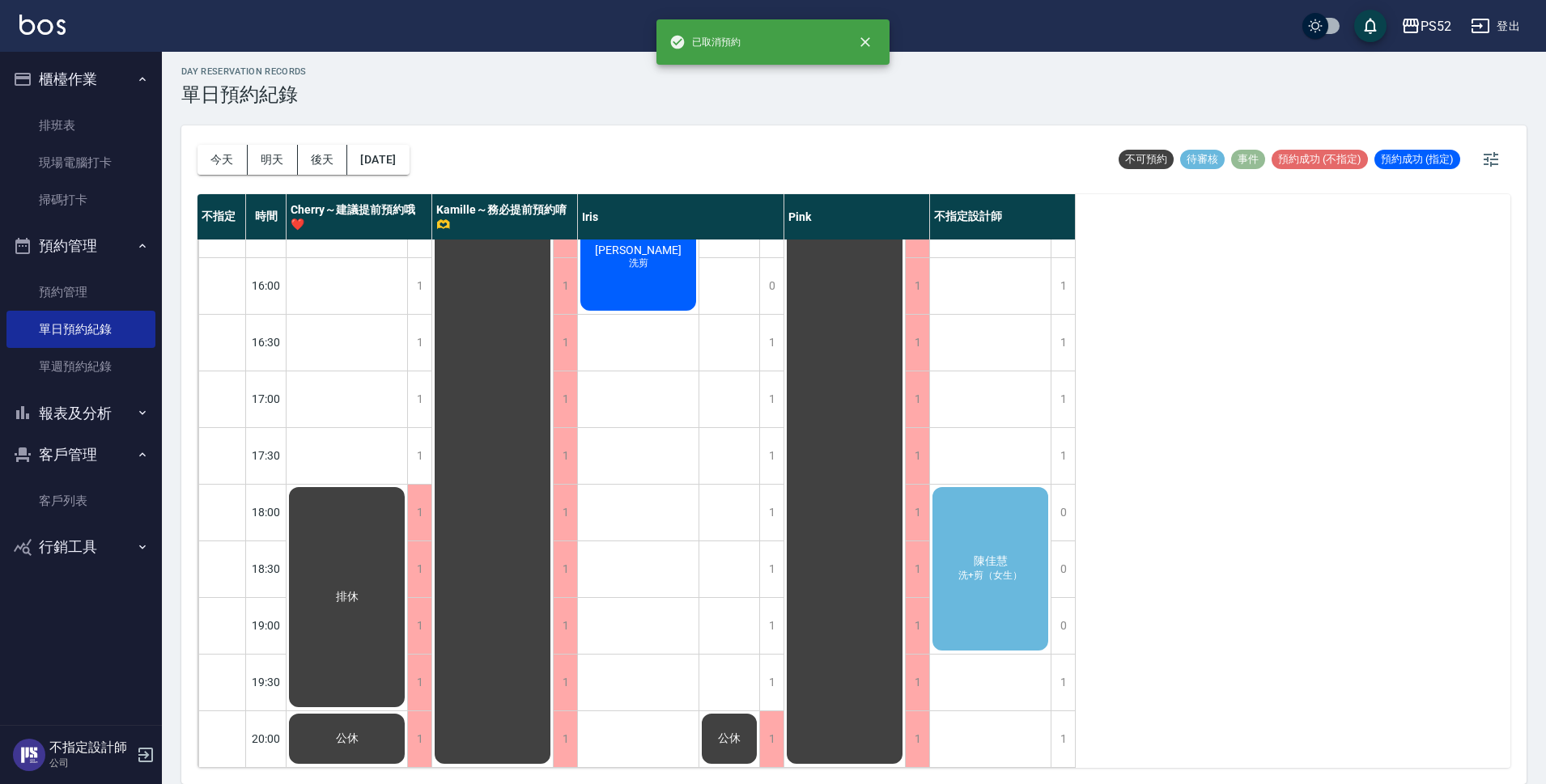
click at [407, 573] on div "[PERSON_NAME]+剪（女生）" at bounding box center [347, 597] width 121 height 225
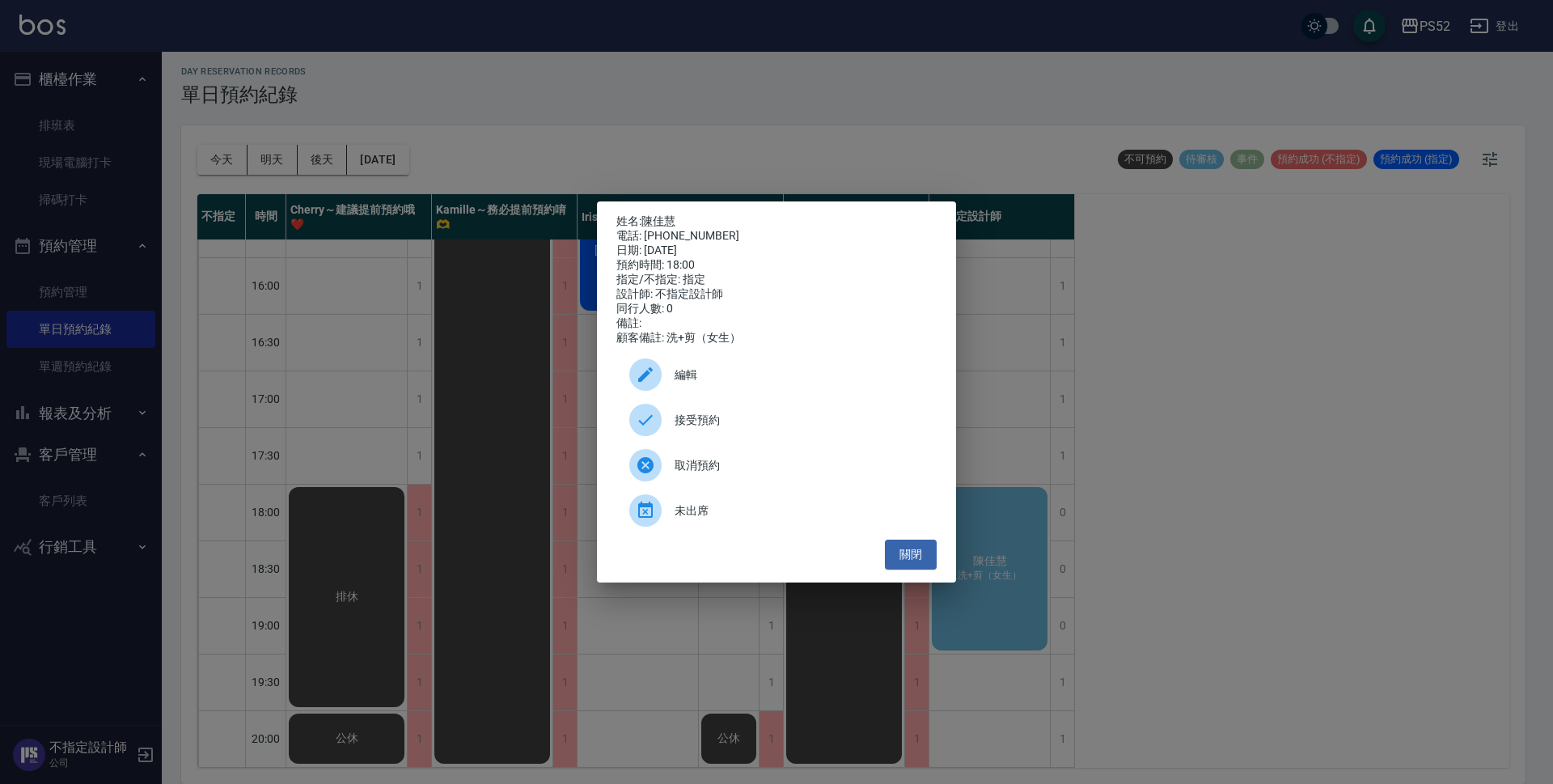
click at [716, 384] on span "編輯" at bounding box center [799, 375] width 250 height 17
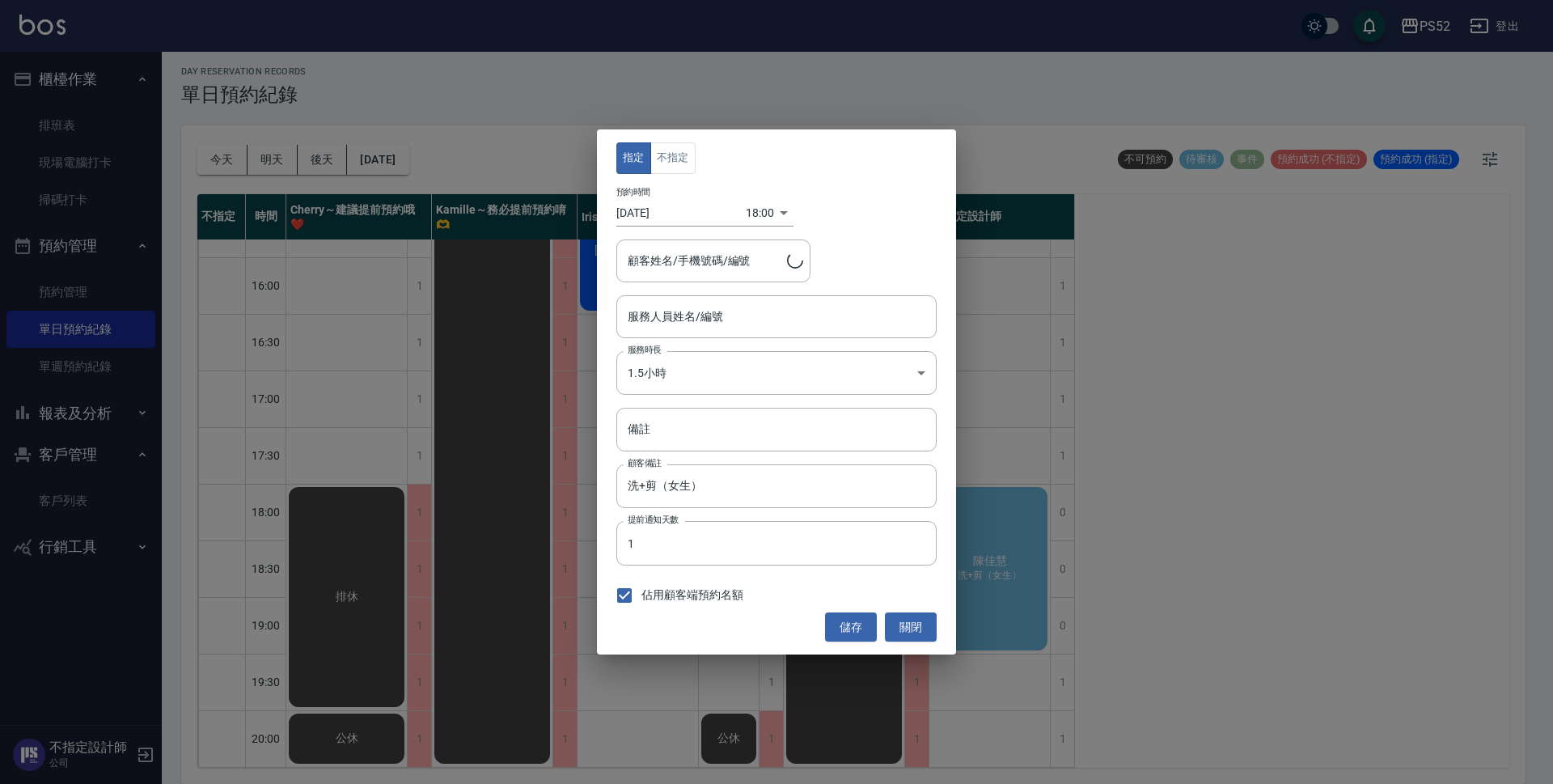
type input "不指定設計師-88"
type input "陳佳慧/0916292525/B0916292525"
click at [676, 157] on button "不指定" at bounding box center [673, 158] width 45 height 32
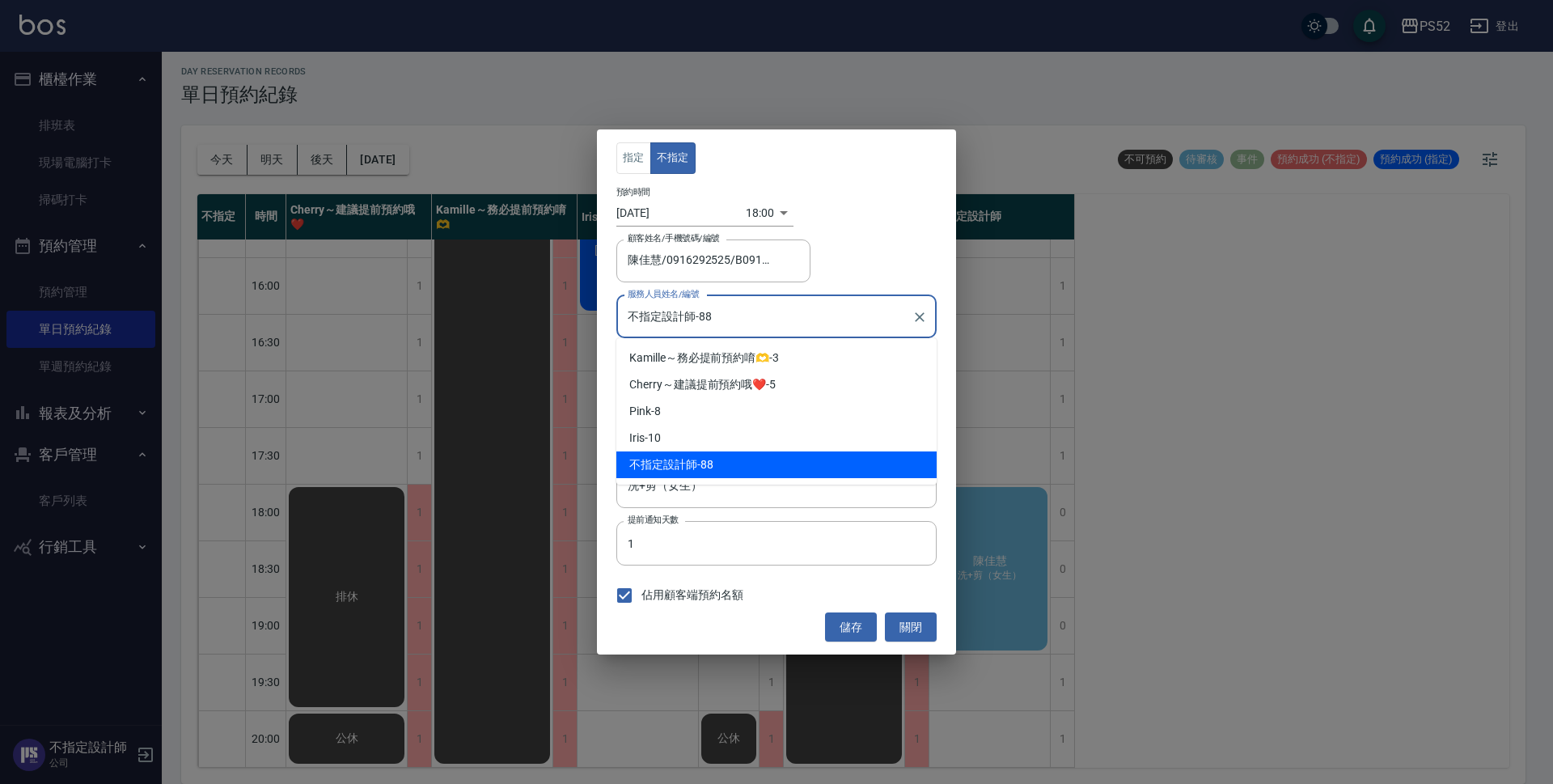
click at [750, 325] on input "不指定設計師-88" at bounding box center [764, 317] width 281 height 28
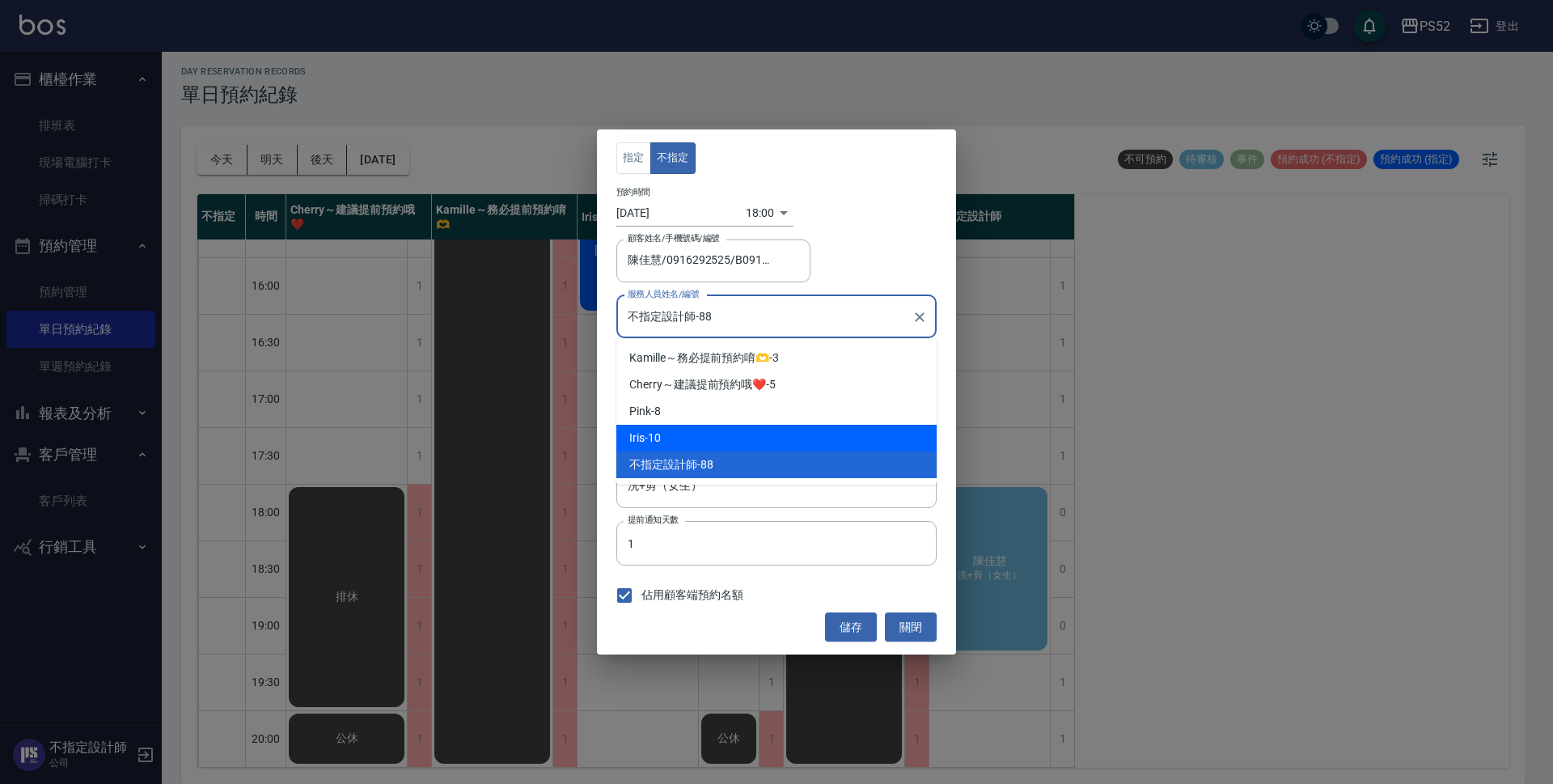
click at [686, 437] on div "Iris -10" at bounding box center [776, 438] width 320 height 26
type input "Iris-10"
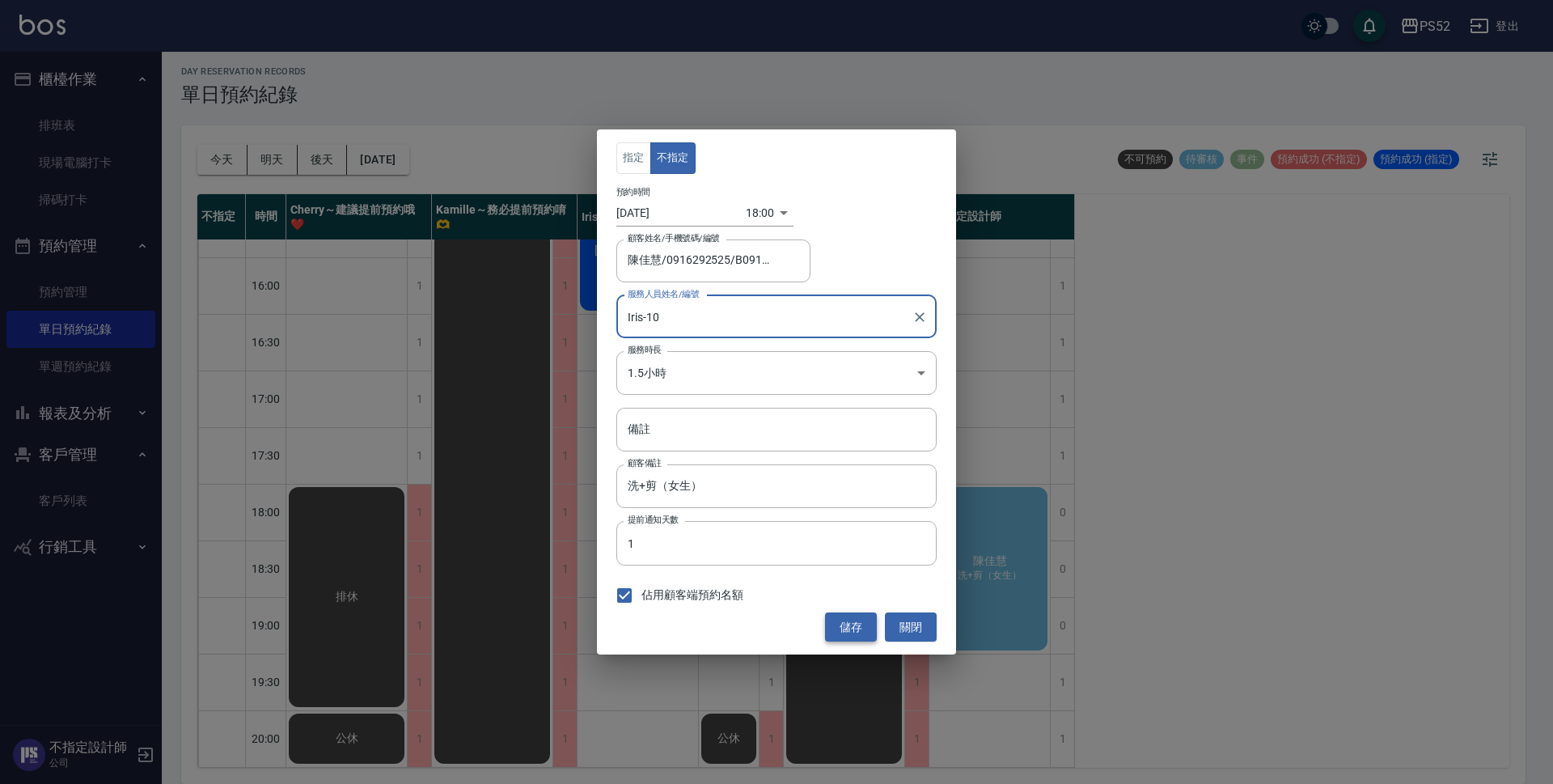
click at [849, 628] on button "儲存" at bounding box center [851, 627] width 52 height 30
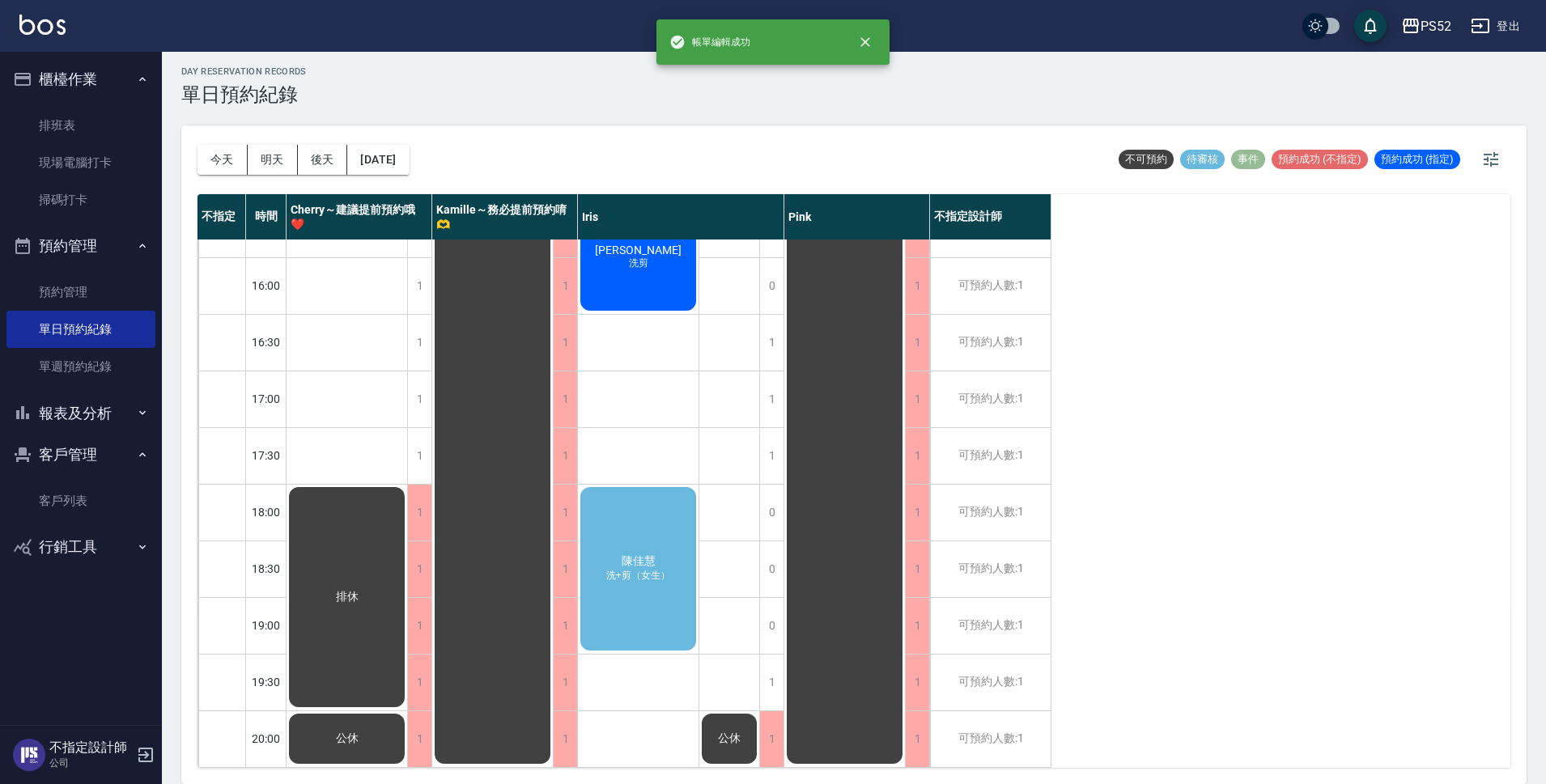
click at [362, 590] on span "陳佳慧" at bounding box center [347, 597] width 29 height 15
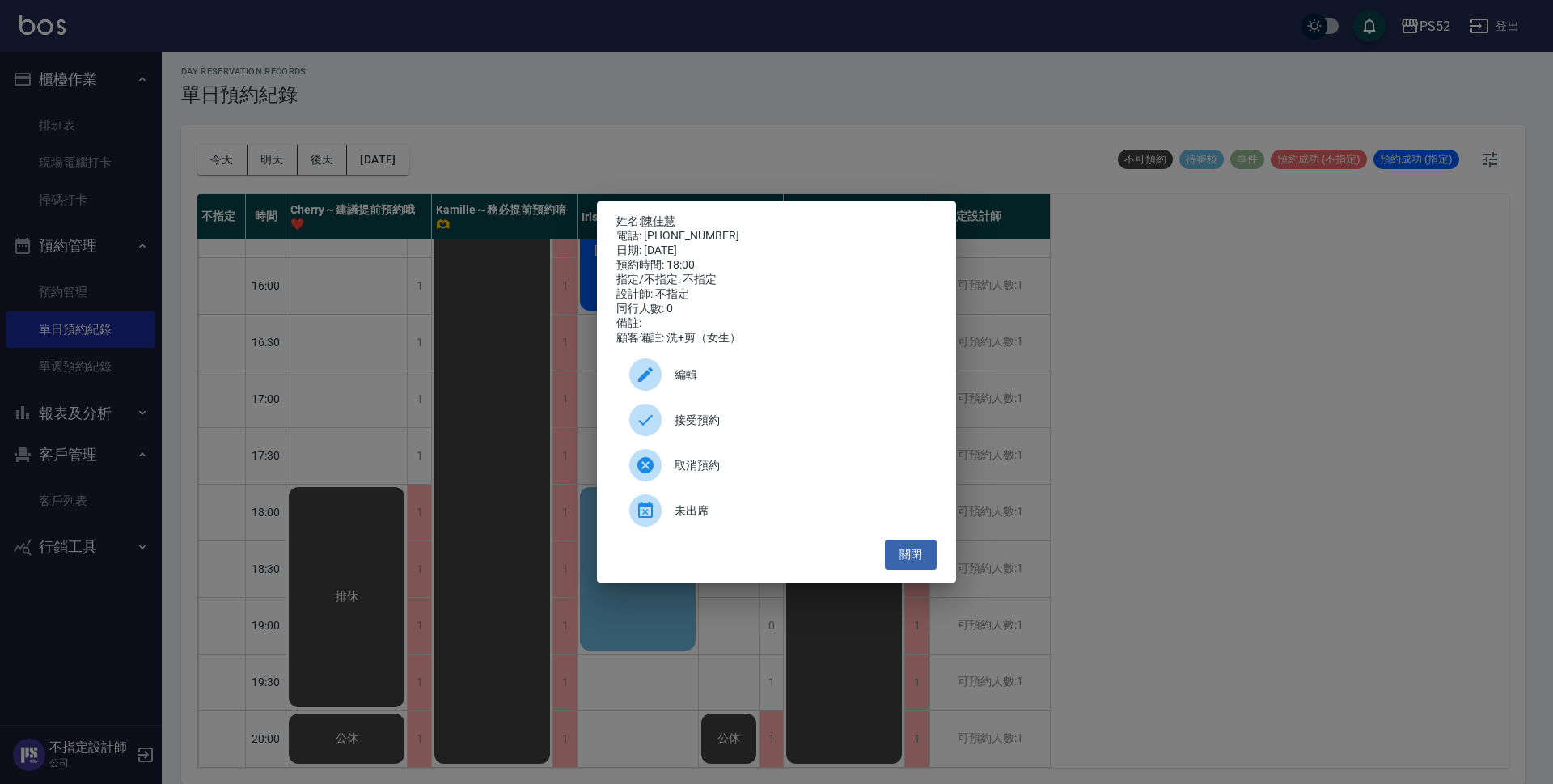
click at [721, 440] on div "接受預約" at bounding box center [776, 419] width 320 height 45
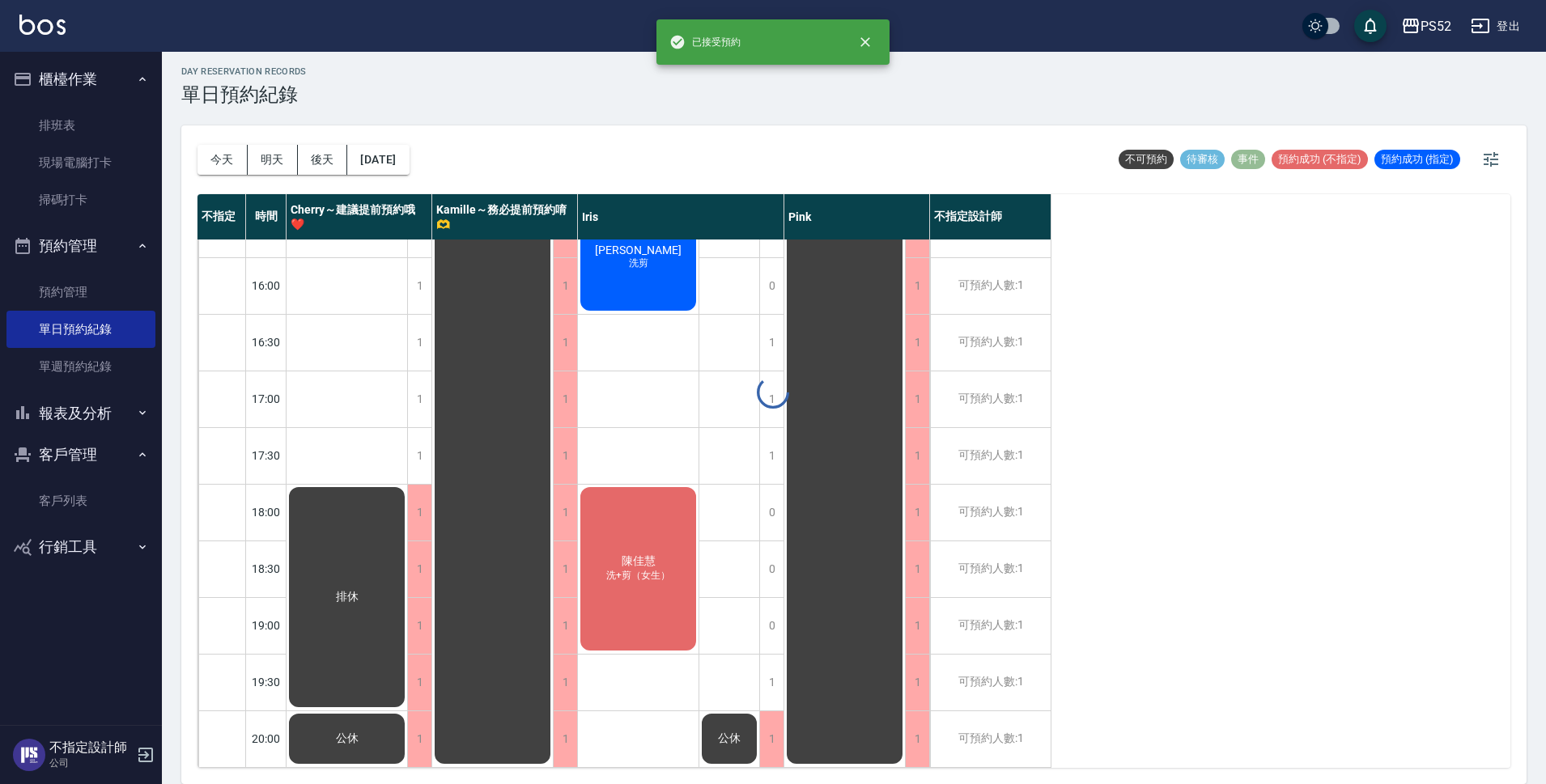
click at [1237, 583] on div "day Reservation records 單日預約紀錄 今天 明天 後天 [DATE] 不可預約 待審核 事件 預約成功 (不指定) 預約成功 (指定)…" at bounding box center [853, 415] width 1385 height 737
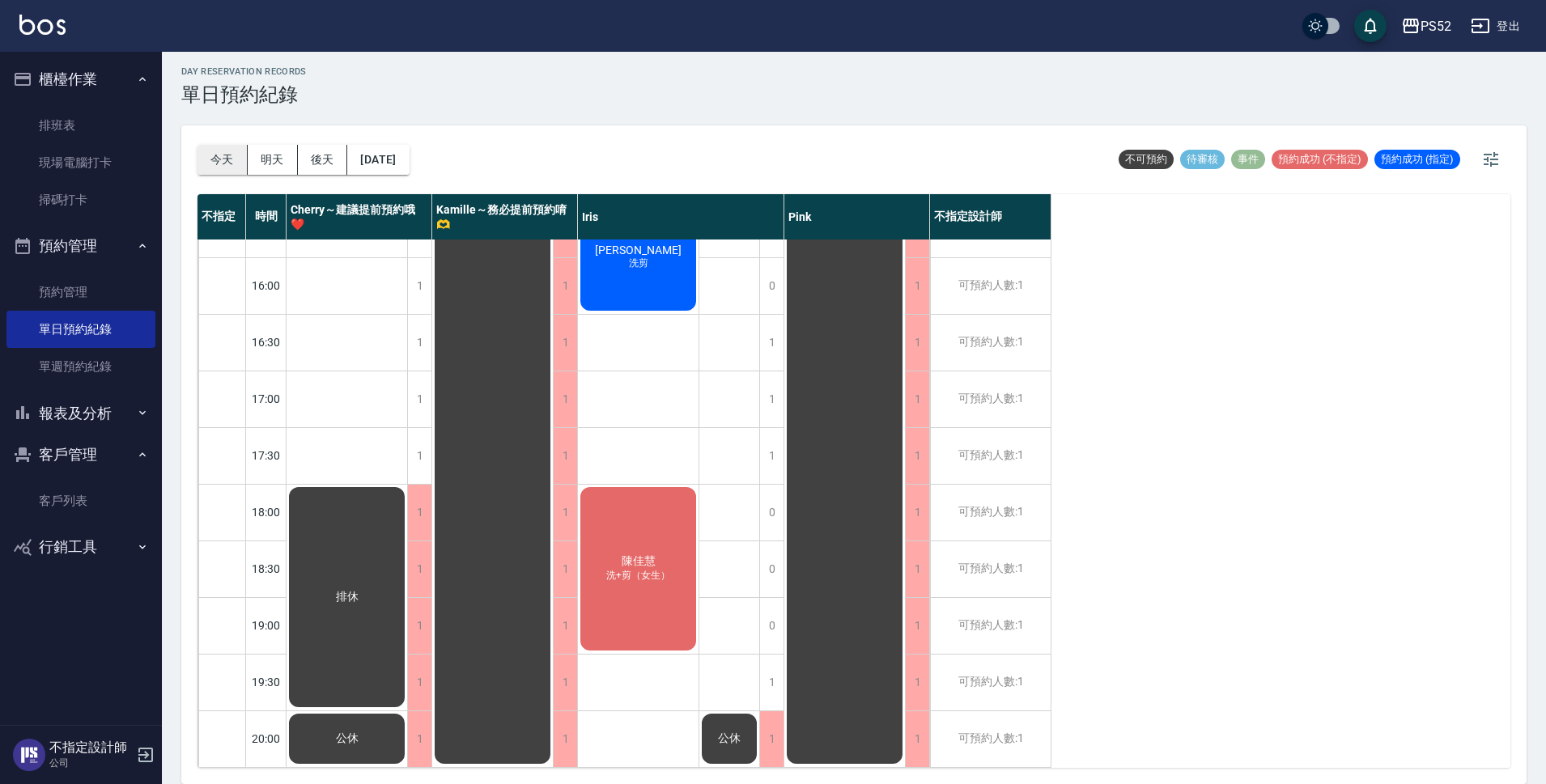
click at [222, 156] on button "今天" at bounding box center [222, 160] width 50 height 30
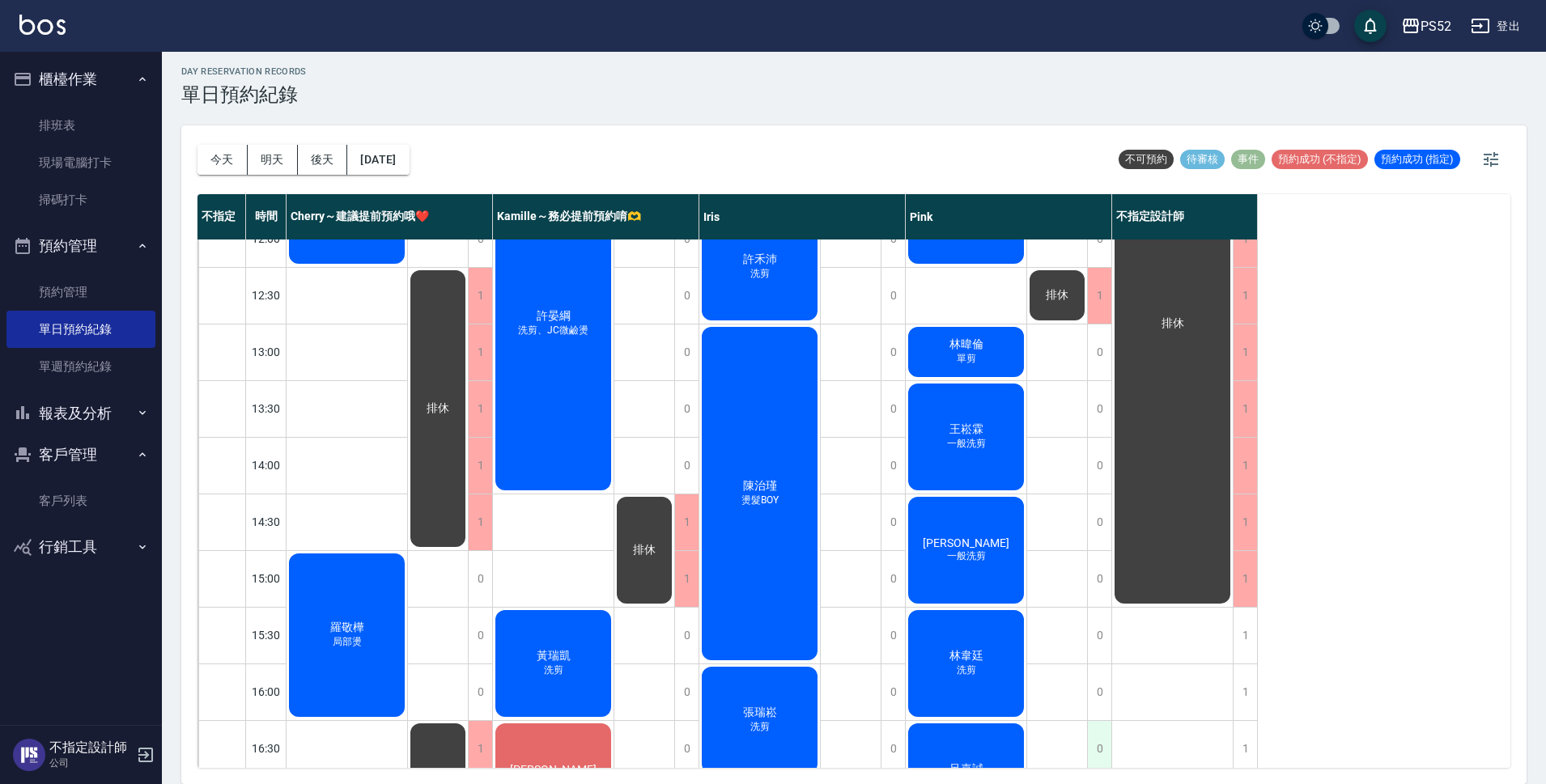
scroll to position [188, 0]
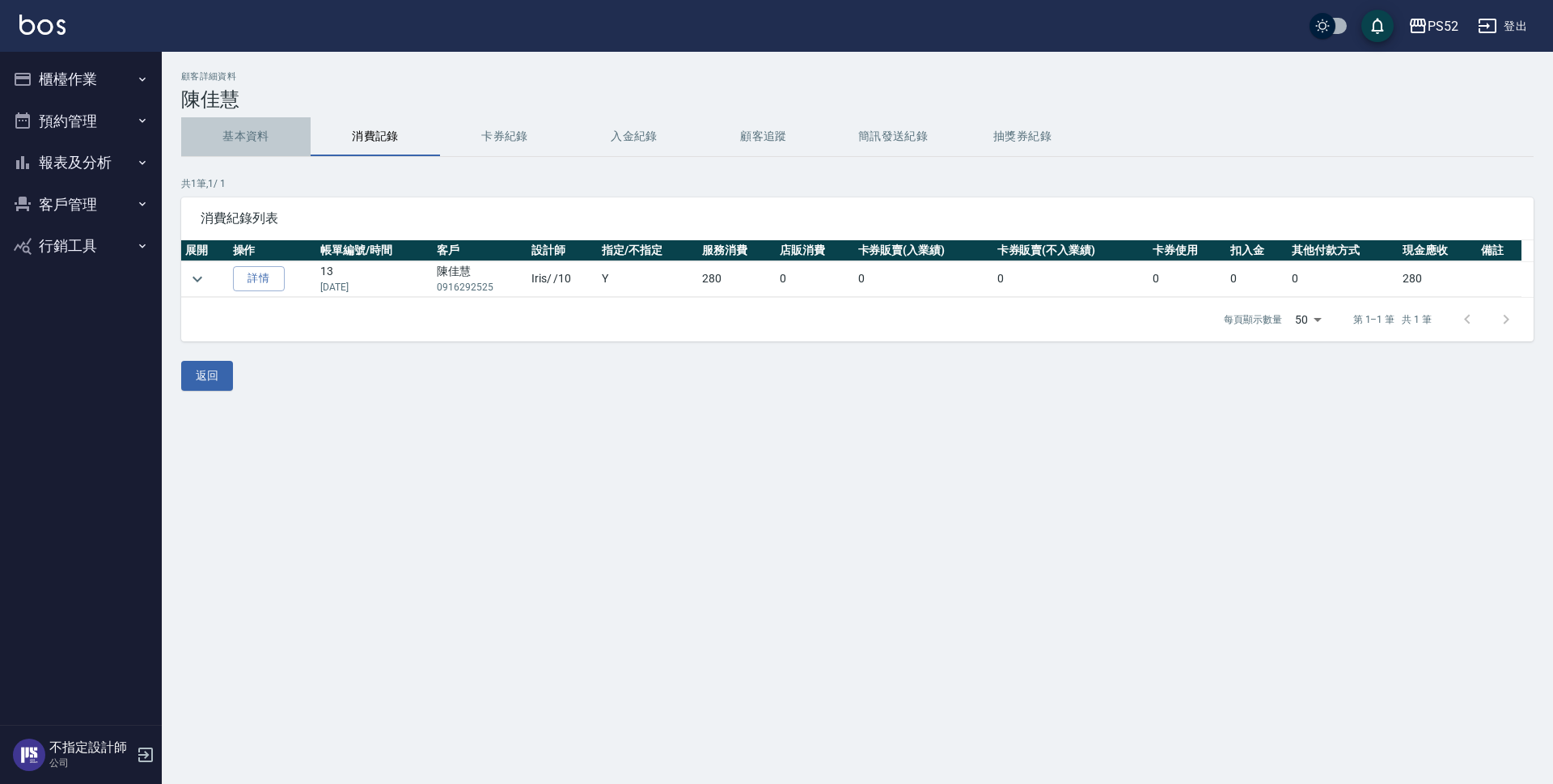
click at [246, 142] on button "基本資料" at bounding box center [245, 137] width 130 height 39
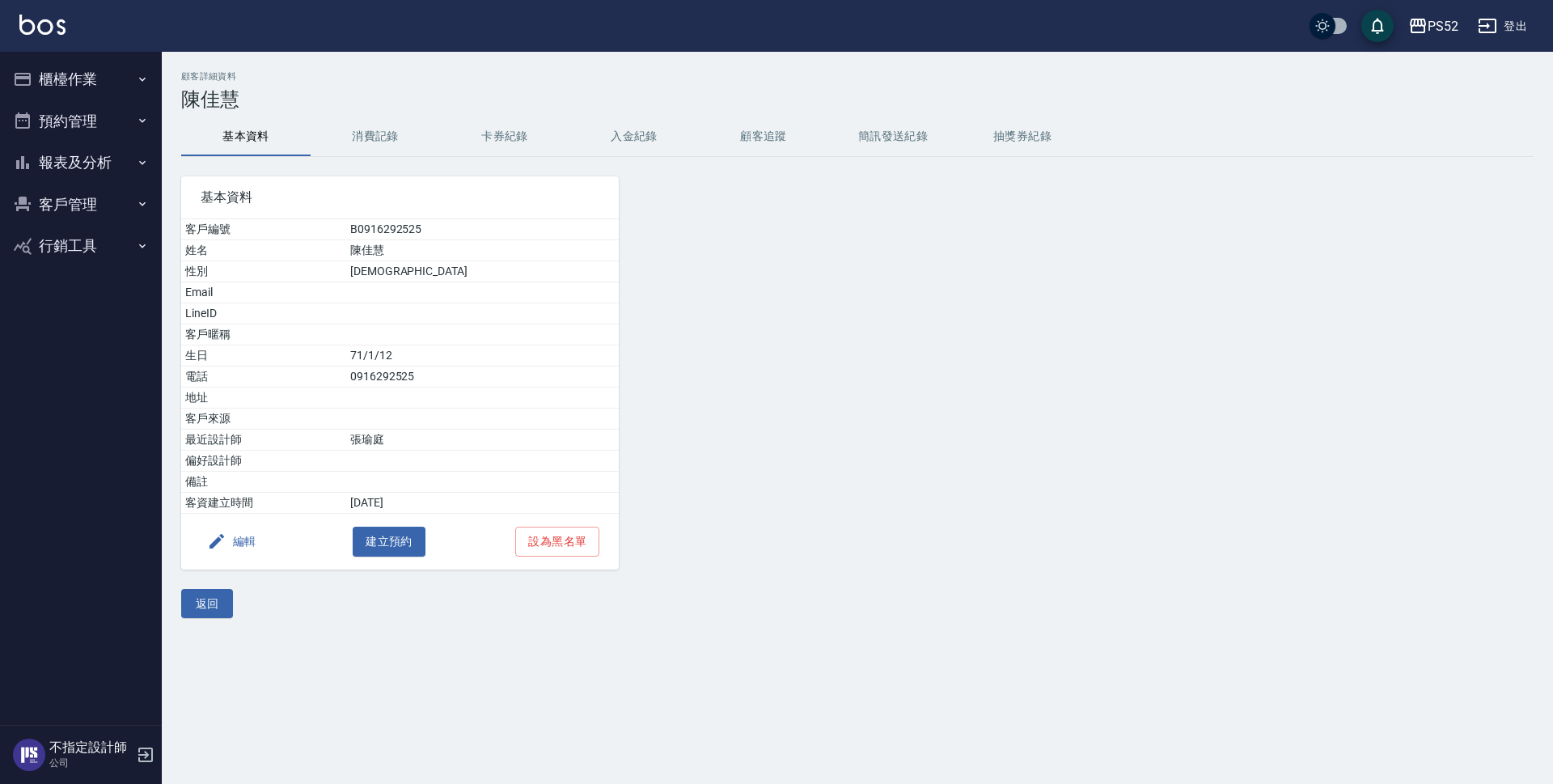
click at [341, 134] on button "消費記錄" at bounding box center [375, 137] width 130 height 39
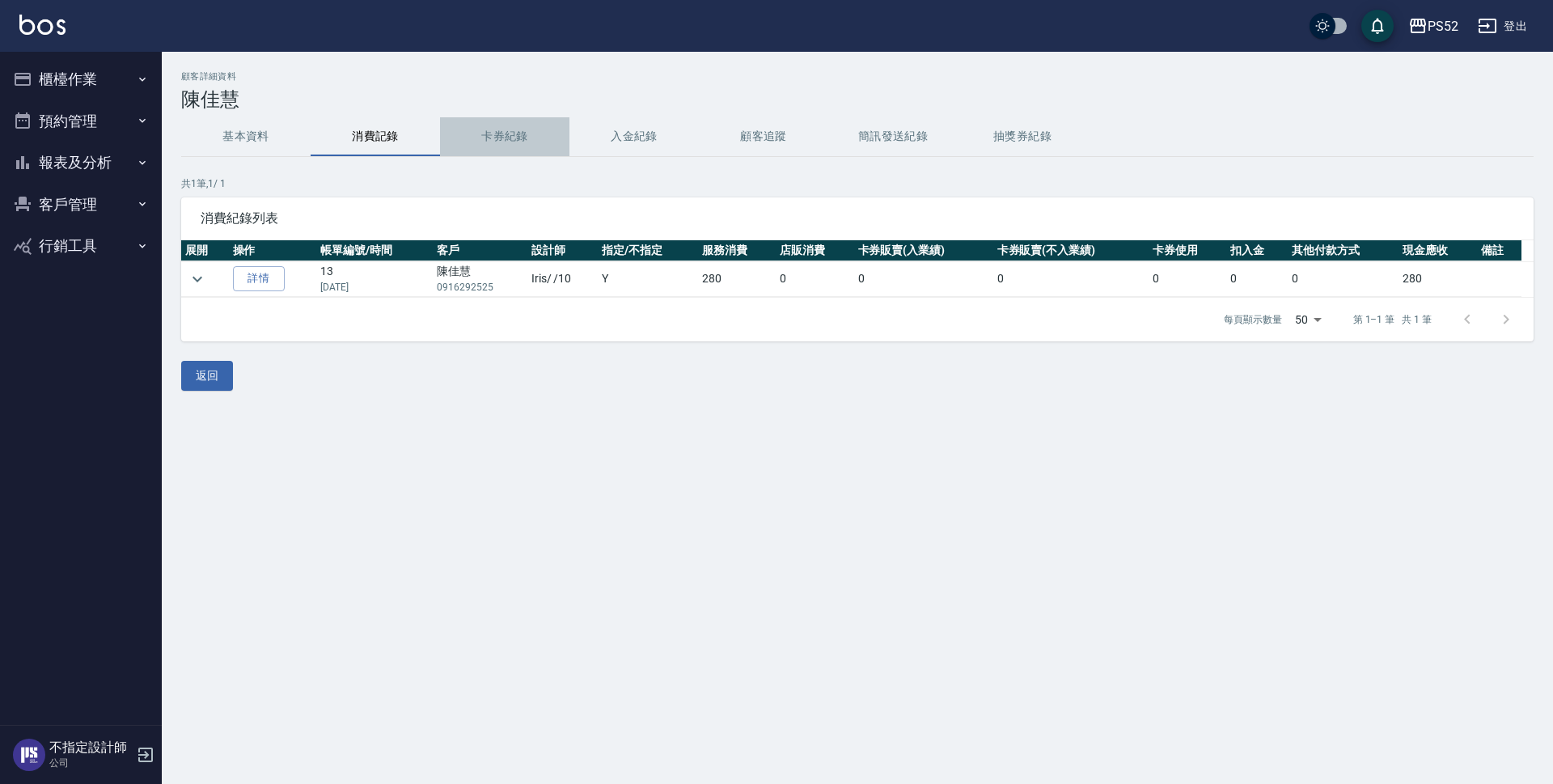
click at [488, 138] on button "卡券紀錄" at bounding box center [504, 137] width 130 height 39
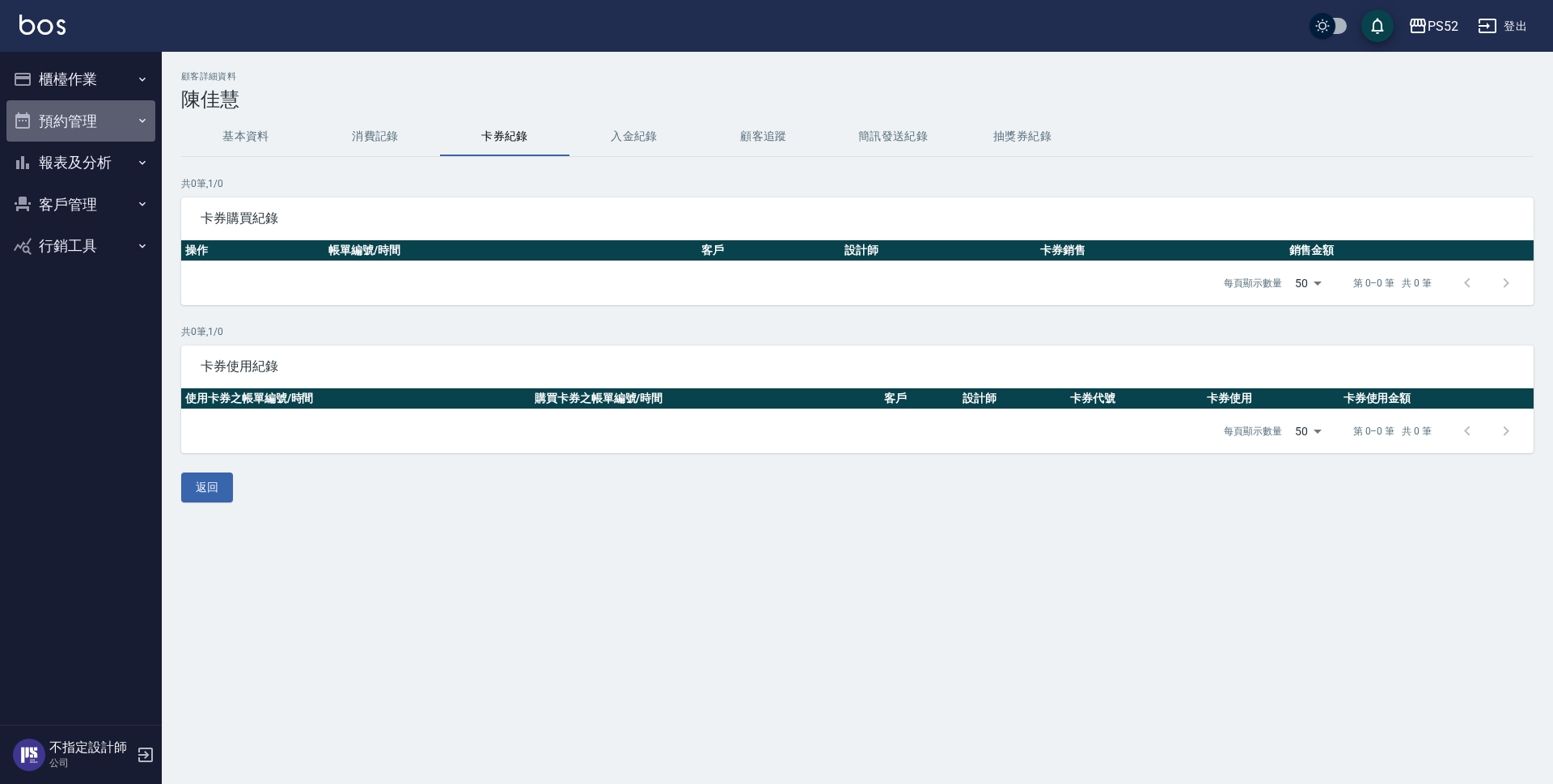
click at [67, 118] on button "預約管理" at bounding box center [80, 122] width 149 height 42
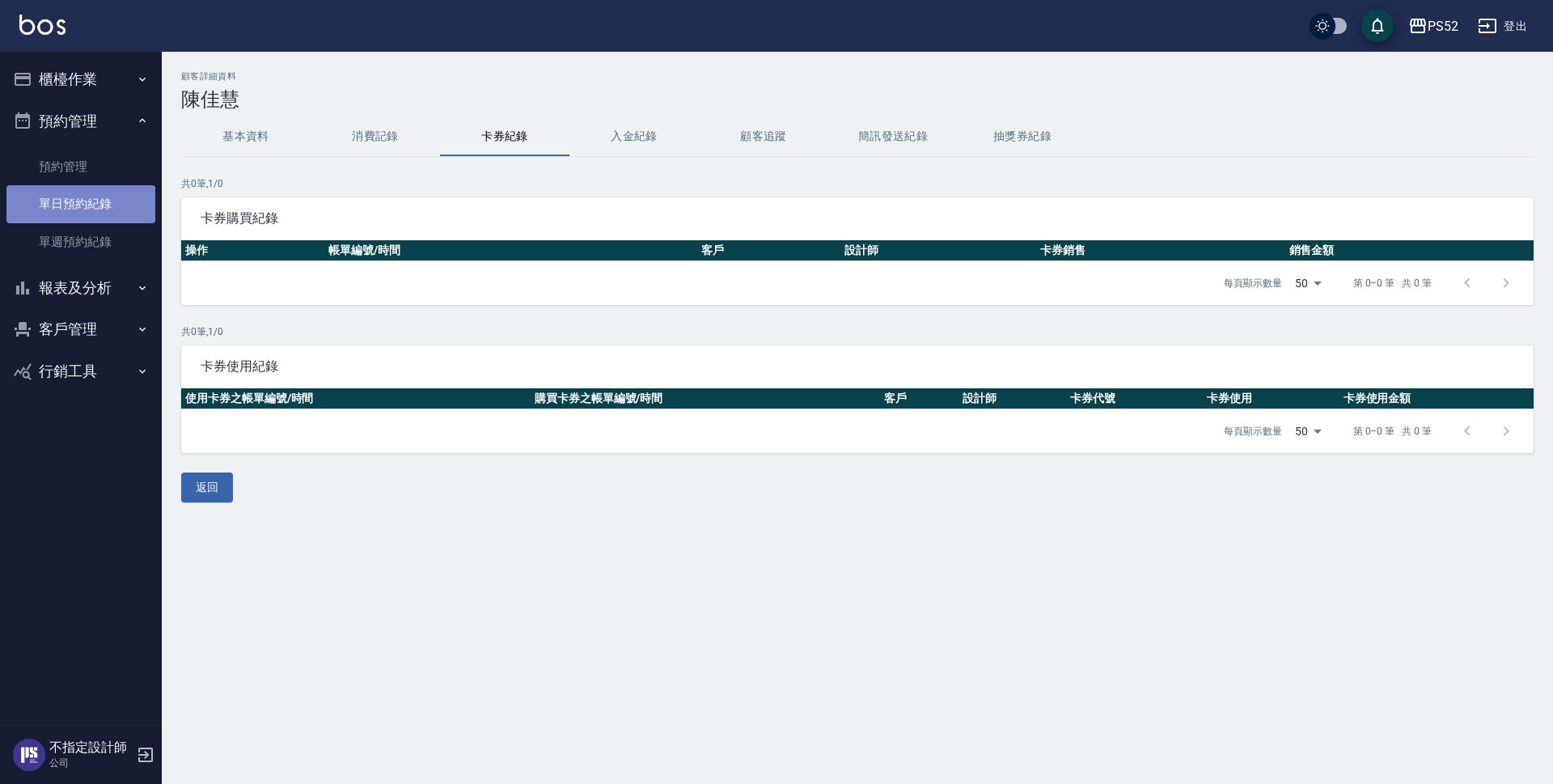
click at [103, 193] on link "單日預約紀錄" at bounding box center [80, 204] width 149 height 37
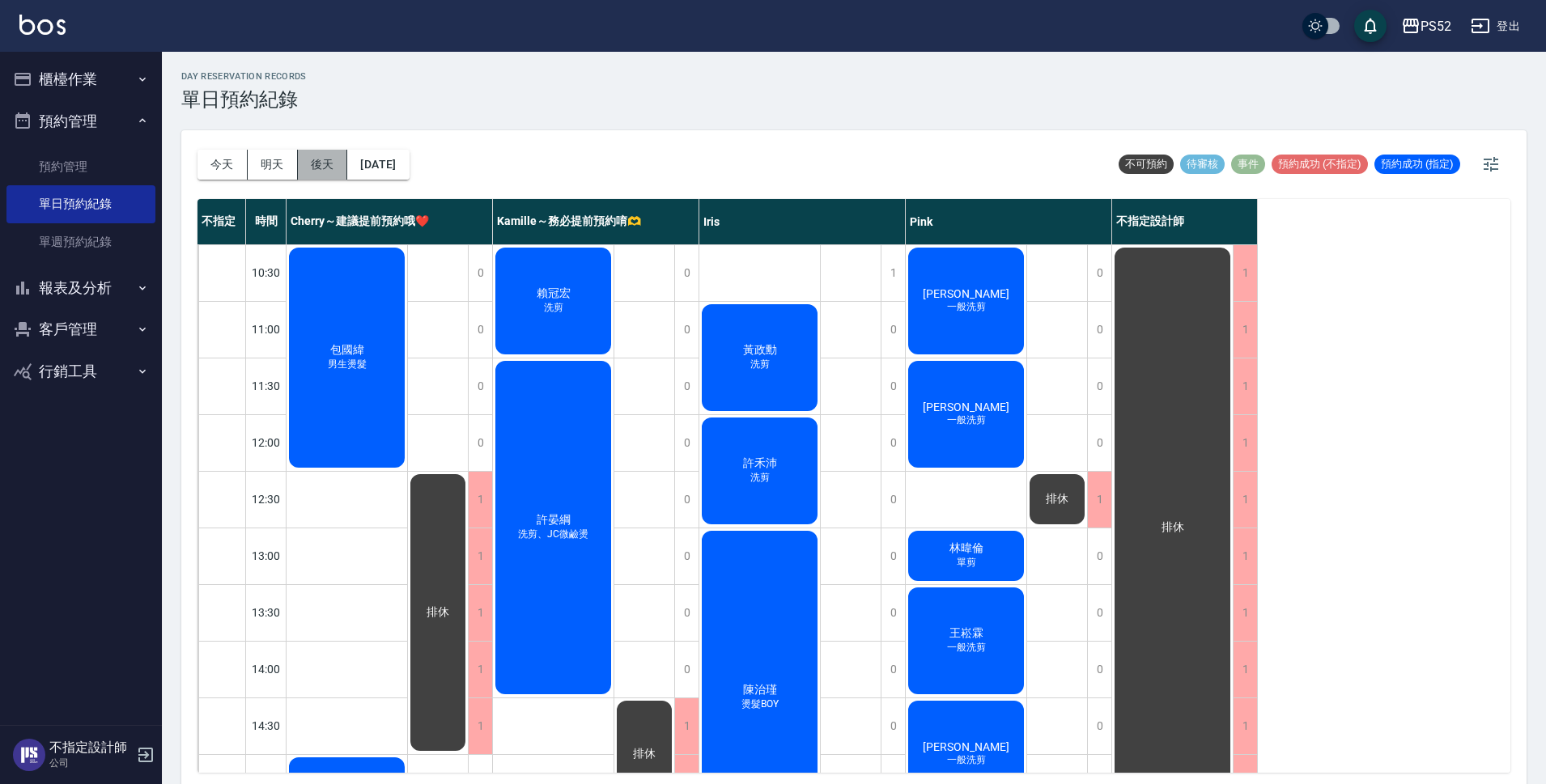
click at [311, 166] on button "後天" at bounding box center [323, 165] width 50 height 30
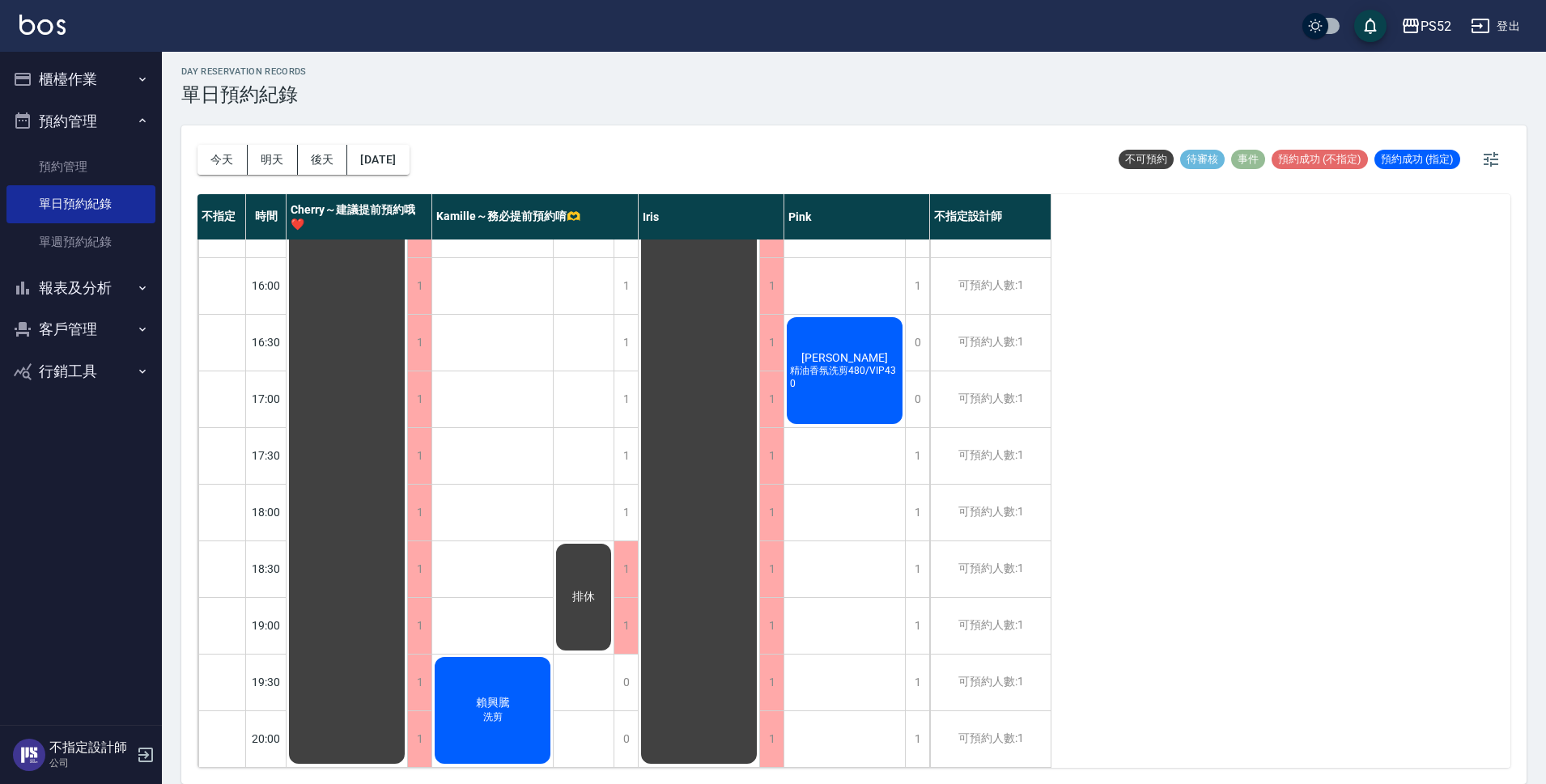
scroll to position [619, 0]
click at [409, 161] on button "[DATE]" at bounding box center [379, 160] width 62 height 30
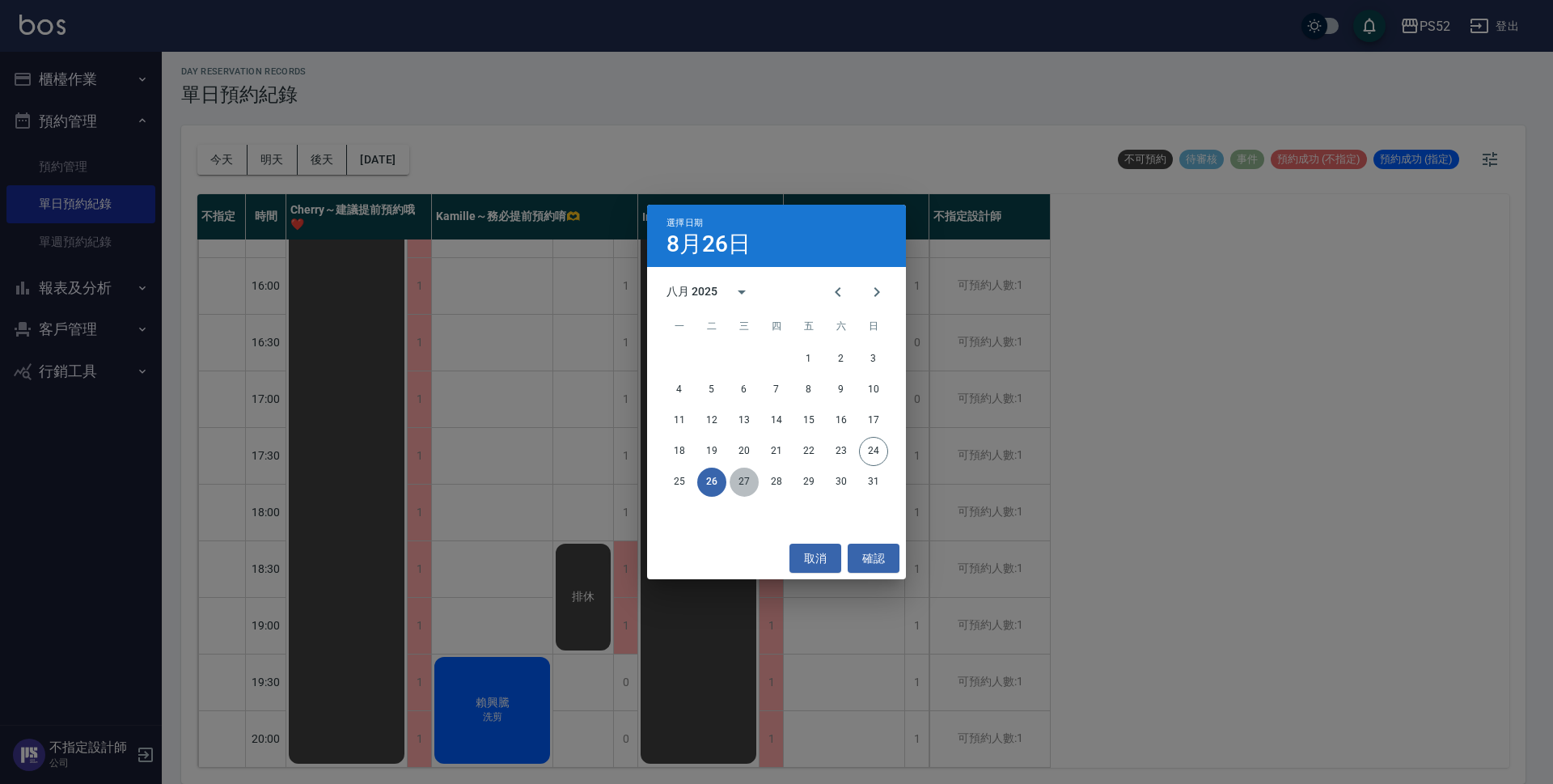
click at [733, 476] on button "27" at bounding box center [743, 482] width 29 height 29
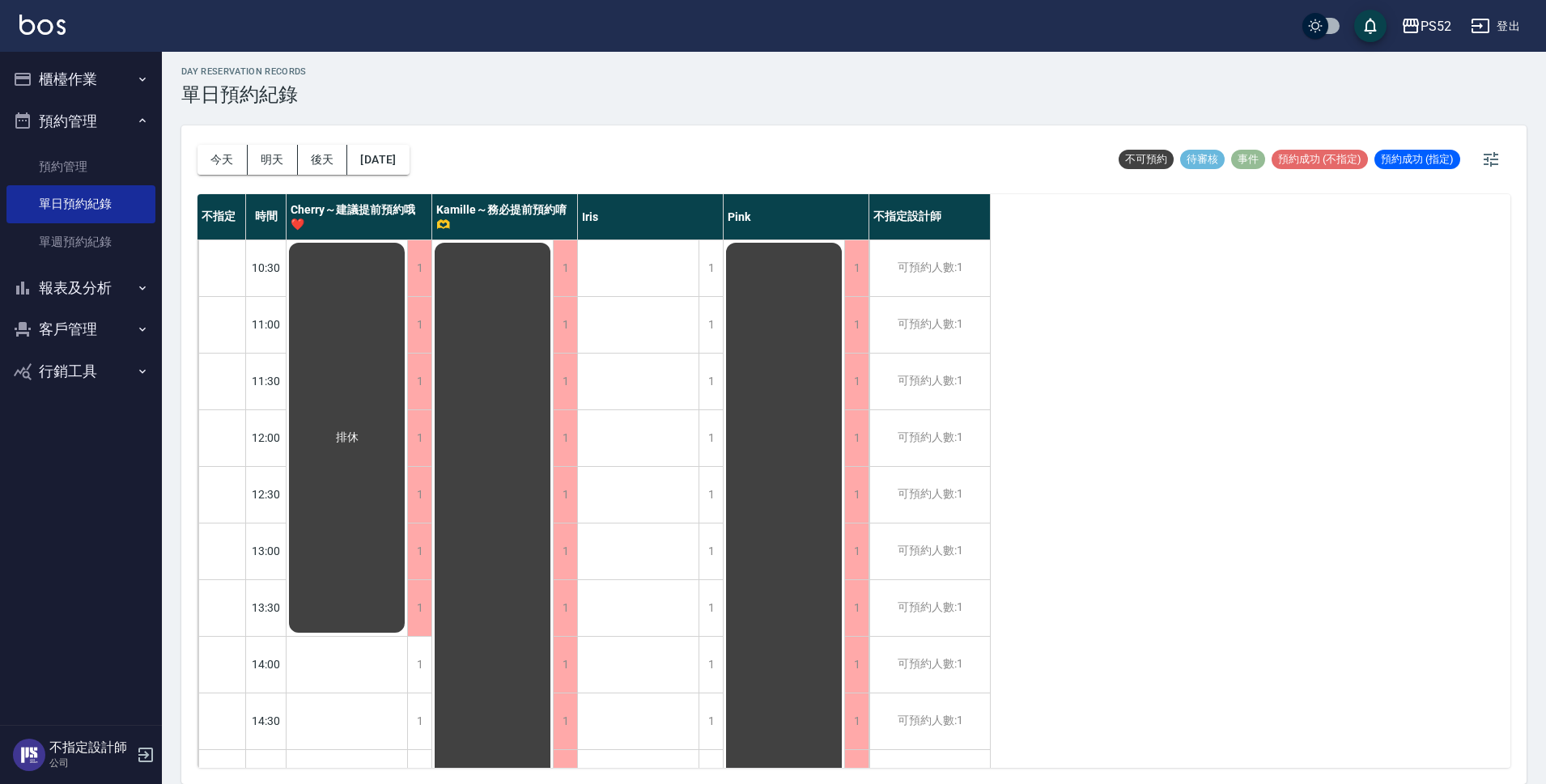
click at [409, 180] on div "今天 明天 後天 2025/08/27" at bounding box center [304, 160] width 212 height 69
click at [409, 168] on button "2025/08/27" at bounding box center [379, 160] width 62 height 30
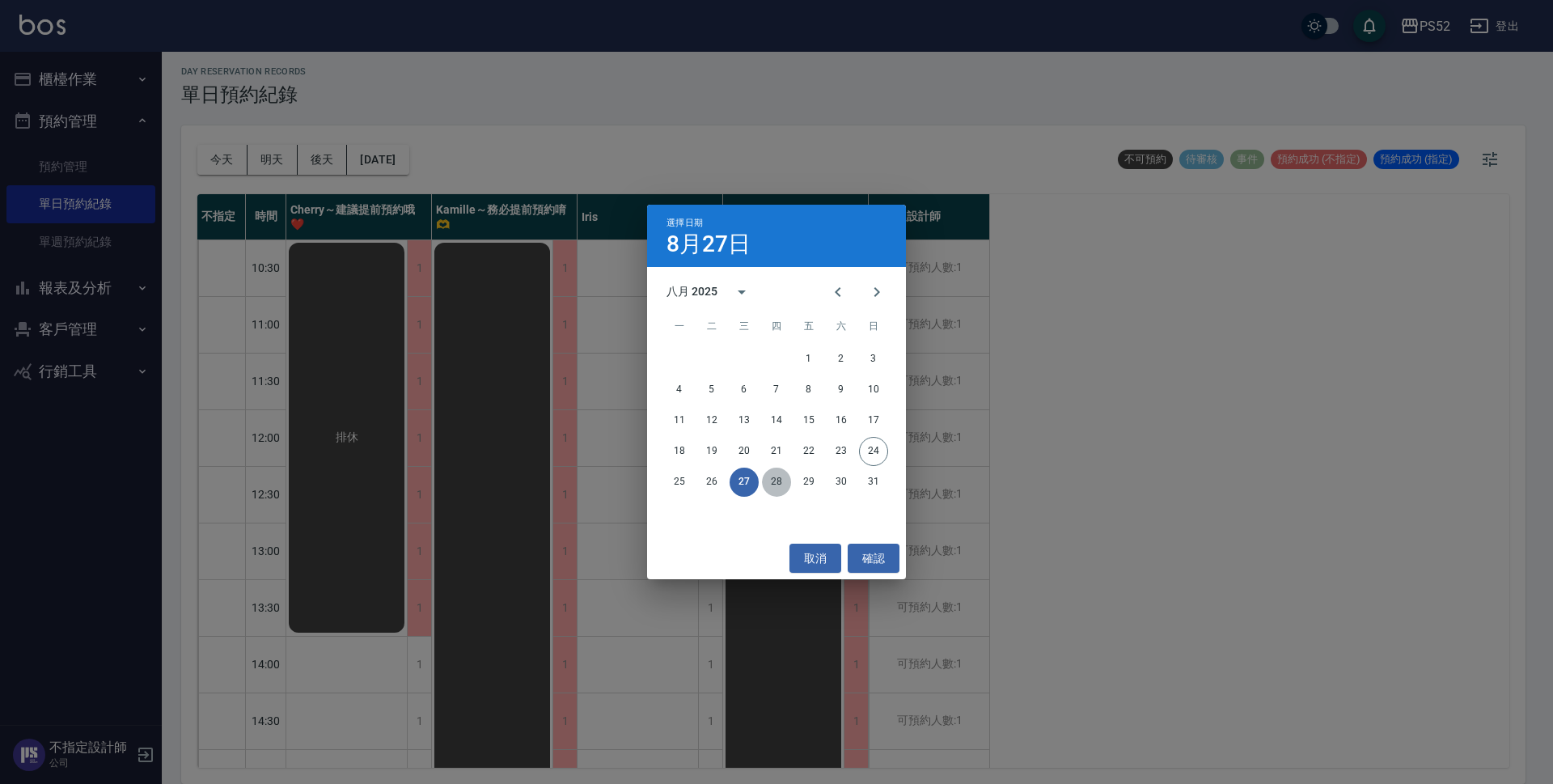
click at [778, 481] on button "28" at bounding box center [776, 482] width 29 height 29
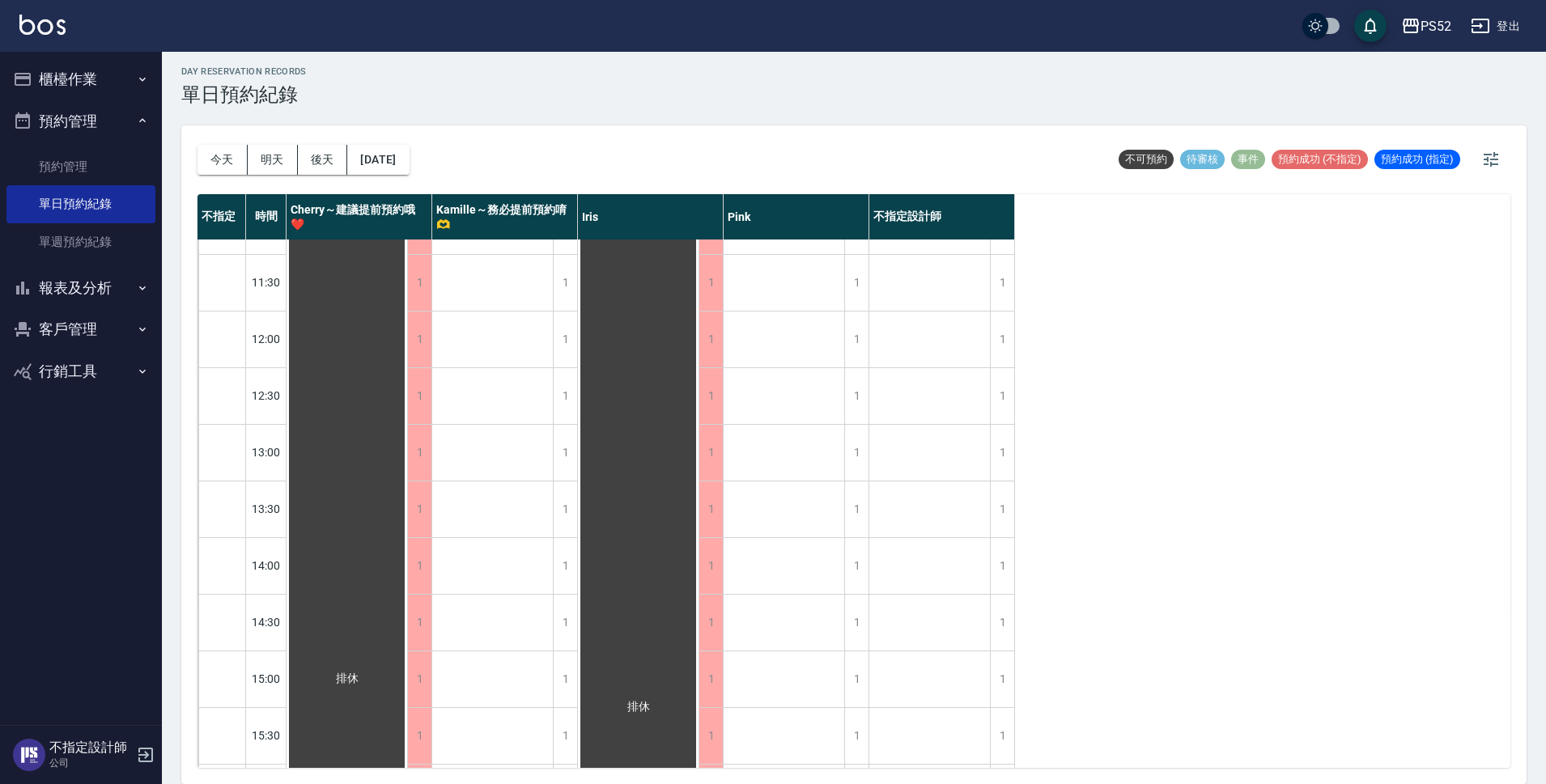
scroll to position [79, 0]
click at [409, 168] on button "2025/08/28" at bounding box center [379, 160] width 62 height 30
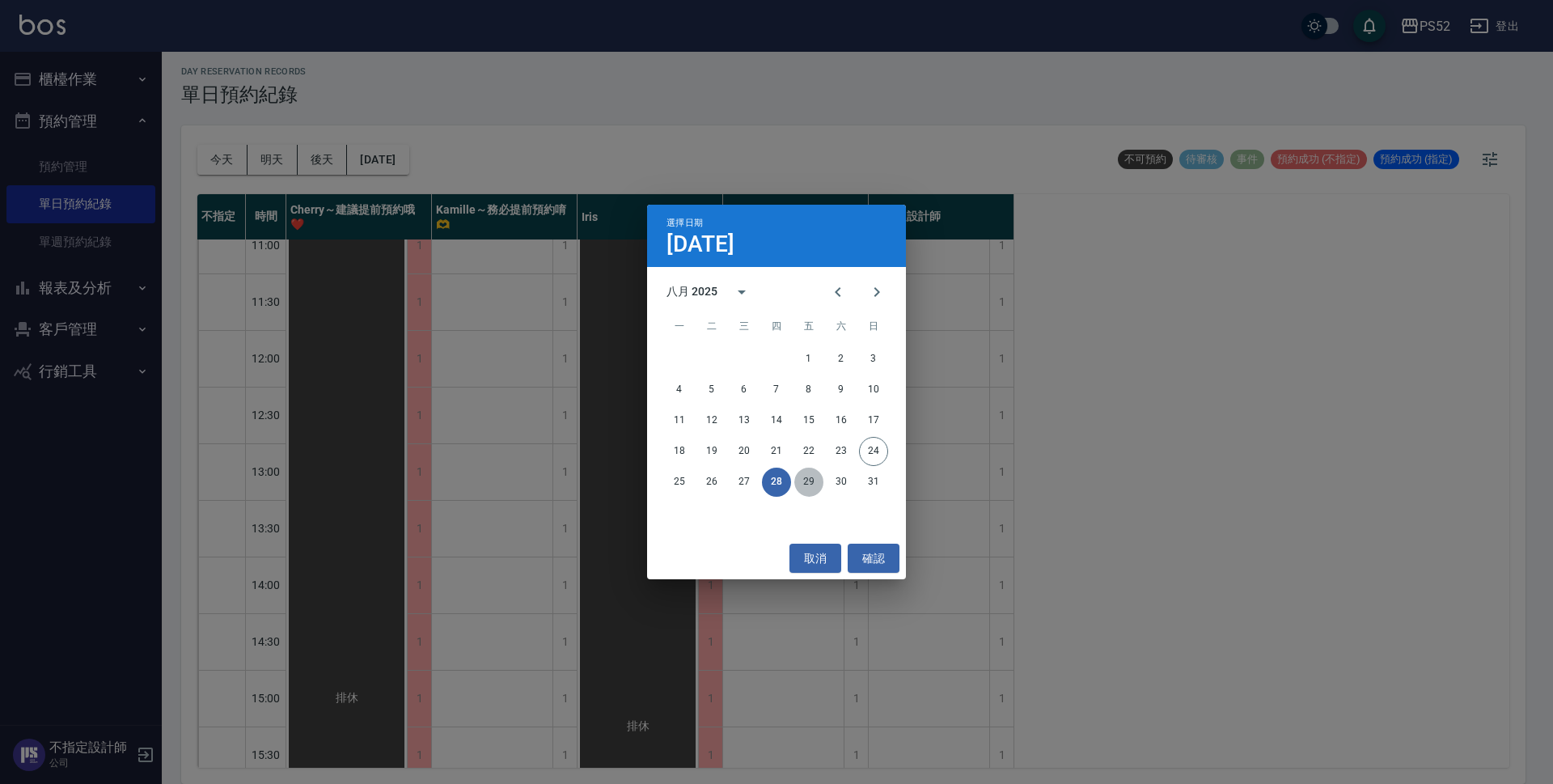
click at [812, 483] on button "29" at bounding box center [809, 482] width 29 height 29
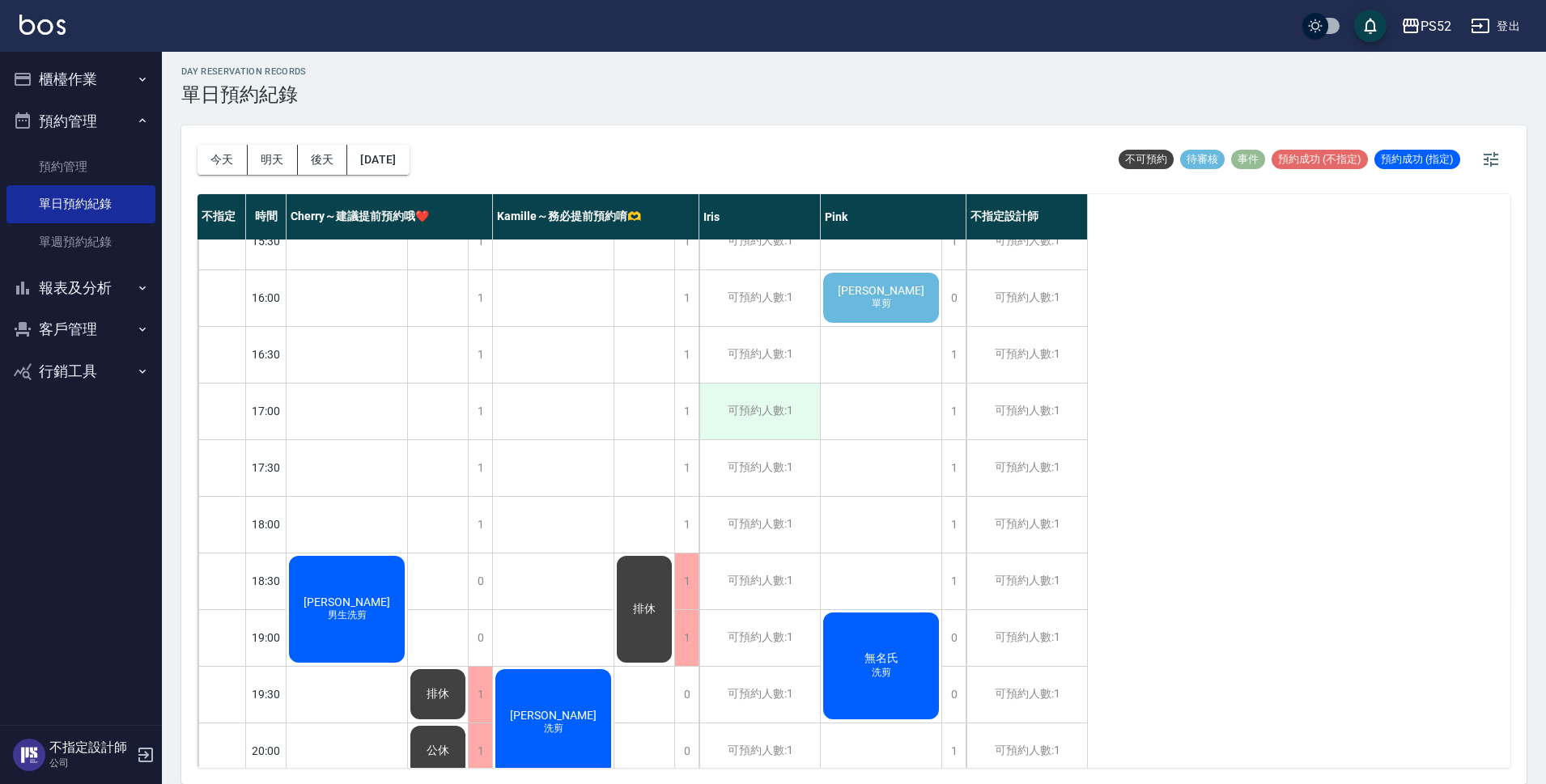
scroll to position [619, 0]
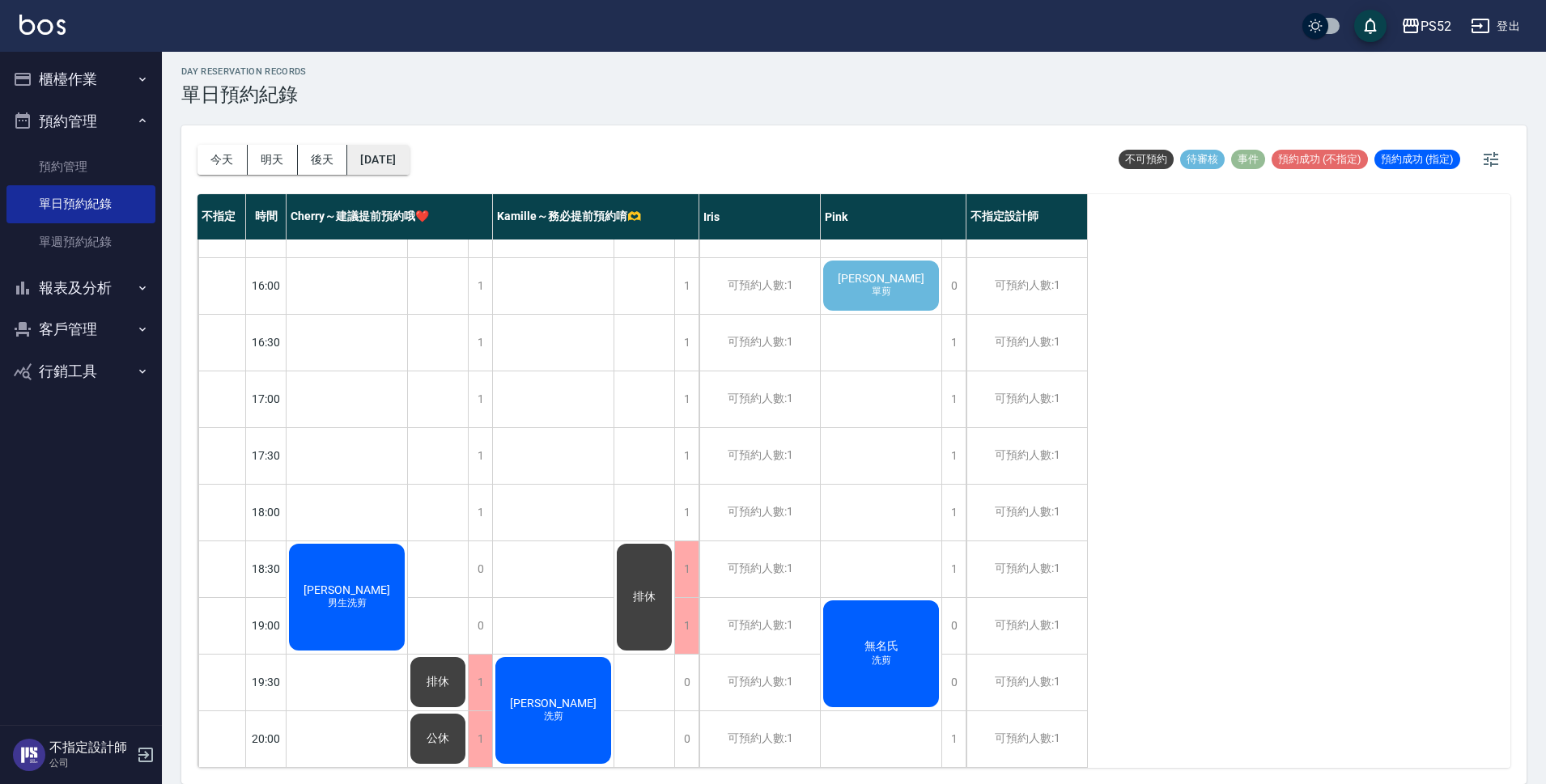
click at [409, 164] on button "2025/08/29" at bounding box center [379, 160] width 62 height 30
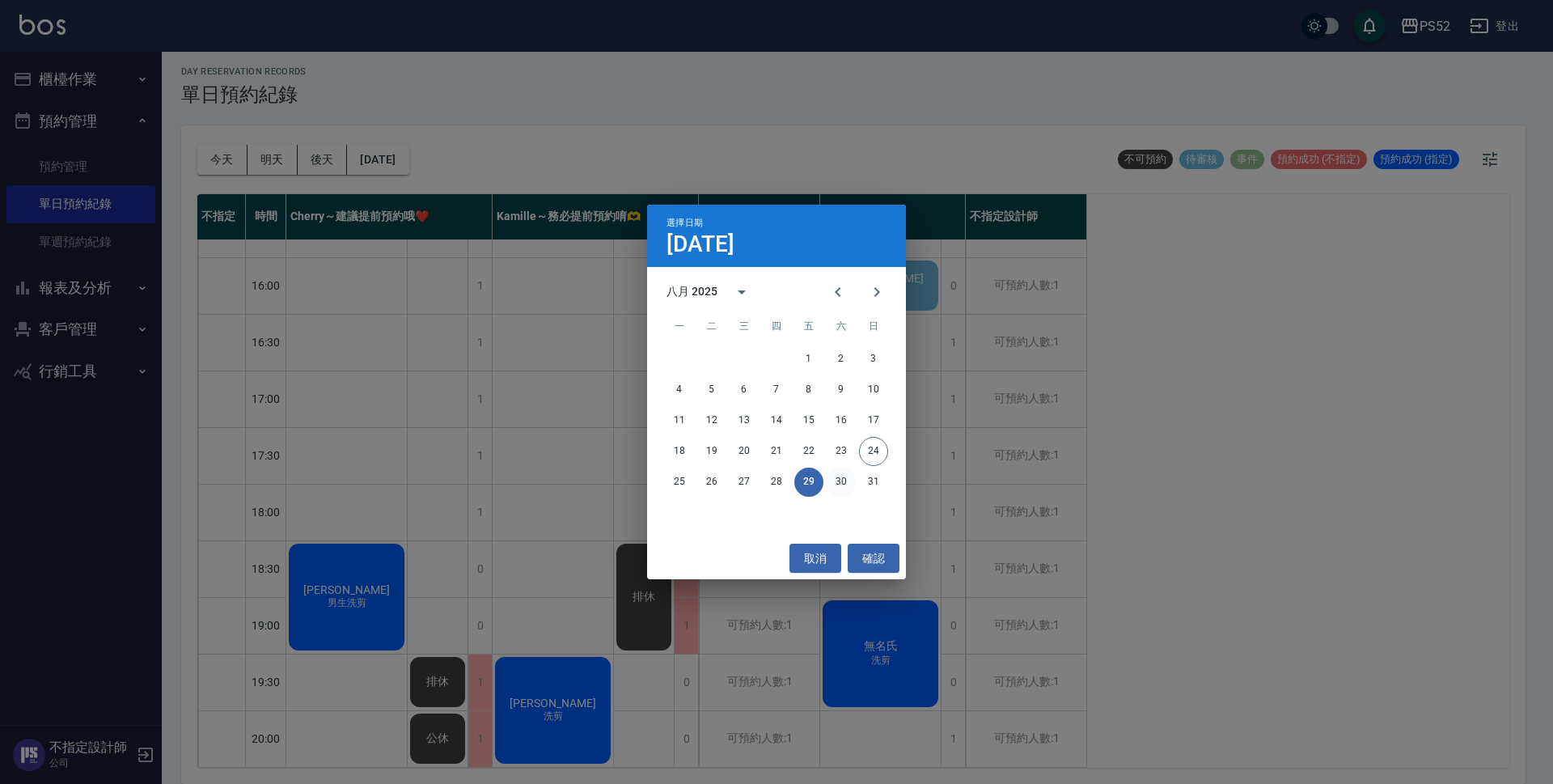
click at [846, 482] on button "30" at bounding box center [841, 482] width 29 height 29
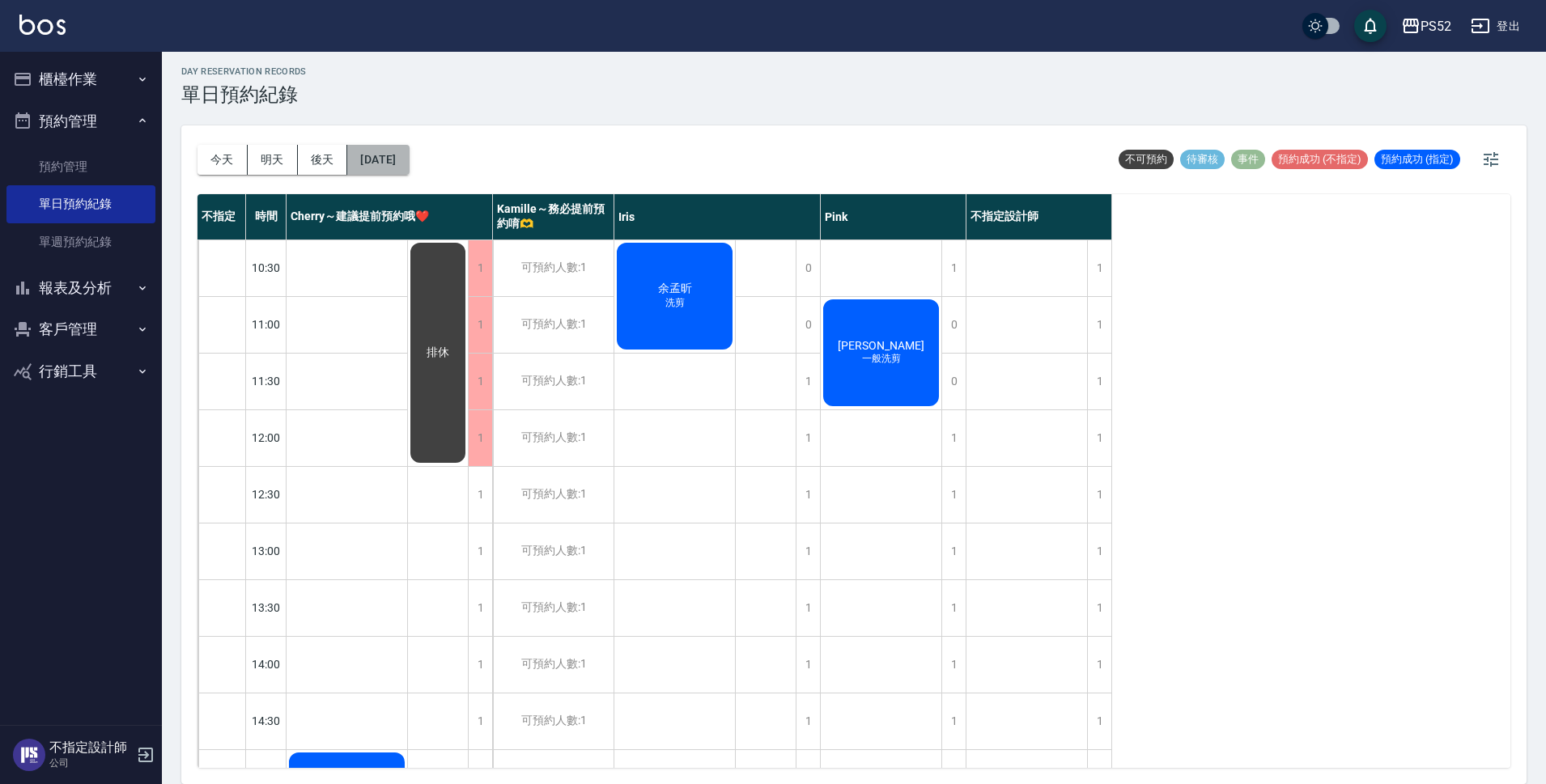
click at [409, 155] on button "2025/08/30" at bounding box center [379, 160] width 62 height 30
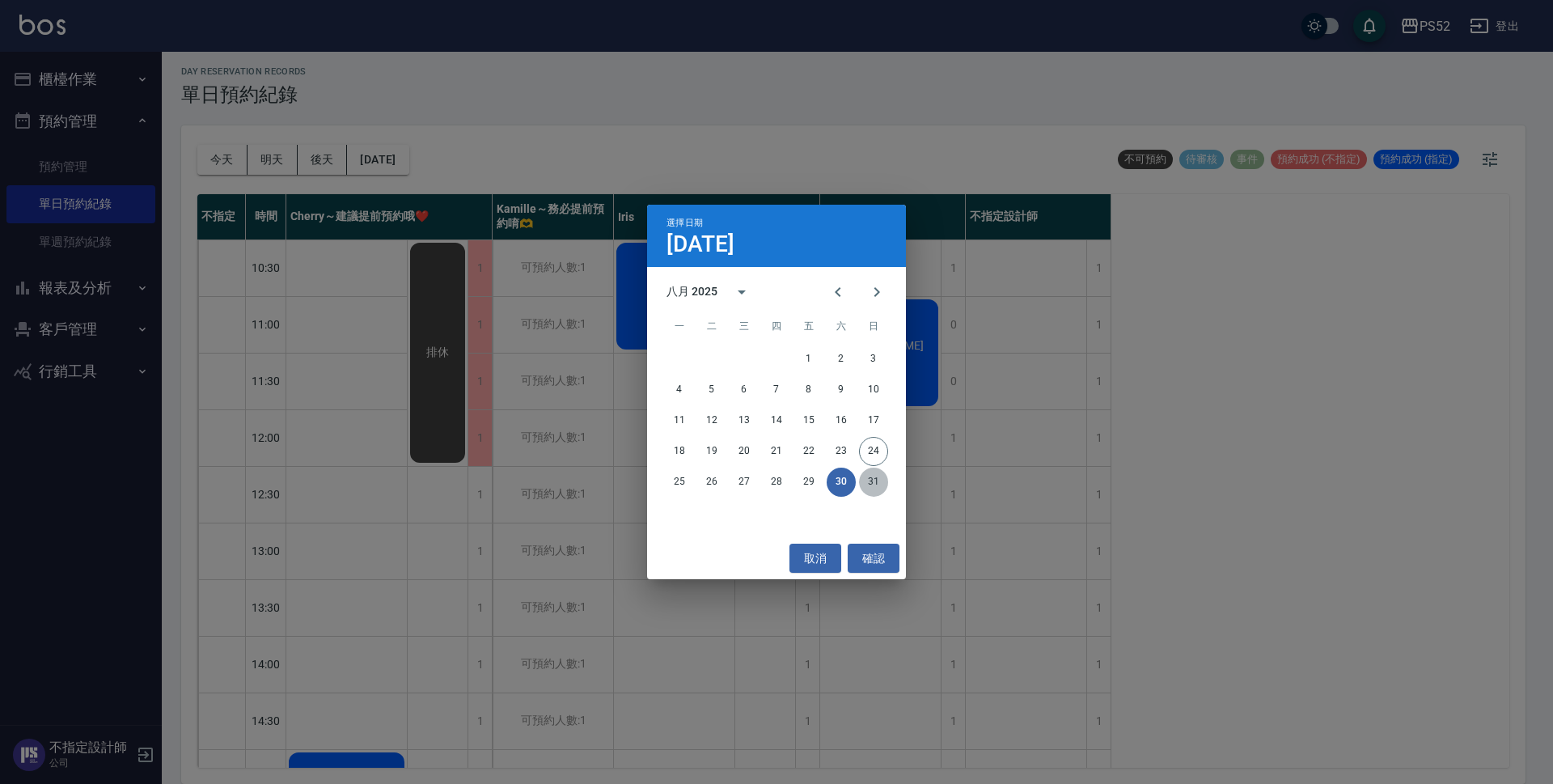
click at [879, 488] on button "31" at bounding box center [873, 482] width 29 height 29
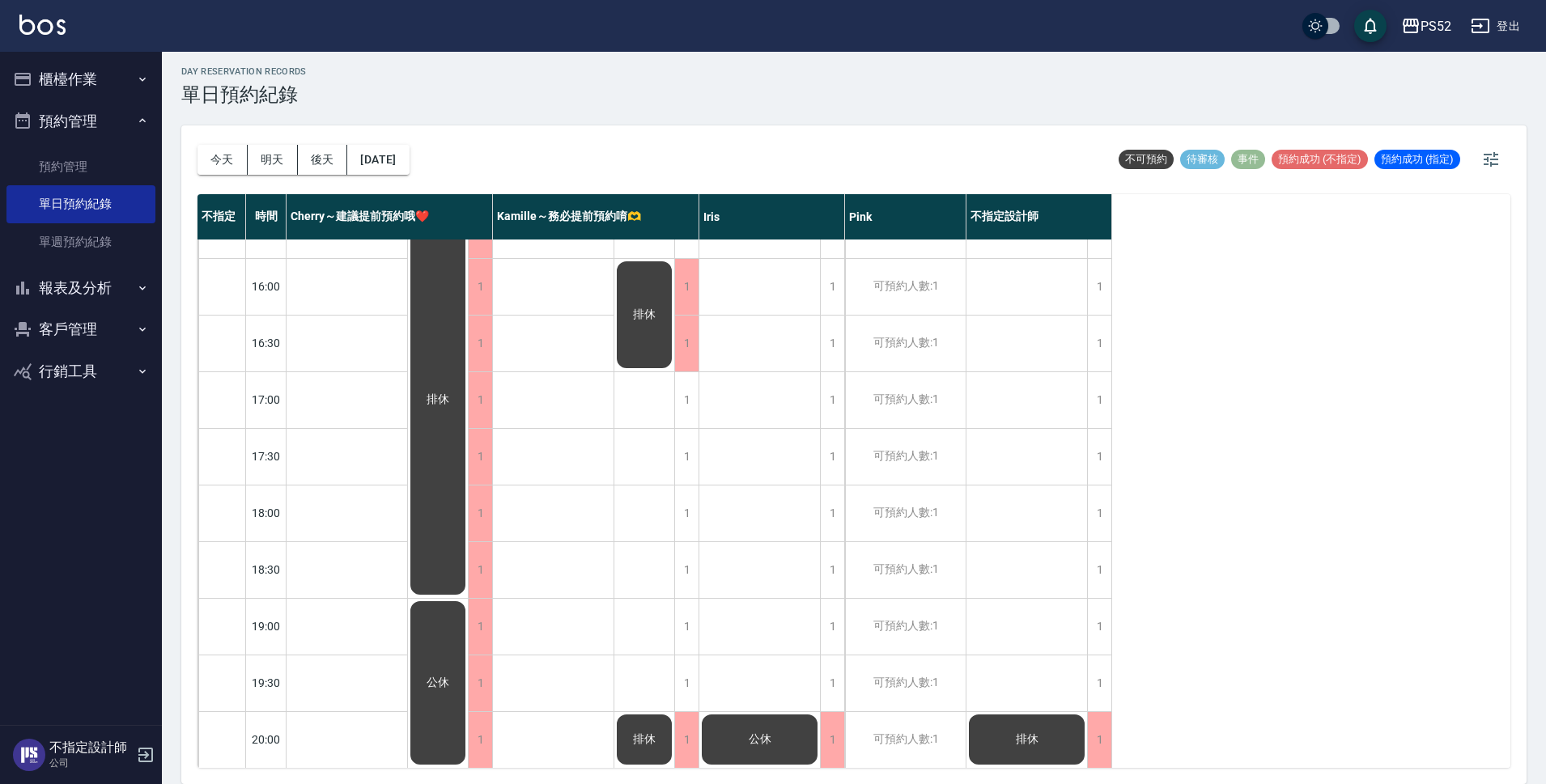
scroll to position [619, 0]
click at [370, 153] on button "2025/08/31" at bounding box center [379, 160] width 62 height 30
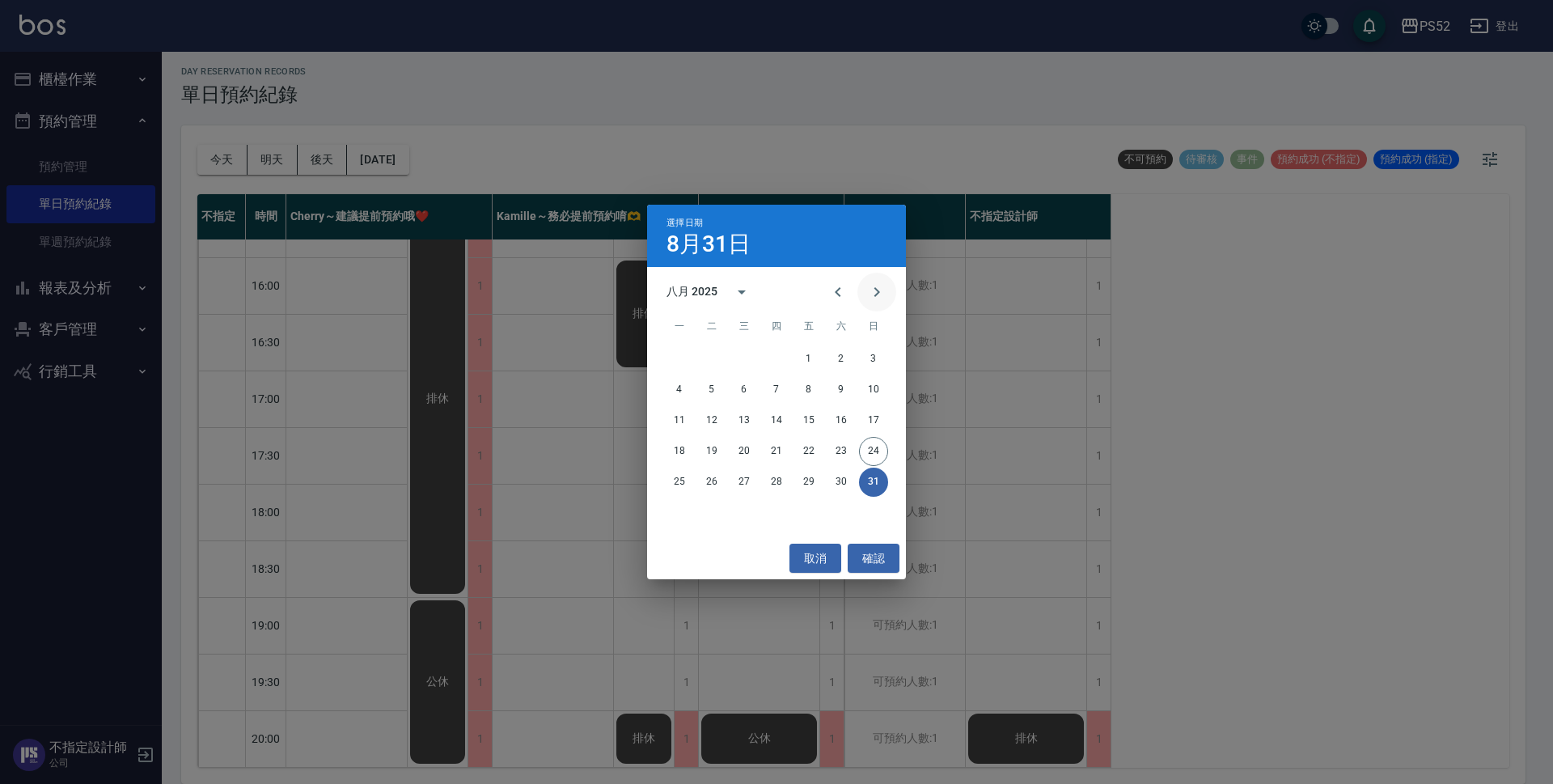
click at [871, 289] on icon "Next month" at bounding box center [877, 292] width 19 height 19
click at [681, 357] on button "1" at bounding box center [679, 359] width 29 height 29
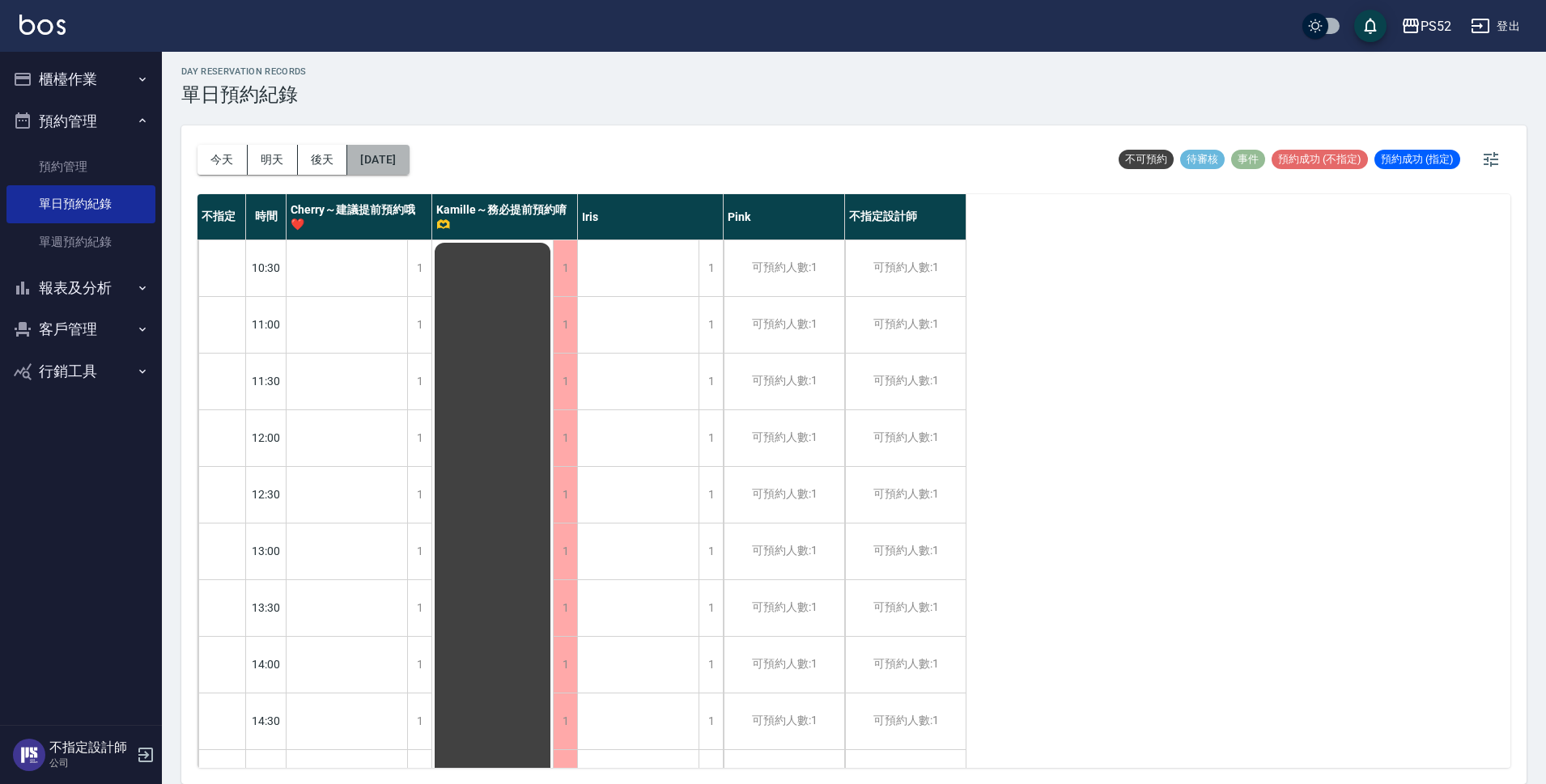
click at [385, 159] on button "2025/09/01" at bounding box center [379, 160] width 62 height 30
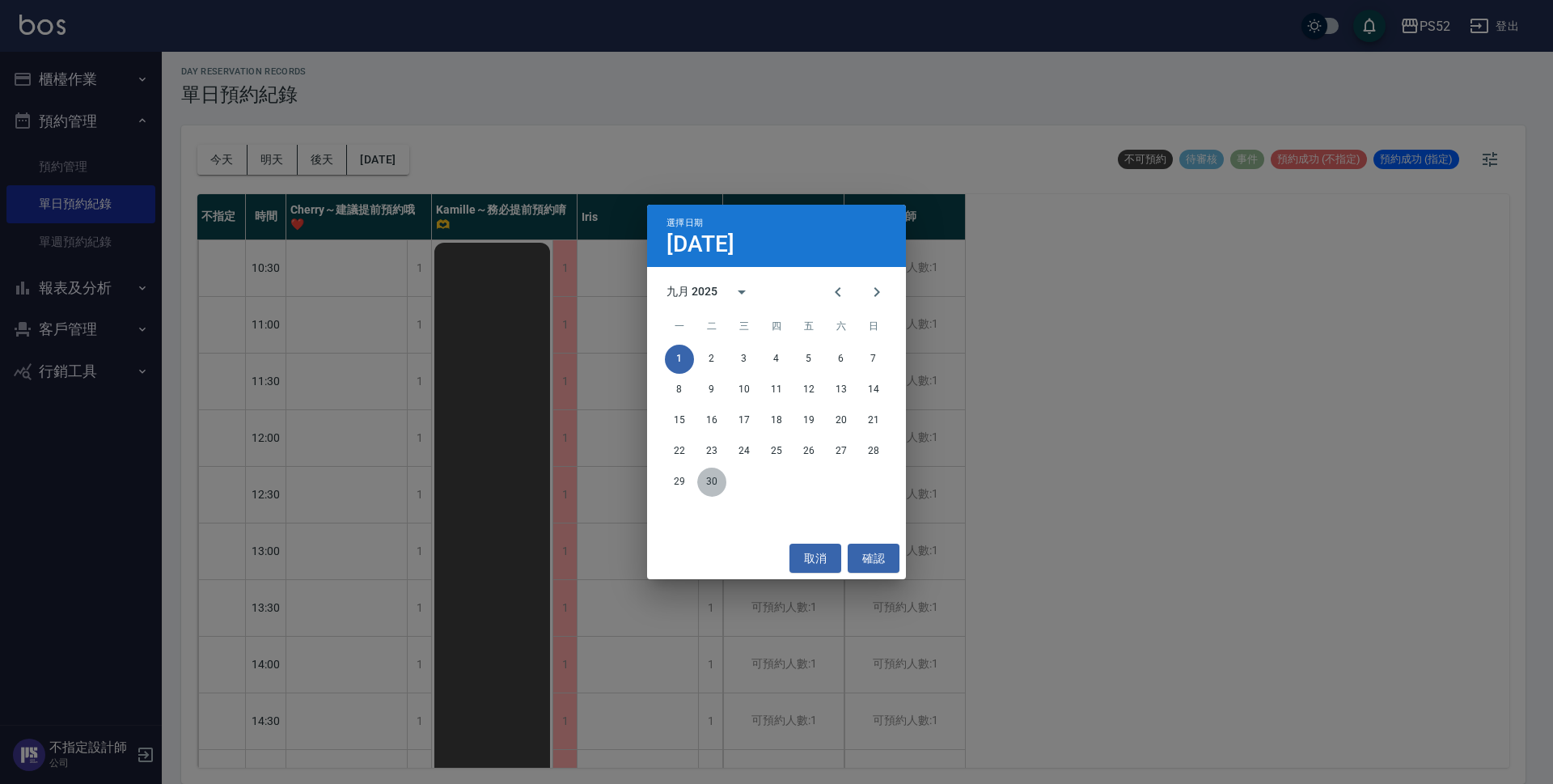
click at [709, 481] on button "30" at bounding box center [712, 482] width 29 height 29
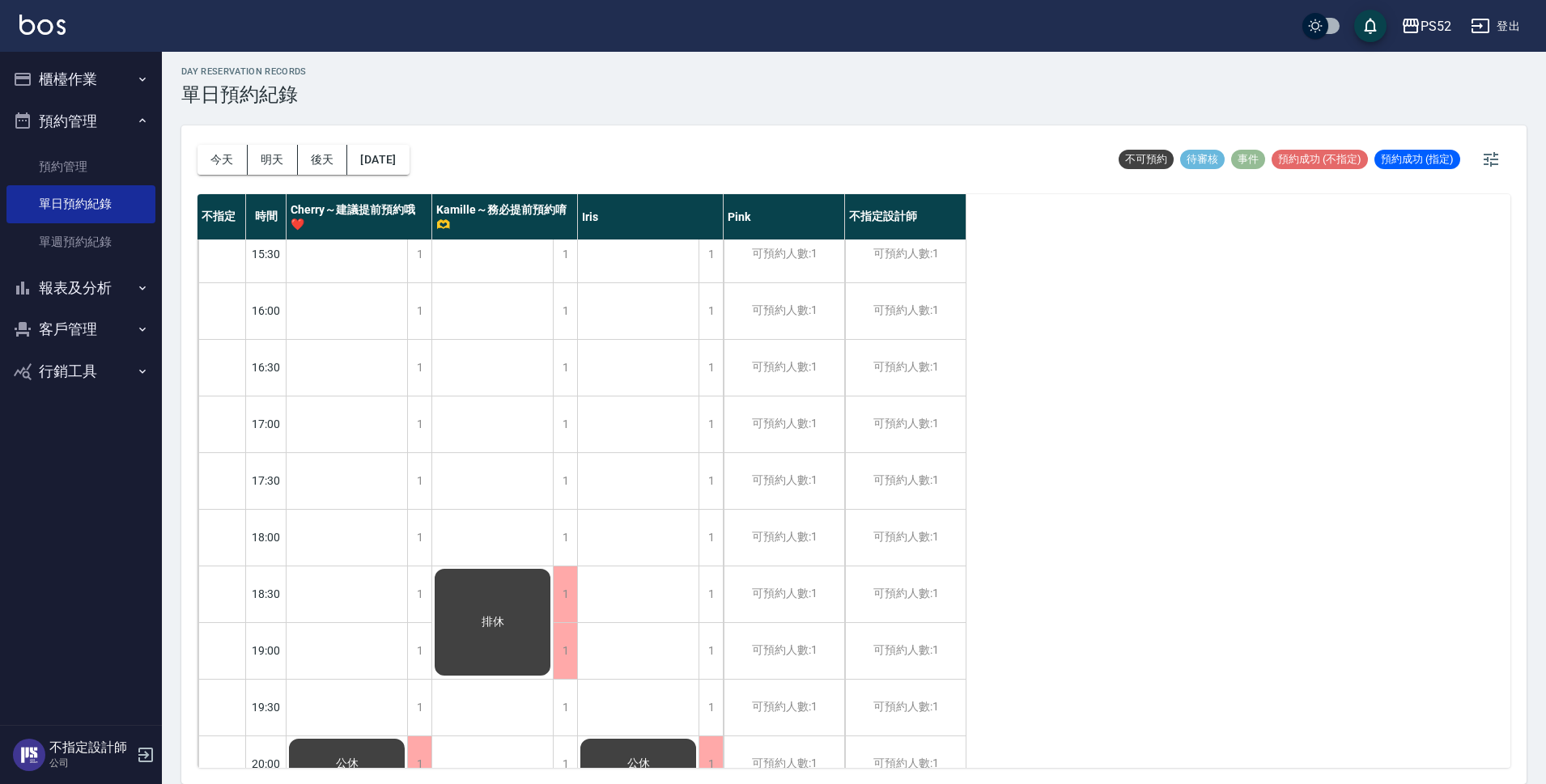
scroll to position [619, 0]
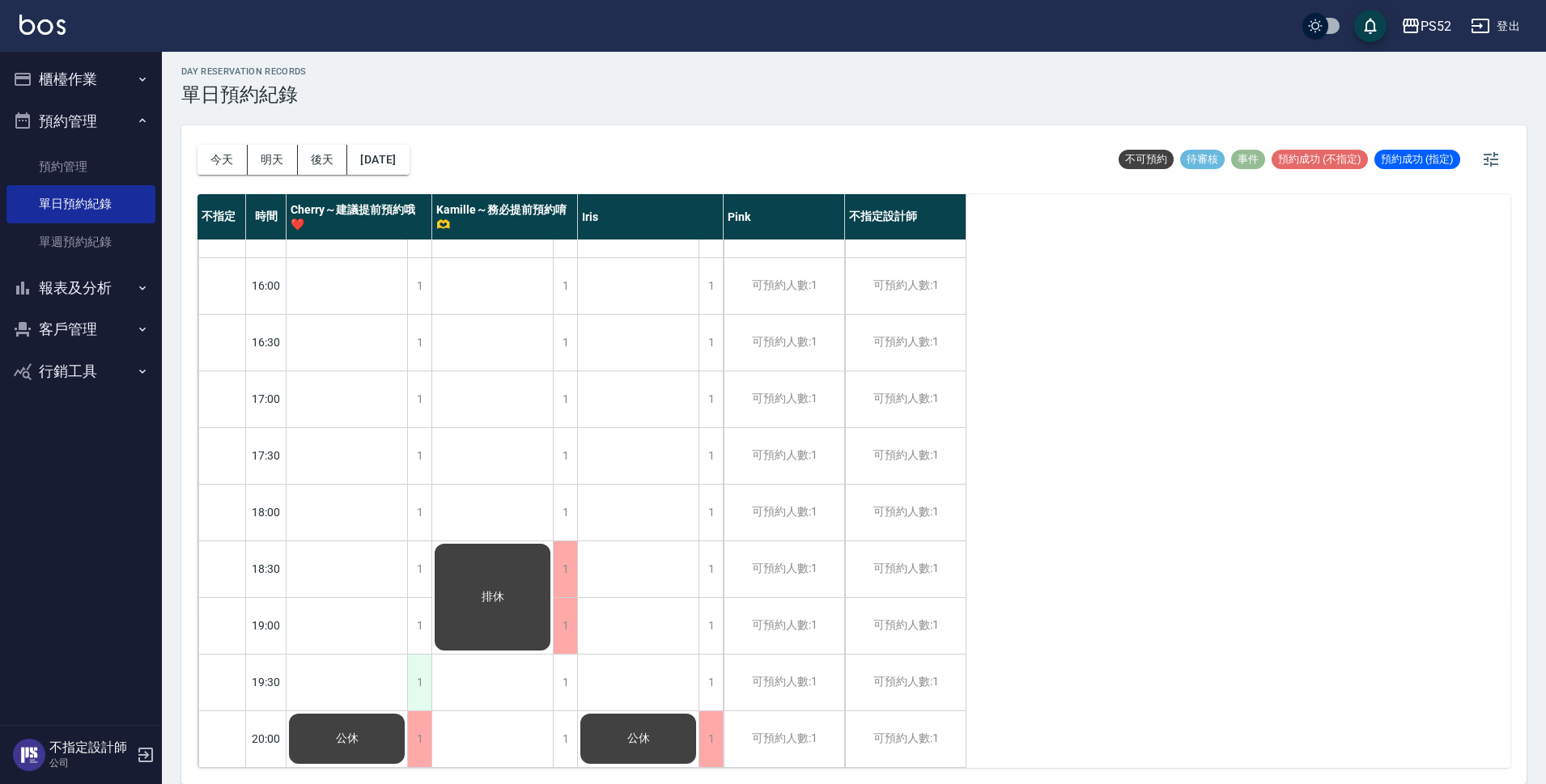
click at [417, 676] on div "1" at bounding box center [419, 682] width 25 height 56
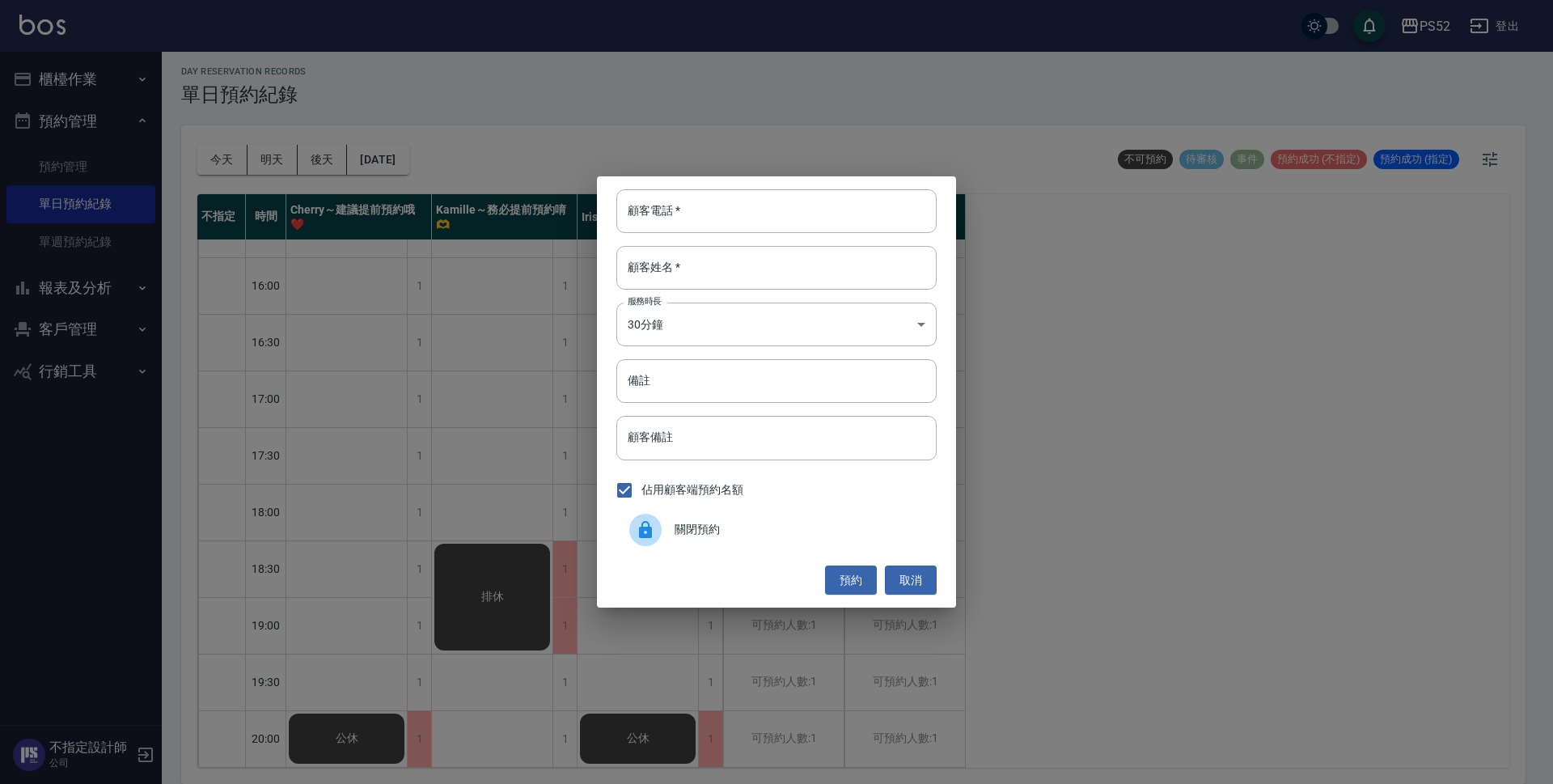
click at [685, 519] on div "關閉預約" at bounding box center [776, 529] width 320 height 45
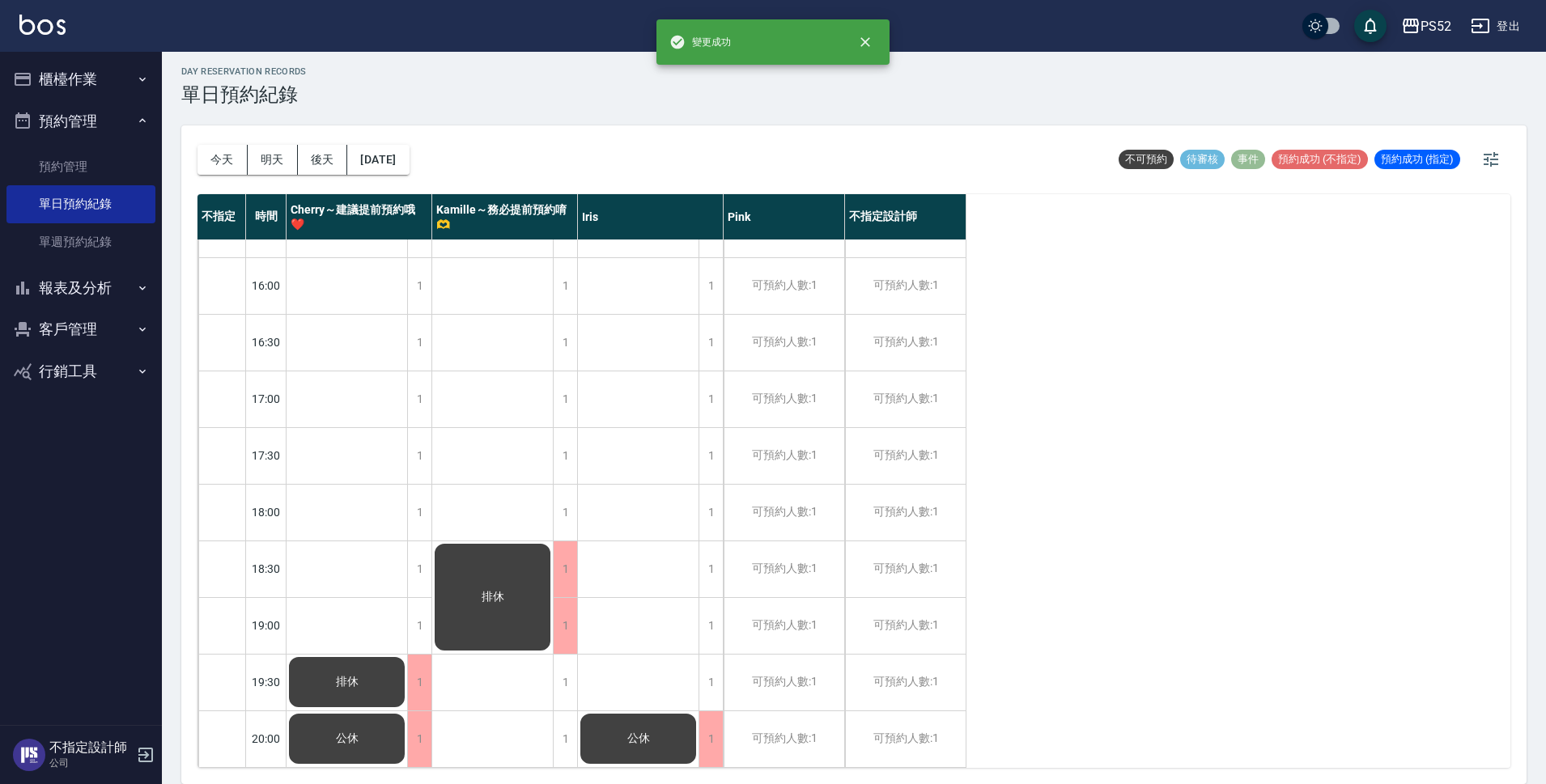
click at [405, 622] on div "排休 公休" at bounding box center [348, 200] width 122 height 1132
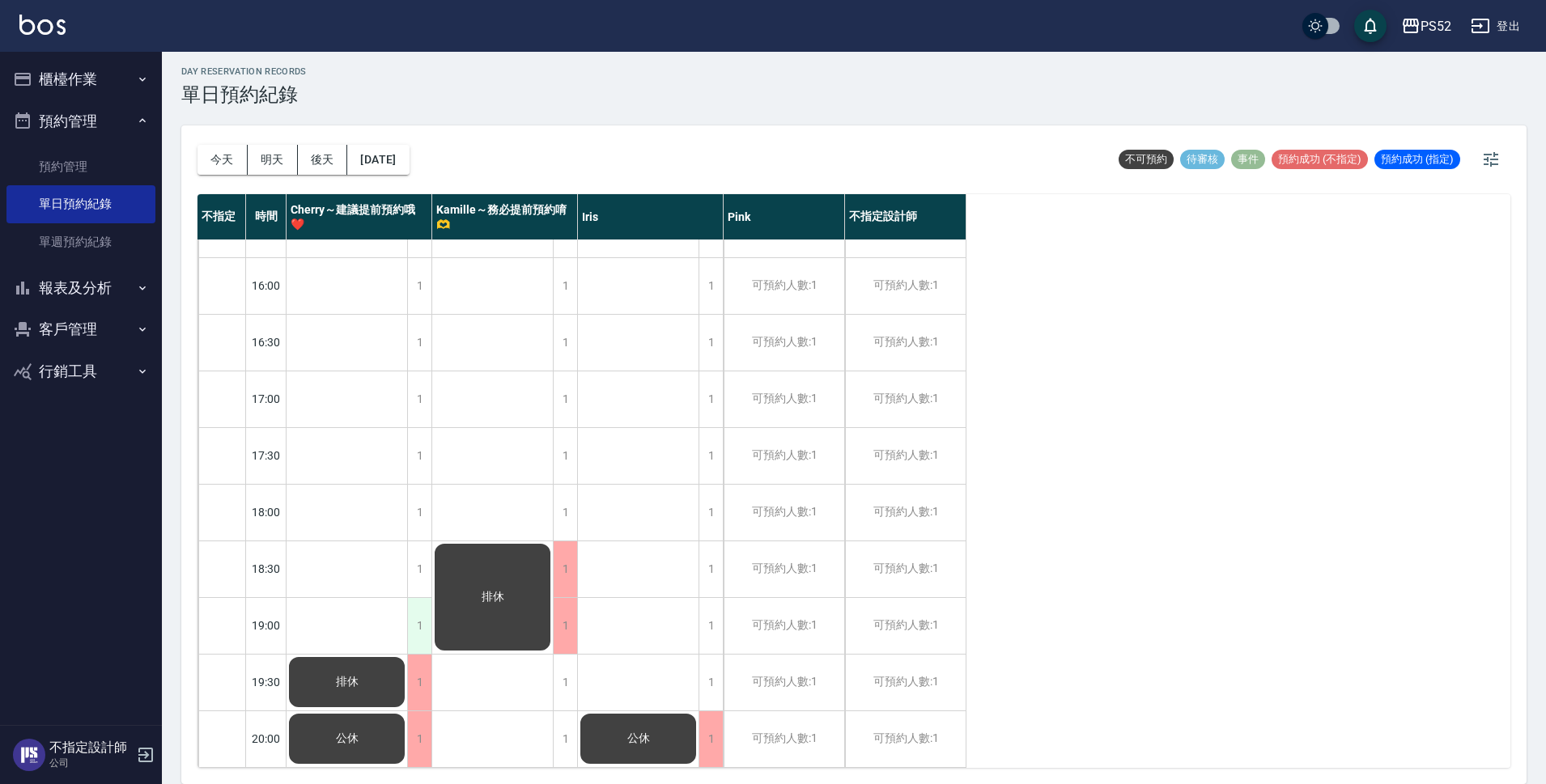
click at [414, 617] on div "1" at bounding box center [419, 625] width 25 height 56
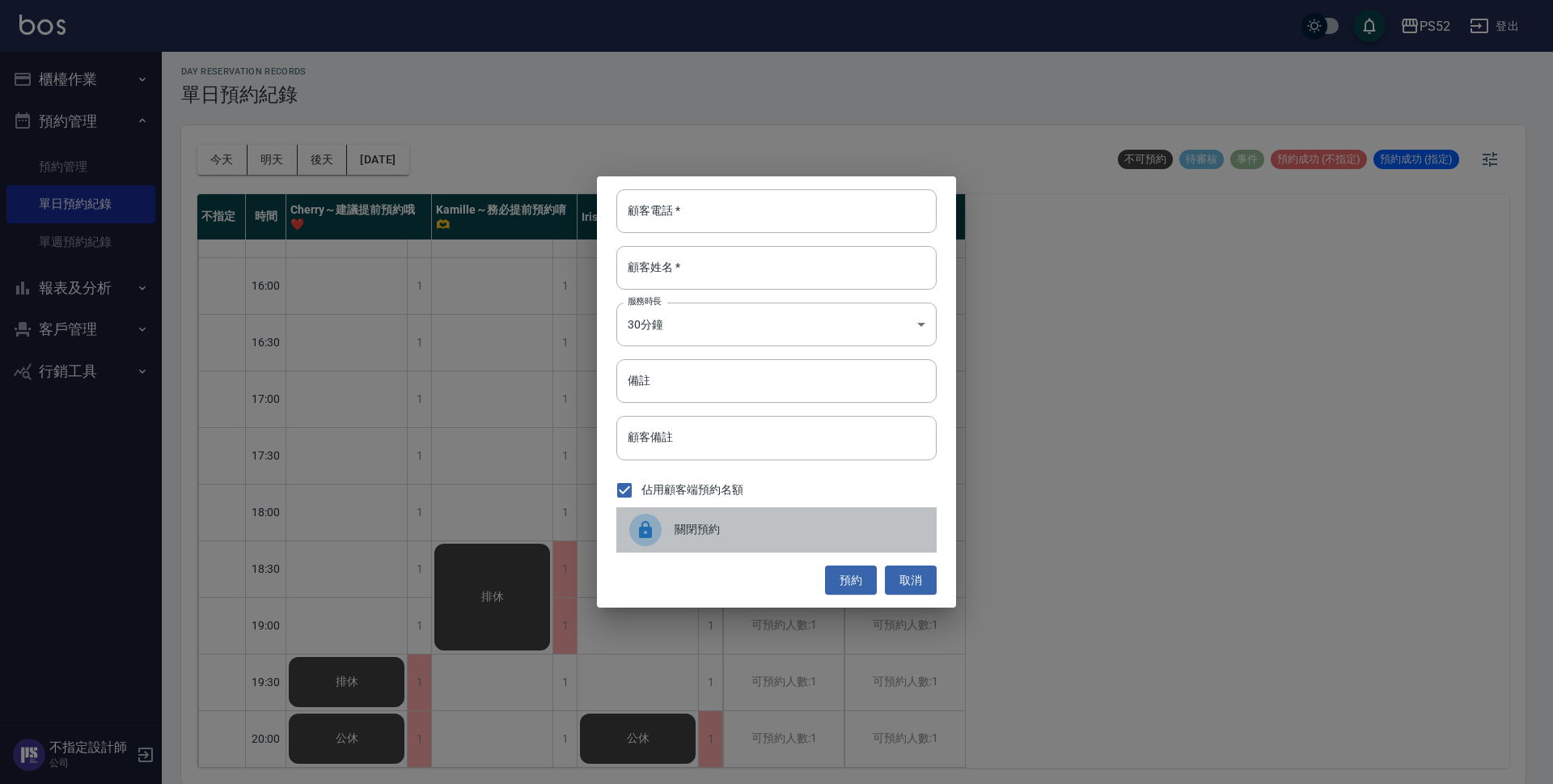
click at [651, 534] on icon at bounding box center [646, 529] width 13 height 17
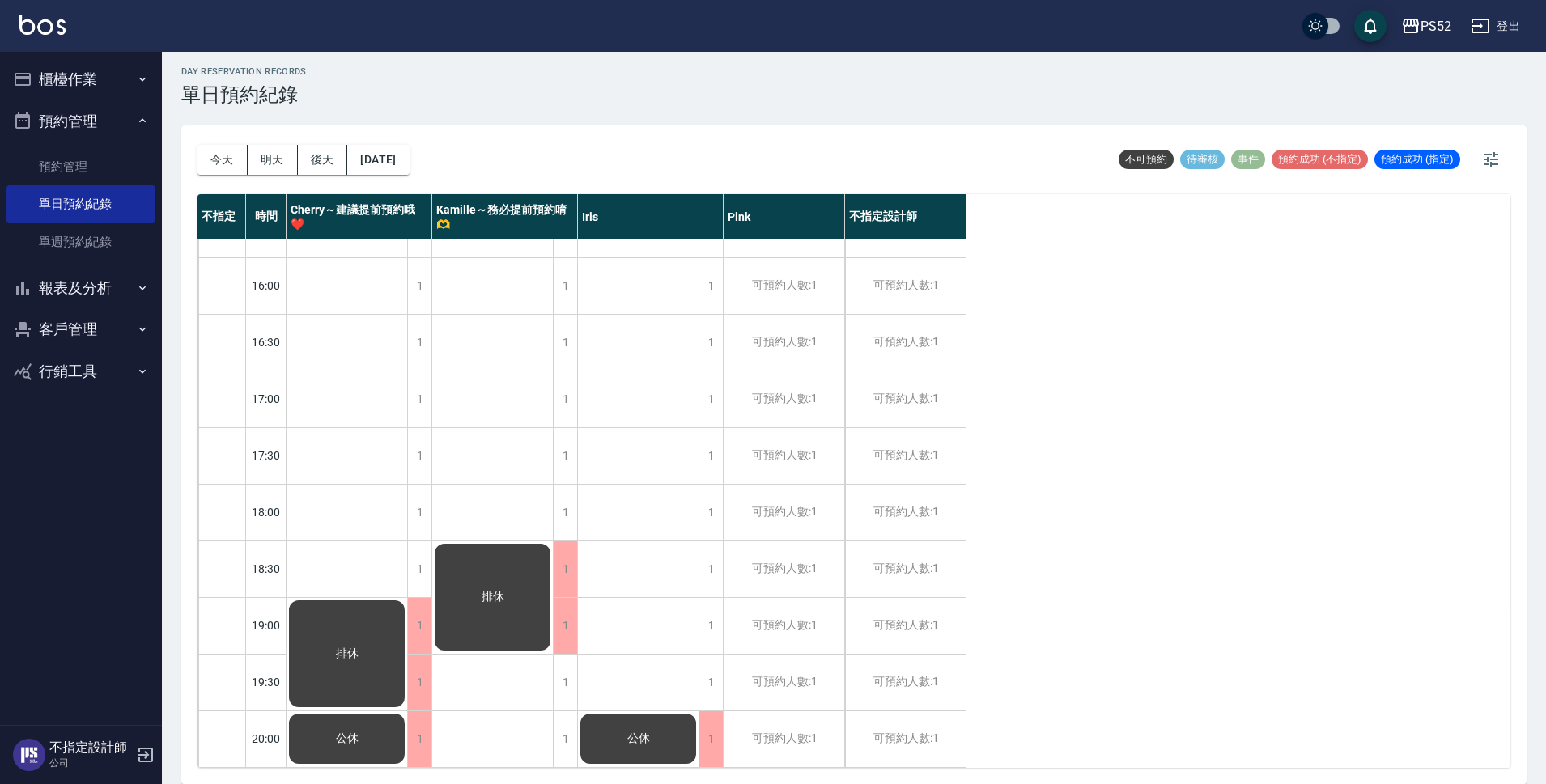
click at [425, 553] on div "1" at bounding box center [419, 569] width 25 height 56
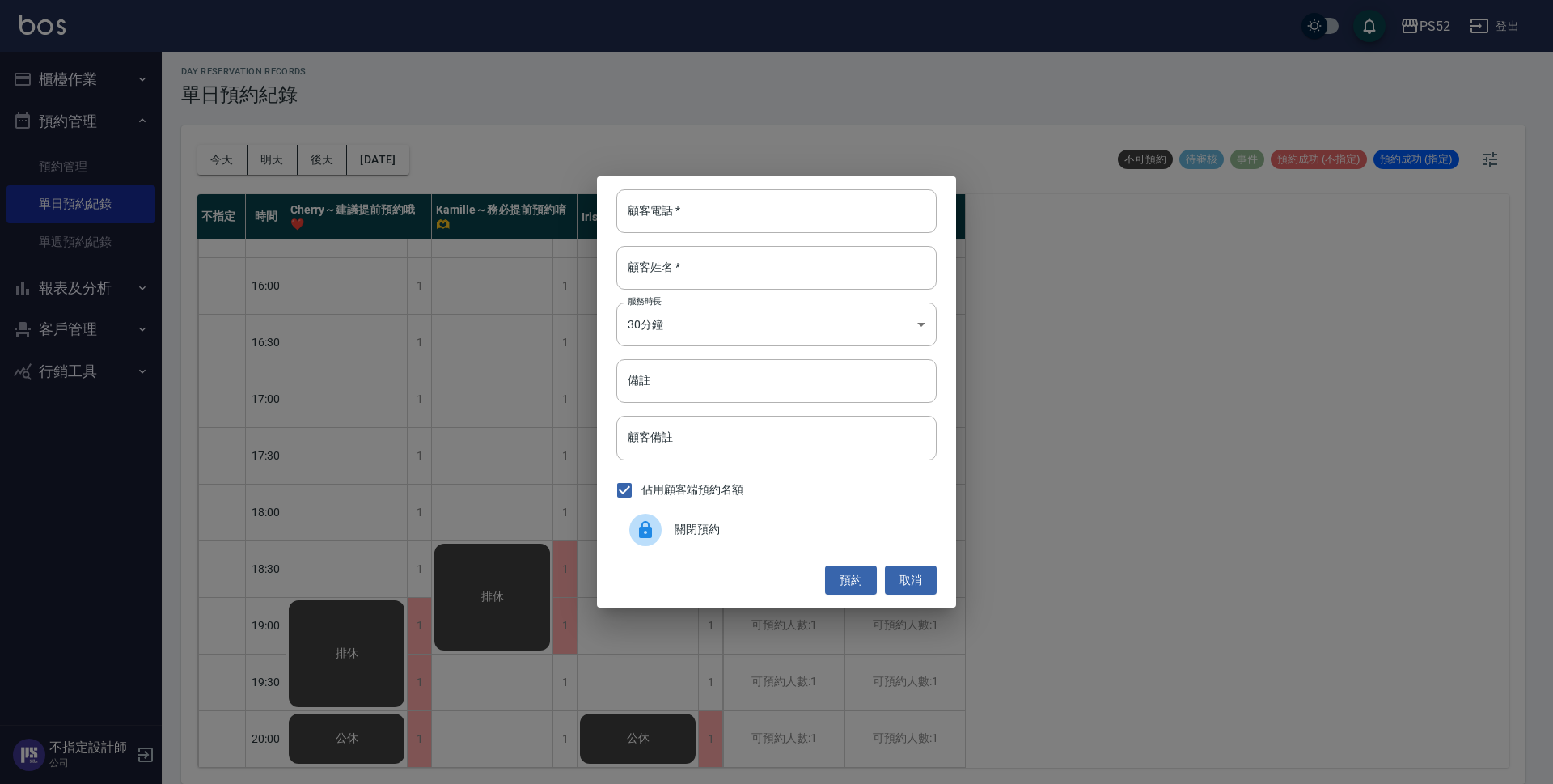
click at [686, 521] on span "關閉預約" at bounding box center [799, 529] width 250 height 17
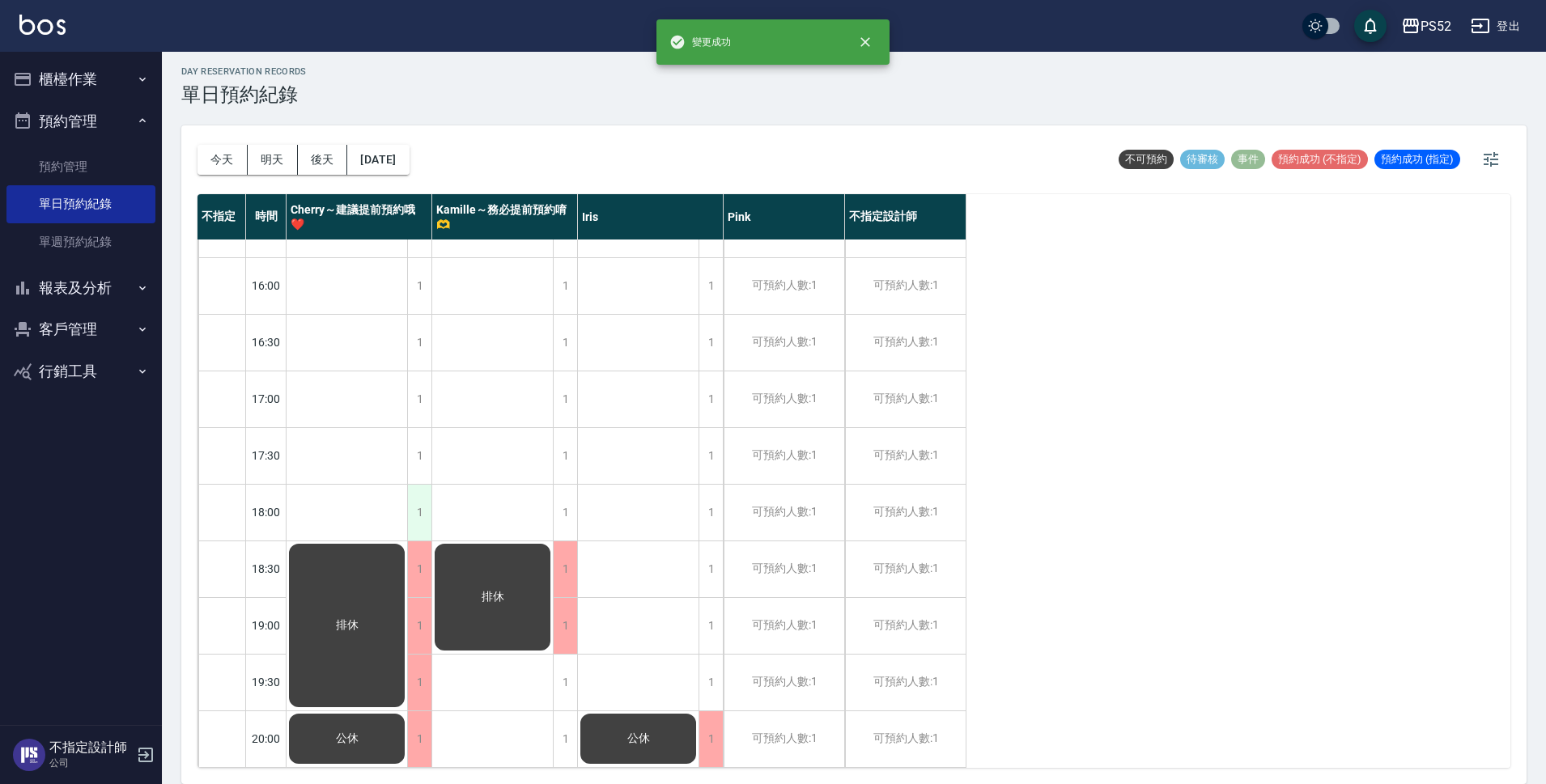
click at [417, 524] on div "1" at bounding box center [419, 512] width 25 height 56
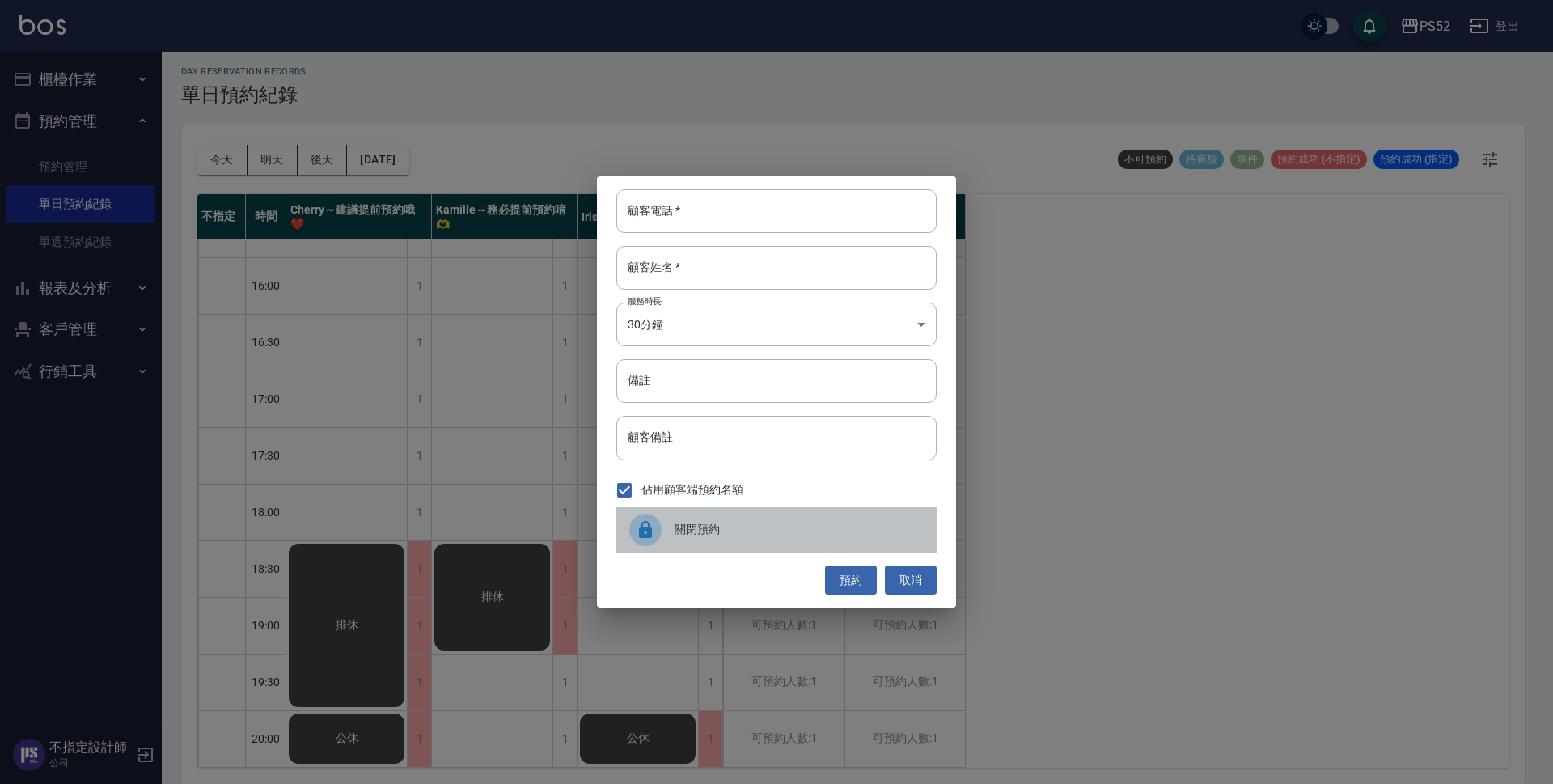
click at [801, 511] on div "關閉預約" at bounding box center [776, 529] width 320 height 45
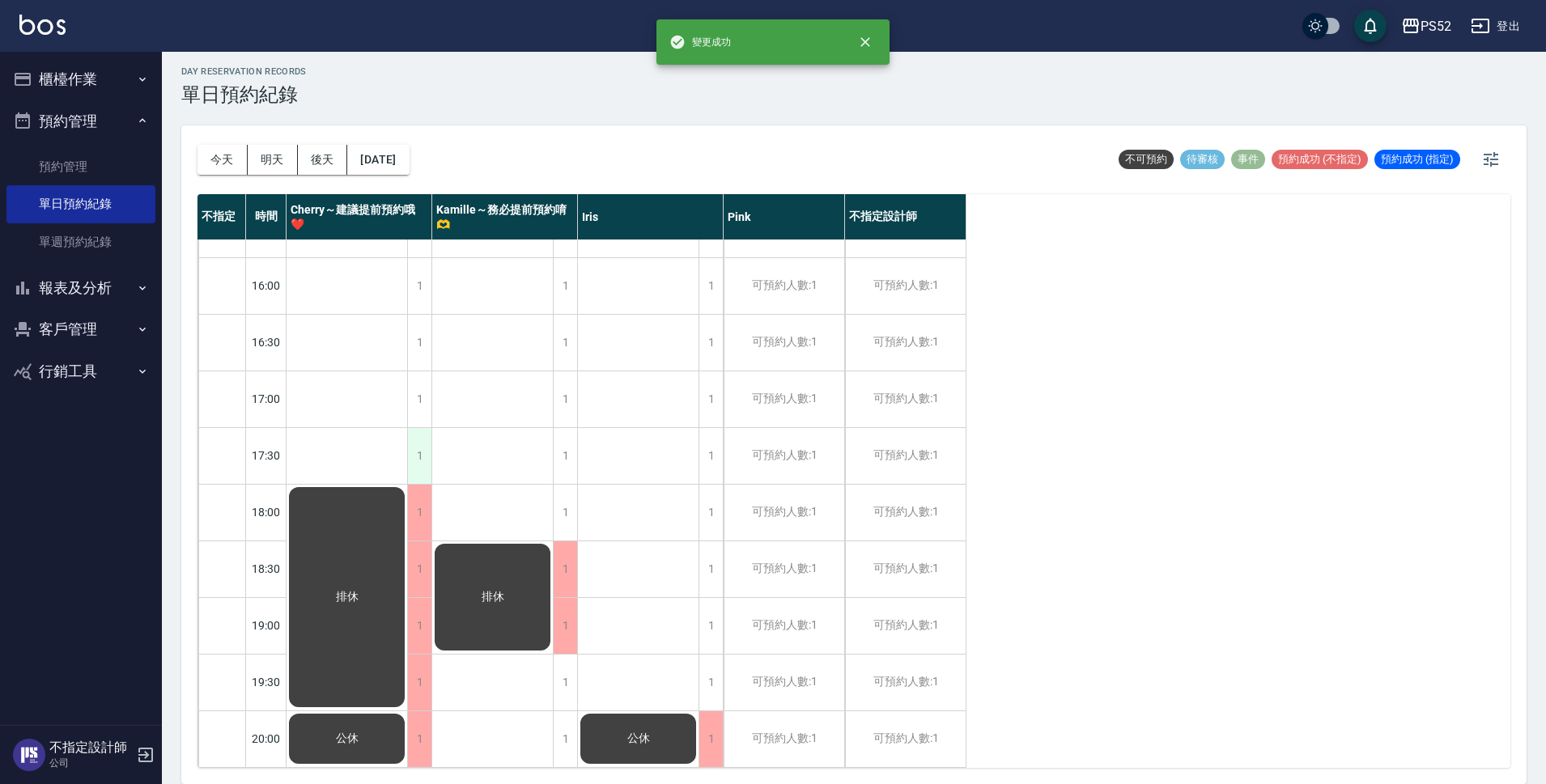
click at [415, 432] on div "1" at bounding box center [419, 455] width 25 height 56
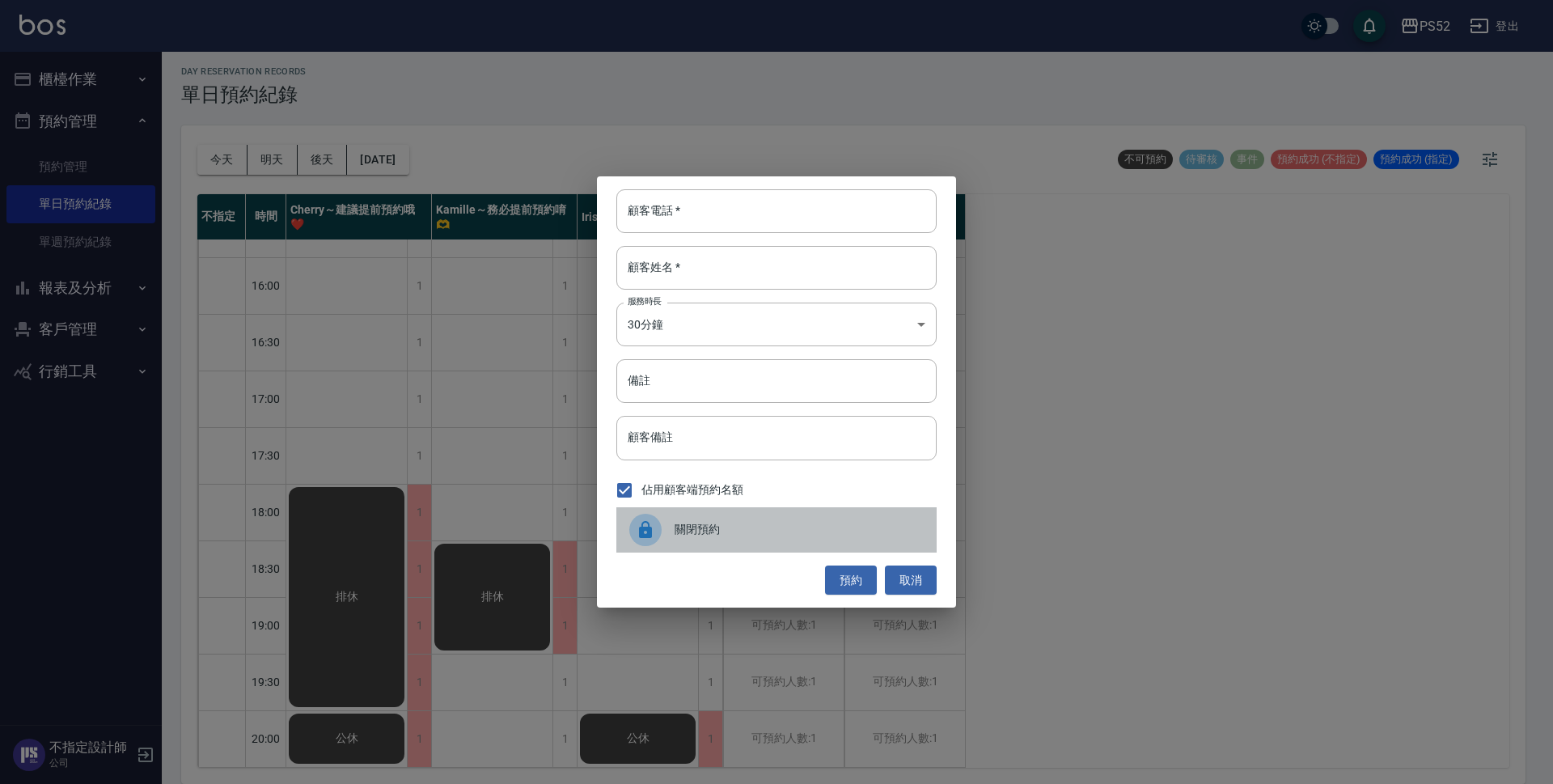
click at [710, 535] on span "關閉預約" at bounding box center [799, 529] width 250 height 17
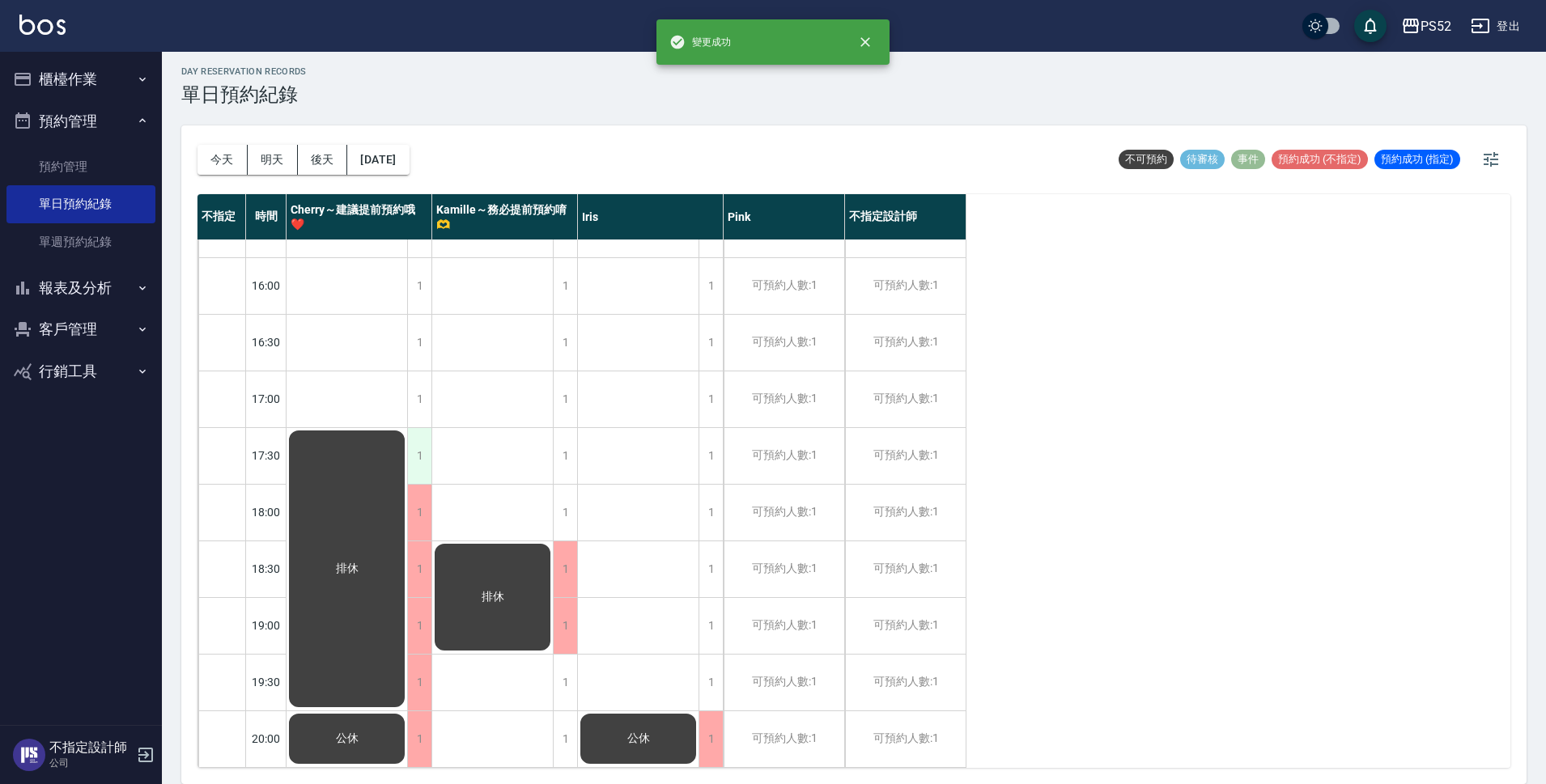
click at [416, 444] on div "1" at bounding box center [419, 455] width 25 height 56
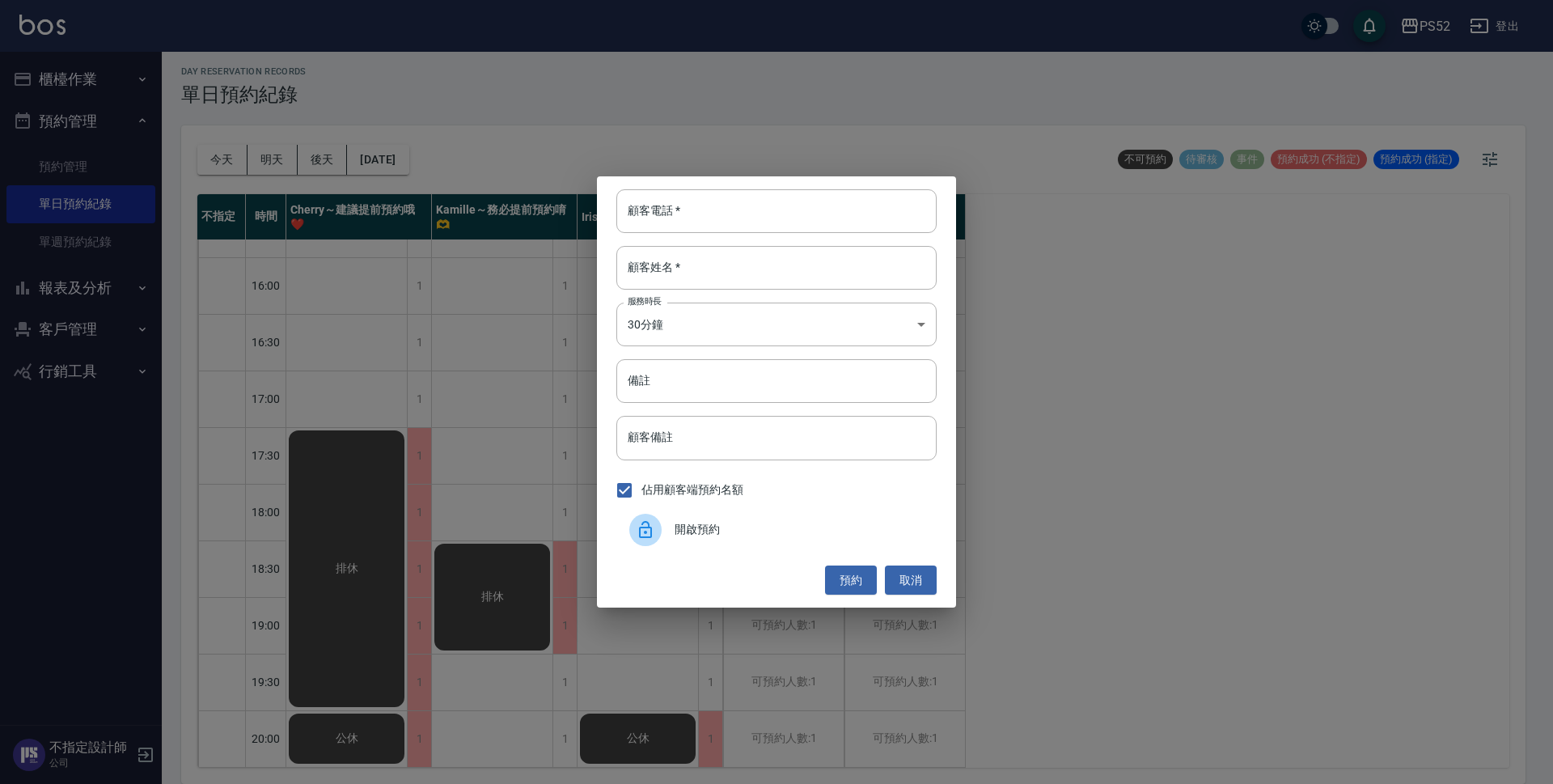
click at [713, 517] on div "開啟預約" at bounding box center [776, 529] width 320 height 45
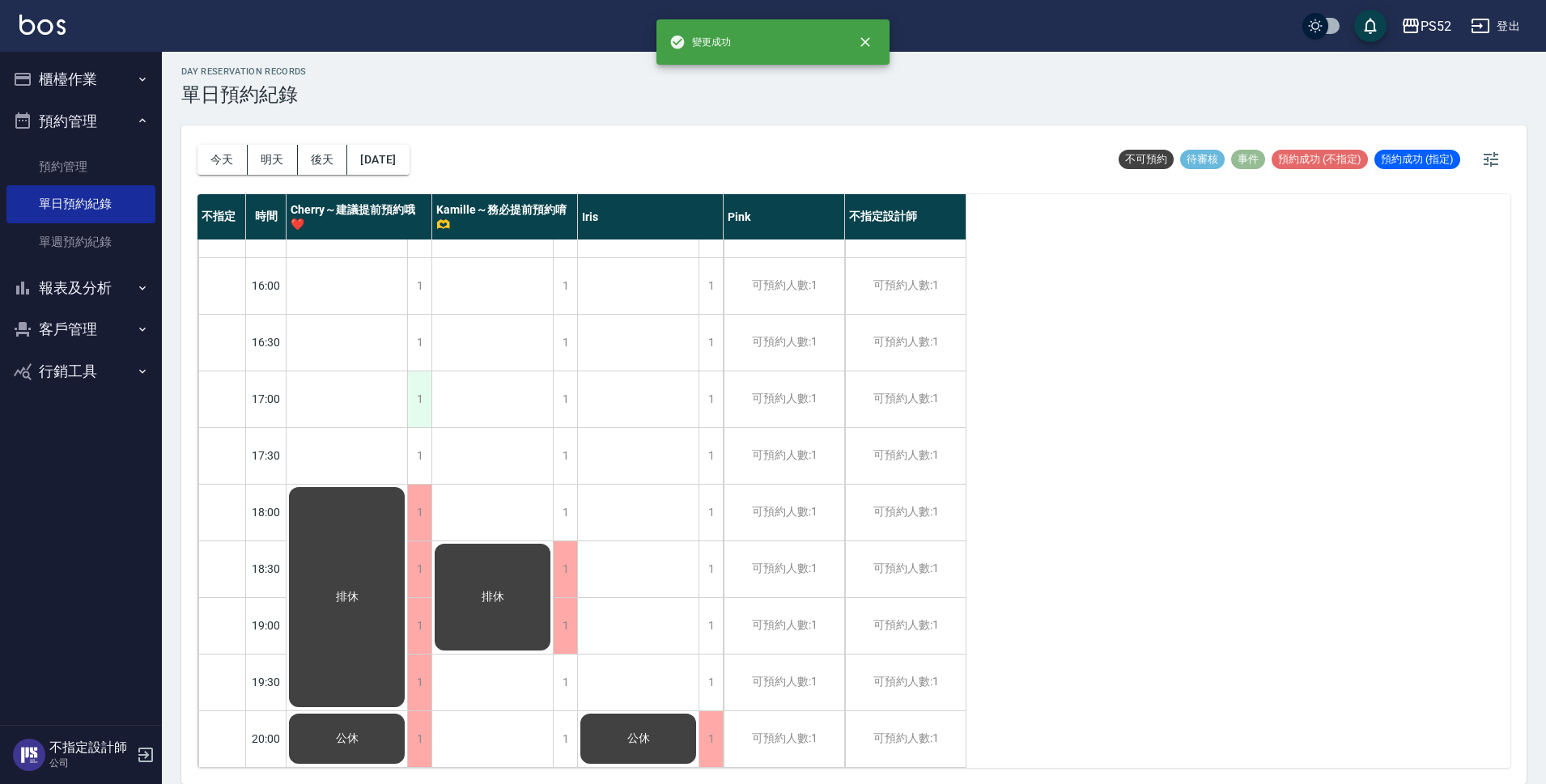
click at [420, 389] on div "1" at bounding box center [419, 399] width 25 height 56
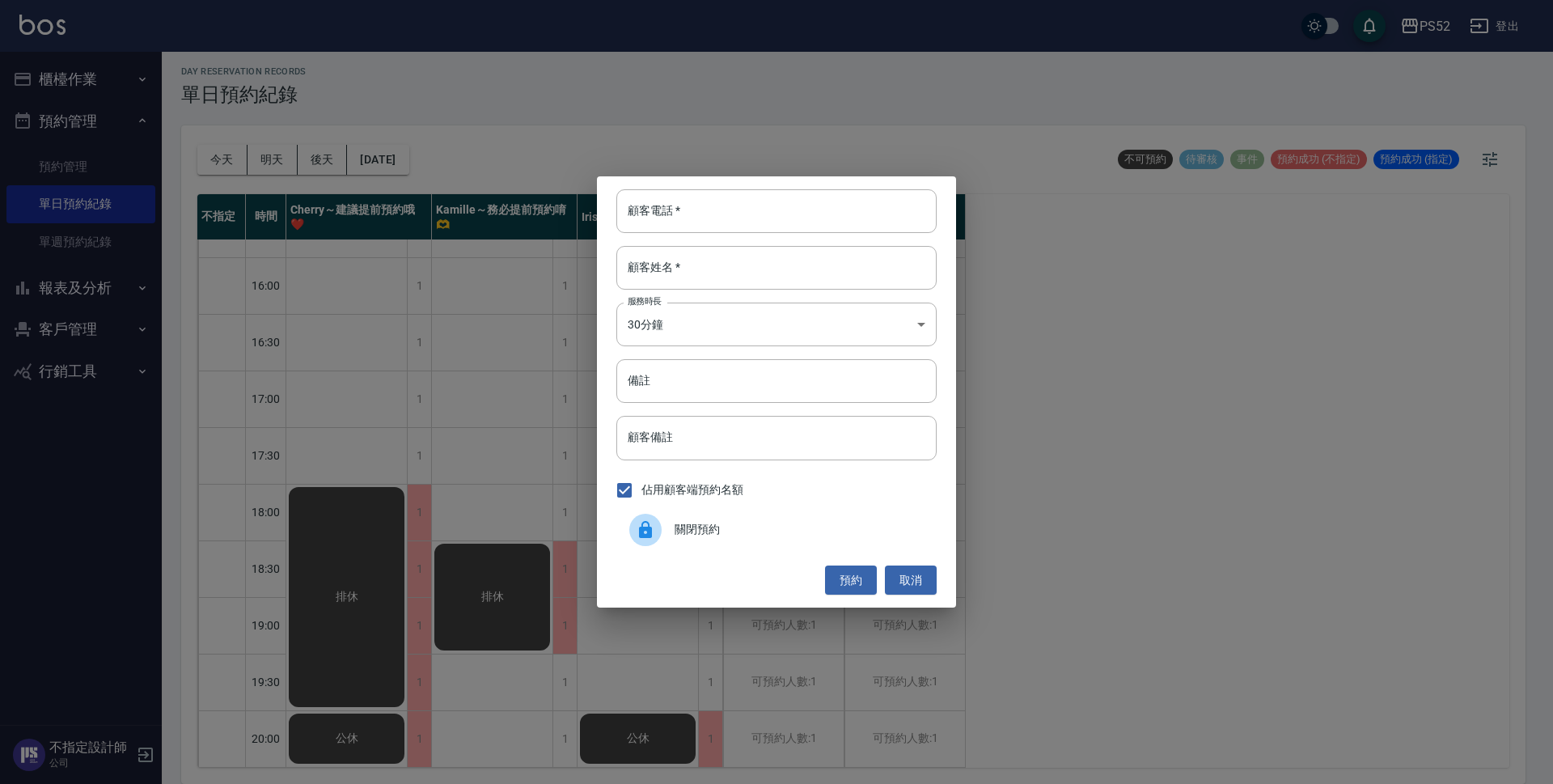
click at [735, 504] on label "佔用顧客端預約名額" at bounding box center [676, 490] width 136 height 34
click at [641, 504] on input "佔用顧客端預約名額" at bounding box center [624, 490] width 34 height 34
checkbox input "false"
click at [683, 523] on span "關閉預約" at bounding box center [799, 529] width 250 height 17
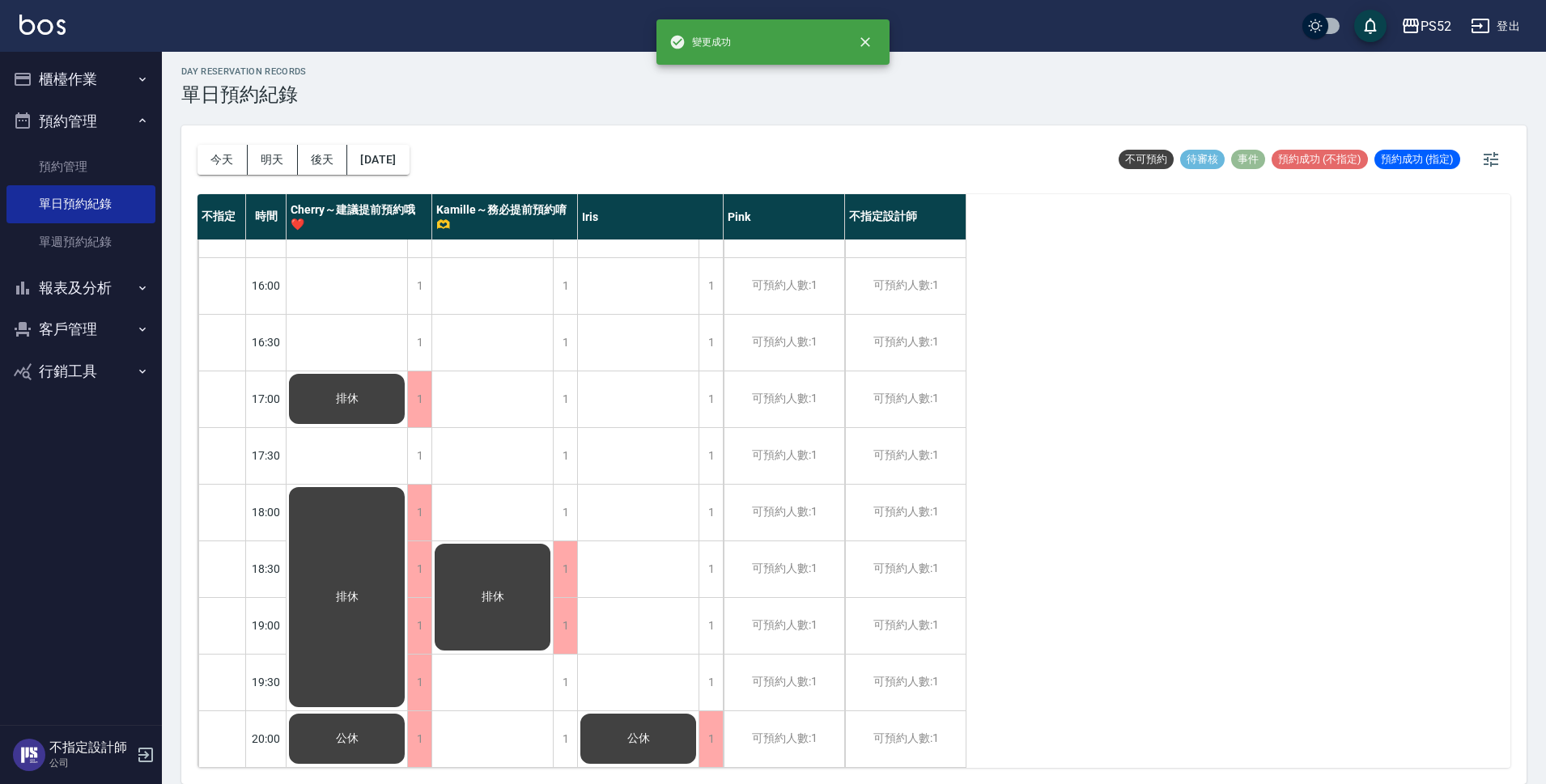
click at [94, 88] on button "櫃檯作業" at bounding box center [80, 79] width 149 height 42
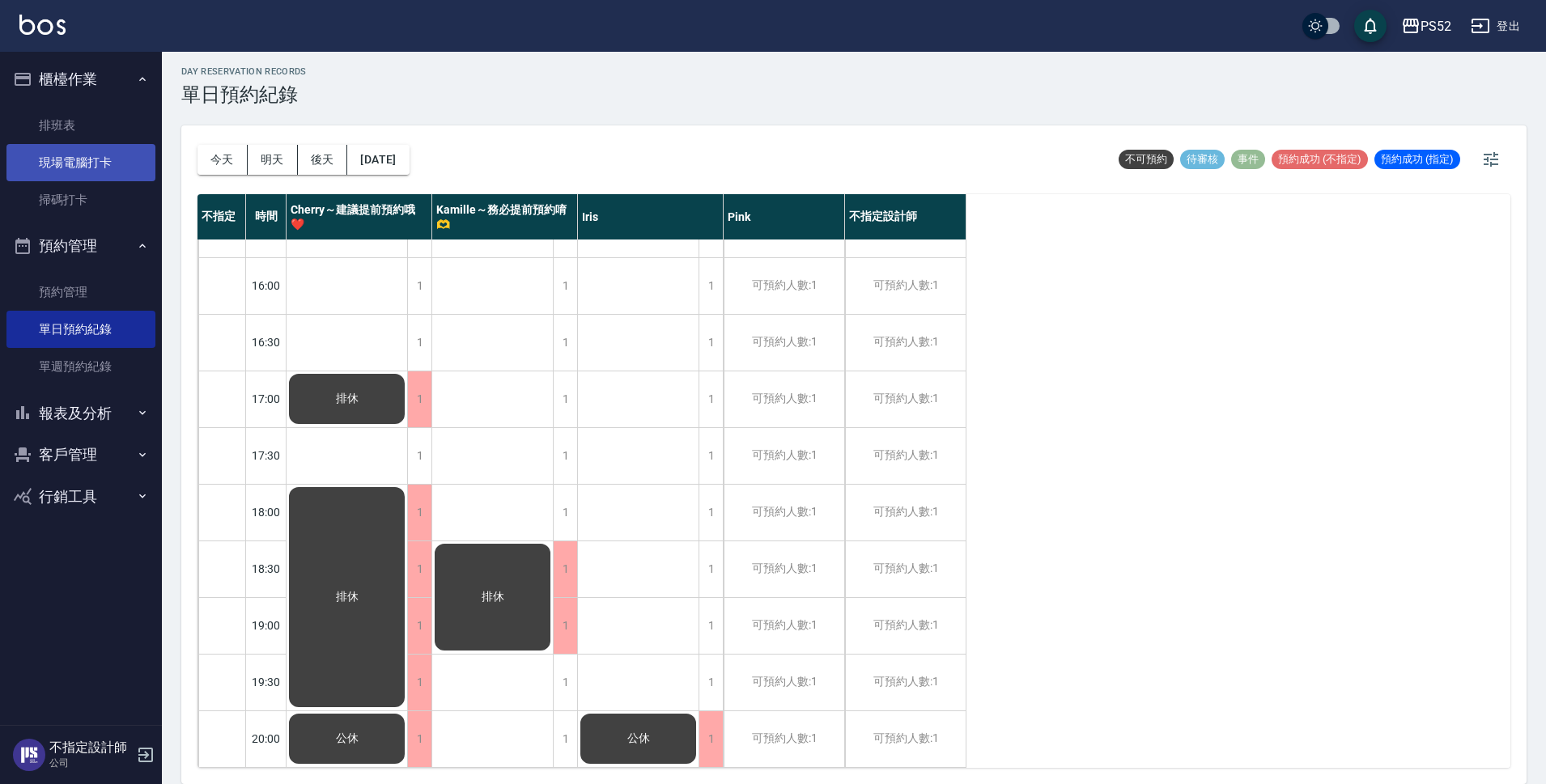
click at [121, 169] on link "現場電腦打卡" at bounding box center [80, 162] width 149 height 37
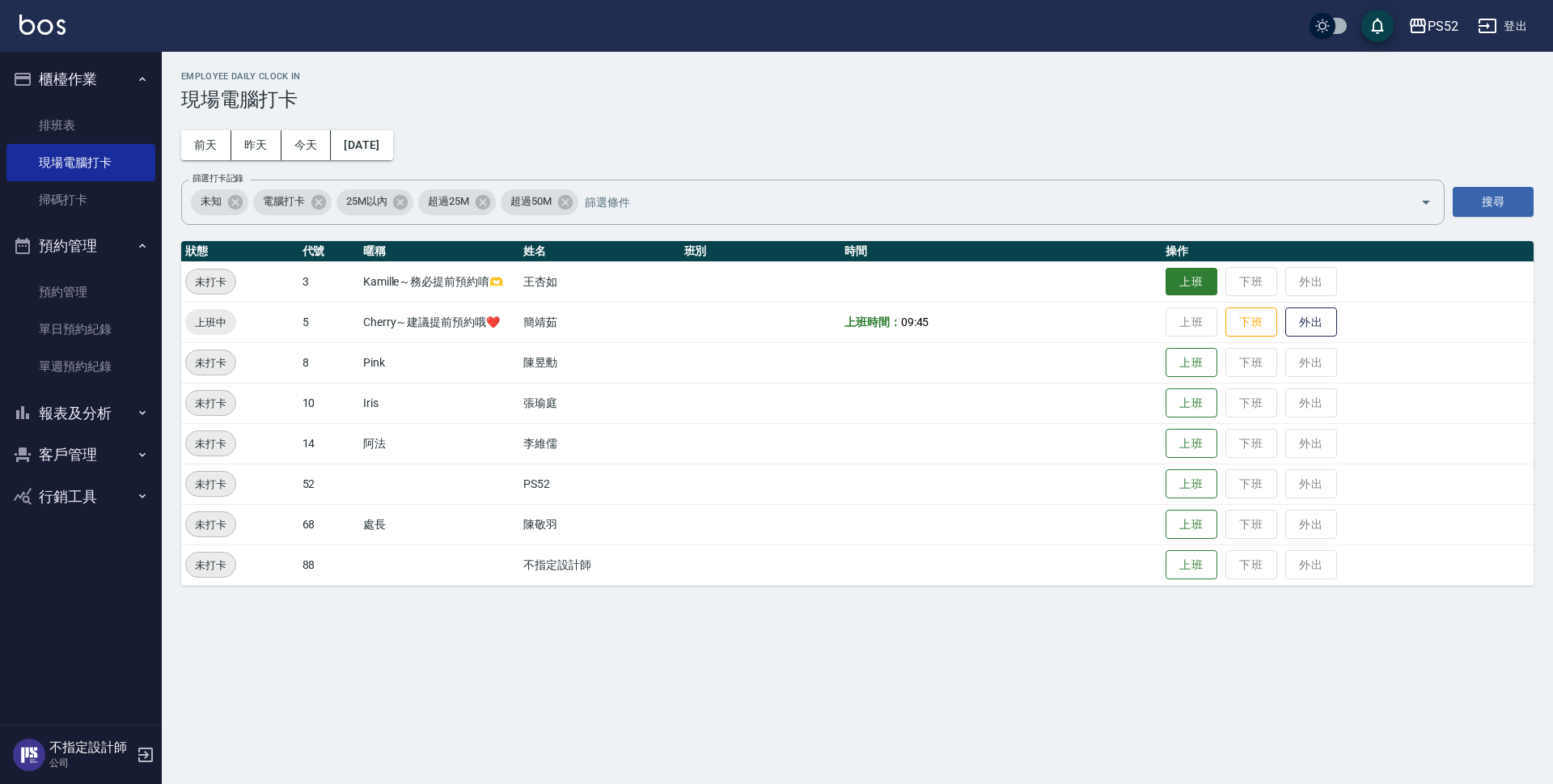
click at [1188, 273] on button "上班" at bounding box center [1191, 282] width 52 height 28
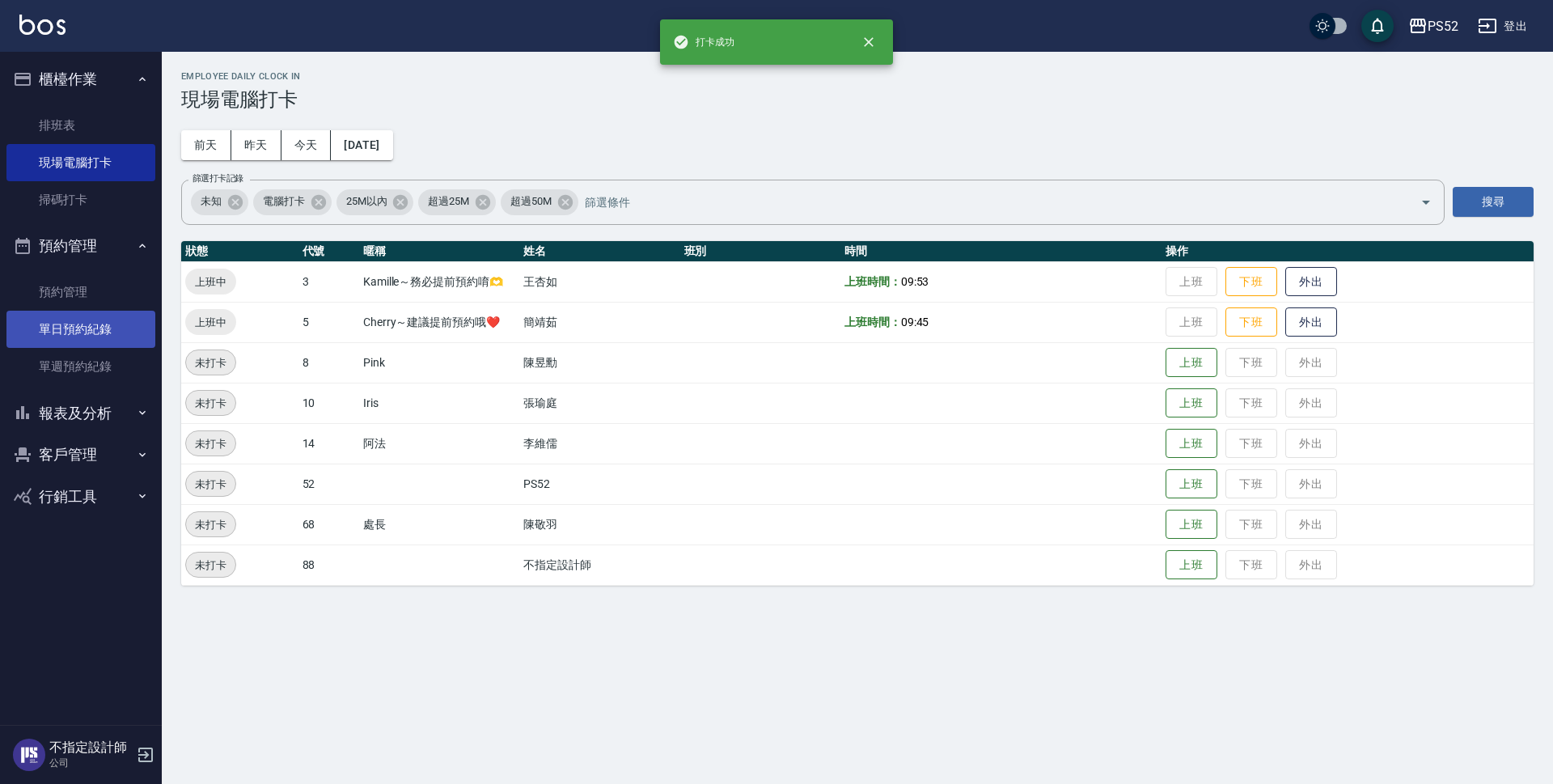
click at [119, 320] on link "單日預約紀錄" at bounding box center [80, 329] width 149 height 37
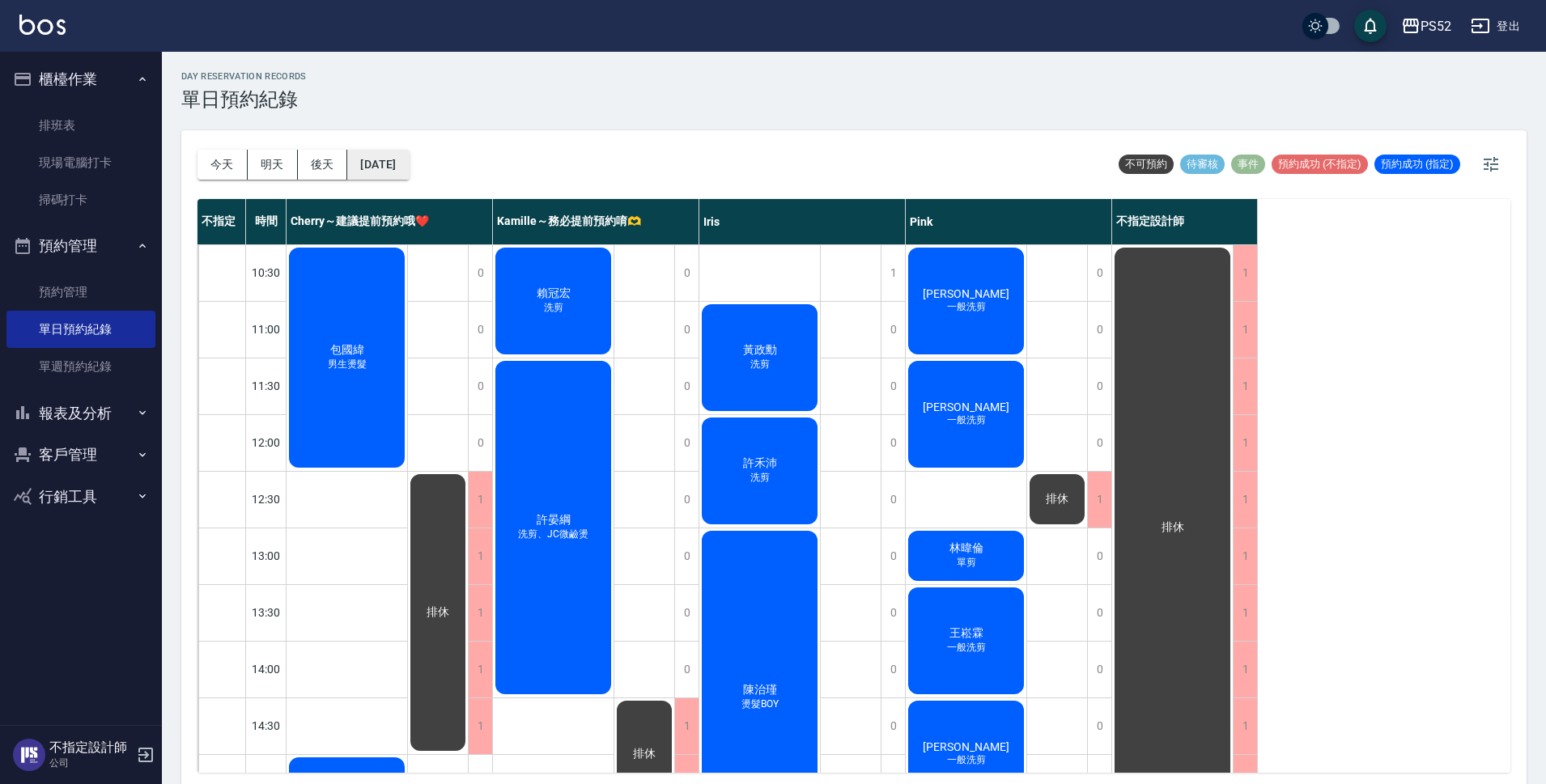
click at [401, 171] on button "[DATE]" at bounding box center [379, 165] width 62 height 30
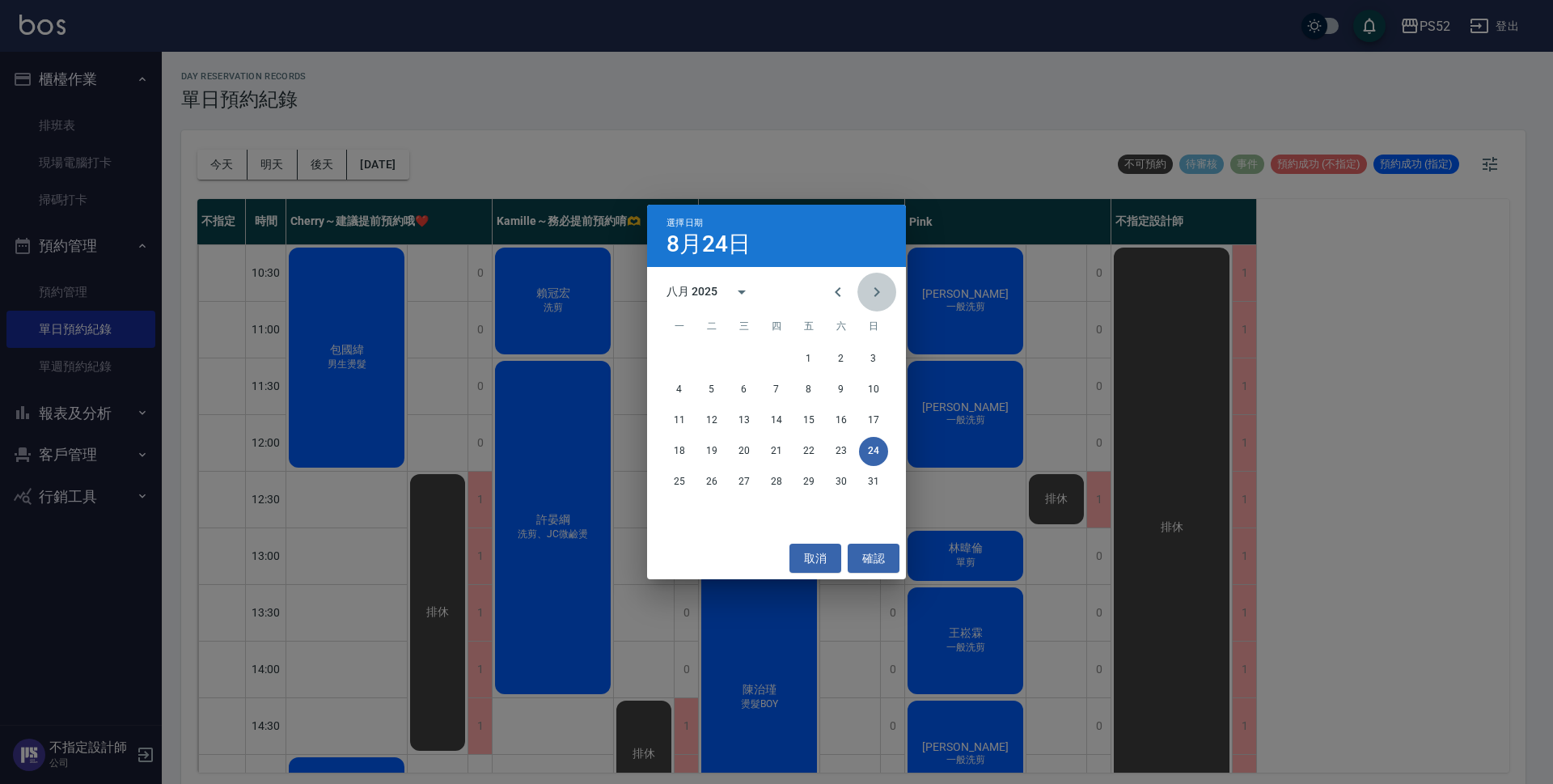
click at [883, 293] on icon "Next month" at bounding box center [877, 292] width 19 height 19
click at [716, 482] on button "30" at bounding box center [712, 482] width 29 height 29
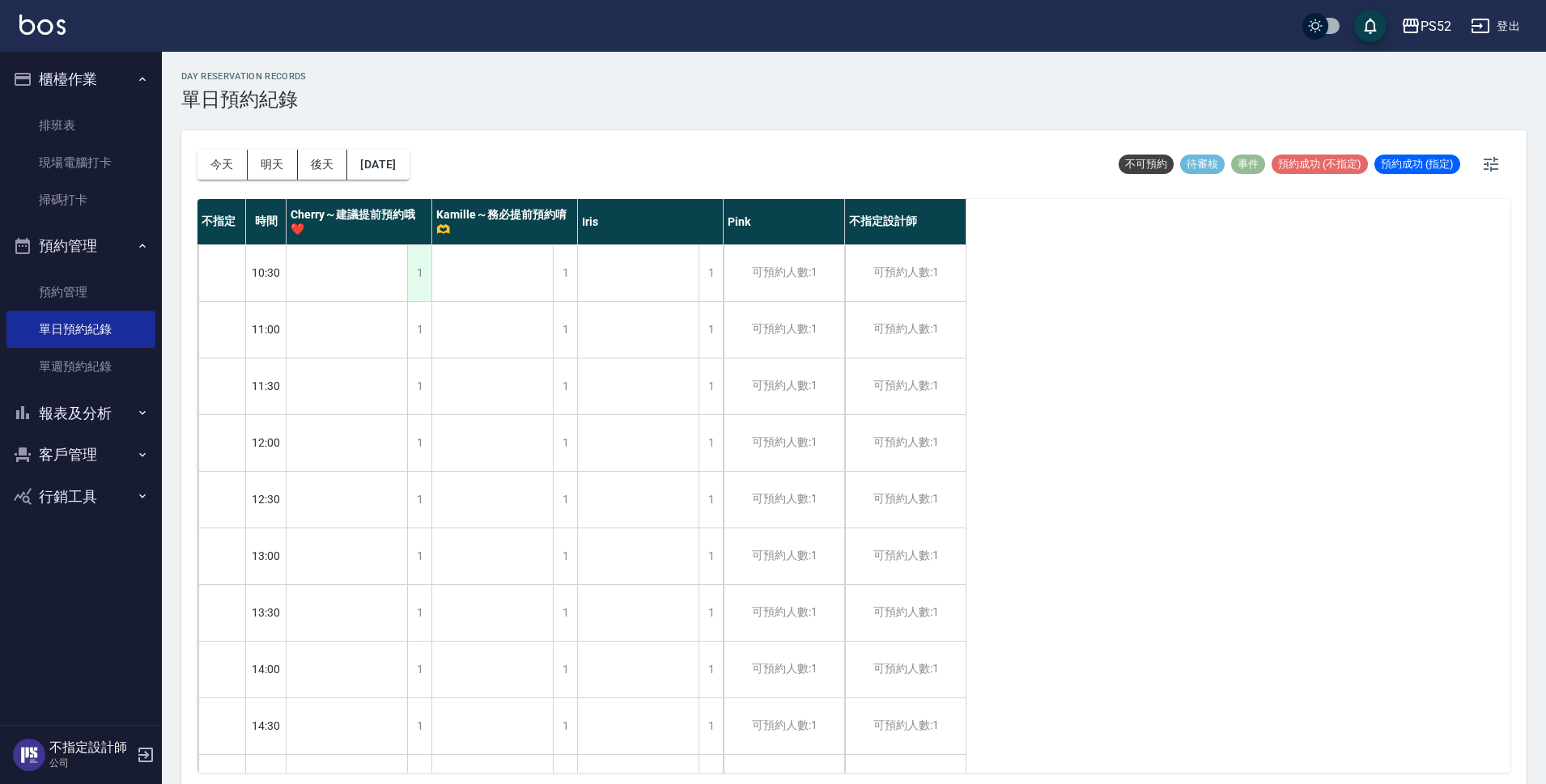
click at [424, 264] on div "1" at bounding box center [419, 273] width 25 height 56
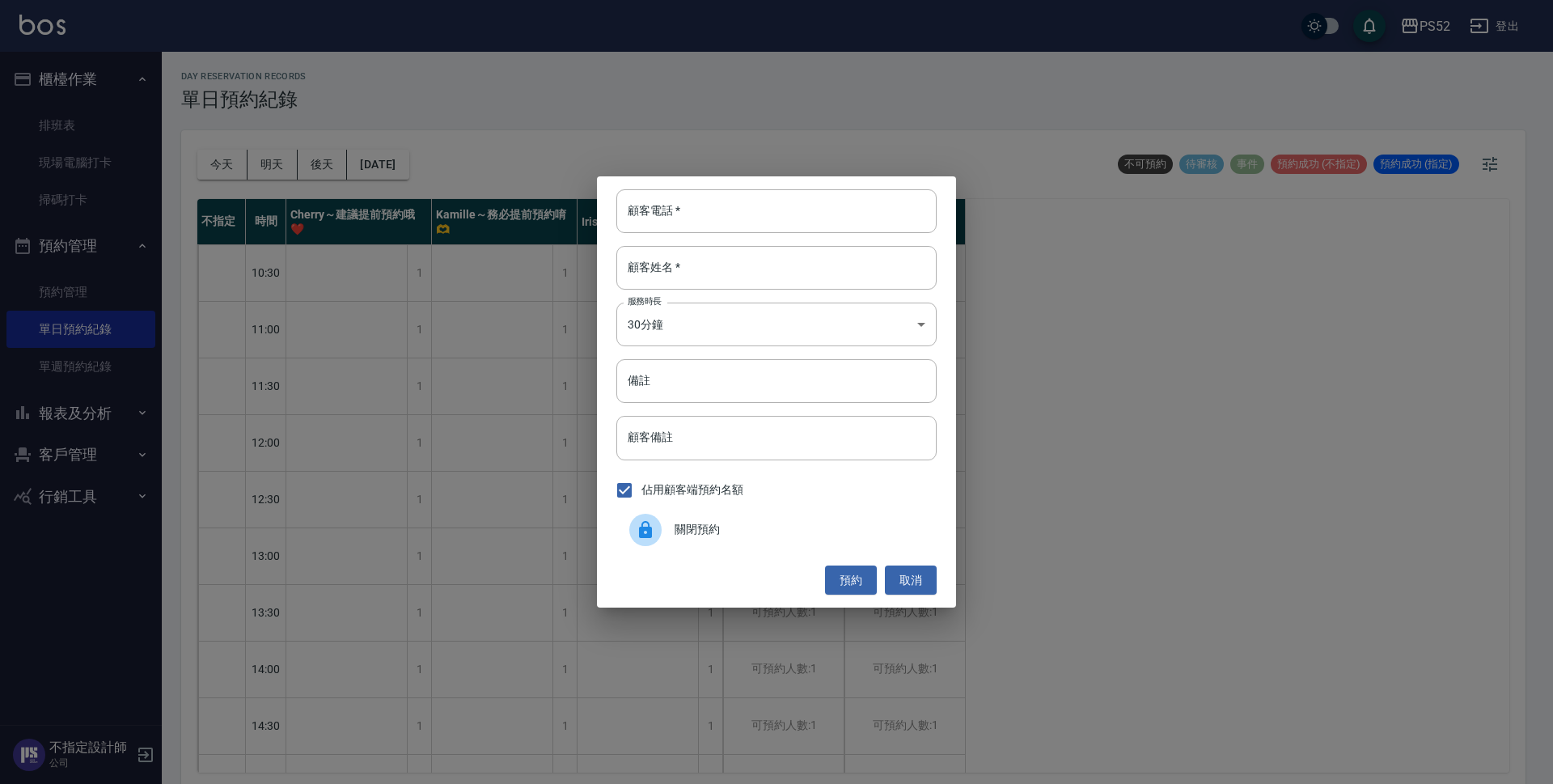
click at [762, 535] on span "關閉預約" at bounding box center [799, 529] width 250 height 17
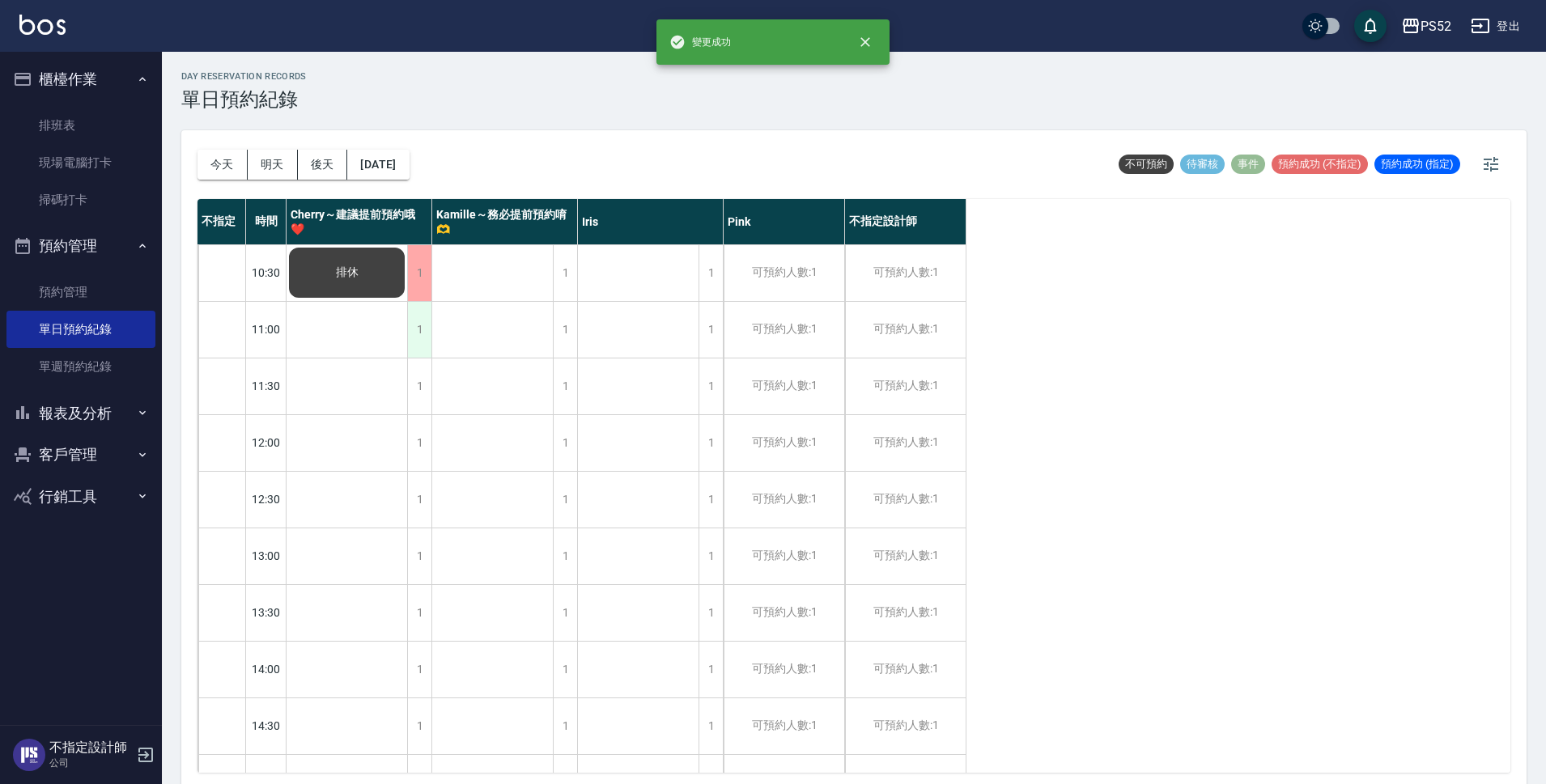
click at [417, 337] on div "1" at bounding box center [419, 329] width 25 height 56
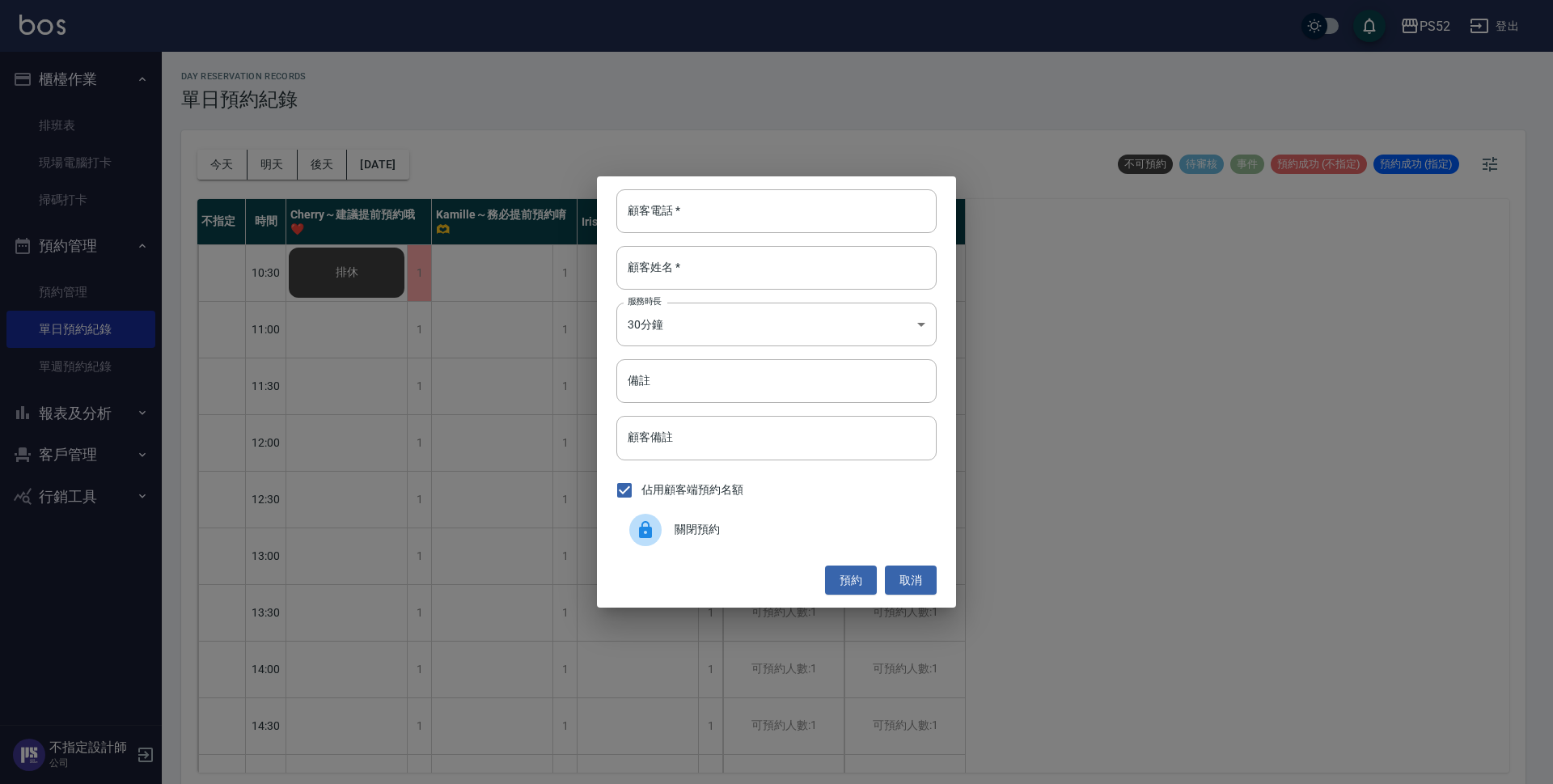
click at [872, 535] on span "關閉預約" at bounding box center [799, 529] width 250 height 17
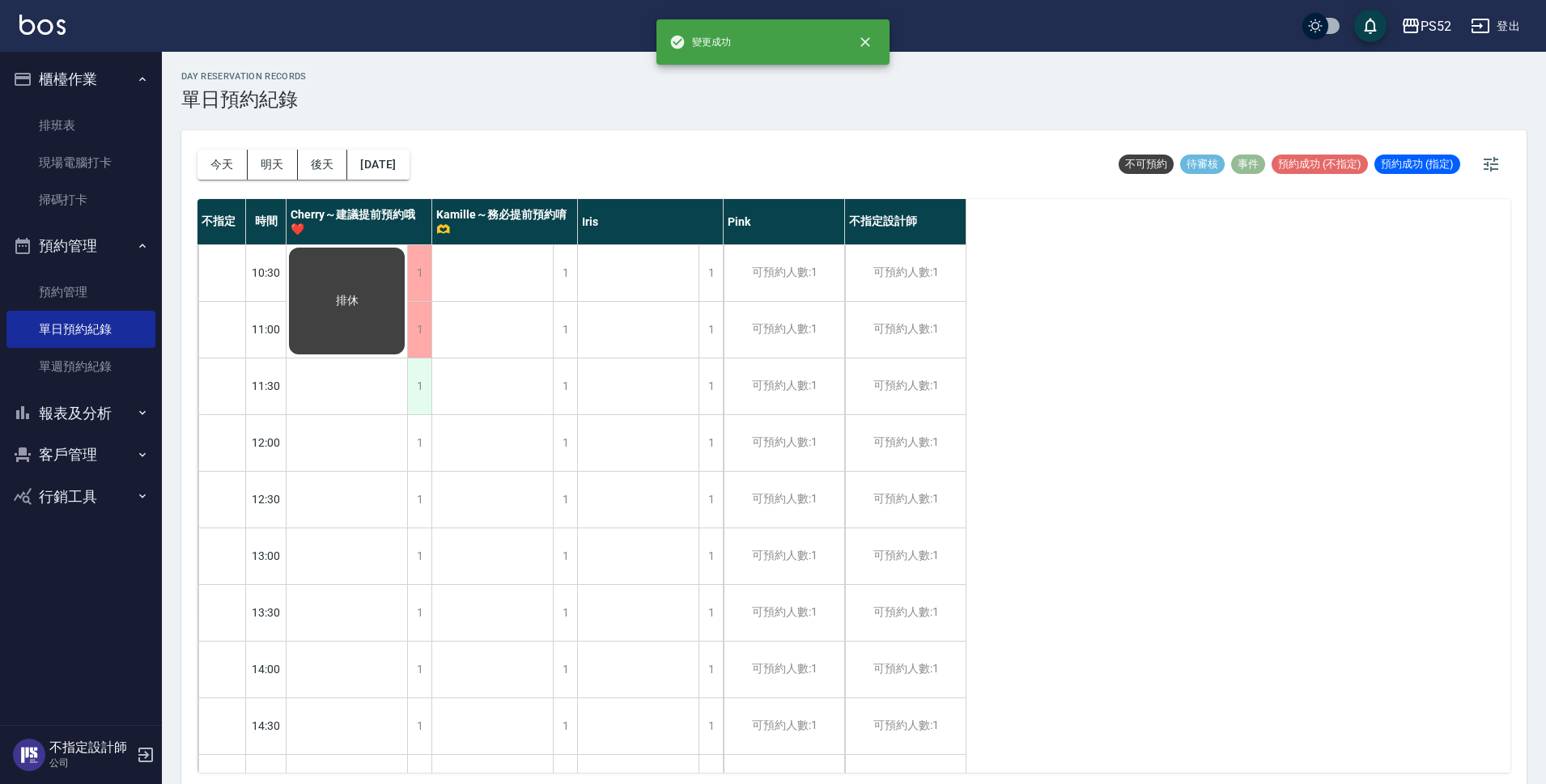
click at [425, 387] on div "1" at bounding box center [419, 385] width 25 height 56
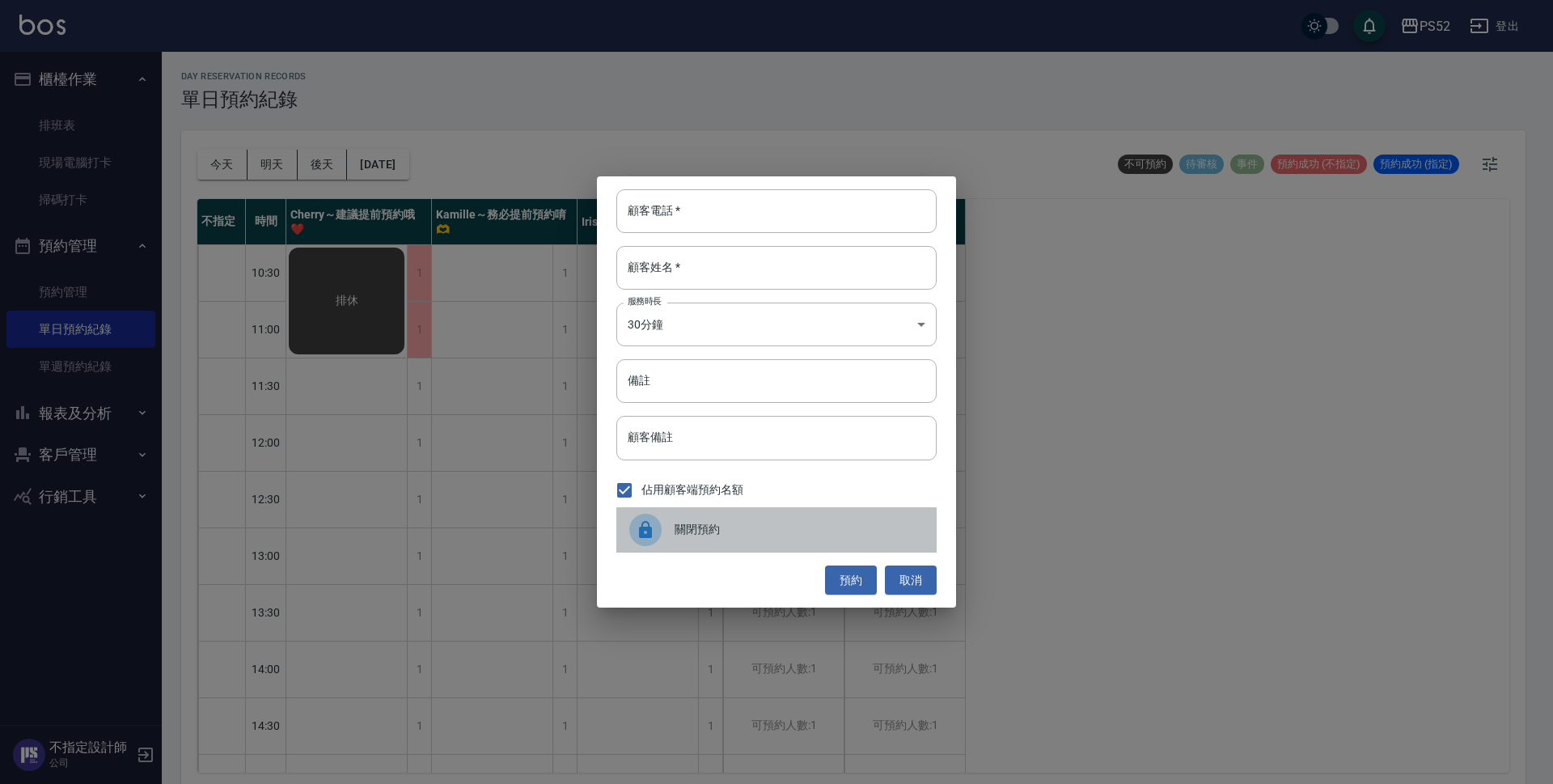
click at [743, 519] on div "關閉預約" at bounding box center [776, 529] width 320 height 45
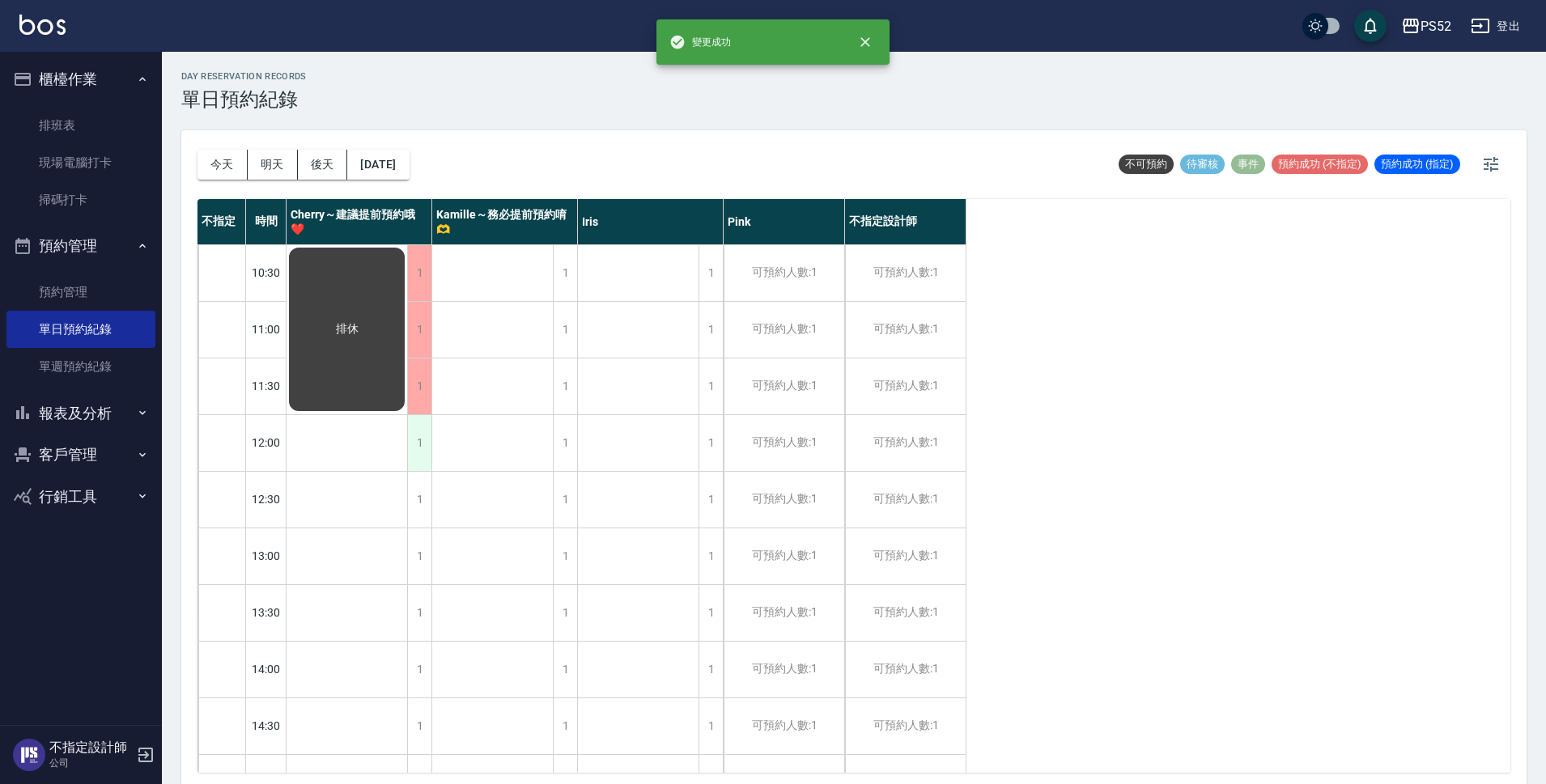
click at [417, 443] on div "1" at bounding box center [419, 443] width 25 height 56
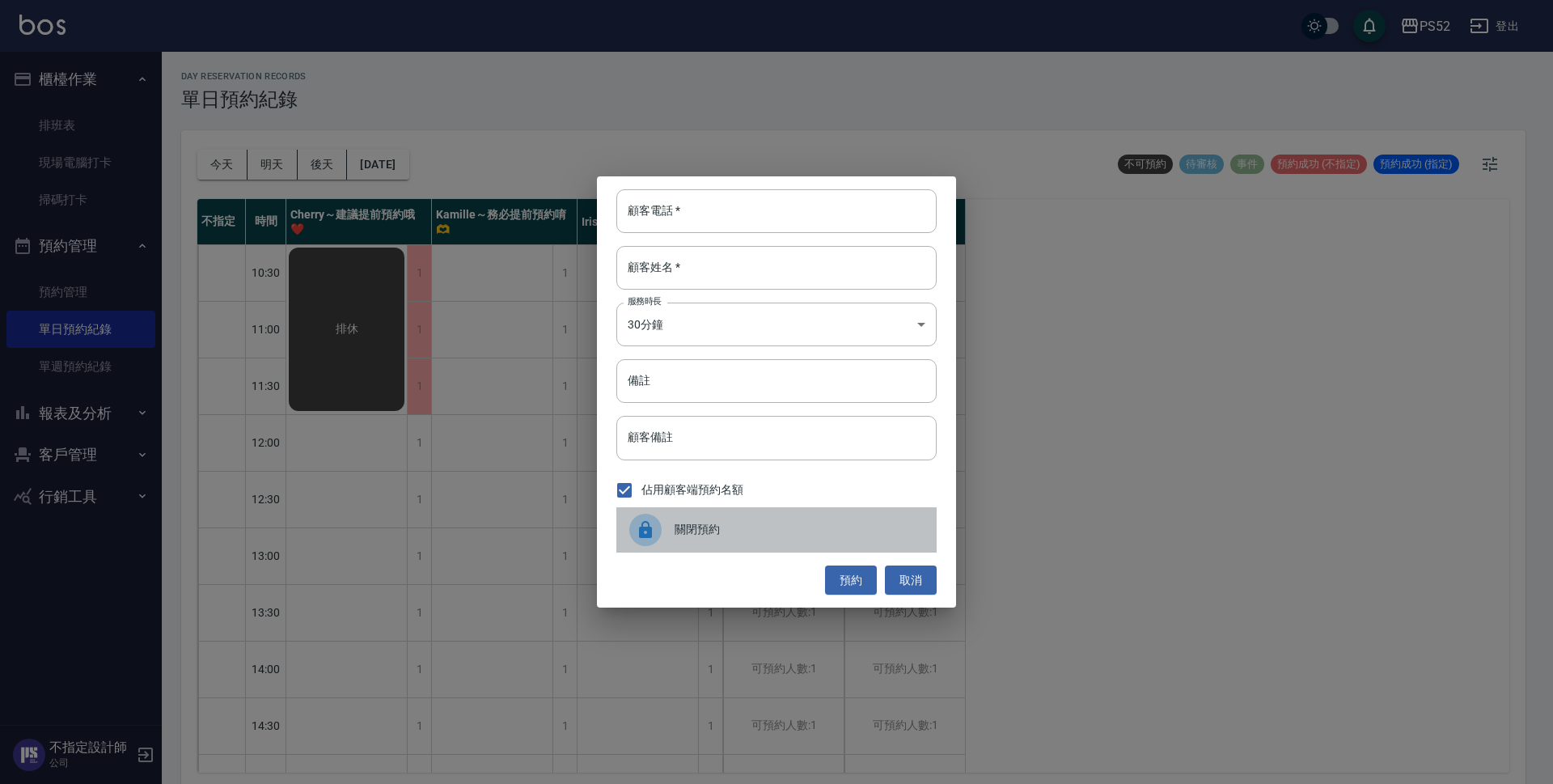
click at [809, 537] on span "關閉預約" at bounding box center [799, 529] width 250 height 17
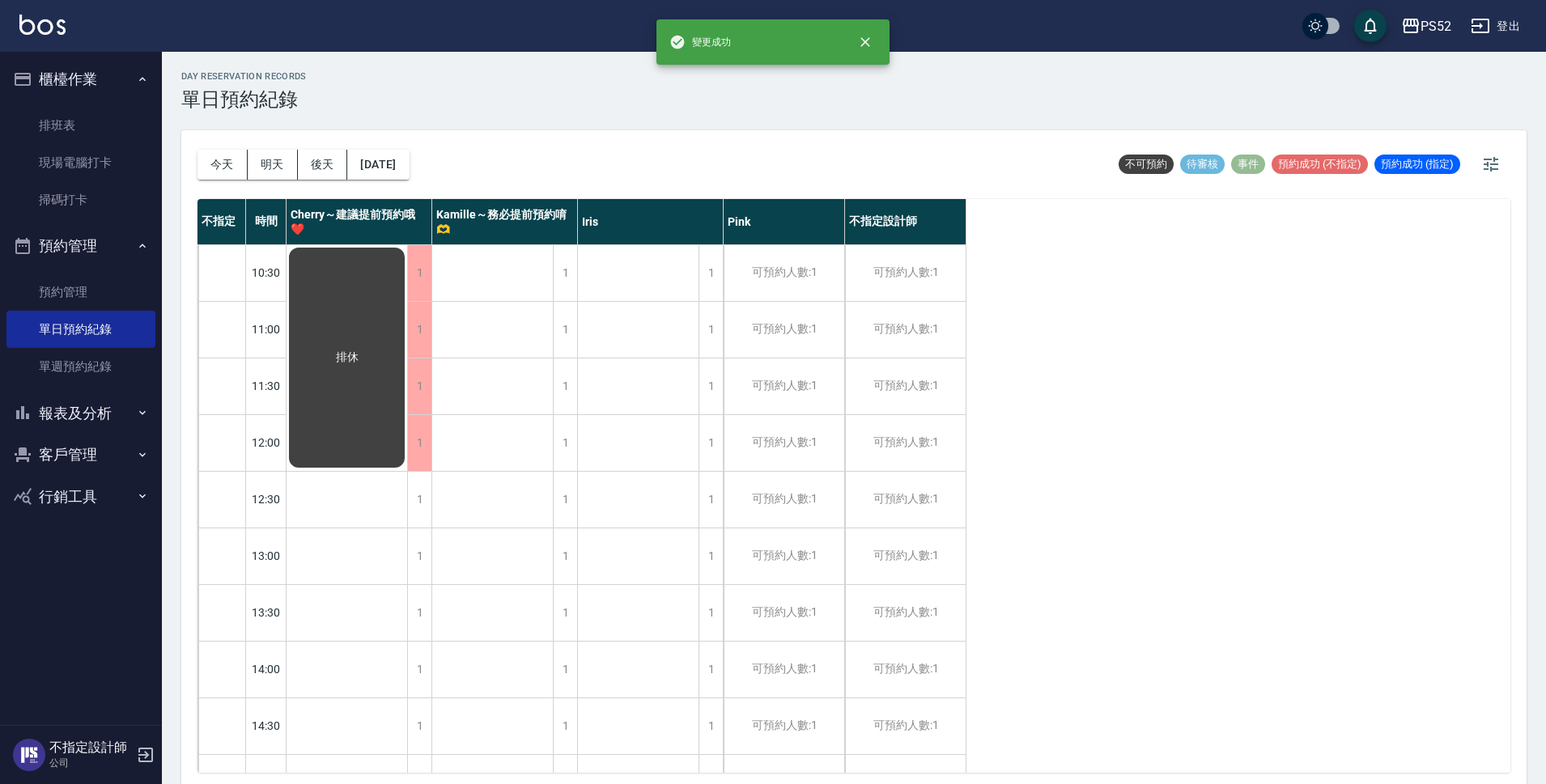
click at [415, 512] on div "1" at bounding box center [419, 499] width 25 height 56
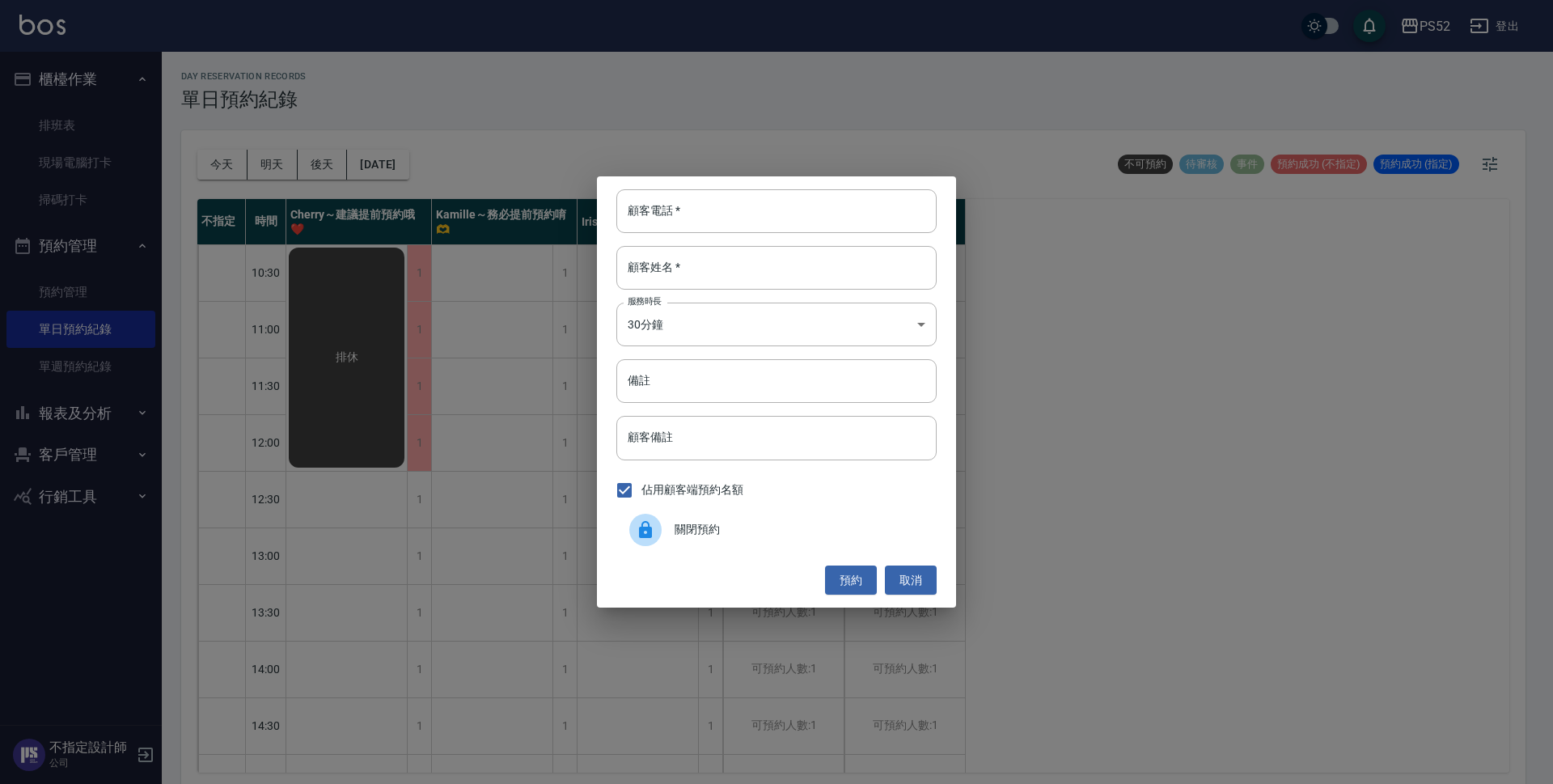
click at [739, 538] on span "關閉預約" at bounding box center [799, 529] width 250 height 17
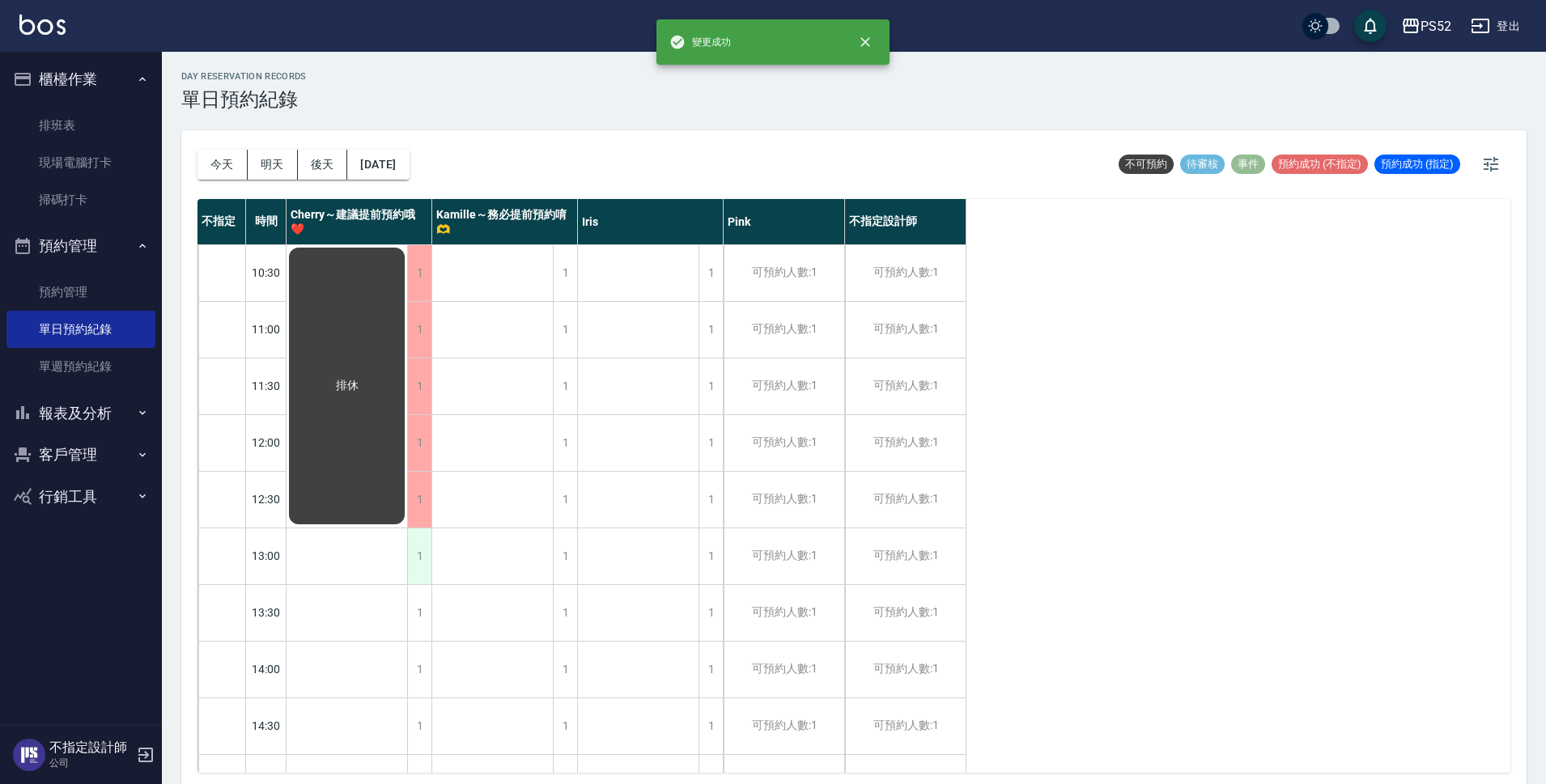
click at [412, 571] on div "1" at bounding box center [419, 556] width 25 height 56
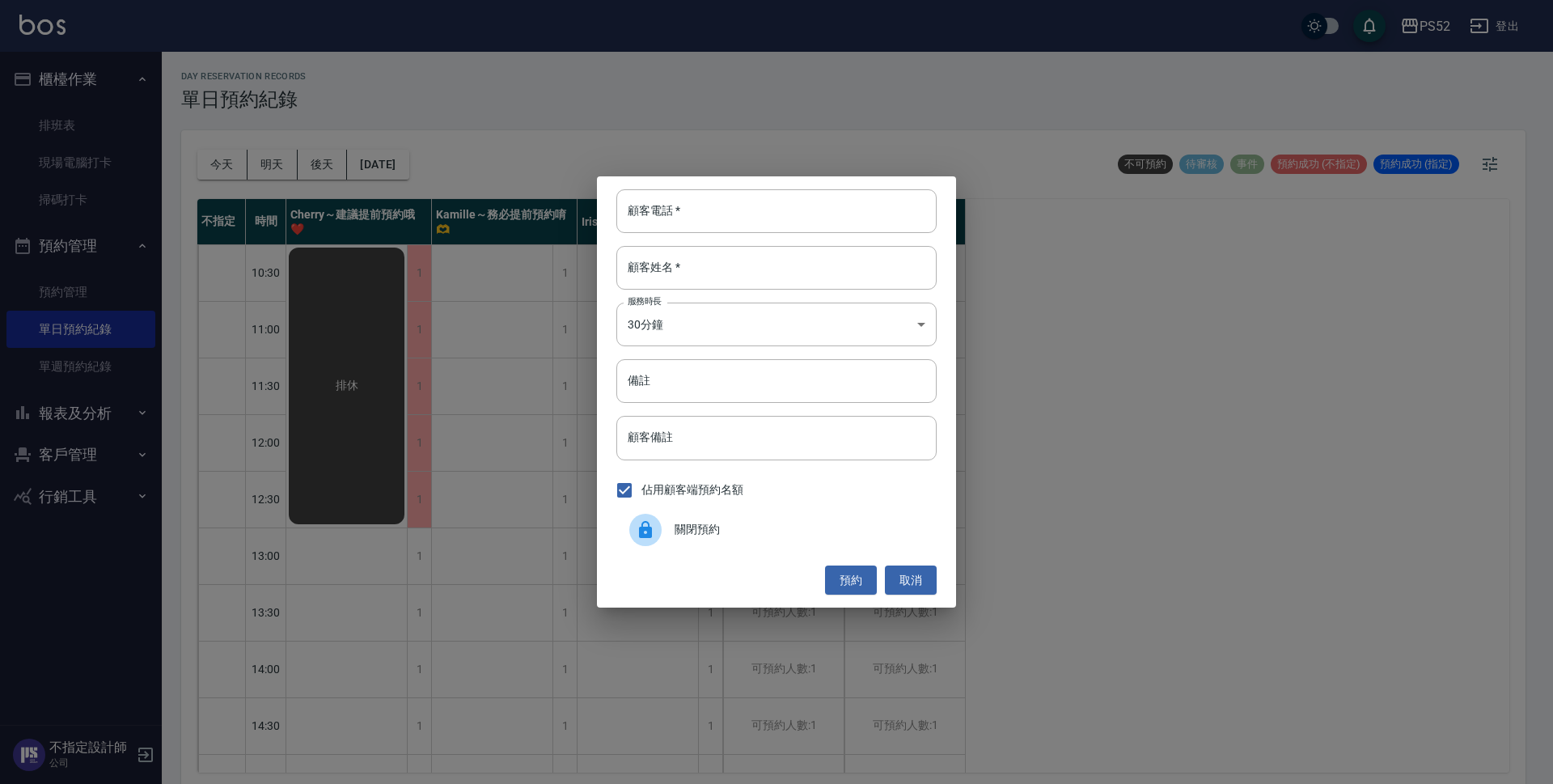
click at [690, 537] on span "關閉預約" at bounding box center [799, 529] width 250 height 17
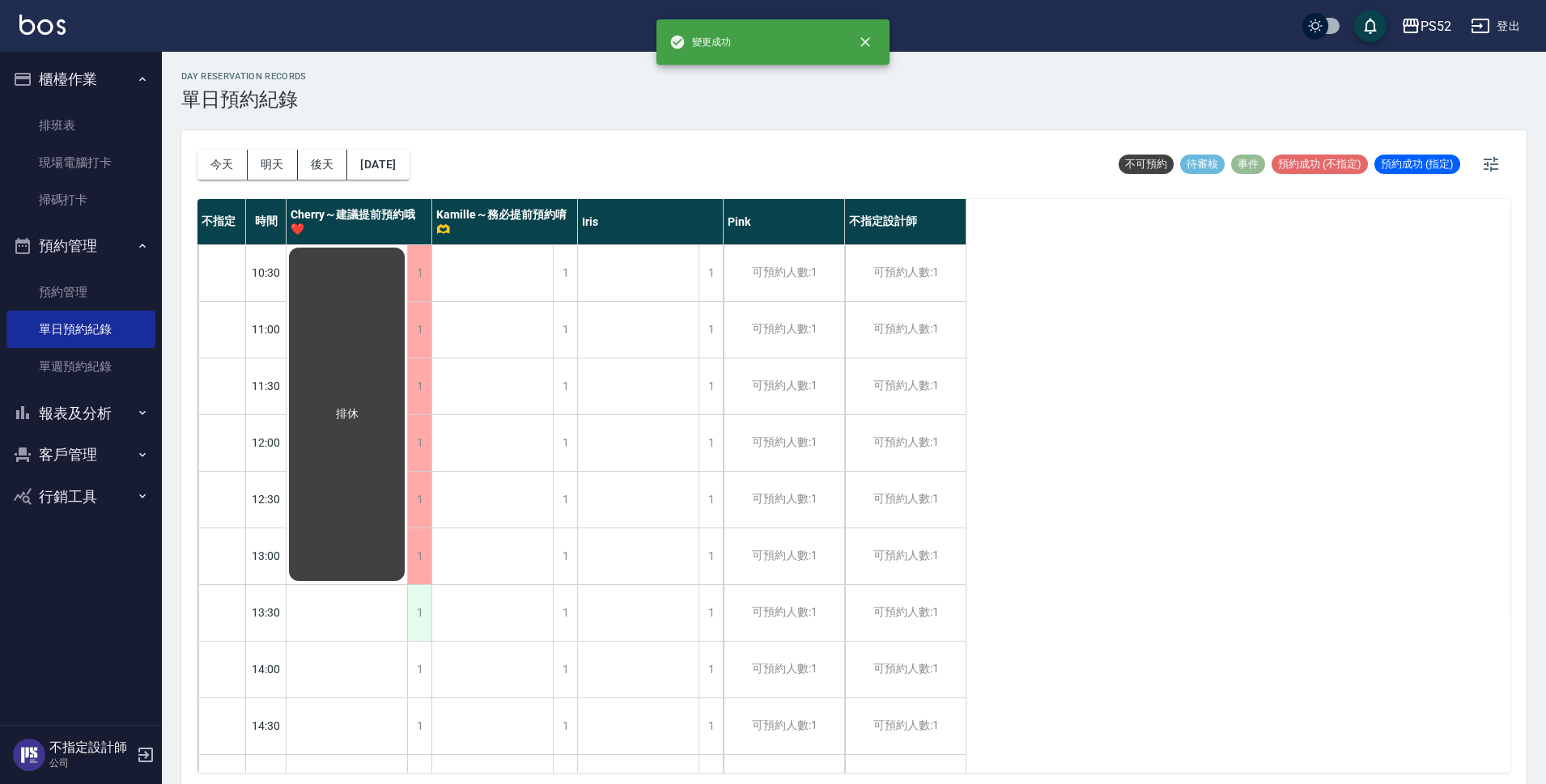
click at [409, 609] on div "1" at bounding box center [419, 612] width 25 height 56
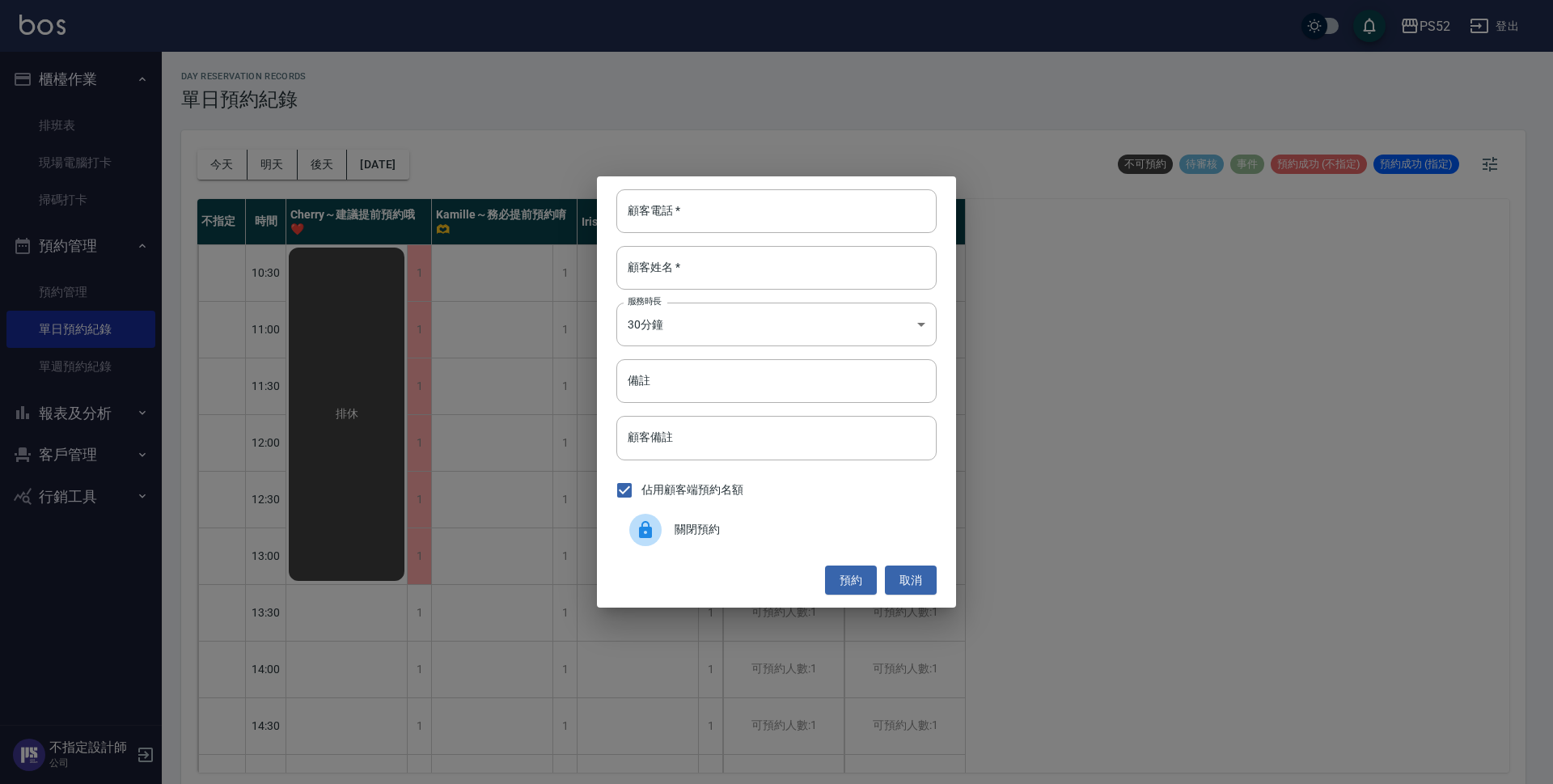
click at [680, 555] on div "顧客電話   * 顧客電話   * 顧客姓名   * 顧客姓名   * 服務時長 30分鐘 1 服務時長 備註 備註 顧客備註 顧客備註 佔用顧客端預約名額 …" at bounding box center [776, 392] width 359 height 431
click at [666, 540] on div at bounding box center [652, 530] width 45 height 33
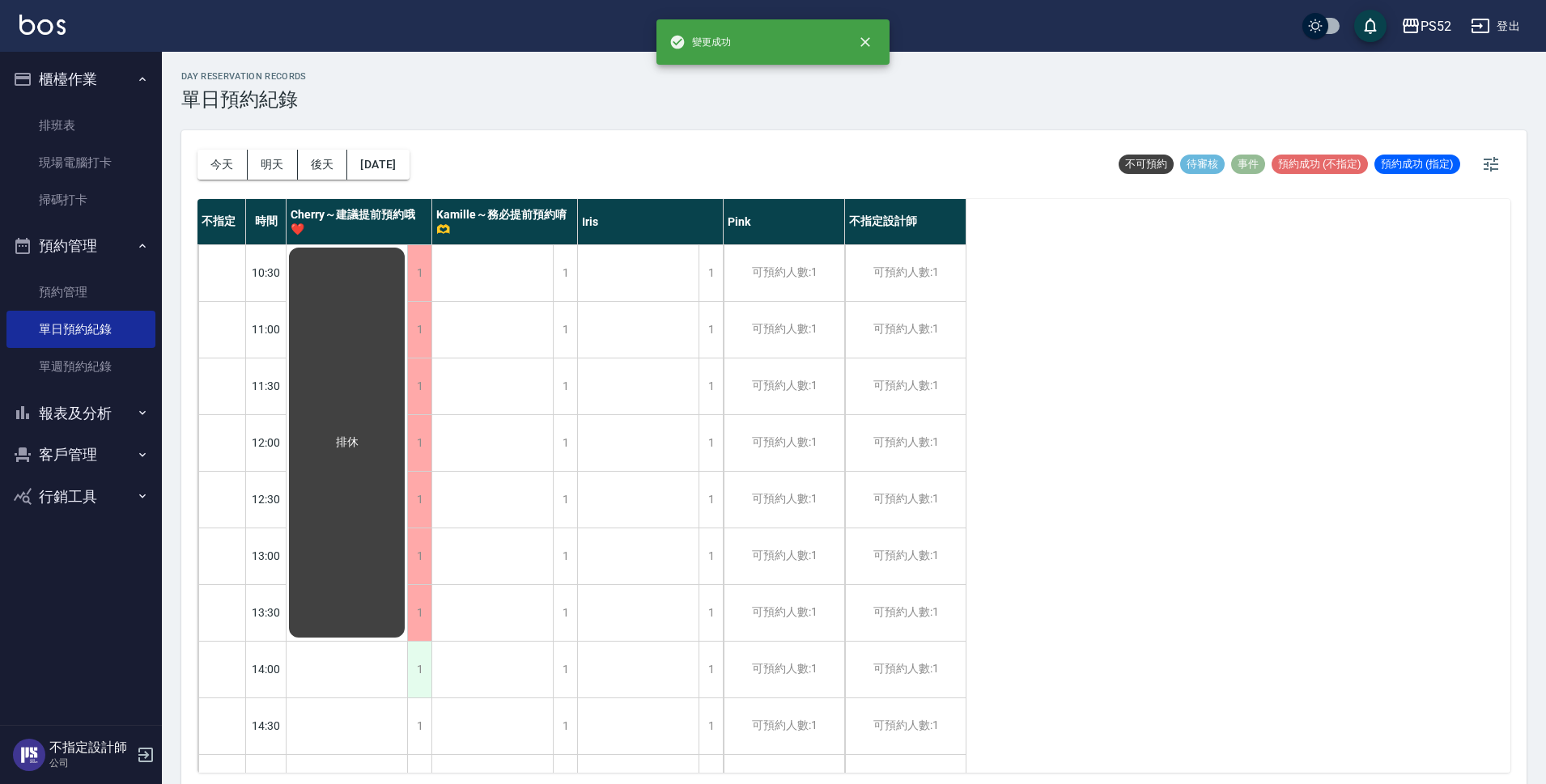
click at [420, 653] on div "1" at bounding box center [419, 668] width 25 height 56
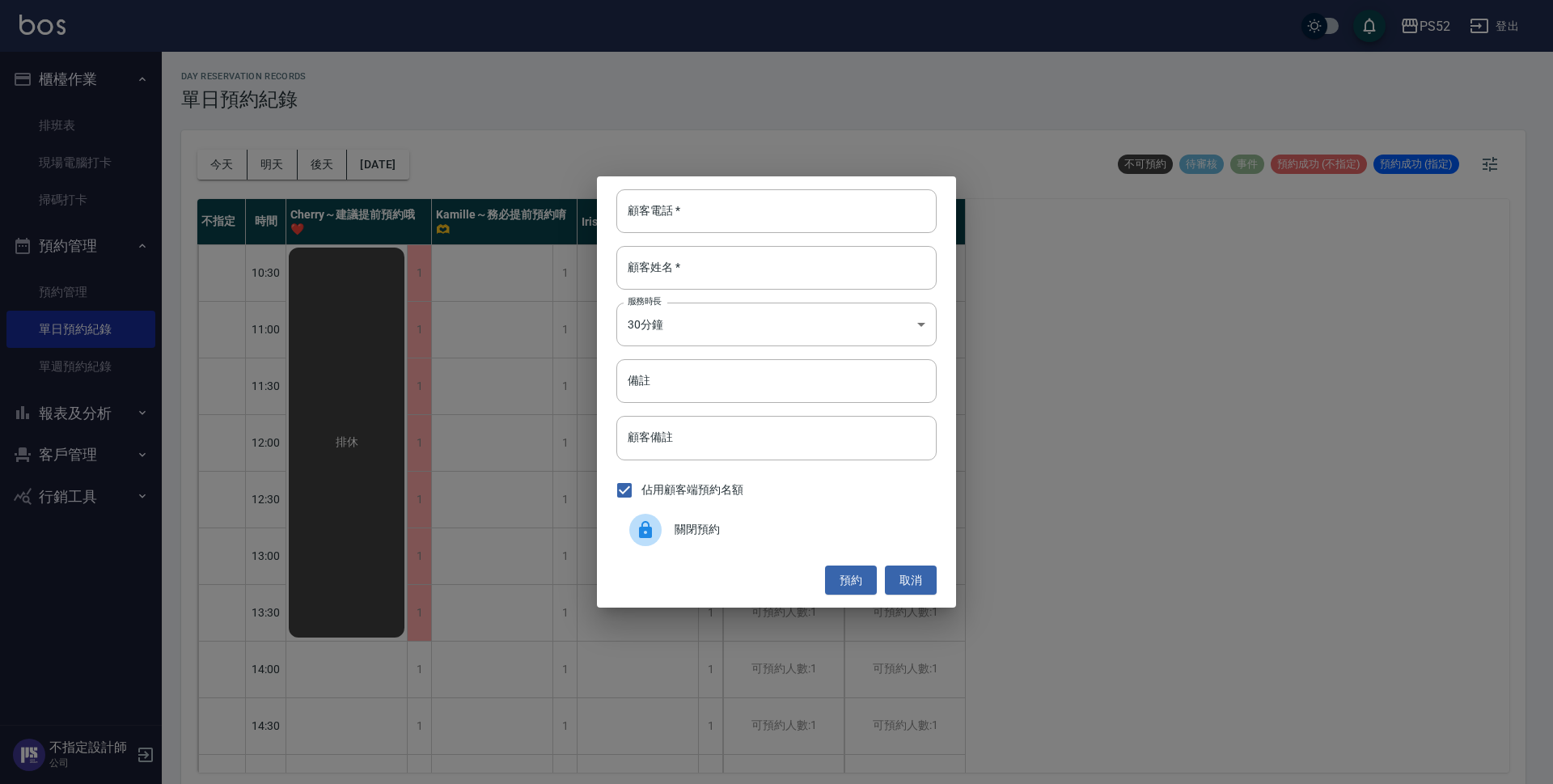
click at [696, 535] on span "關閉預約" at bounding box center [799, 529] width 250 height 17
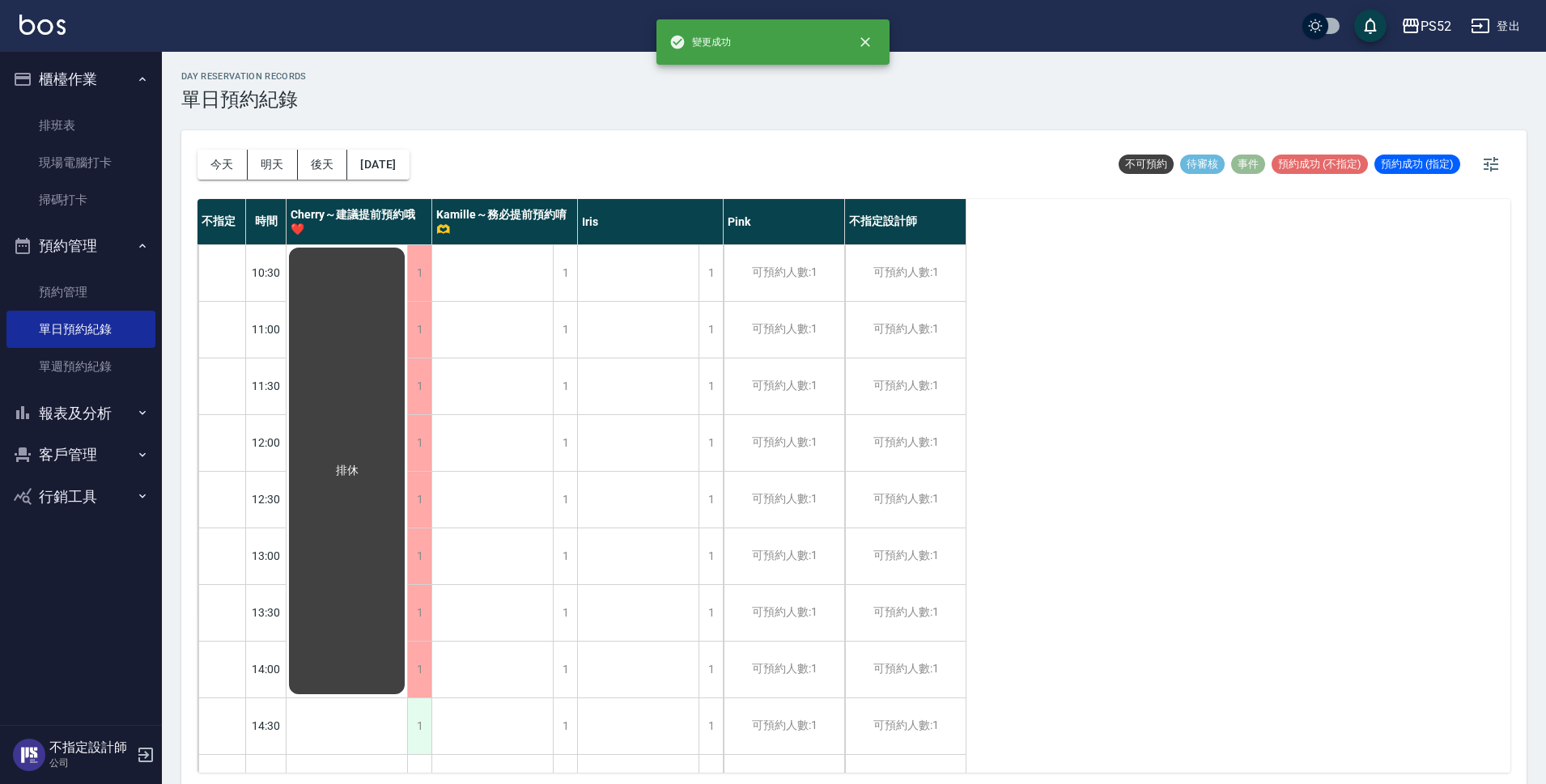
click at [421, 717] on div "1" at bounding box center [419, 726] width 25 height 56
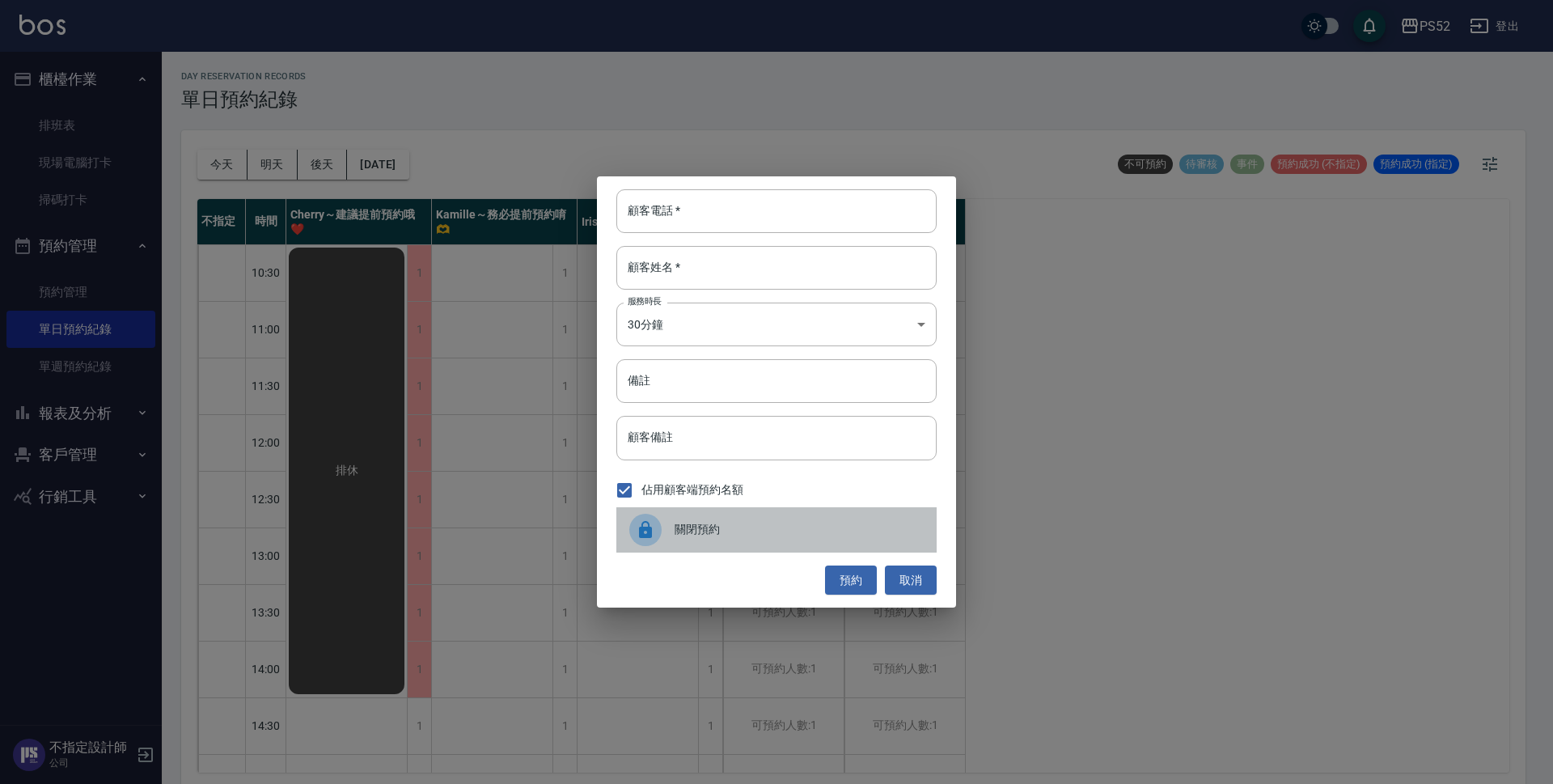
click at [801, 538] on span "關閉預約" at bounding box center [799, 529] width 250 height 17
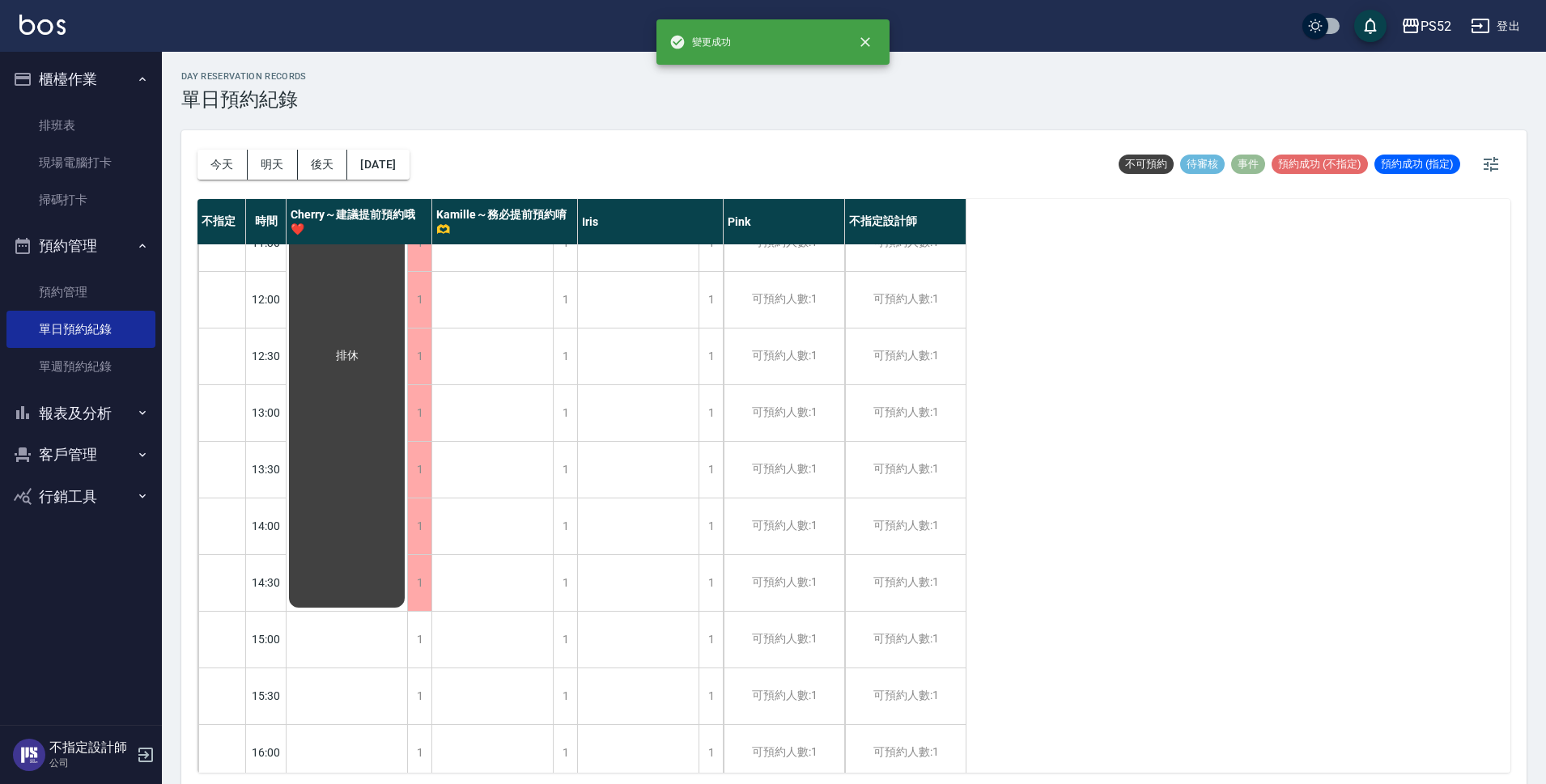
scroll to position [161, 0]
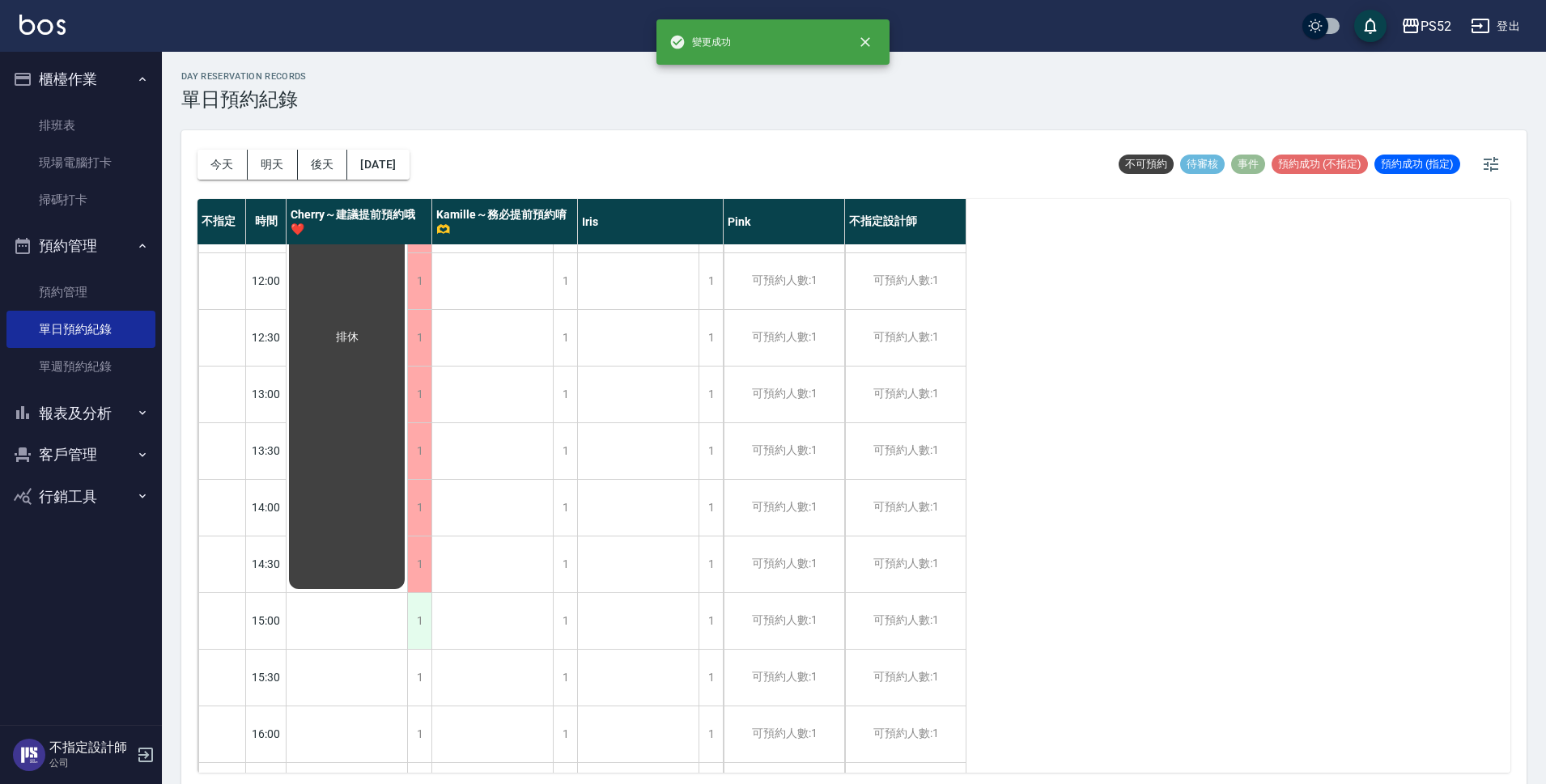
click at [424, 603] on div "1" at bounding box center [419, 620] width 25 height 56
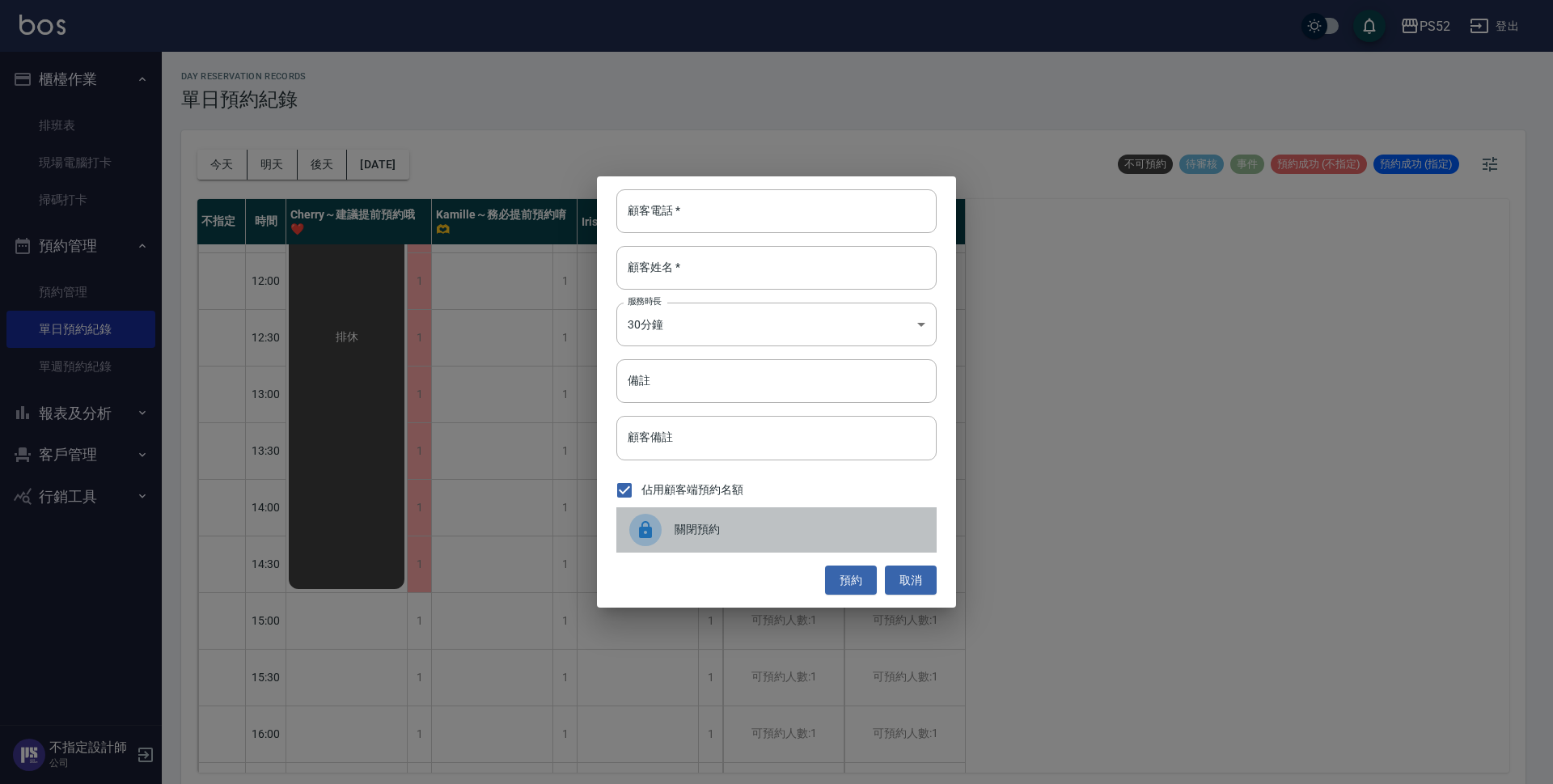
click at [788, 520] on div "關閉預約" at bounding box center [776, 529] width 320 height 45
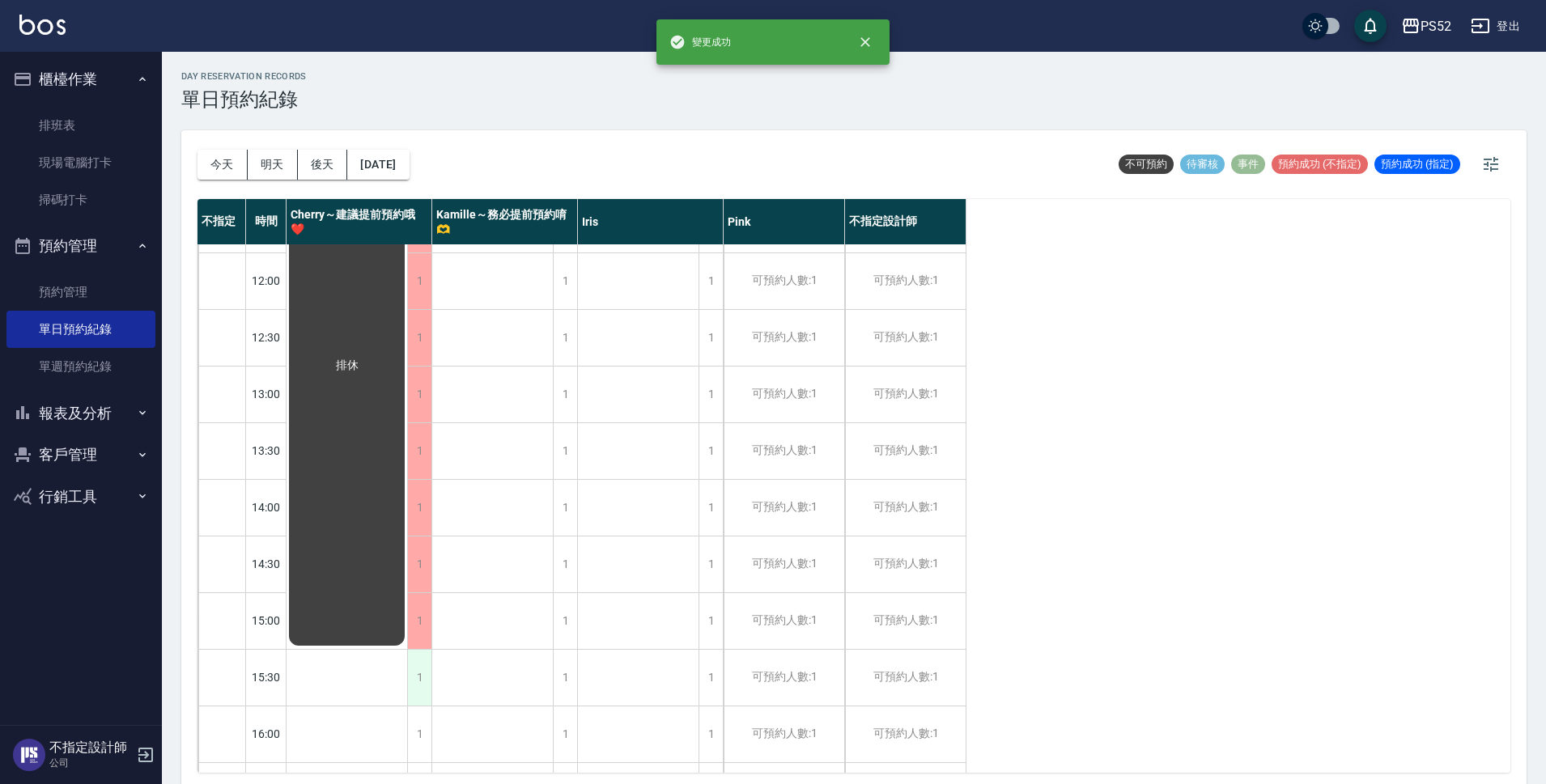
click at [422, 686] on div "1" at bounding box center [419, 677] width 25 height 56
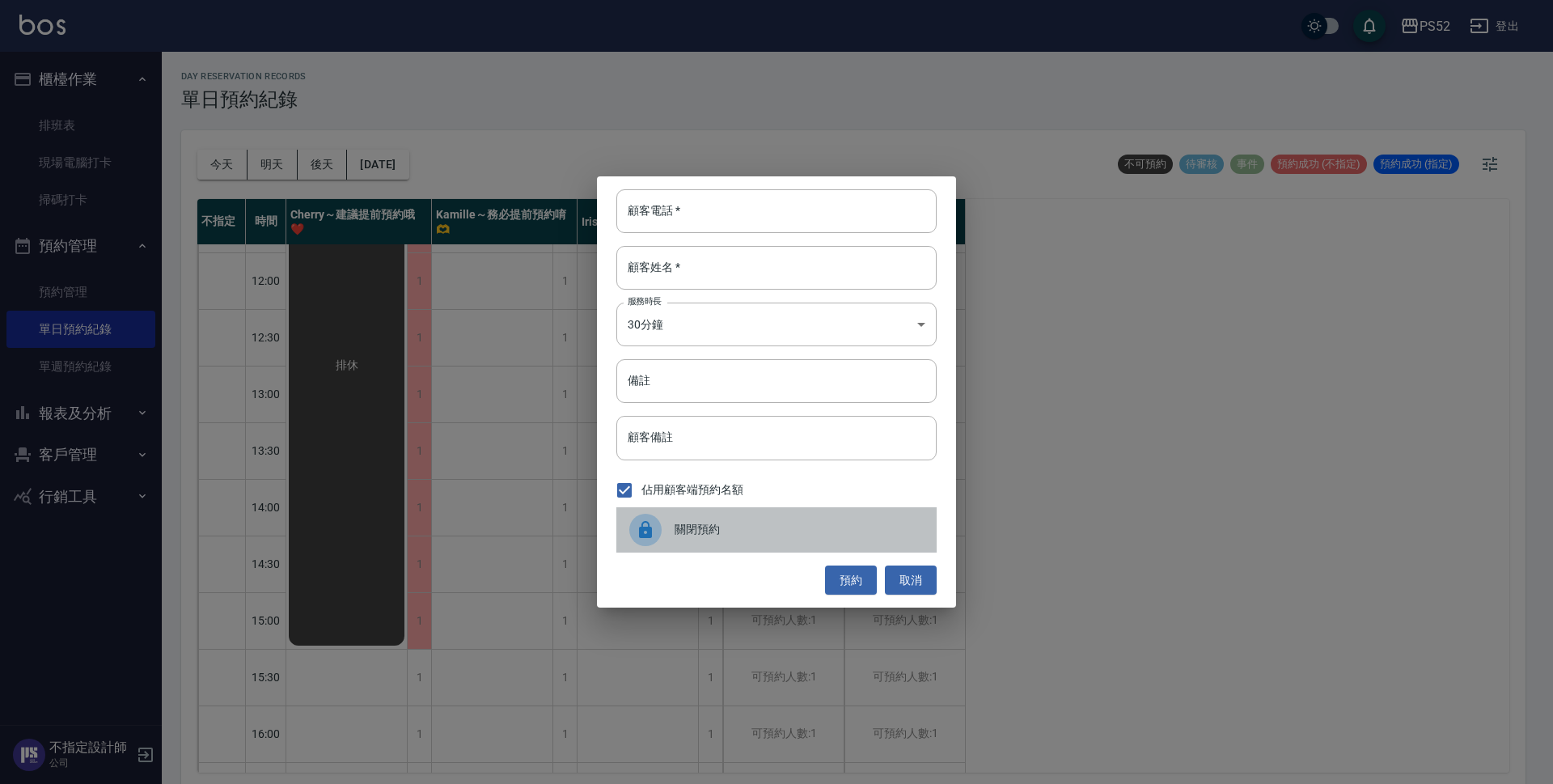
click at [721, 545] on div "關閉預約" at bounding box center [776, 529] width 320 height 45
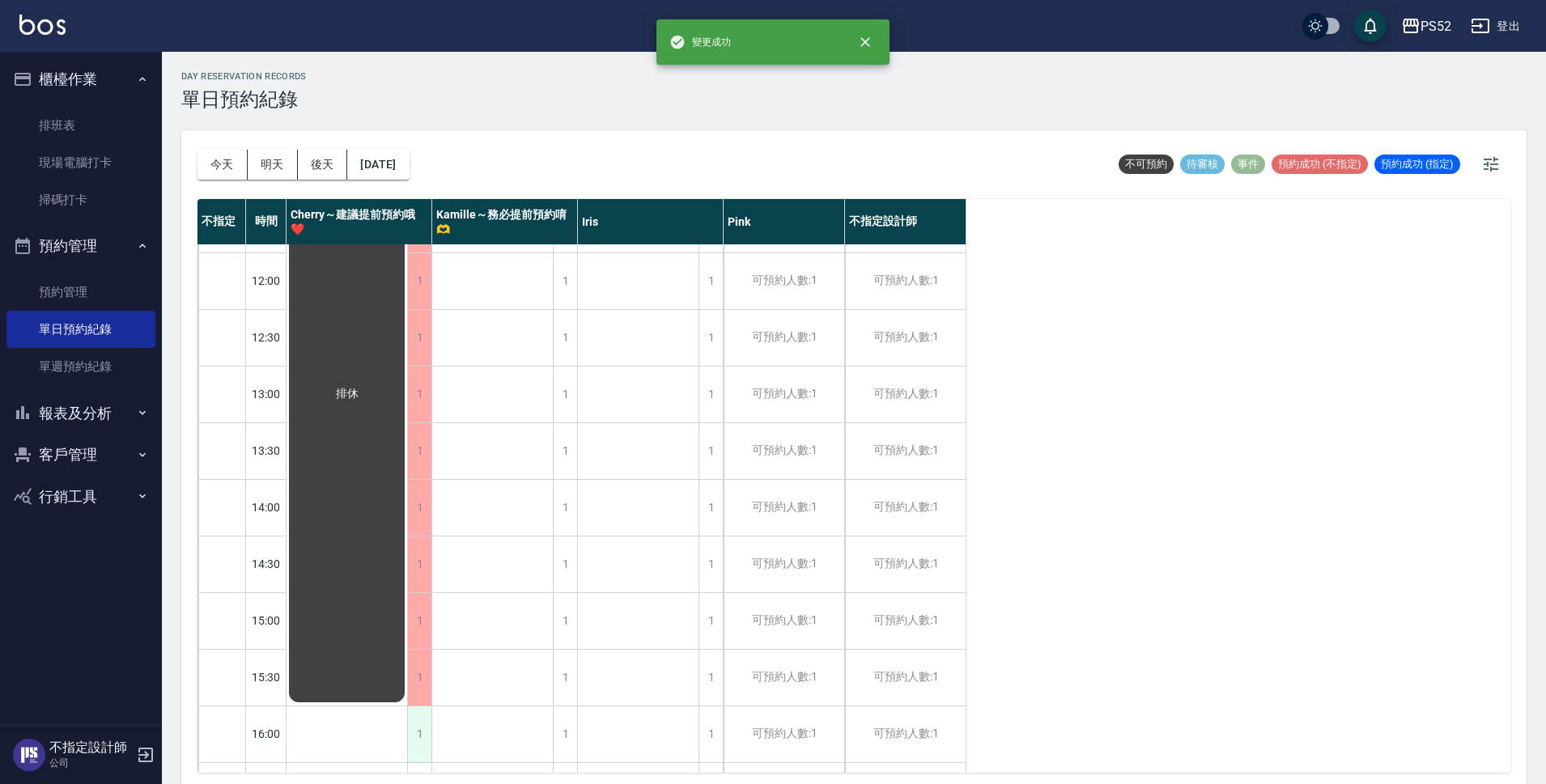
click at [417, 742] on div "1" at bounding box center [419, 734] width 25 height 56
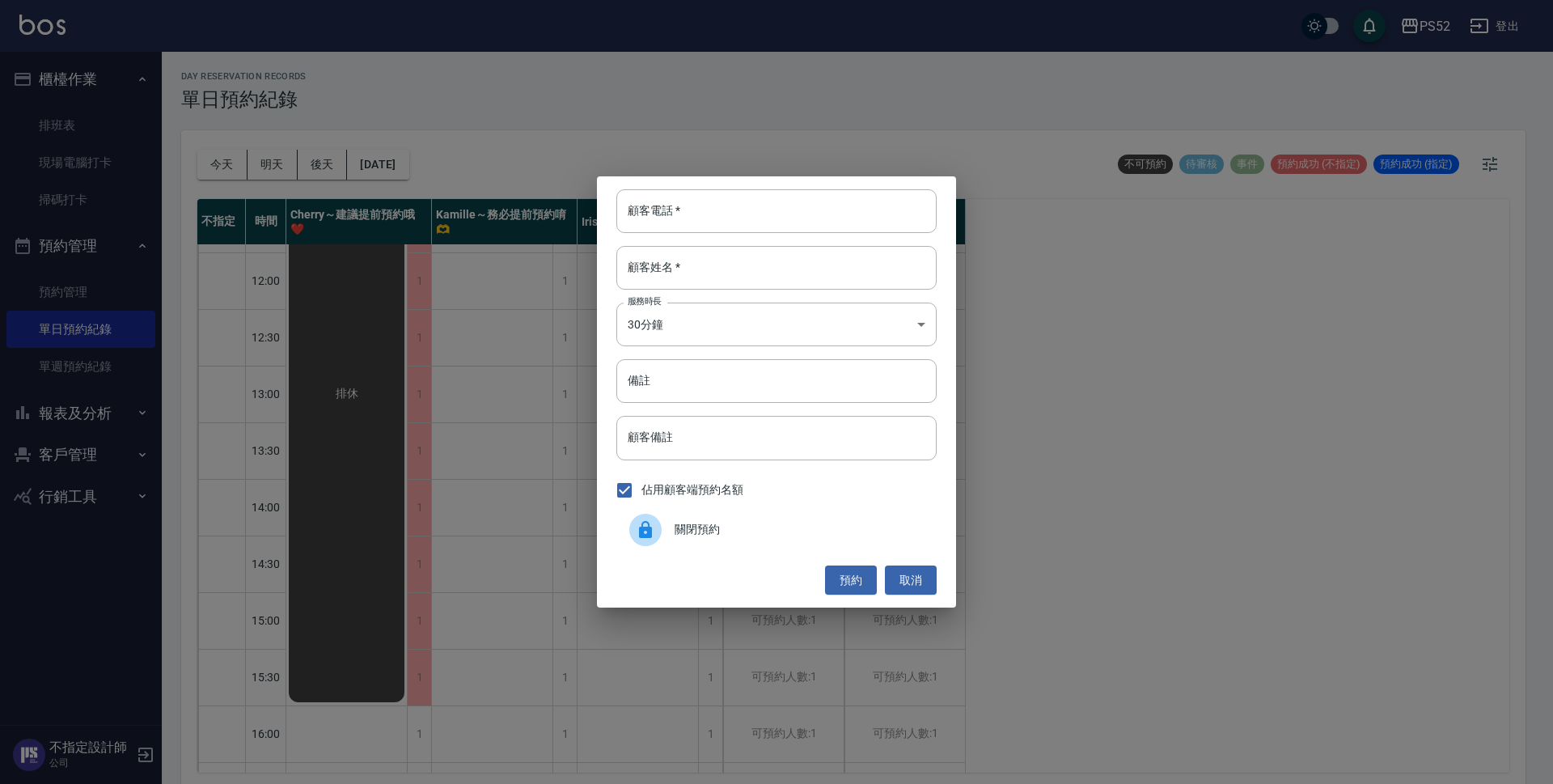
click at [752, 535] on span "關閉預約" at bounding box center [799, 529] width 250 height 17
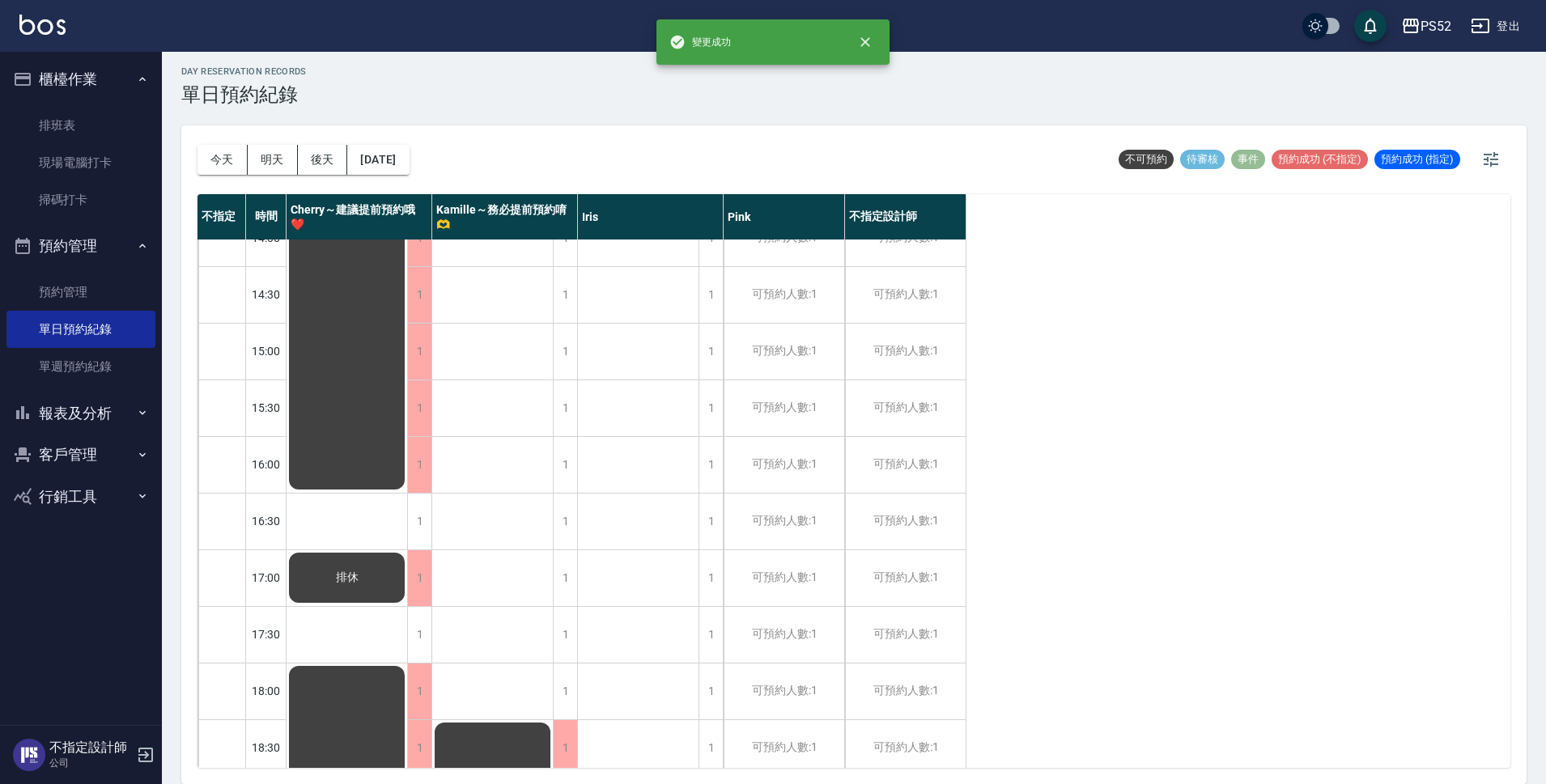
scroll to position [431, 0]
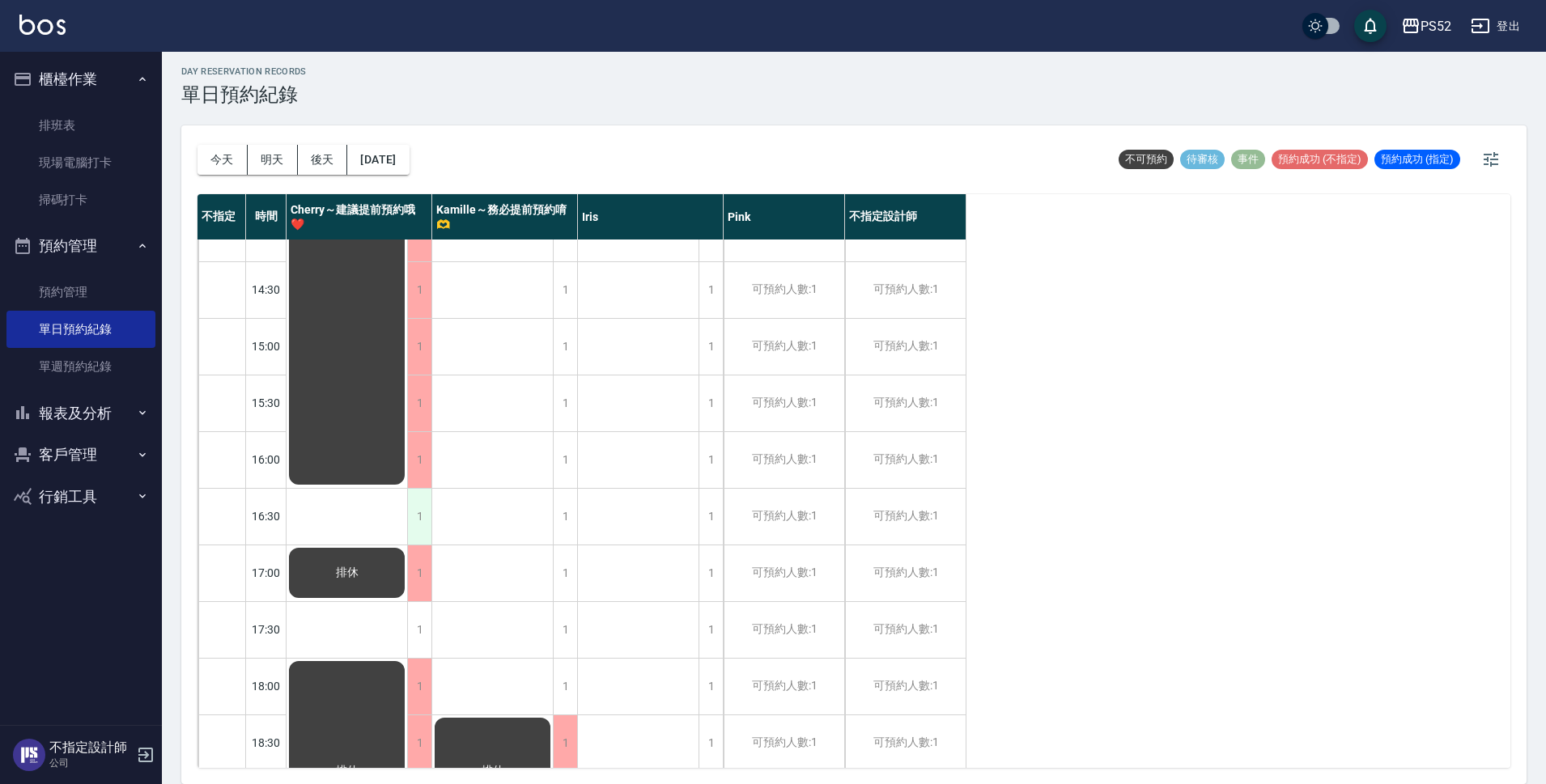
click at [418, 514] on div "1" at bounding box center [419, 516] width 25 height 56
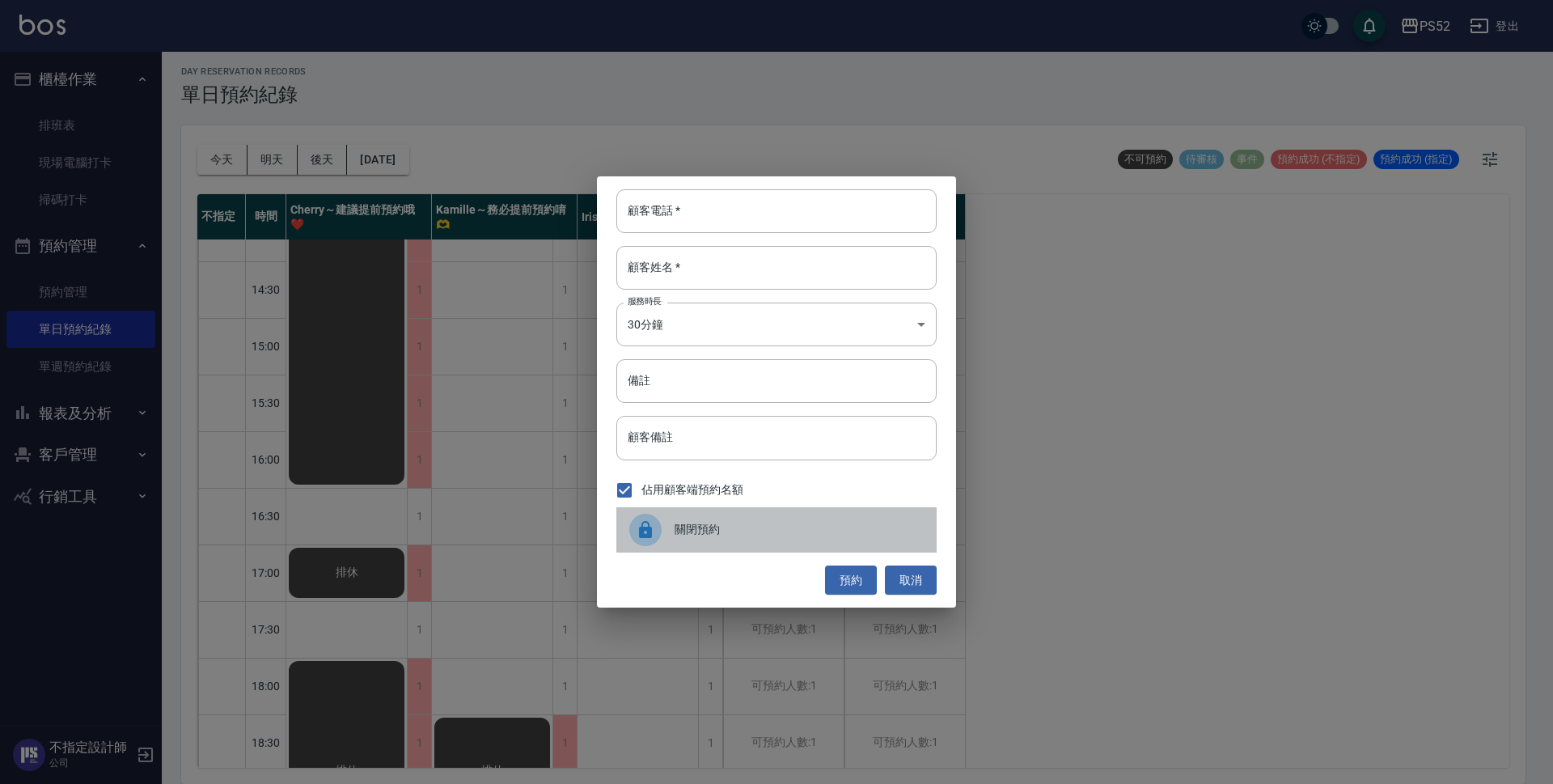
click at [866, 522] on span "關閉預約" at bounding box center [799, 529] width 250 height 17
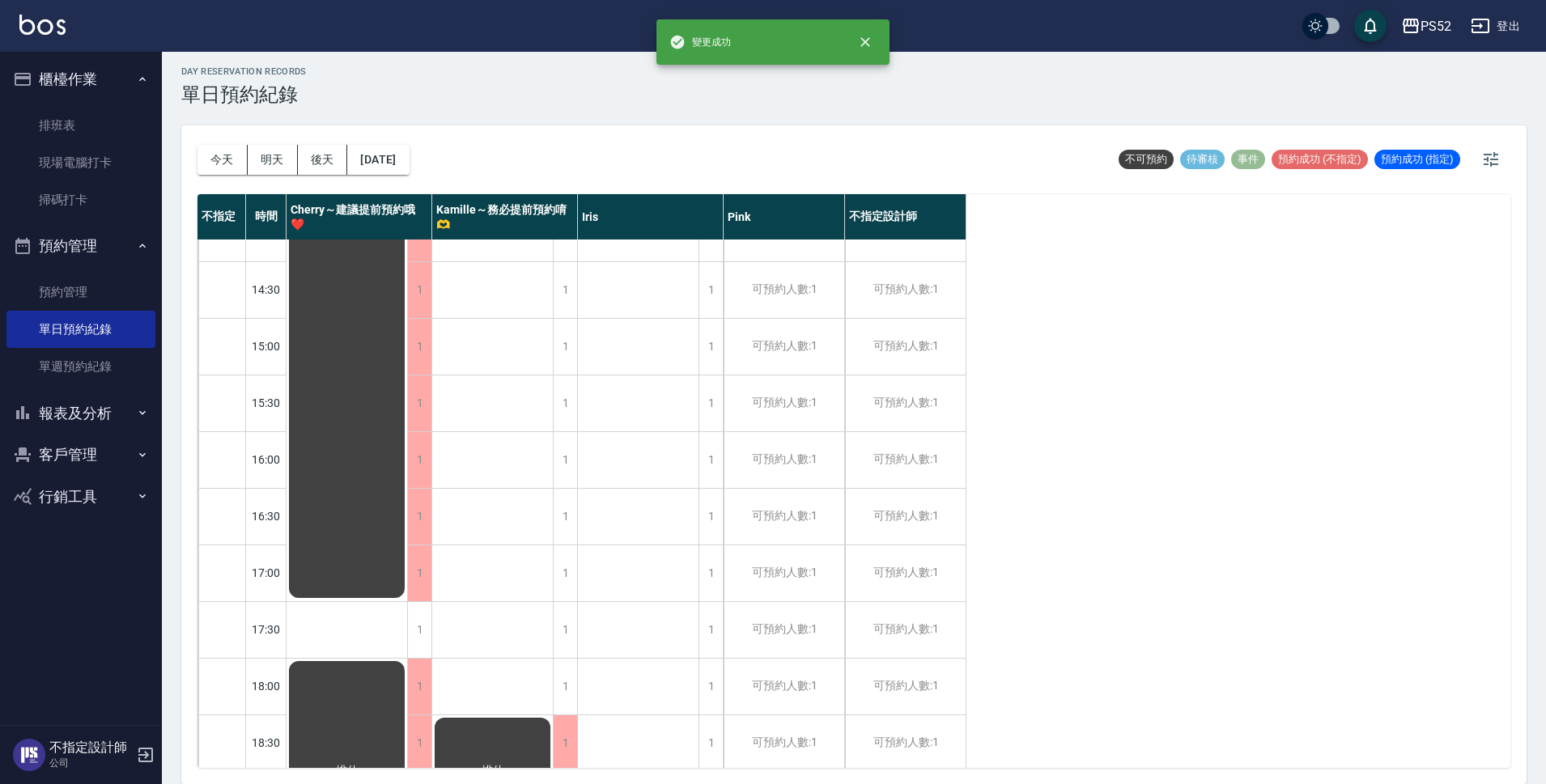
click at [405, 623] on div "排休 排休 公休" at bounding box center [348, 375] width 122 height 1132
click at [417, 626] on div "1" at bounding box center [419, 630] width 25 height 56
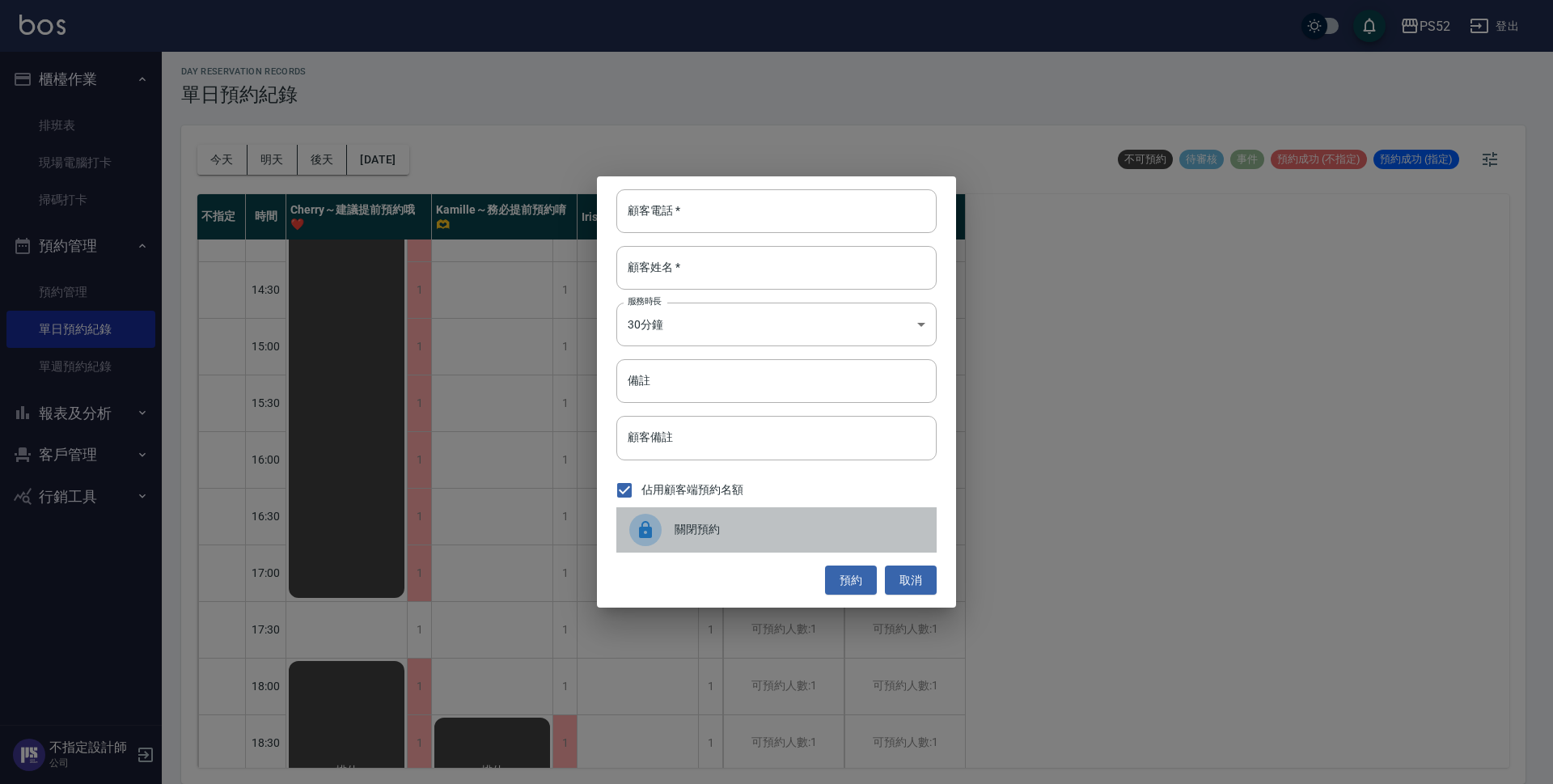
click at [678, 525] on span "關閉預約" at bounding box center [799, 529] width 250 height 17
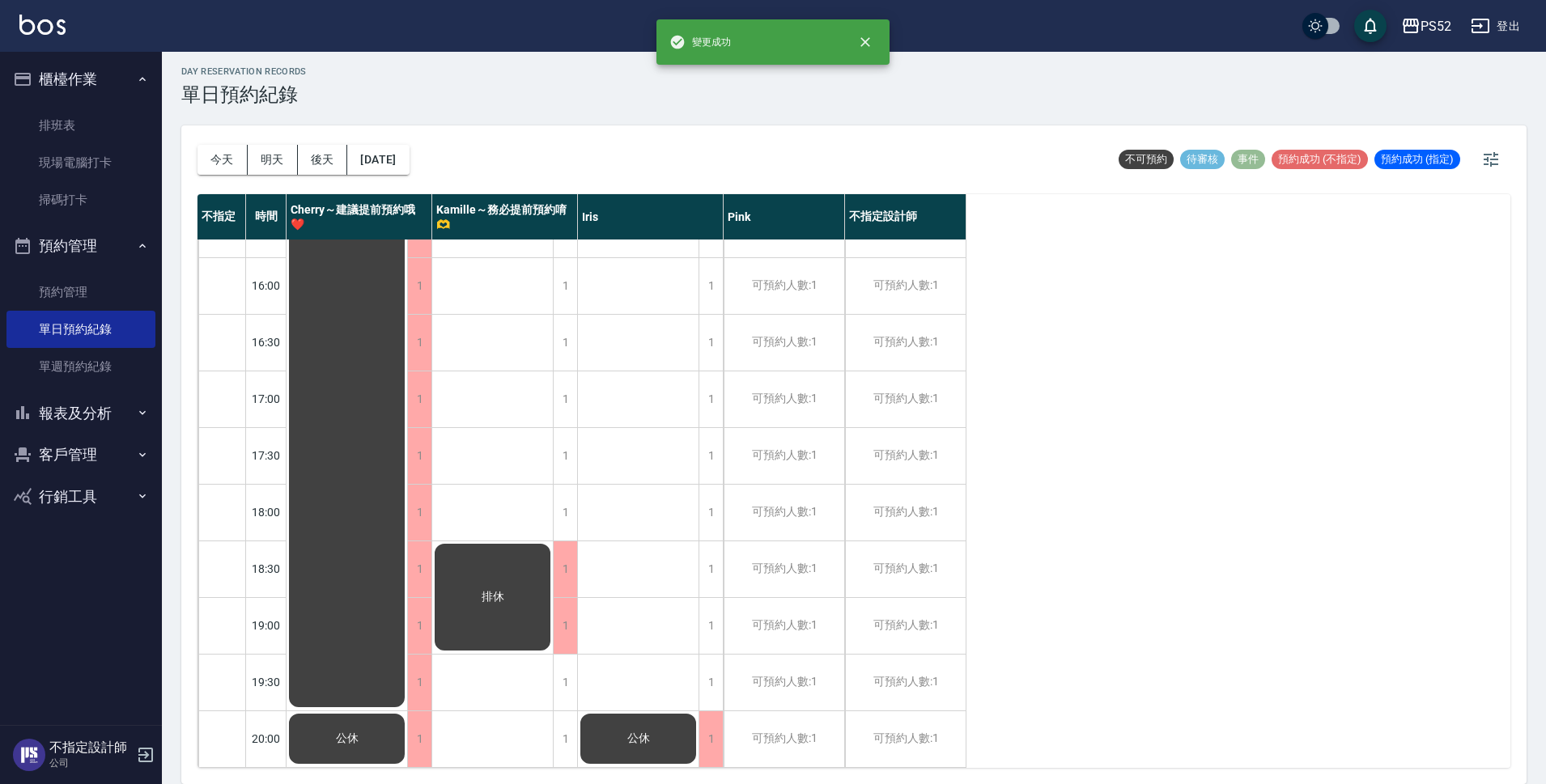
scroll to position [619, 0]
